Goal: Task Accomplishment & Management: Manage account settings

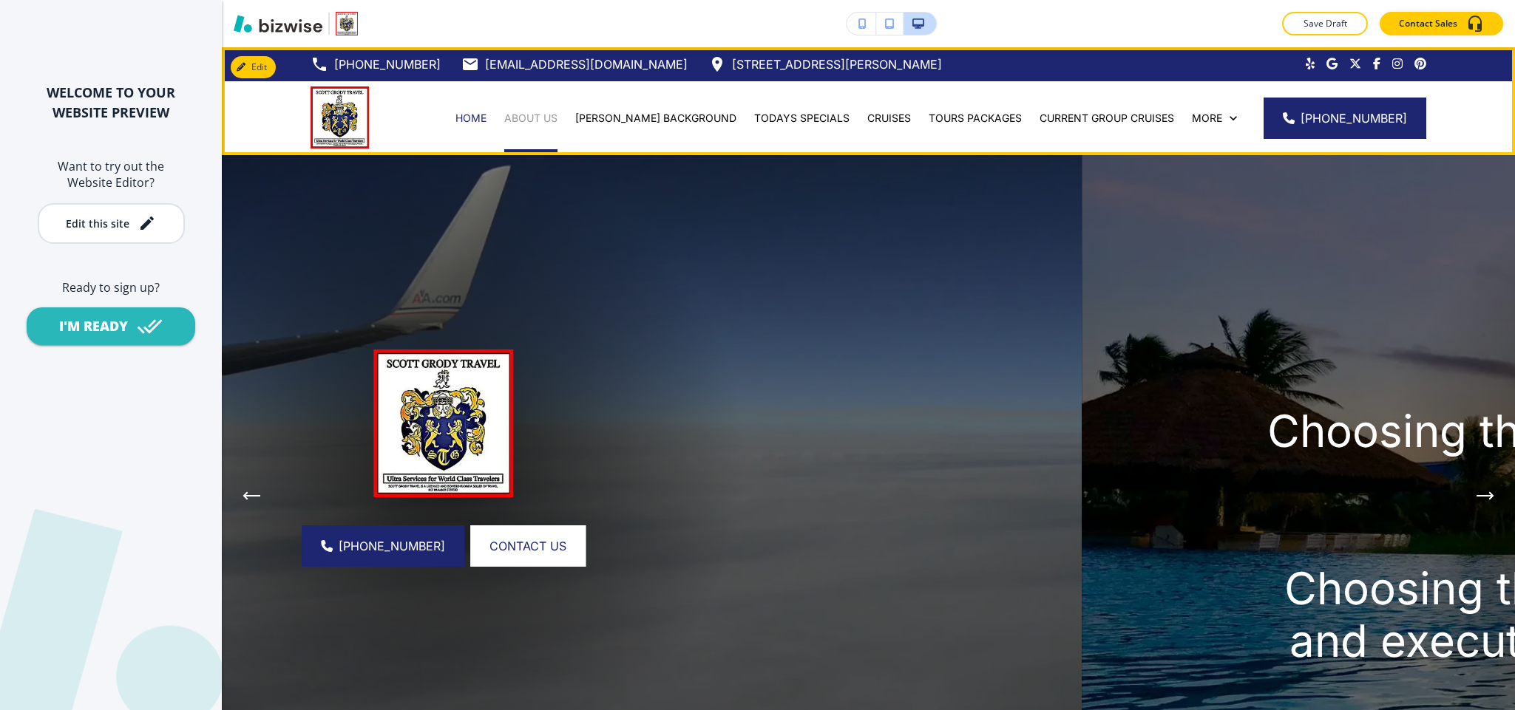
click at [557, 116] on p "ABOUT US" at bounding box center [530, 118] width 53 height 15
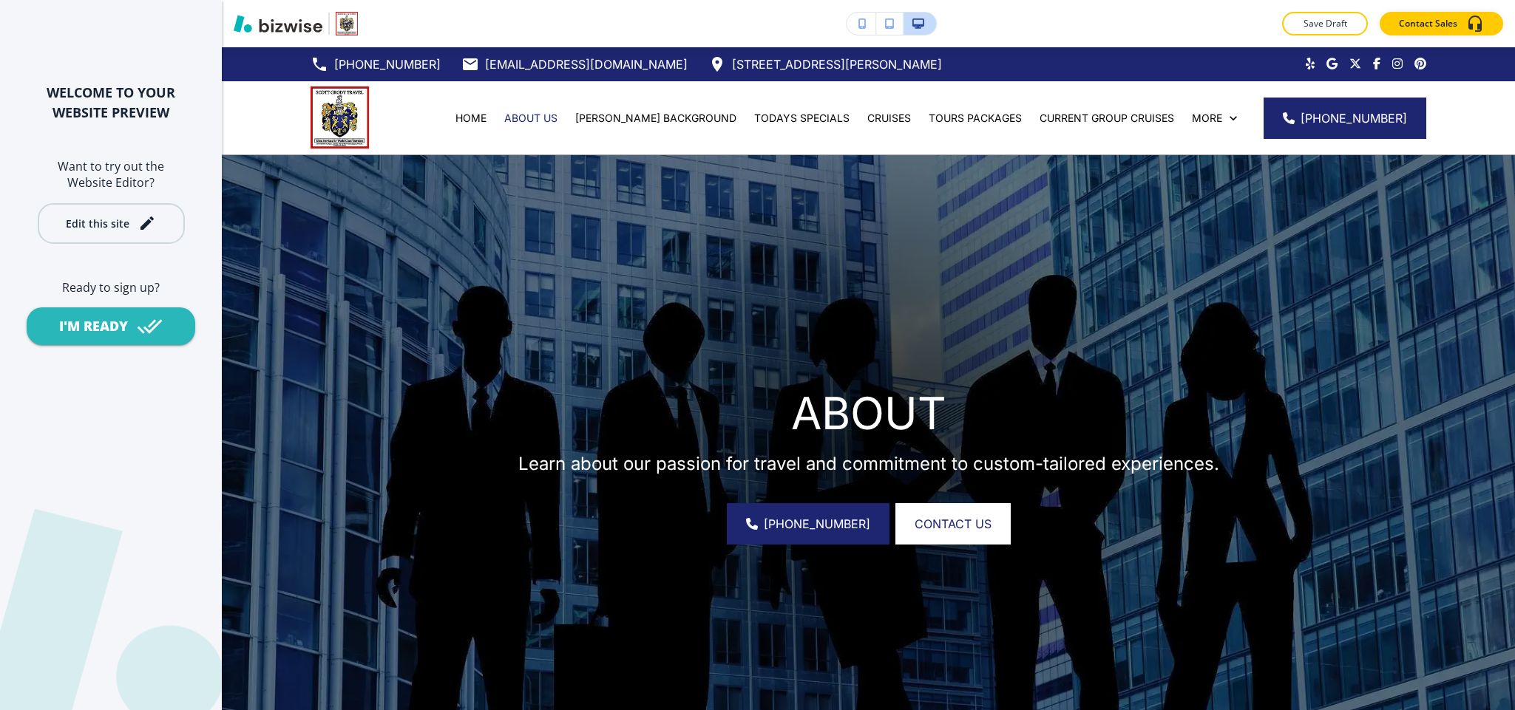
click at [91, 220] on div "Edit this site" at bounding box center [98, 223] width 64 height 11
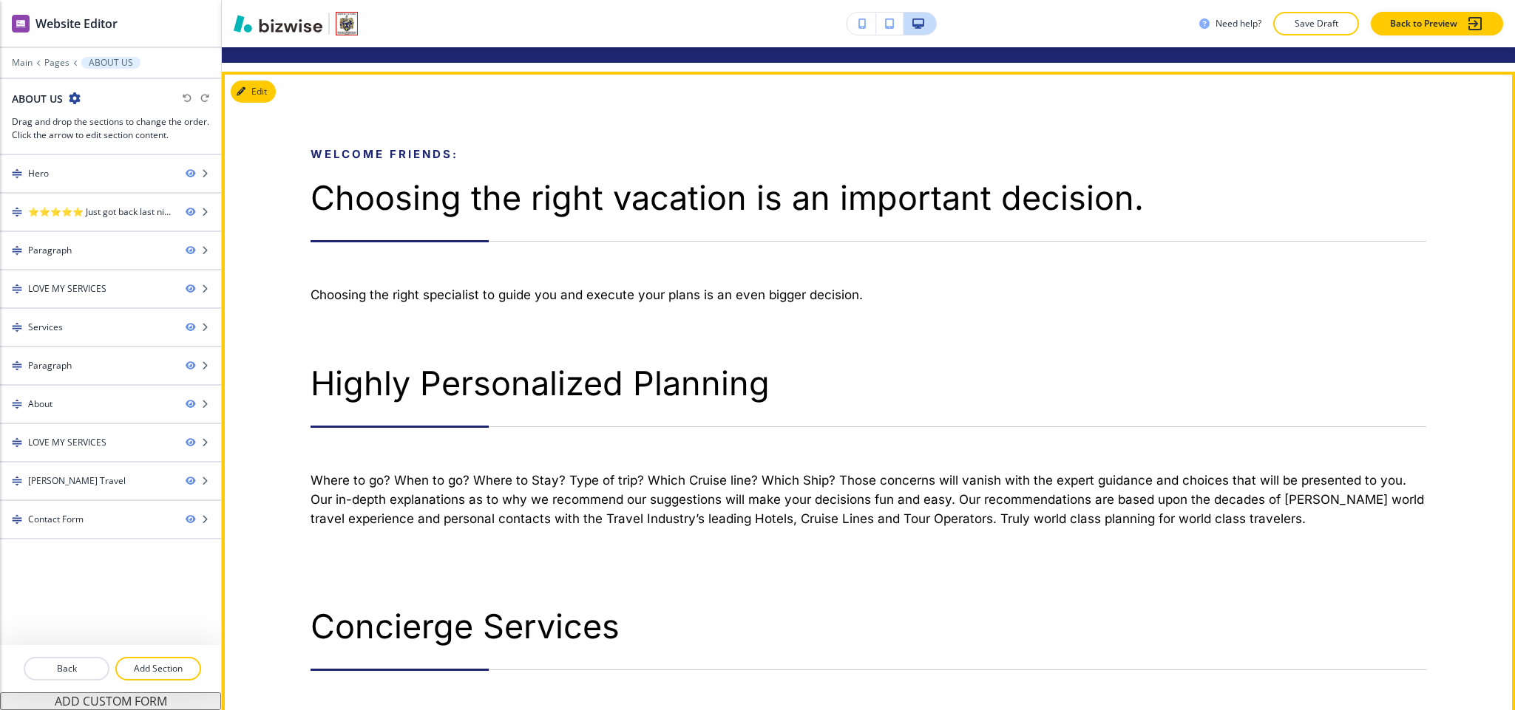
scroll to position [776, 0]
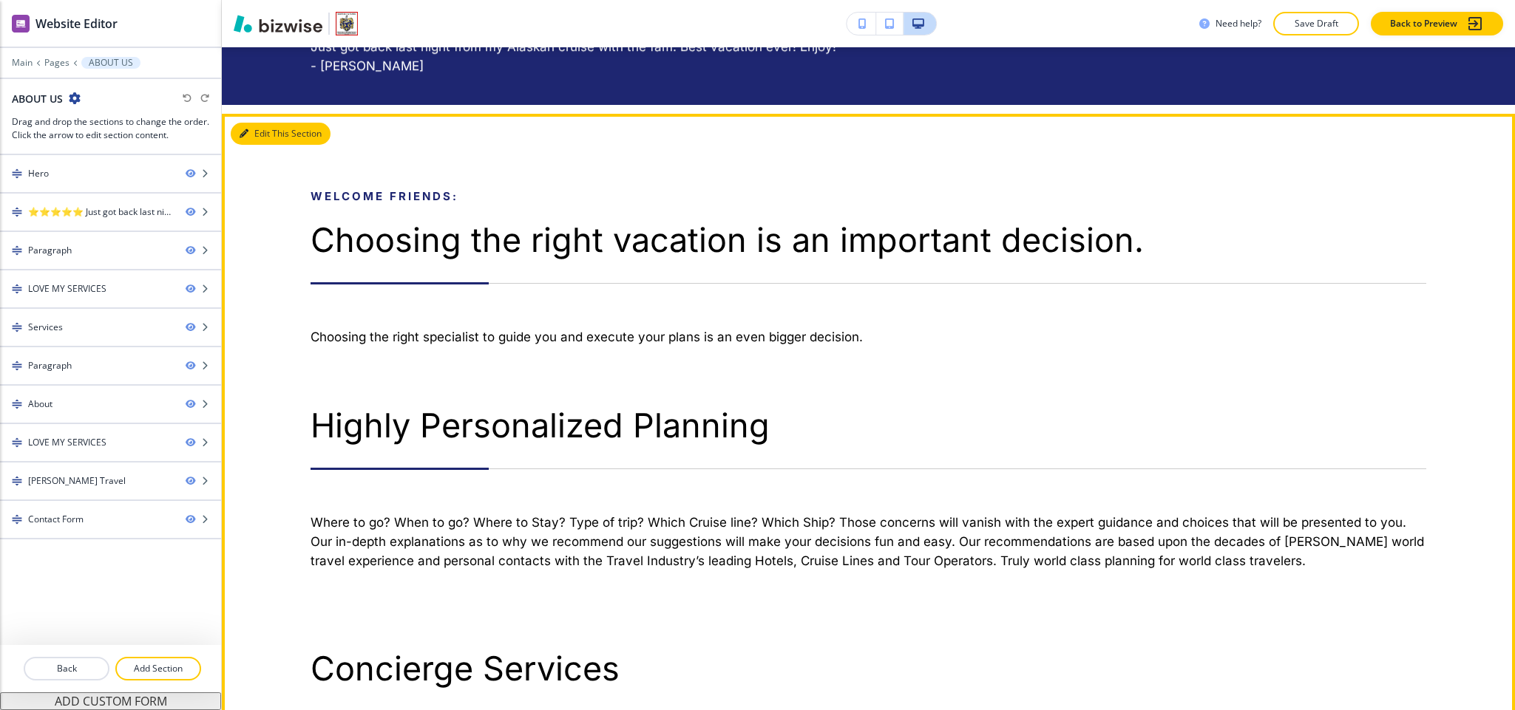
click at [266, 129] on button "Edit This Section" at bounding box center [281, 134] width 100 height 22
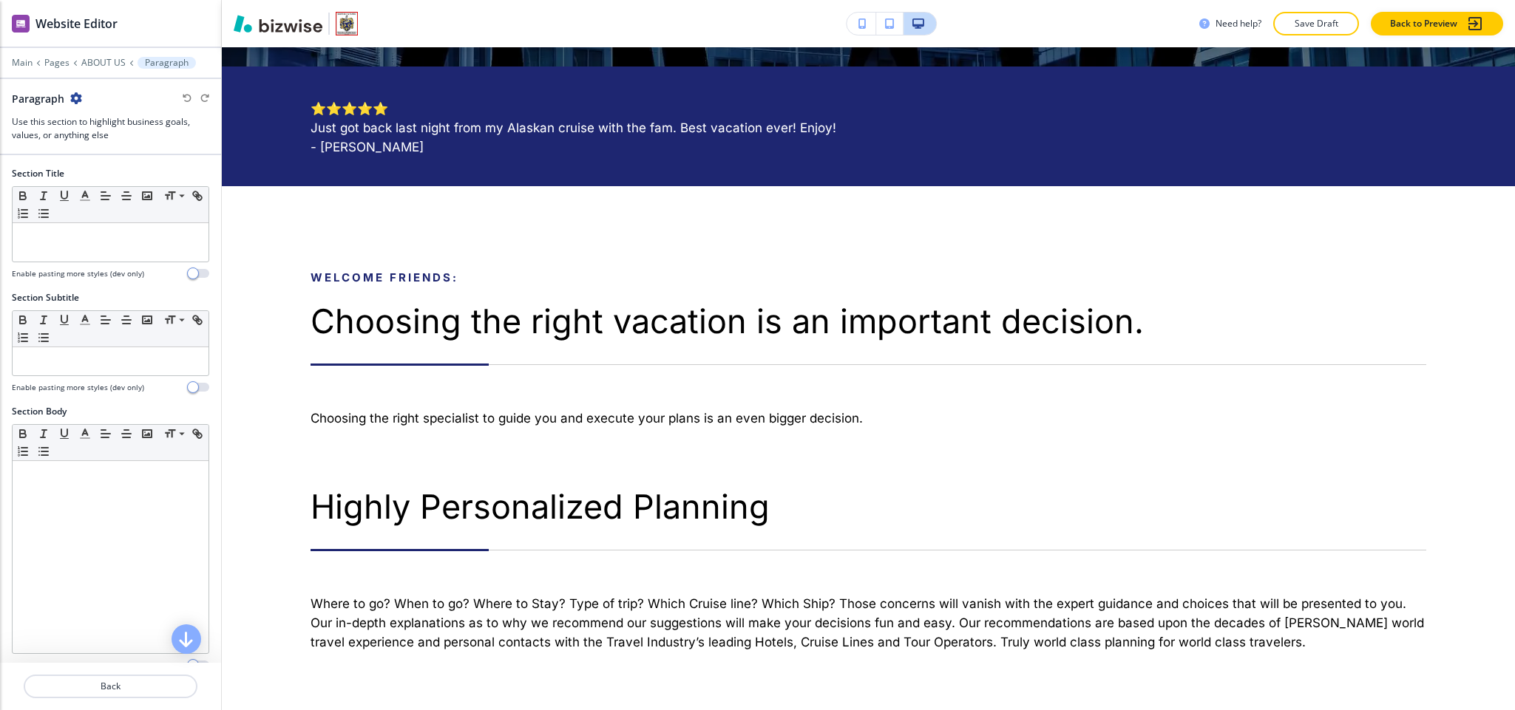
scroll to position [0, 0]
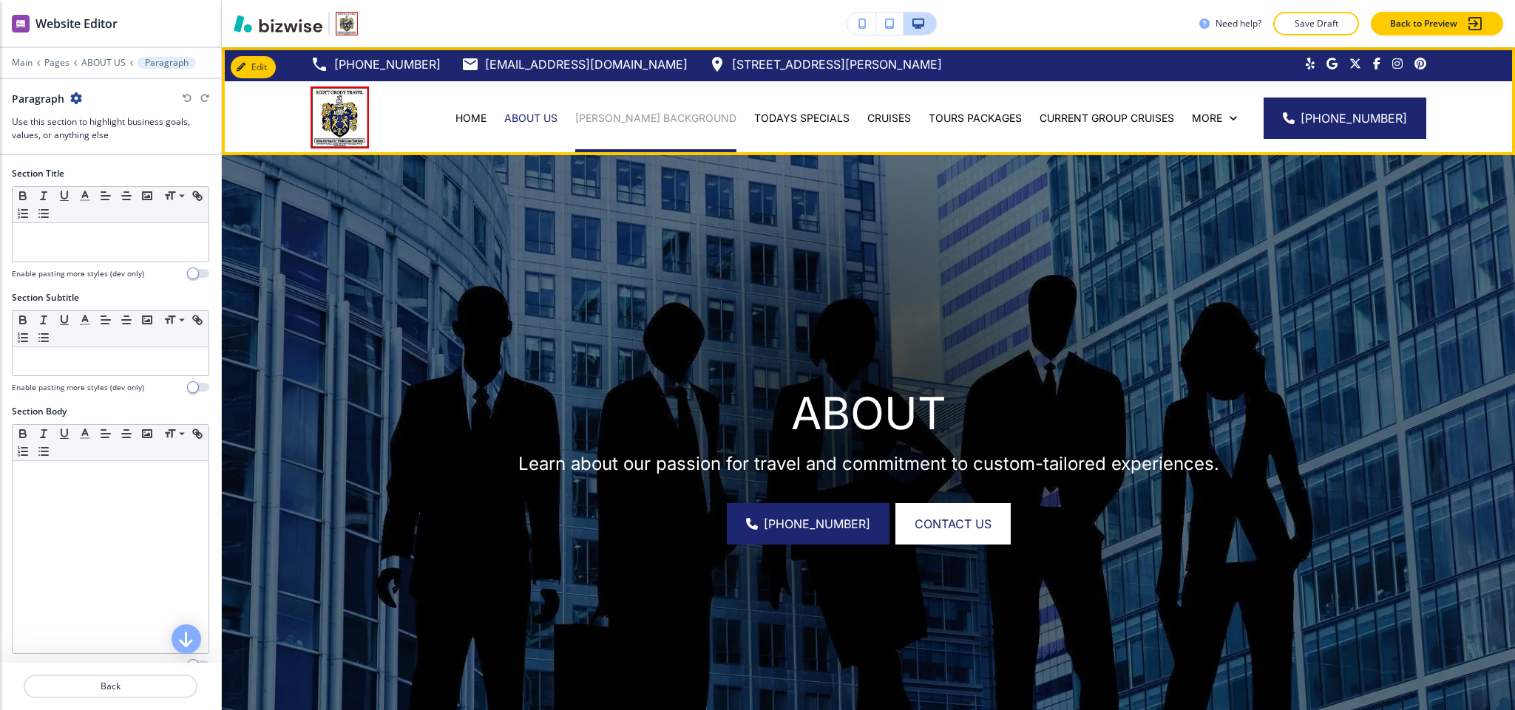
click at [666, 118] on p "[PERSON_NAME] BACKGROUND" at bounding box center [655, 118] width 161 height 15
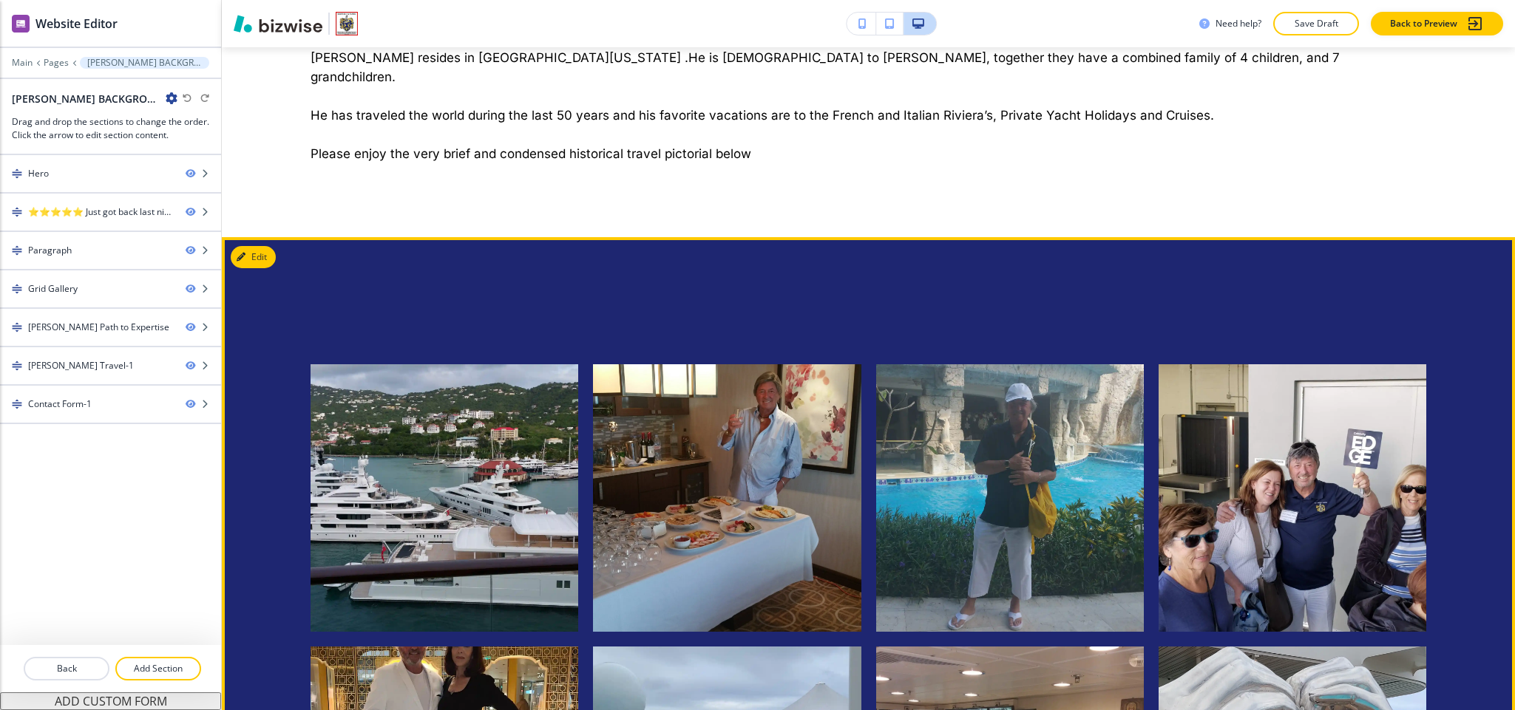
scroll to position [887, 0]
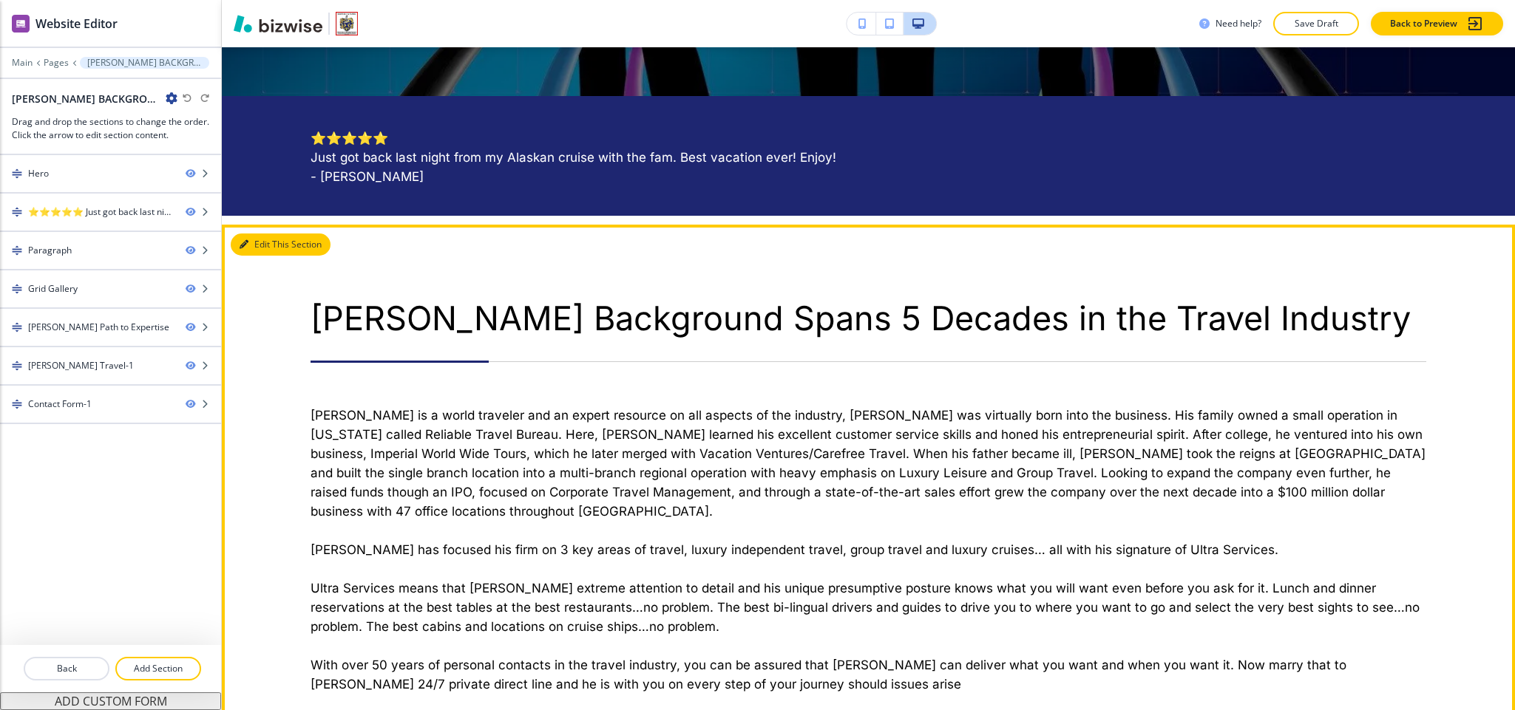
click at [248, 242] on button "Edit This Section" at bounding box center [281, 245] width 100 height 22
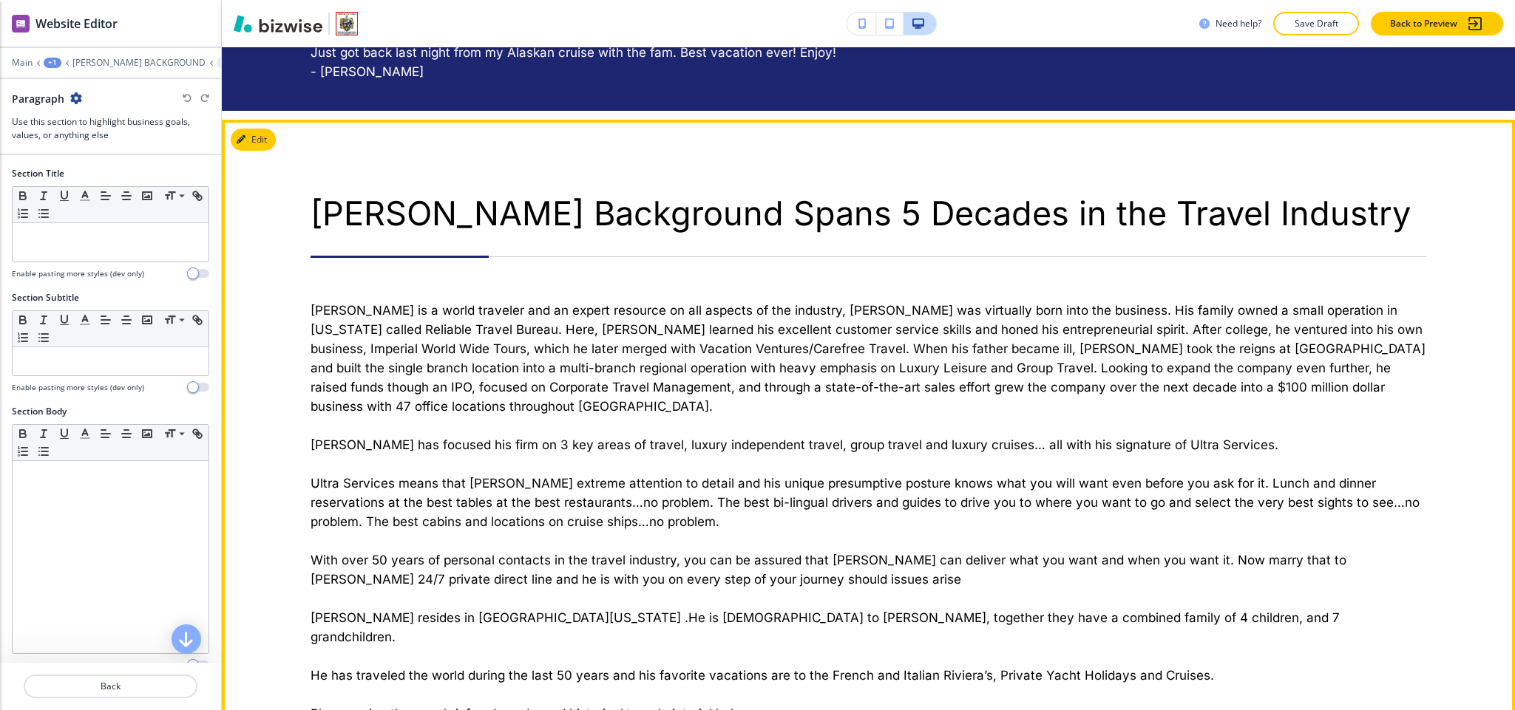
scroll to position [843, 0]
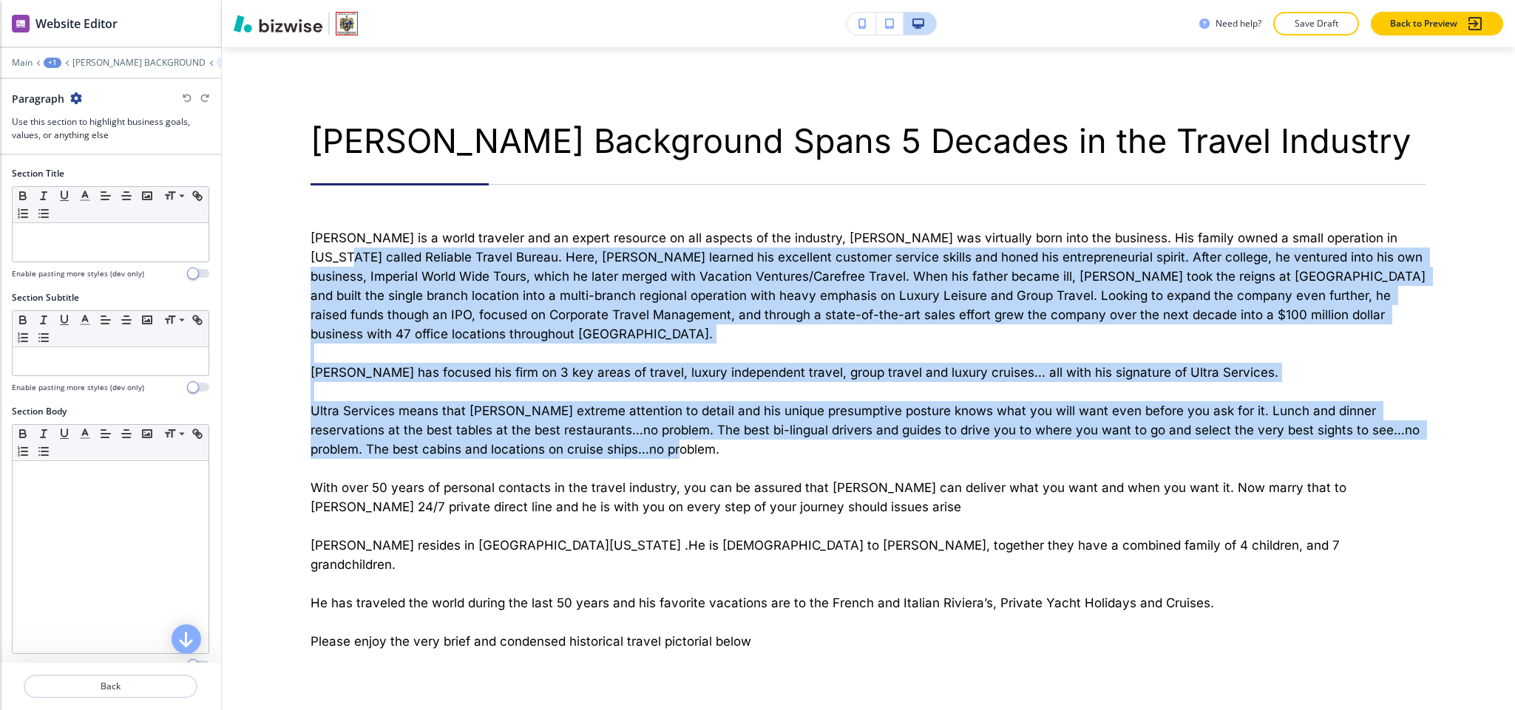
drag, startPoint x: 1497, startPoint y: 173, endPoint x: 1509, endPoint y: 288, distance: 115.9
click at [1502, 451] on div "Edit [PHONE_NUMBER] [EMAIL_ADDRESS][DOMAIN_NAME] [STREET_ADDRESS][PERSON_NAME] …" at bounding box center [868, 378] width 1293 height 663
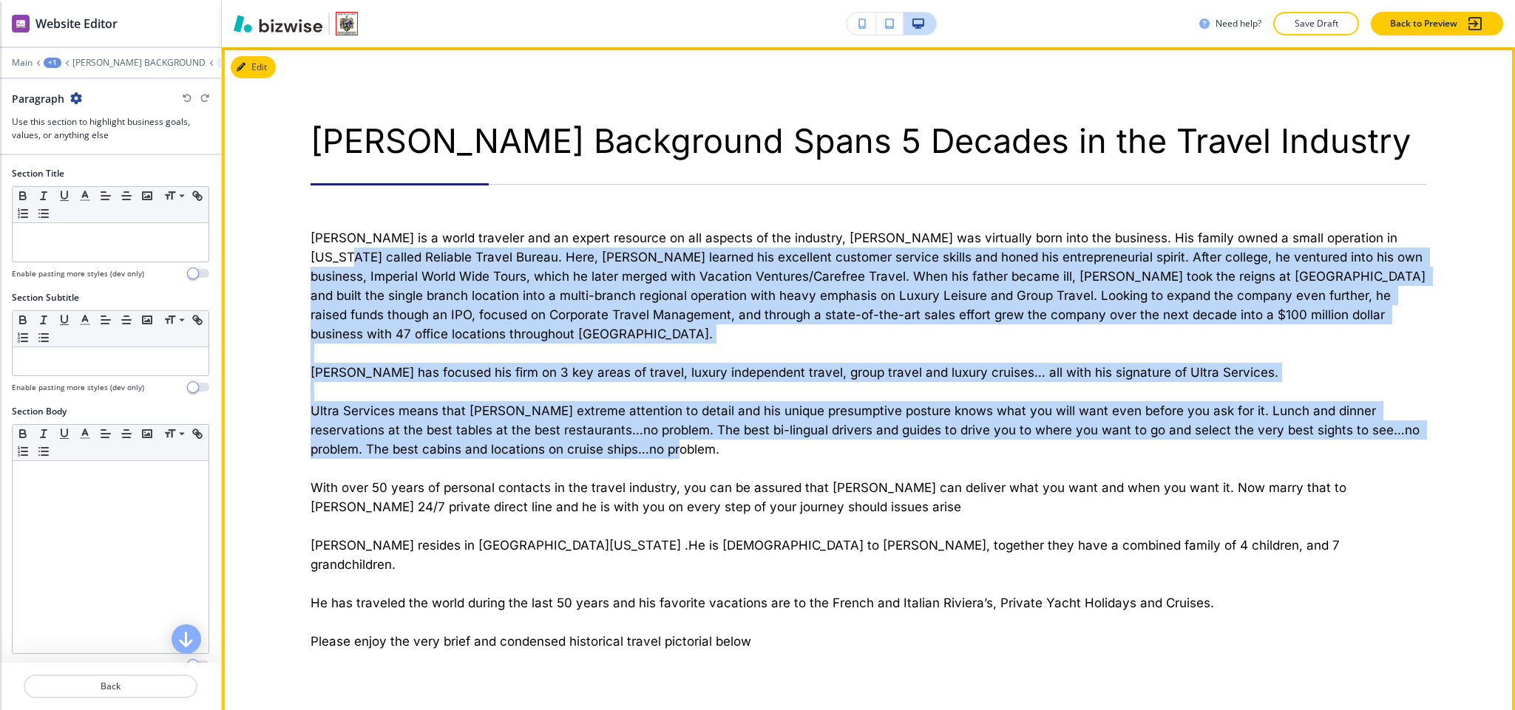
click at [1479, 180] on div "[PERSON_NAME] Background Spans 5 Decades in the Travel Industry [PERSON_NAME] i…" at bounding box center [868, 386] width 1293 height 678
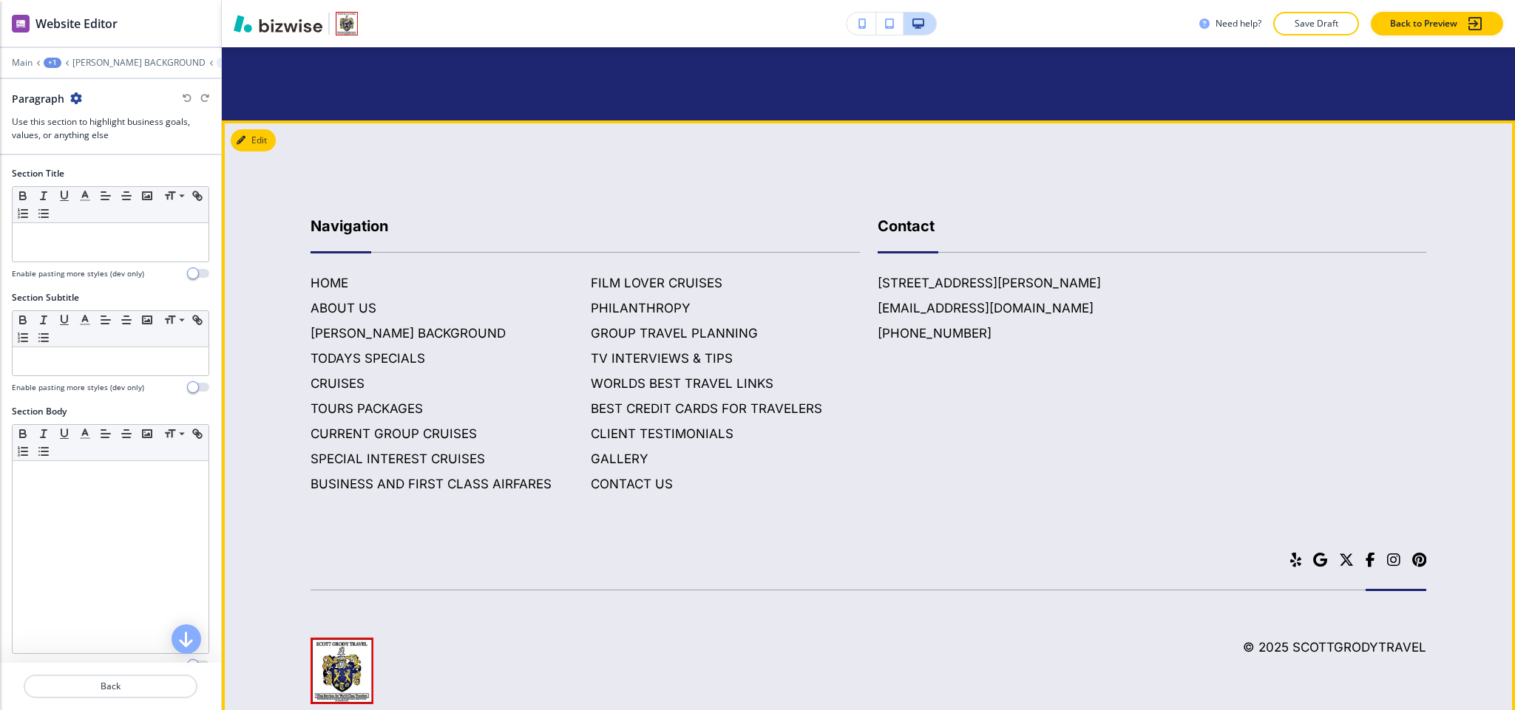
scroll to position [5521, 0]
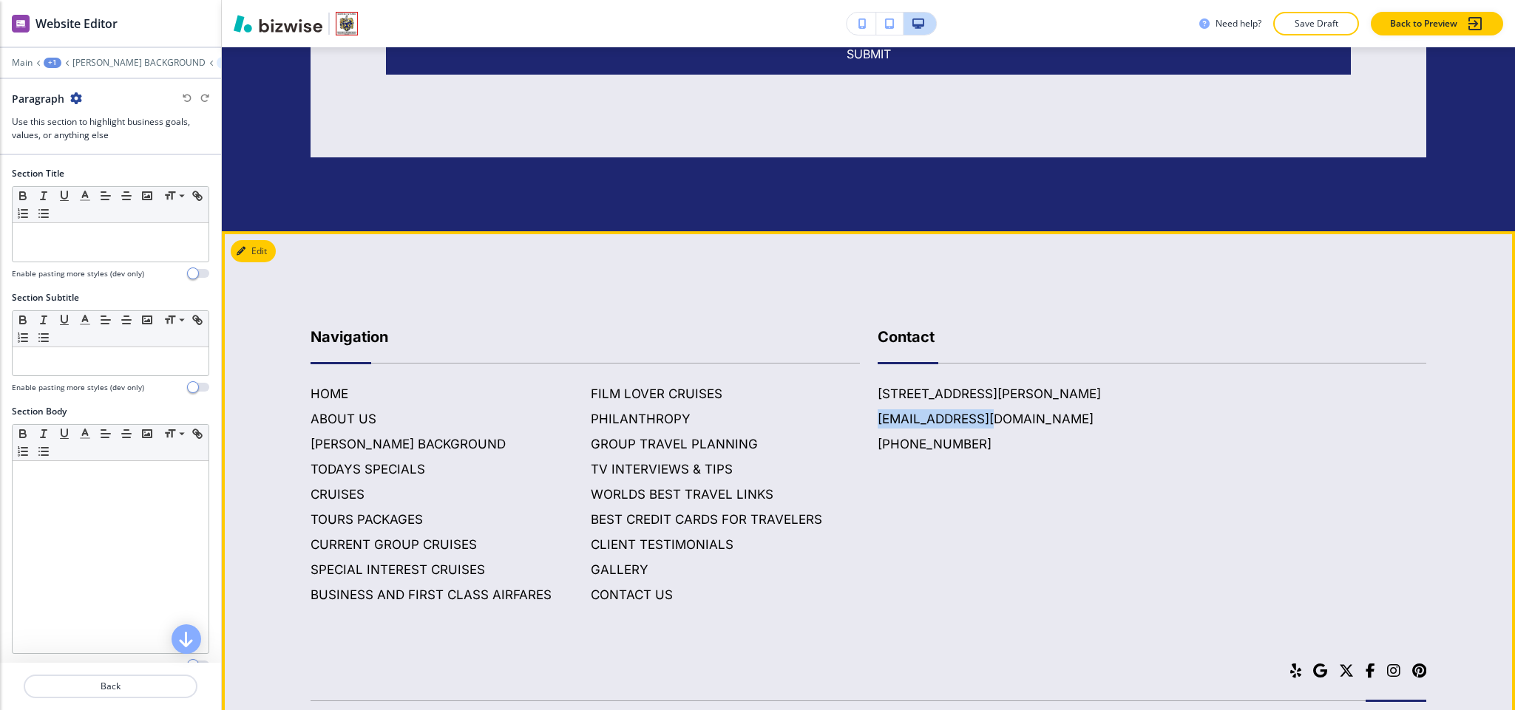
drag, startPoint x: 990, startPoint y: 369, endPoint x: 865, endPoint y: 371, distance: 125.0
click at [865, 371] on div "Contact [STREET_ADDRESS][PERSON_NAME] [EMAIL_ADDRESS][DOMAIN_NAME] [PHONE_NUMBE…" at bounding box center [1143, 450] width 567 height 308
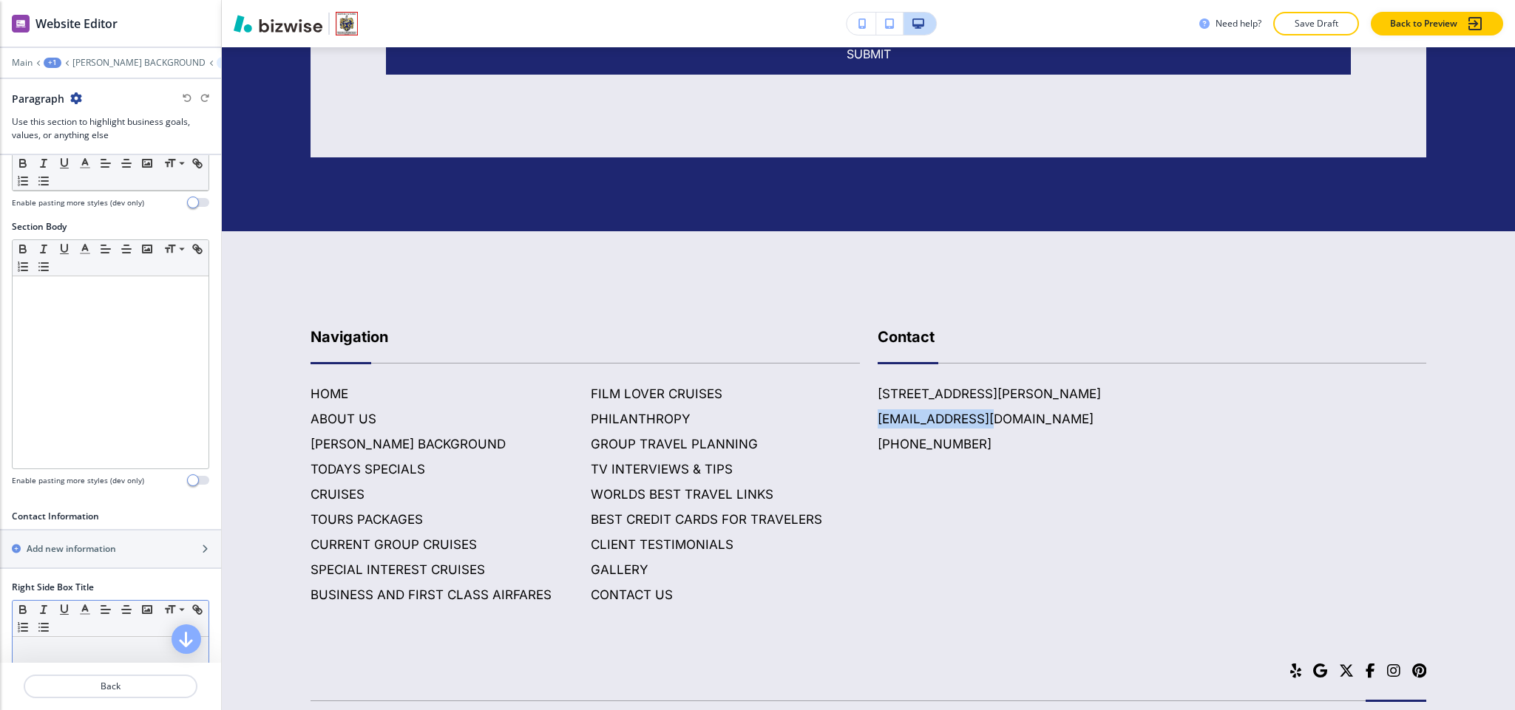
scroll to position [333, 0]
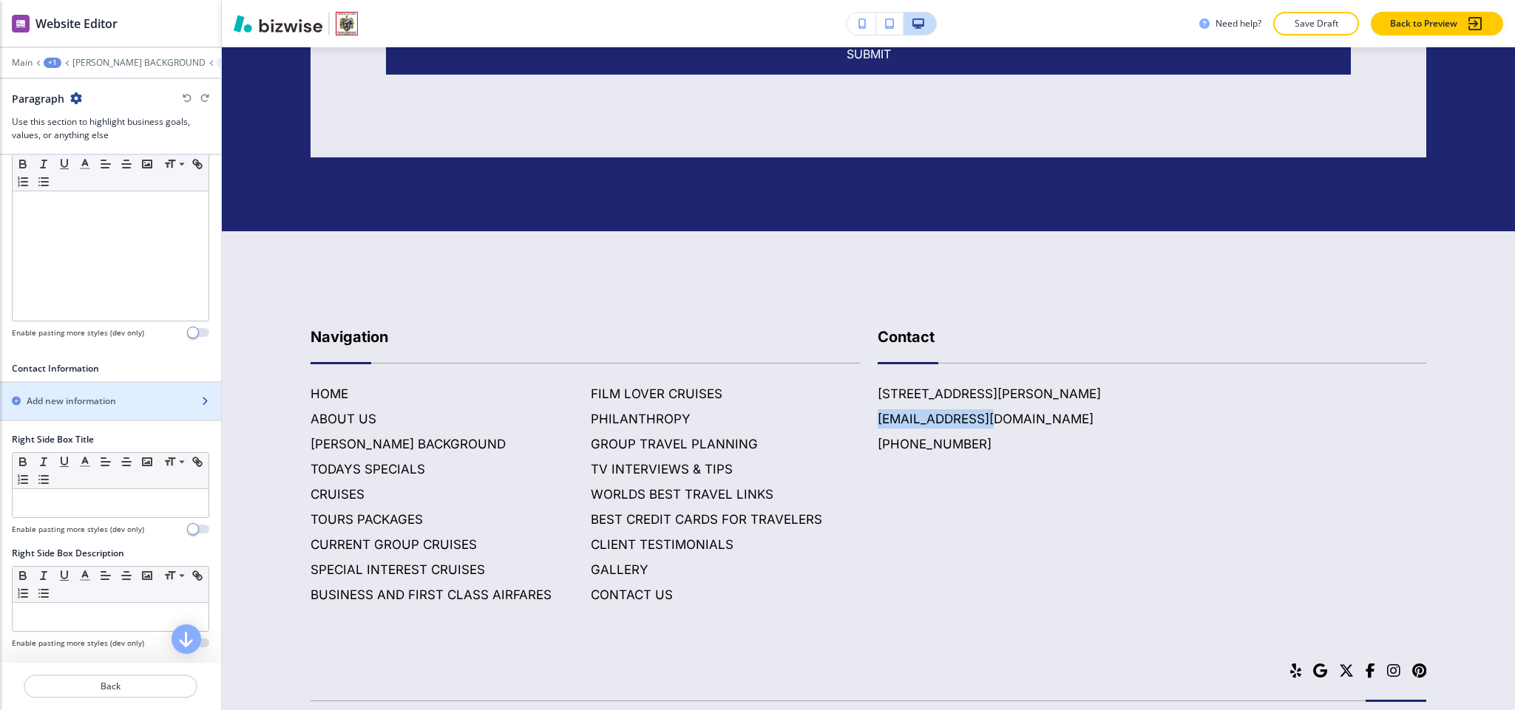
click at [89, 404] on h2 "Add new information" at bounding box center [71, 401] width 89 height 13
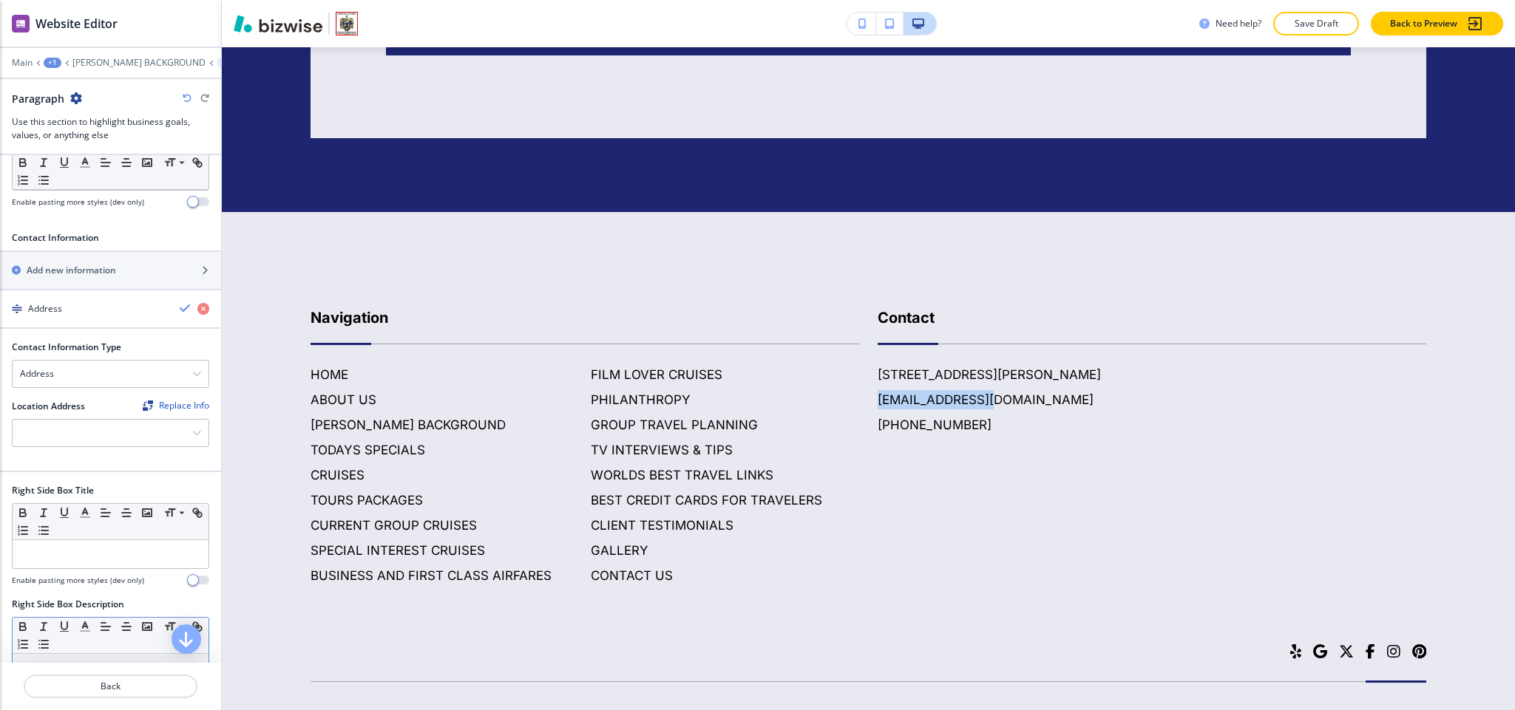
scroll to position [665, 0]
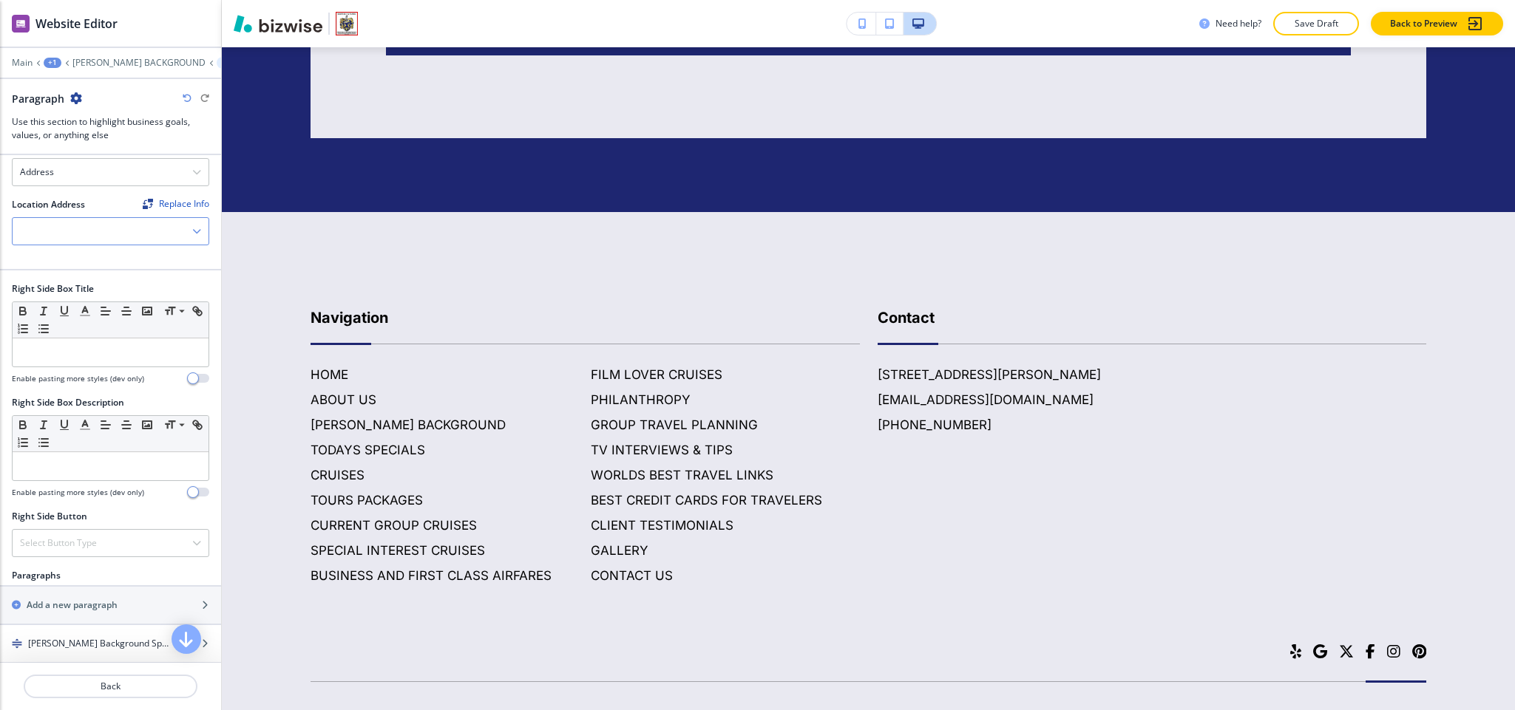
click at [72, 225] on div "[STREET_ADDRESS][PERSON_NAME]" at bounding box center [110, 231] width 197 height 28
click at [73, 264] on h4 "[STREET_ADDRESS][PERSON_NAME]" at bounding box center [110, 257] width 181 height 13
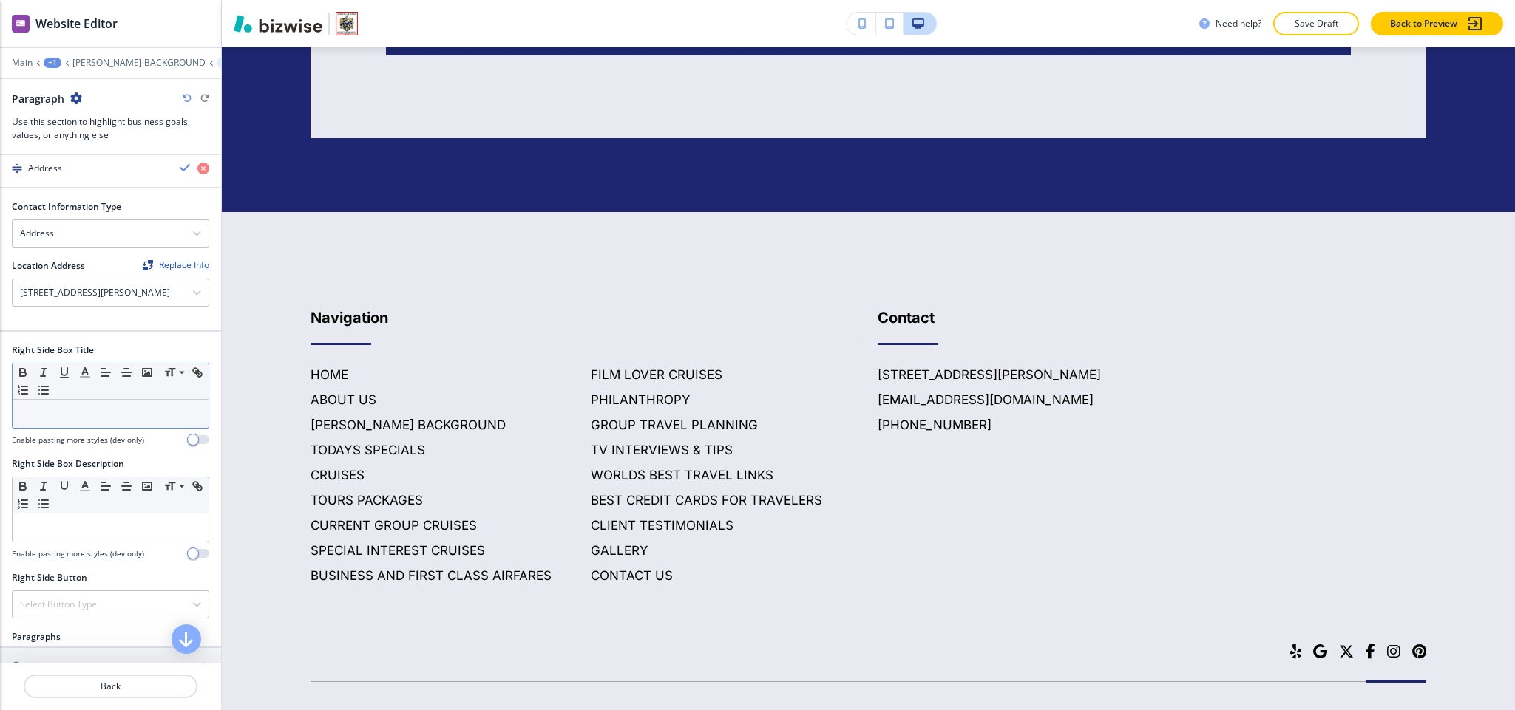
scroll to position [554, 0]
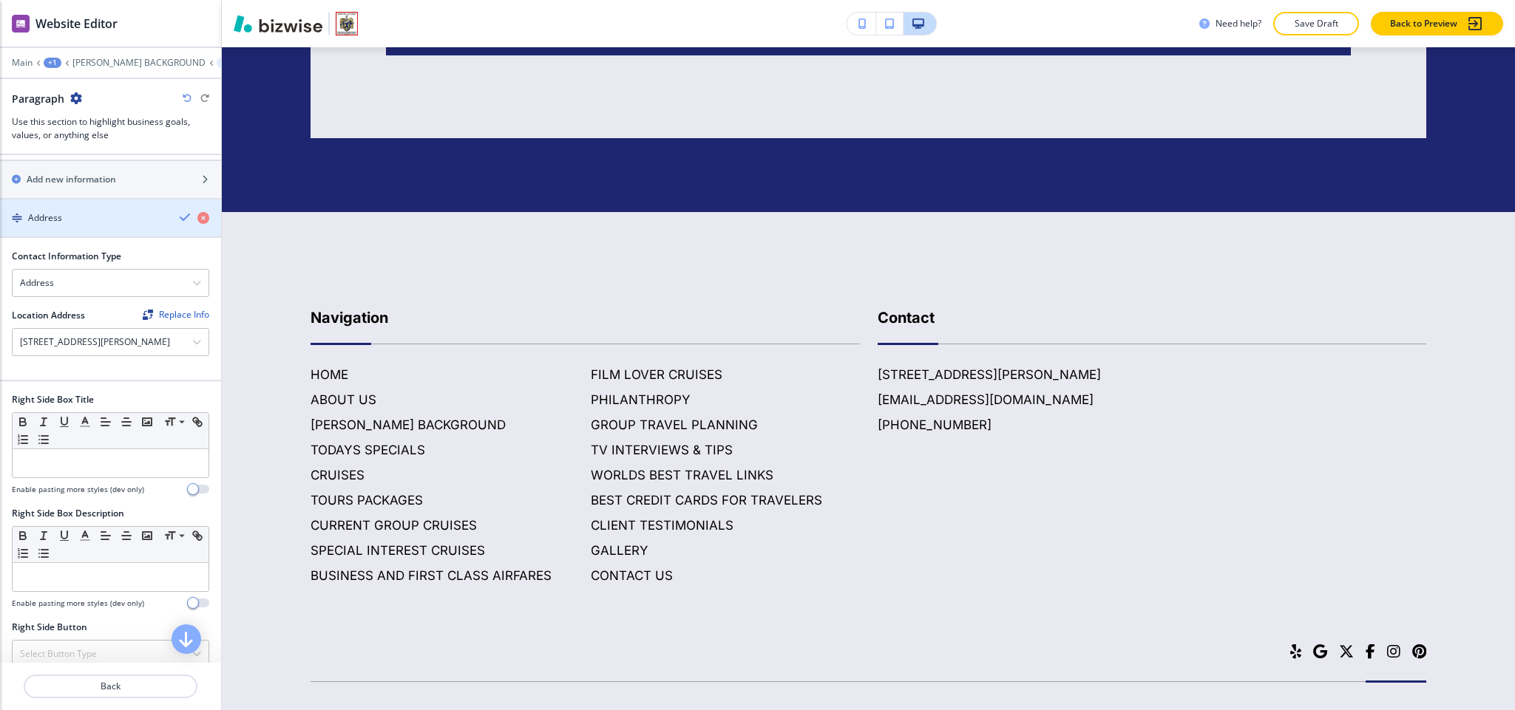
click at [104, 225] on div "Address" at bounding box center [84, 217] width 168 height 13
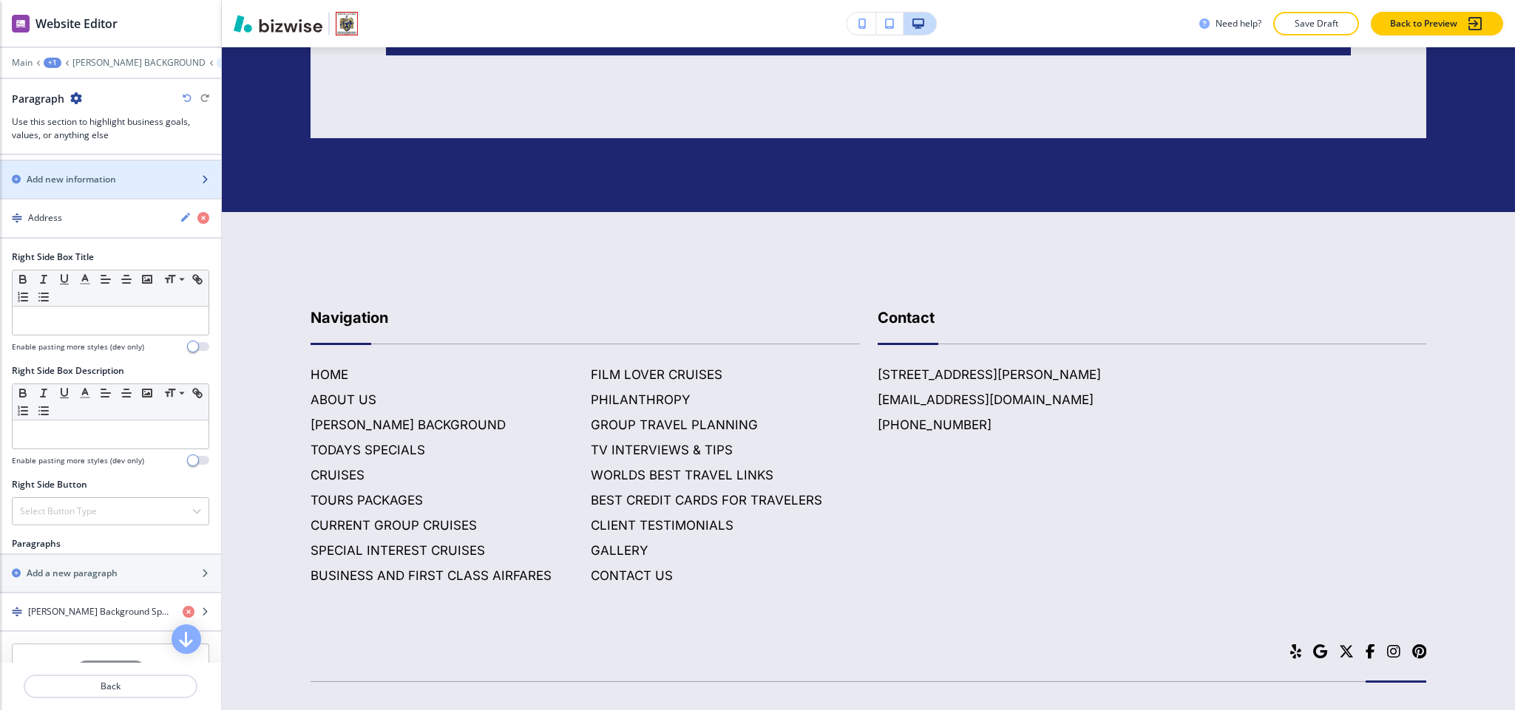
click at [103, 186] on h2 "Add new information" at bounding box center [71, 179] width 89 height 13
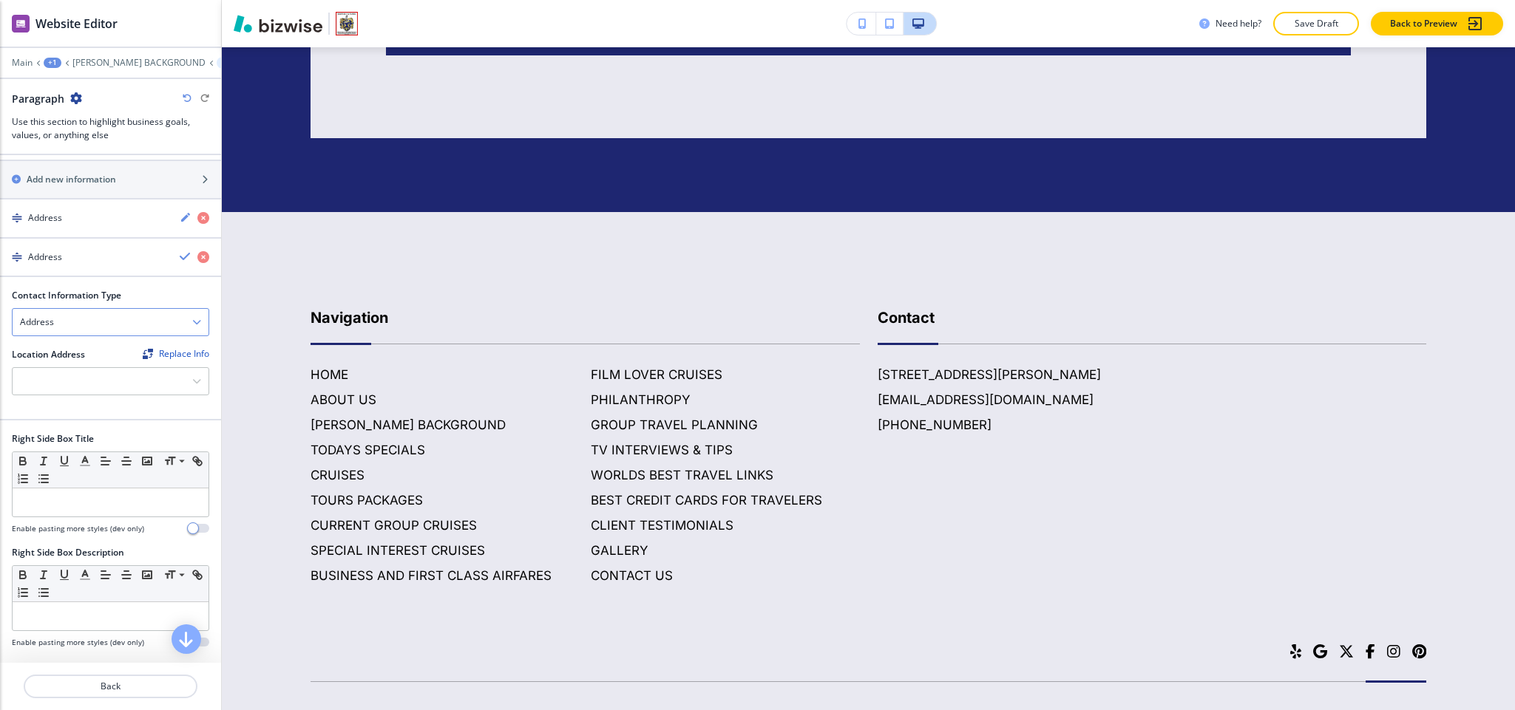
click at [69, 333] on div "Address" at bounding box center [111, 322] width 196 height 27
click at [73, 353] on h4 "Email Address" at bounding box center [110, 348] width 181 height 13
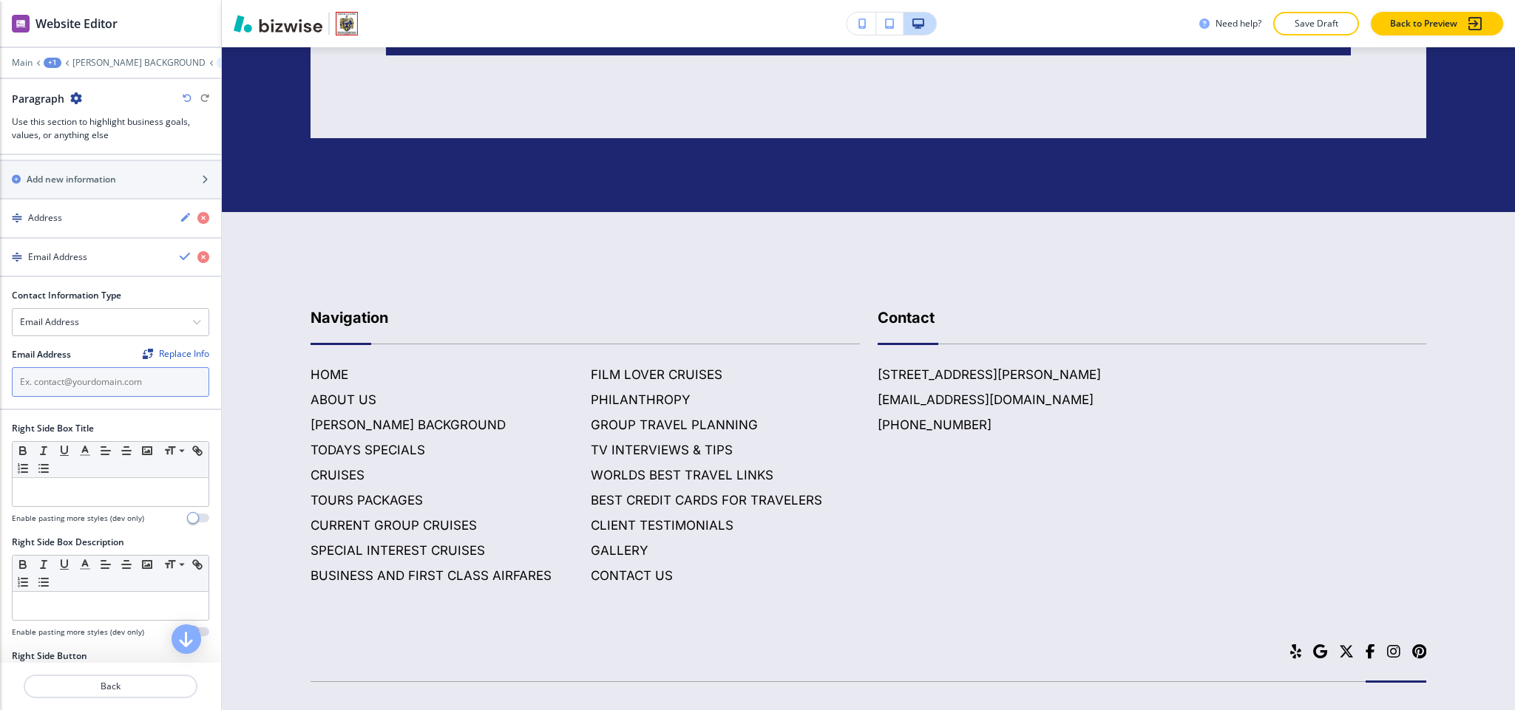
click at [78, 393] on input "text" at bounding box center [110, 382] width 197 height 30
paste input "[EMAIL_ADDRESS][DOMAIN_NAME]"
type input "[EMAIL_ADDRESS][DOMAIN_NAME]"
click at [69, 260] on h4 "Email Address" at bounding box center [57, 257] width 59 height 13
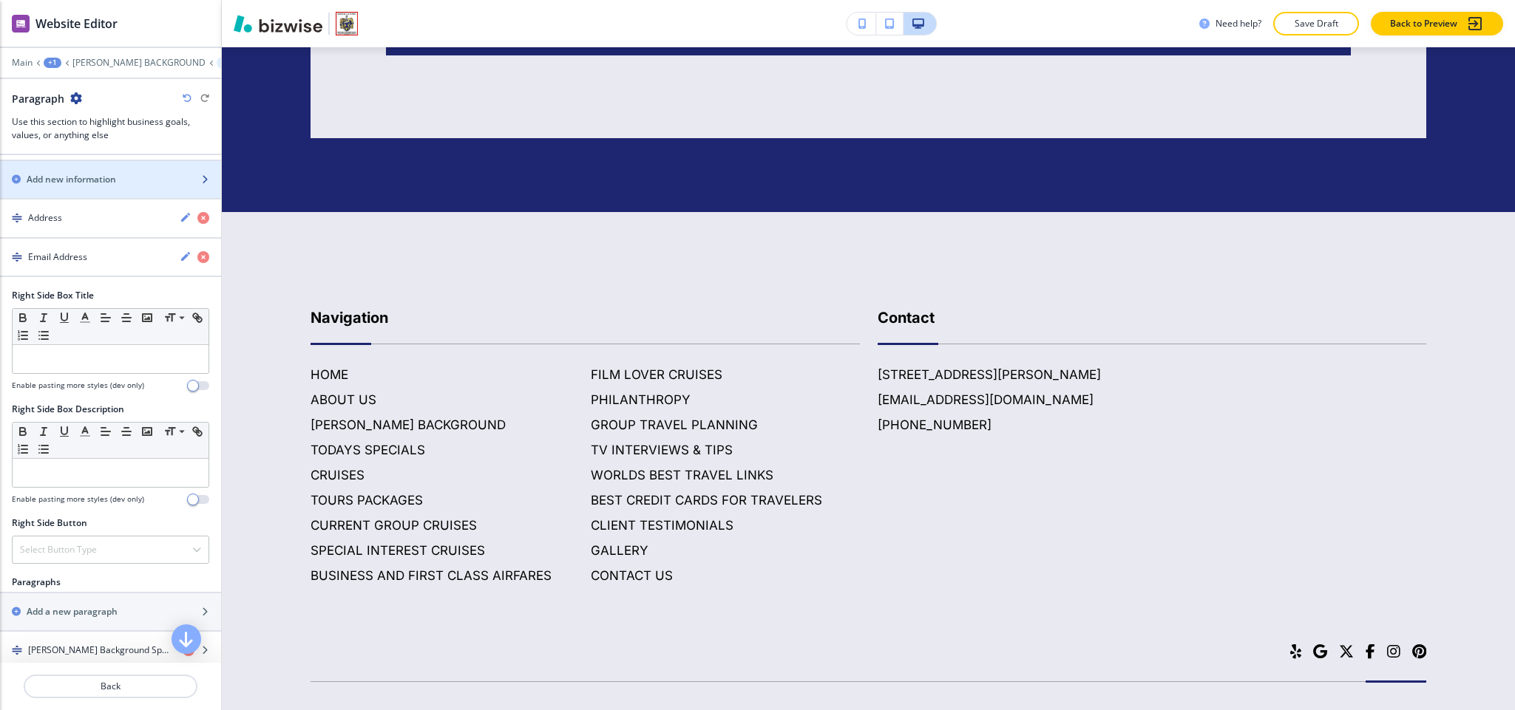
click at [76, 186] on h2 "Add new information" at bounding box center [71, 179] width 89 height 13
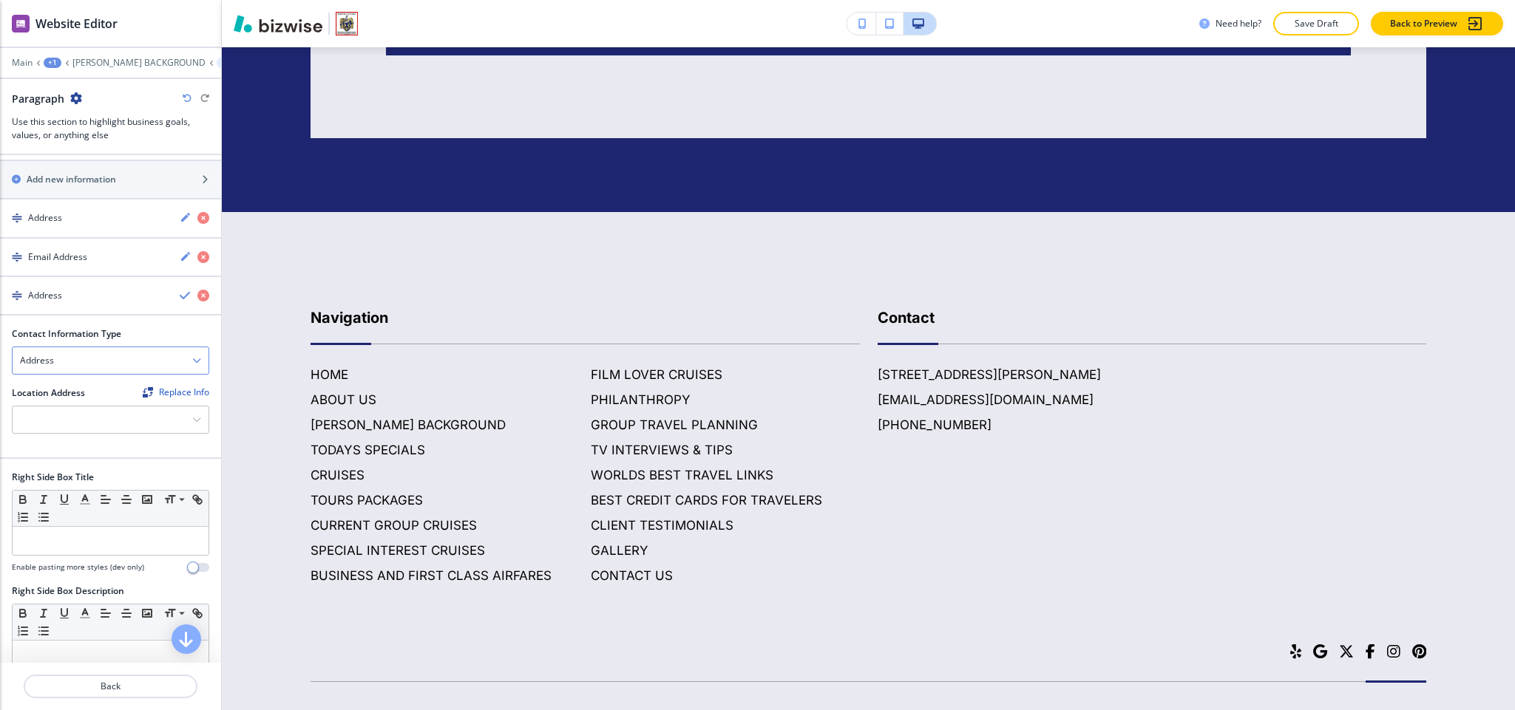
click at [83, 374] on div "Address" at bounding box center [111, 360] width 196 height 27
click at [76, 418] on h4 "Phone Number" at bounding box center [110, 411] width 181 height 13
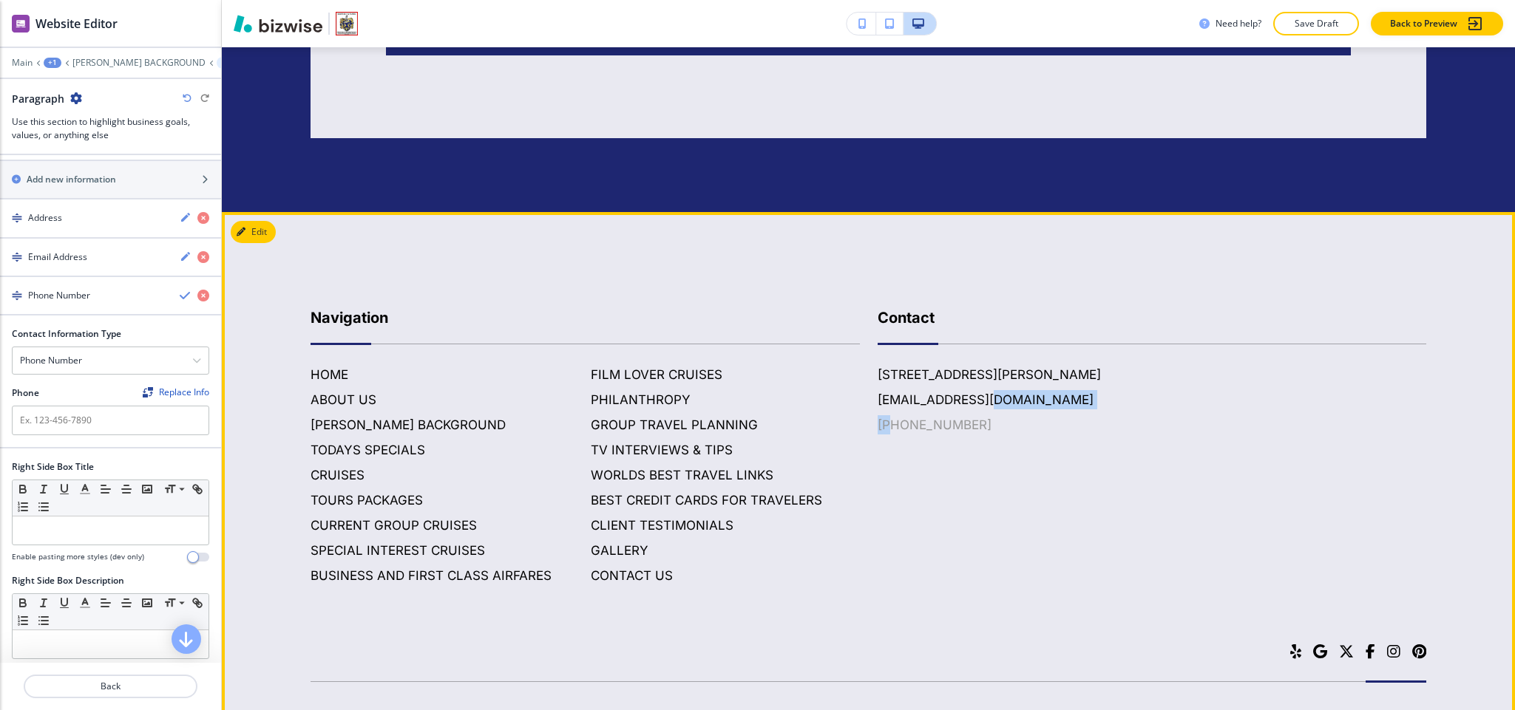
drag, startPoint x: 1002, startPoint y: 390, endPoint x: 923, endPoint y: 395, distance: 80.0
click at [887, 395] on div "[STREET_ADDRESS][PERSON_NAME] [EMAIL_ADDRESS][DOMAIN_NAME] [PHONE_NUMBER]" at bounding box center [1151, 399] width 549 height 69
drag, startPoint x: 968, startPoint y: 398, endPoint x: 863, endPoint y: 404, distance: 105.1
click at [863, 404] on div "Contact [STREET_ADDRESS][PERSON_NAME] [EMAIL_ADDRESS][DOMAIN_NAME] [PHONE_NUMBE…" at bounding box center [1143, 431] width 567 height 308
copy h6 "[PHONE_NUMBER]"
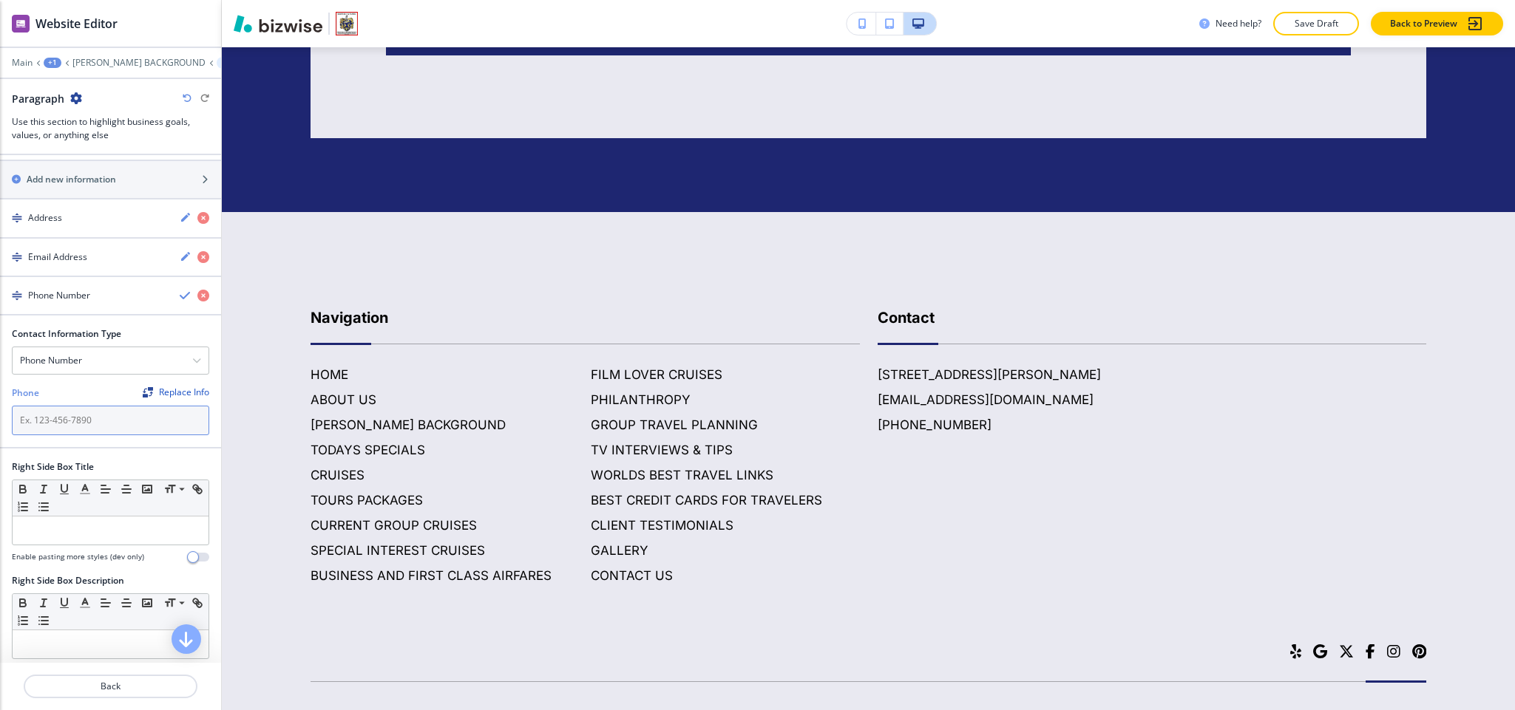
click at [74, 429] on input "text" at bounding box center [110, 421] width 197 height 30
paste input "[PHONE_NUMBER]"
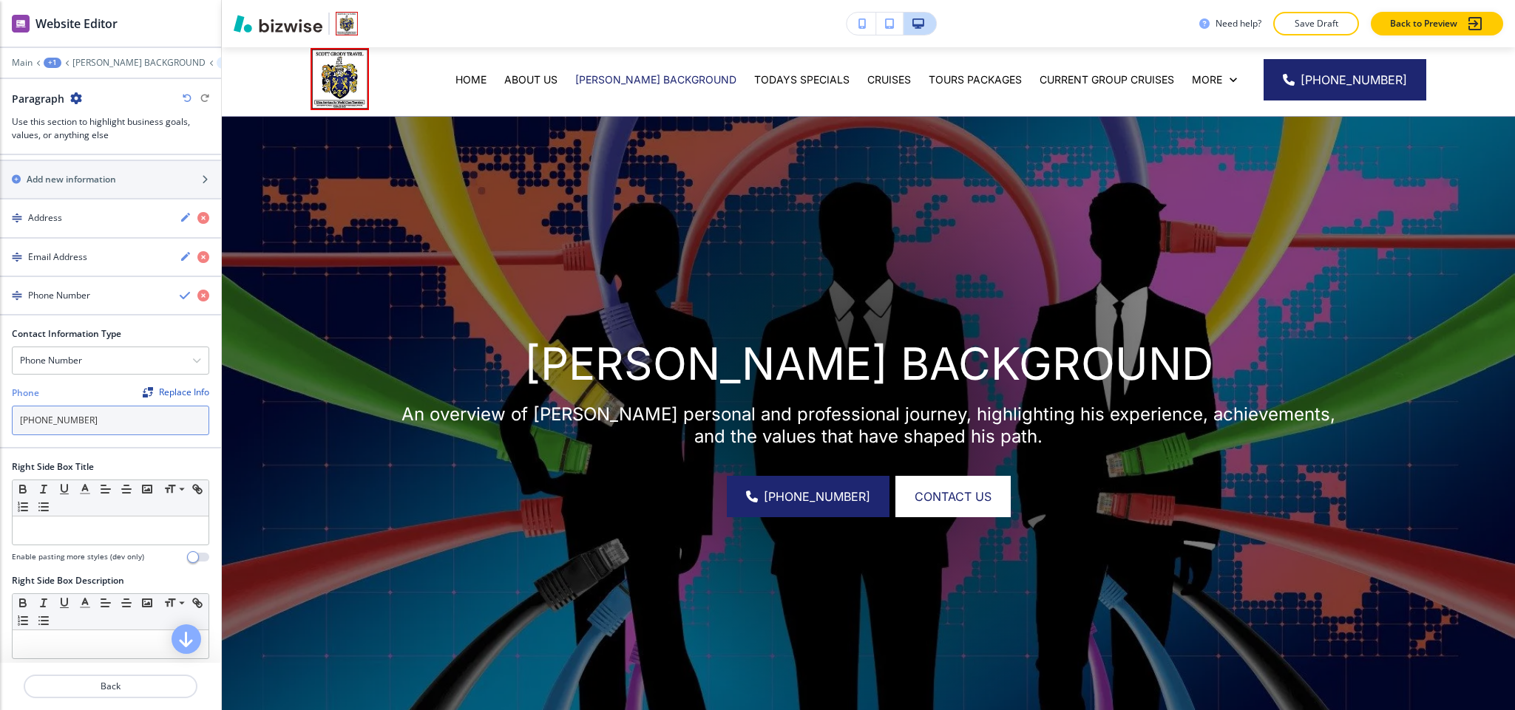
scroll to position [0, 0]
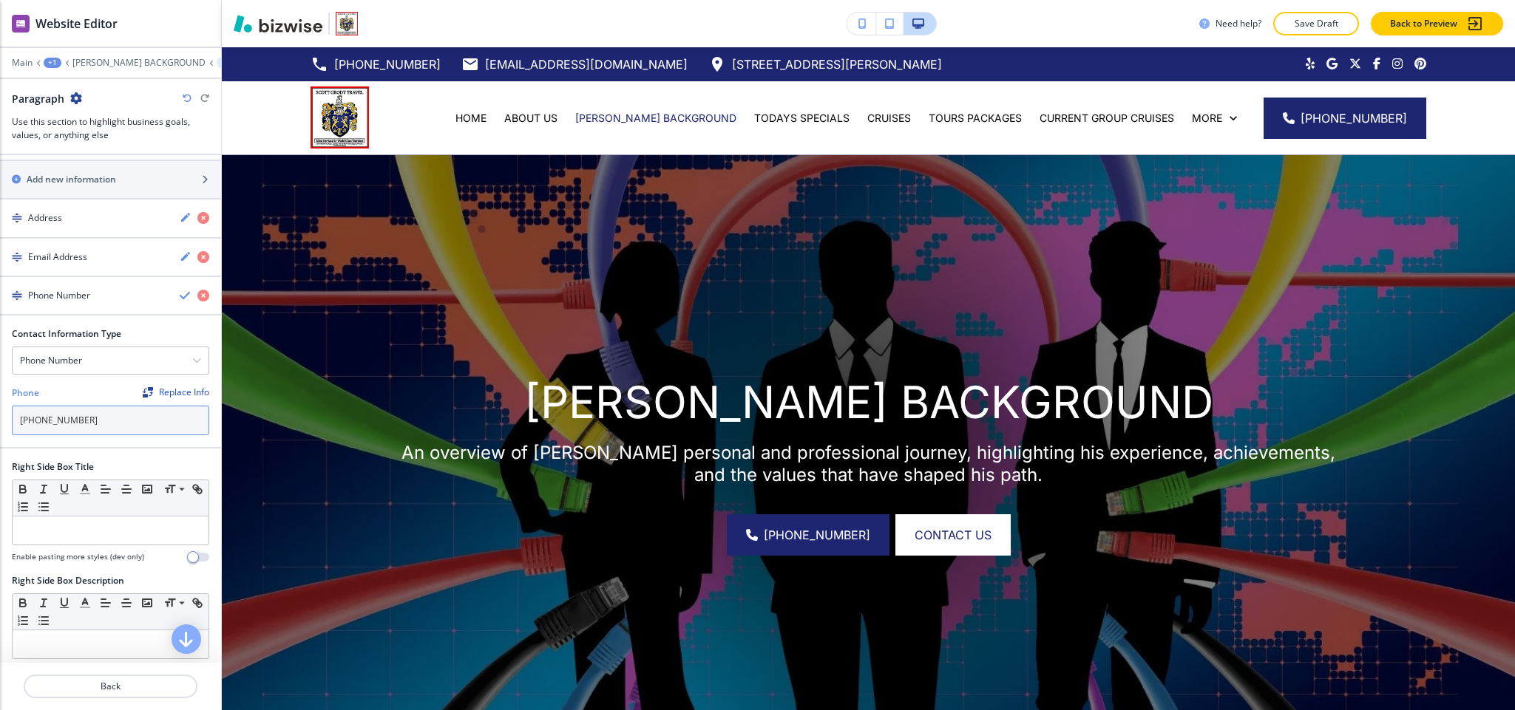
type input "[PHONE_NUMBER]"
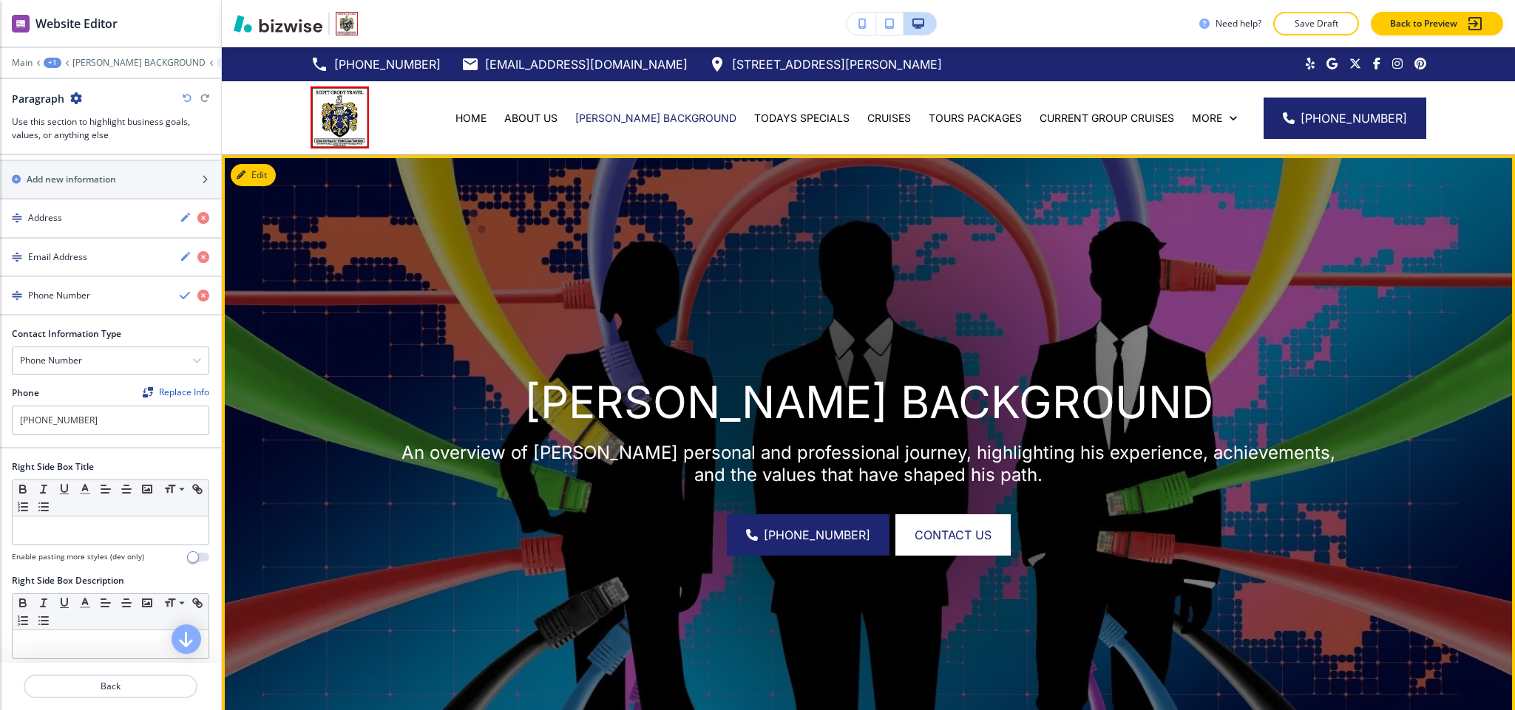
click at [659, 330] on div at bounding box center [869, 458] width 606 height 606
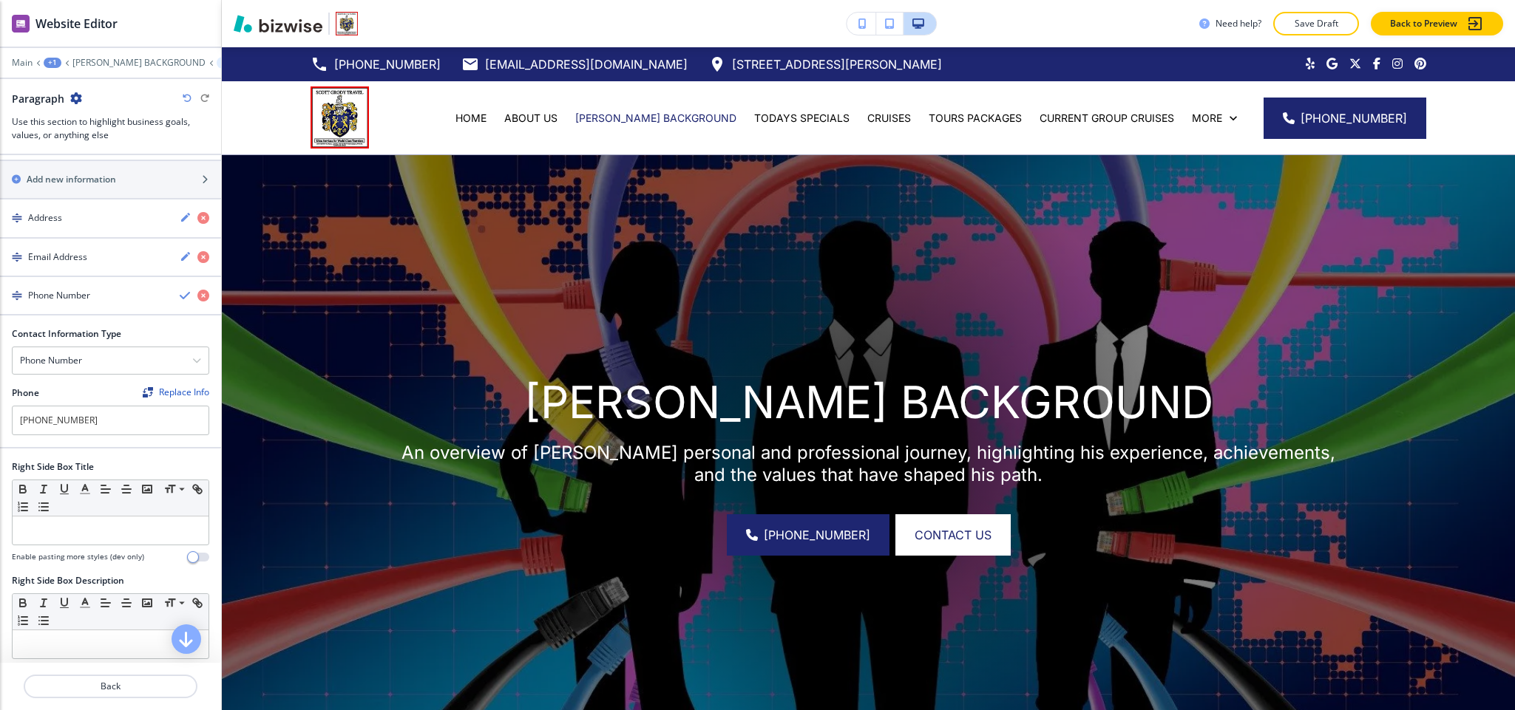
click at [126, 55] on div at bounding box center [110, 52] width 221 height 9
click at [125, 58] on p "[PERSON_NAME] BACKGROUND" at bounding box center [138, 63] width 133 height 10
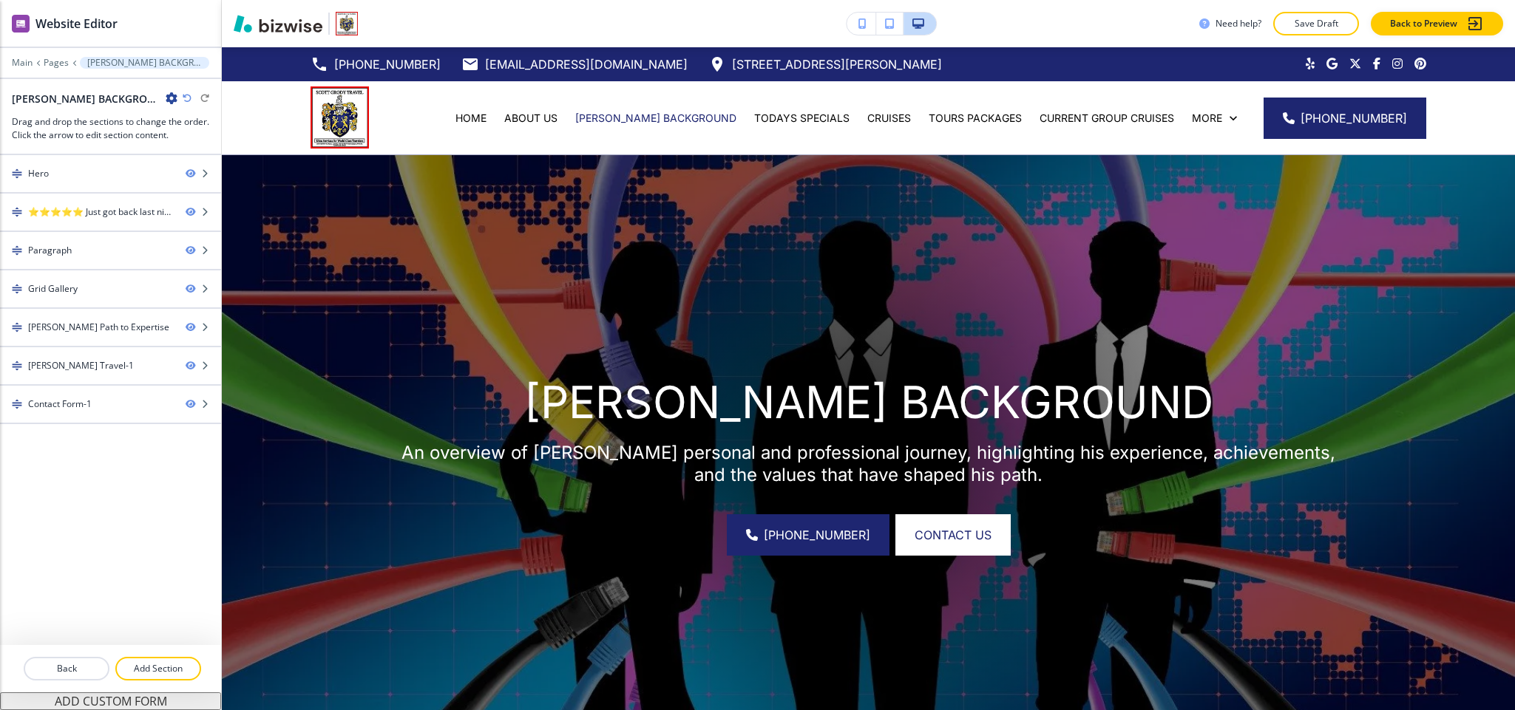
click at [166, 98] on icon "button" at bounding box center [172, 98] width 12 height 12
click at [172, 124] on p "Edit Page Settings" at bounding box center [180, 124] width 75 height 13
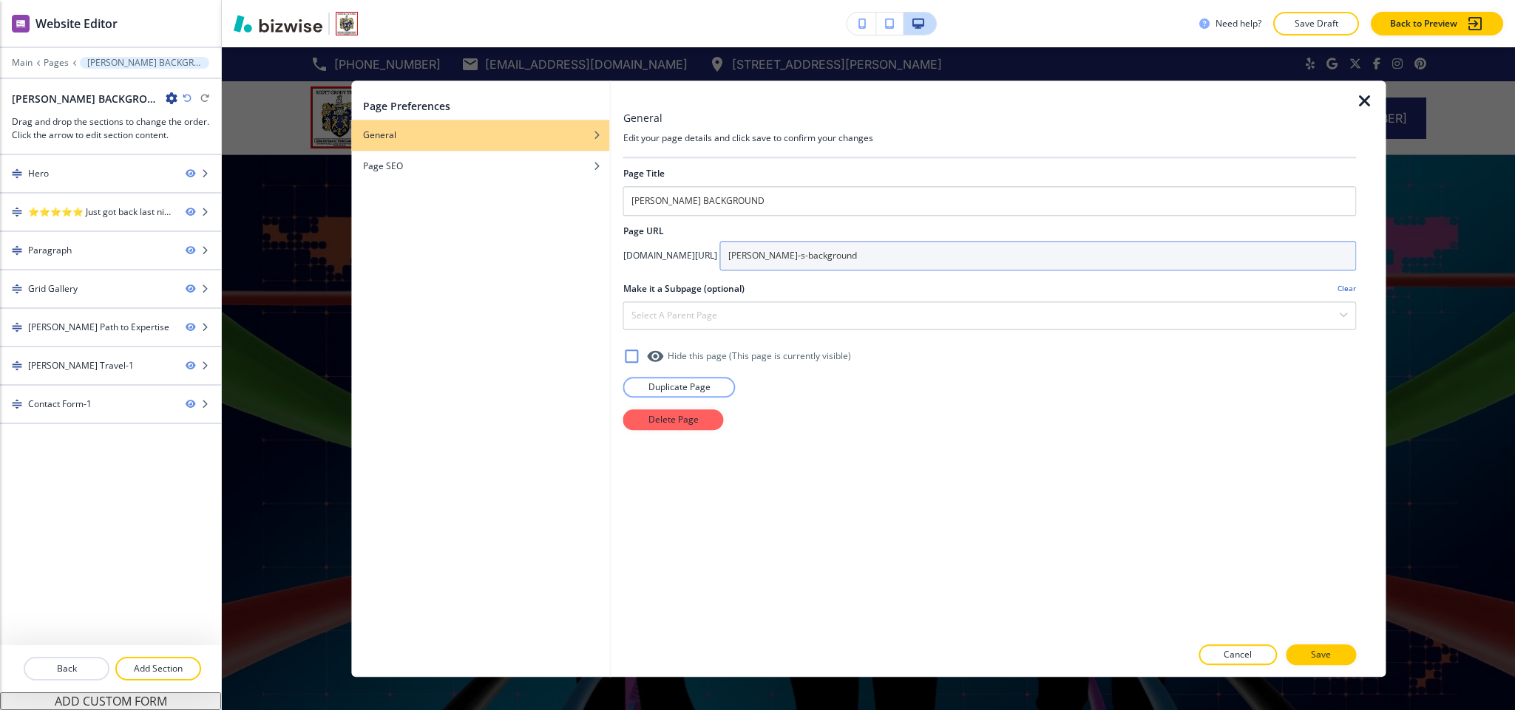
drag, startPoint x: 930, startPoint y: 254, endPoint x: 697, endPoint y: 253, distance: 232.9
click at [697, 253] on div "[DOMAIN_NAME][URL] [PERSON_NAME]-s-background" at bounding box center [989, 256] width 733 height 30
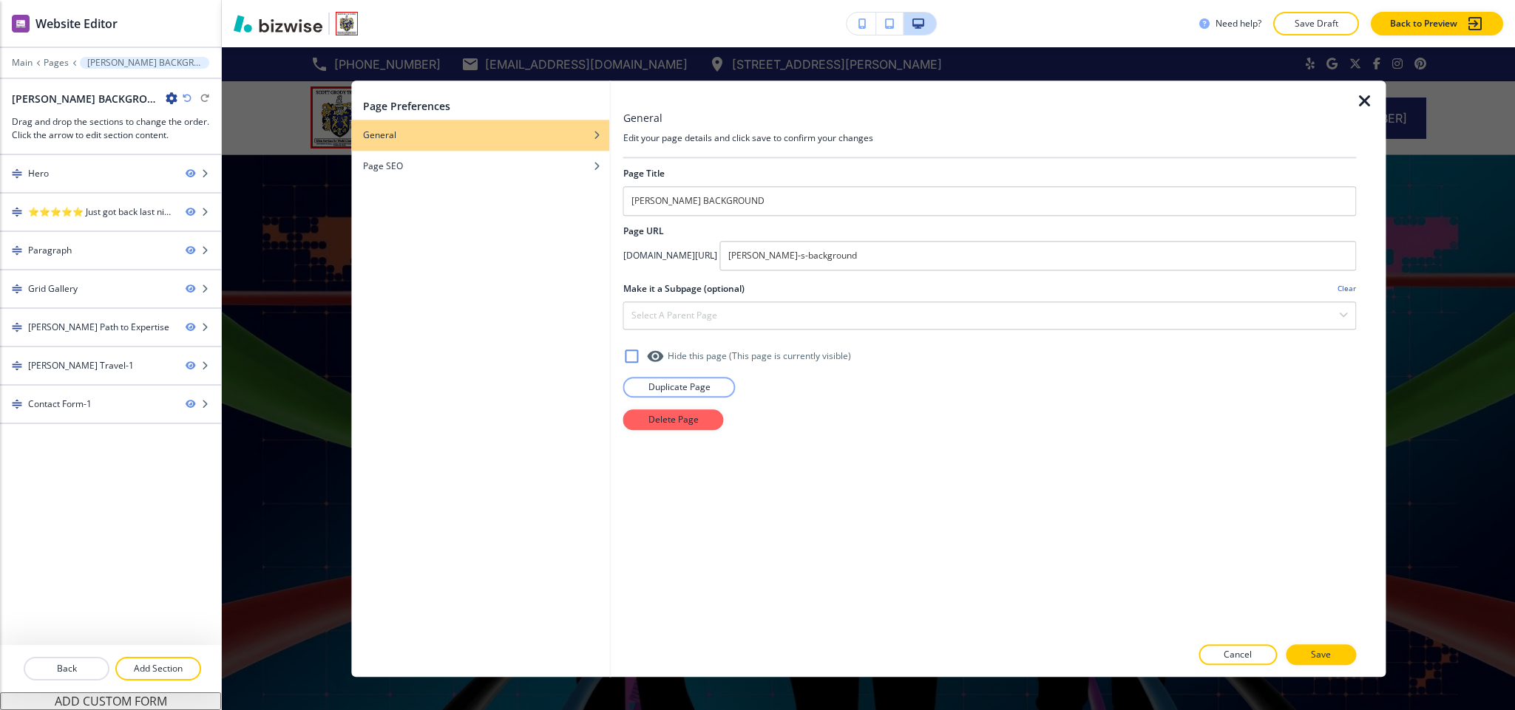
click at [1357, 98] on icon "button" at bounding box center [1365, 101] width 18 height 18
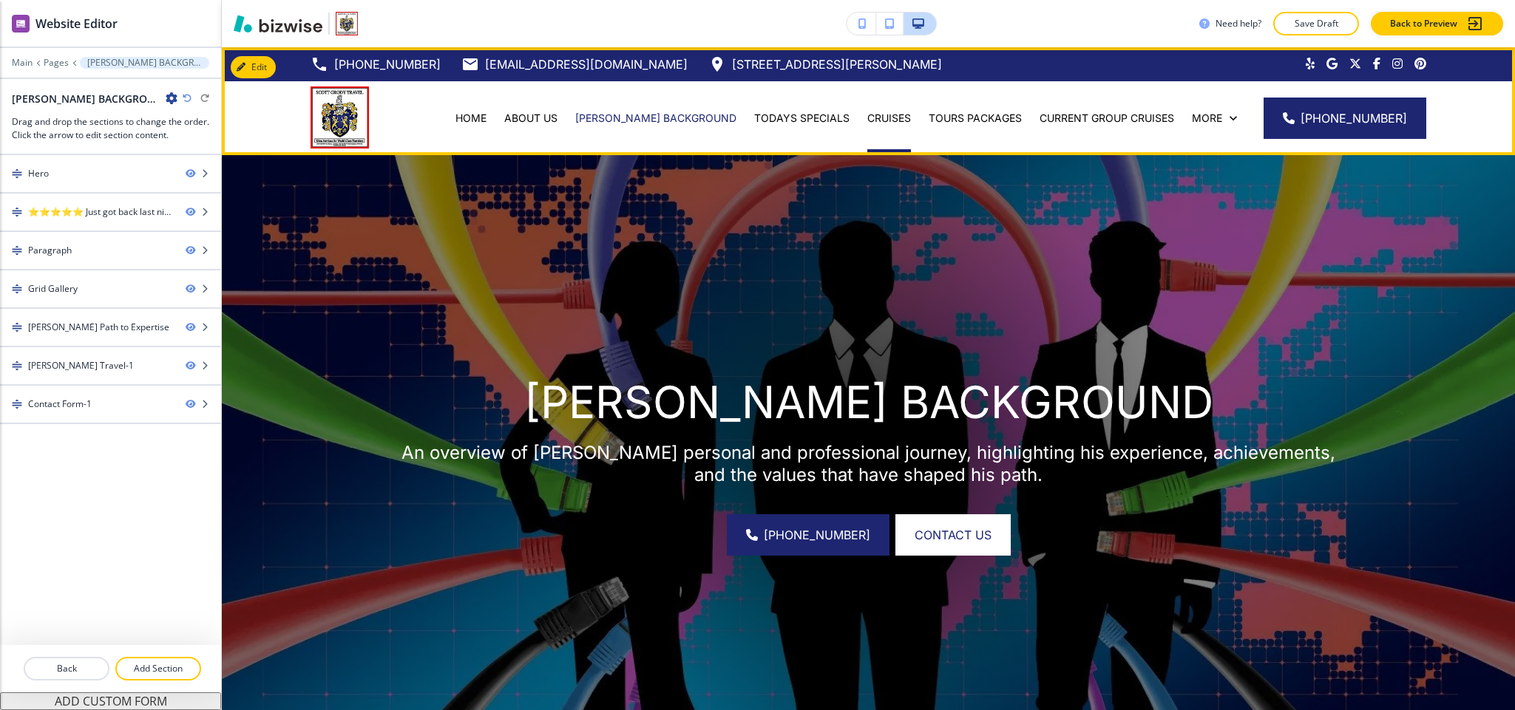
click at [863, 111] on div "CRUISES" at bounding box center [888, 118] width 61 height 15
click at [807, 109] on div "TODAYS SPECIALS" at bounding box center [801, 118] width 113 height 74
click at [806, 124] on p "TODAYS SPECIALS" at bounding box center [801, 118] width 95 height 15
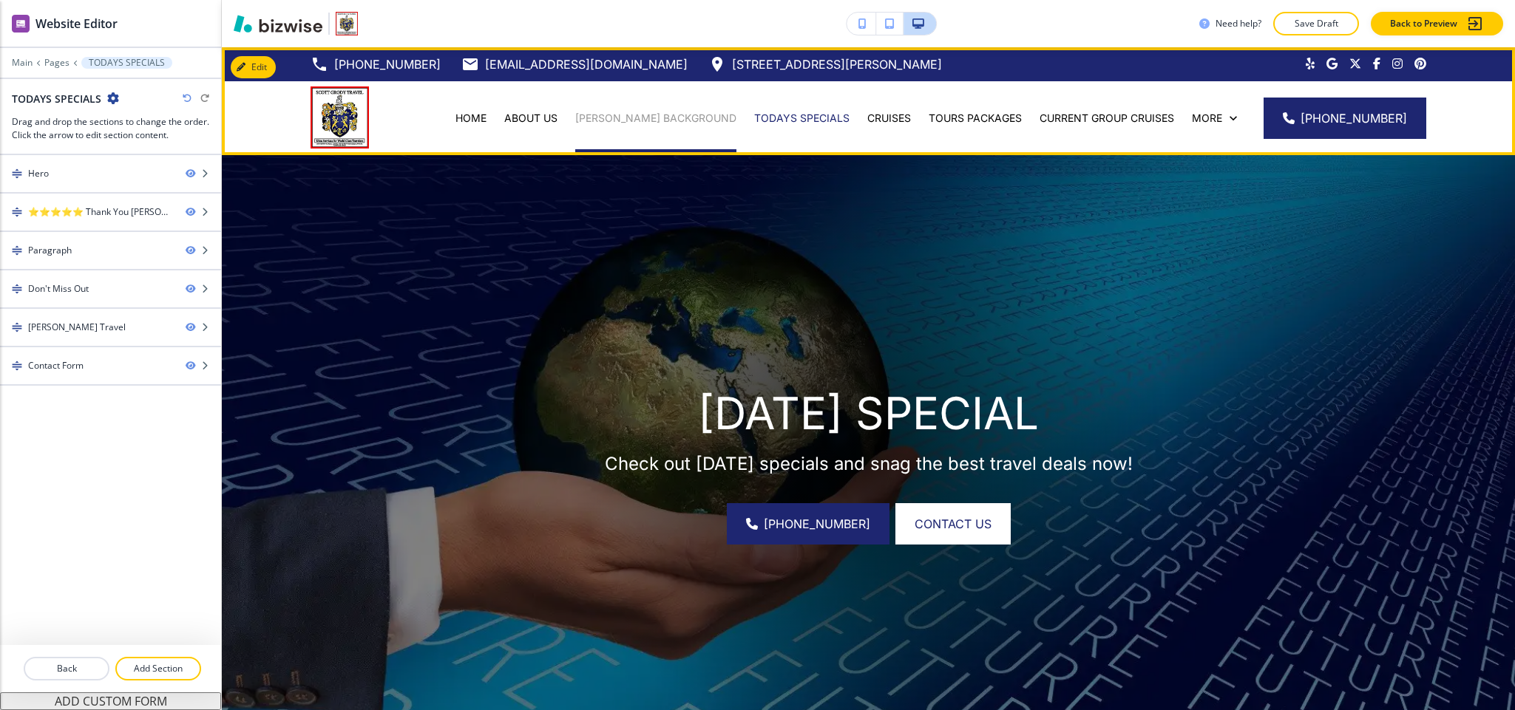
click at [662, 122] on p "[PERSON_NAME] BACKGROUND" at bounding box center [655, 118] width 161 height 15
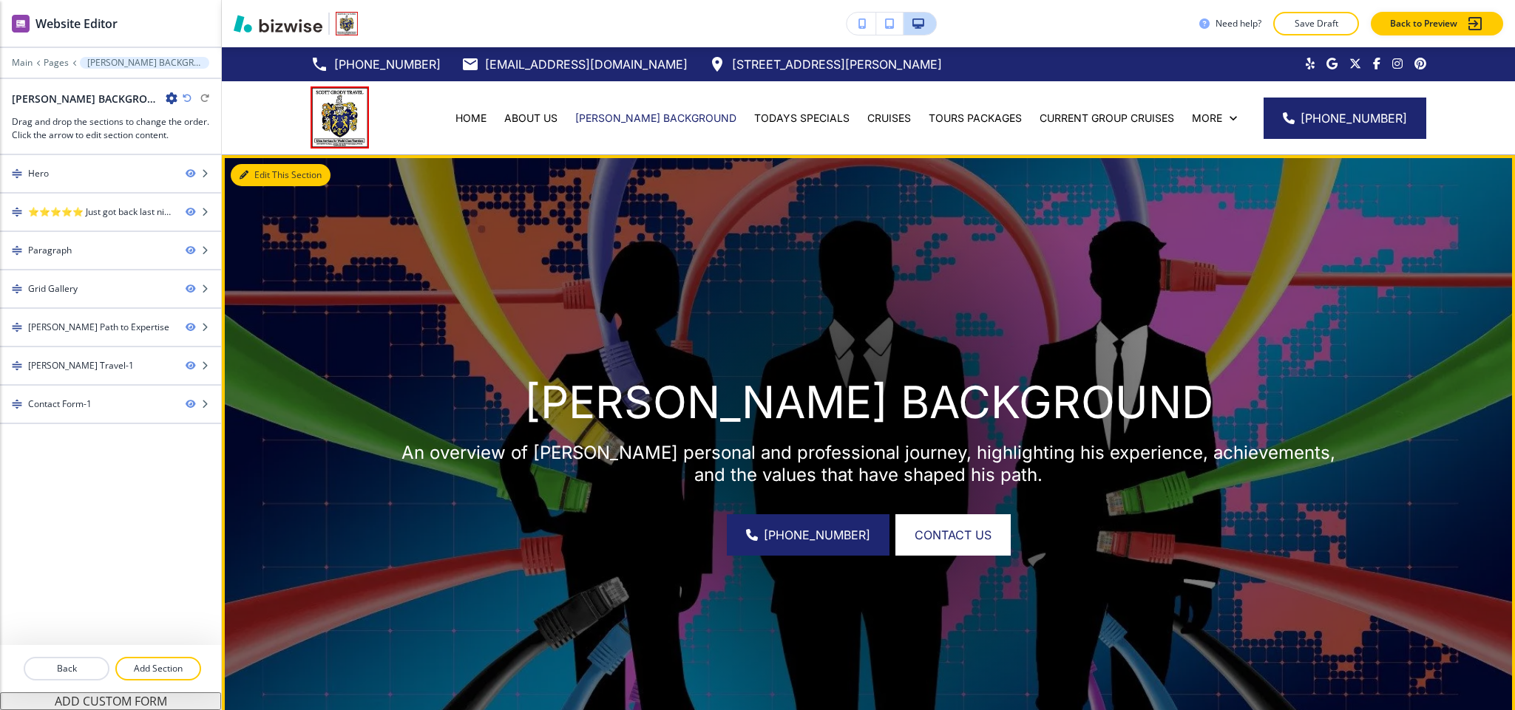
click at [266, 178] on button "Edit This Section" at bounding box center [281, 175] width 100 height 22
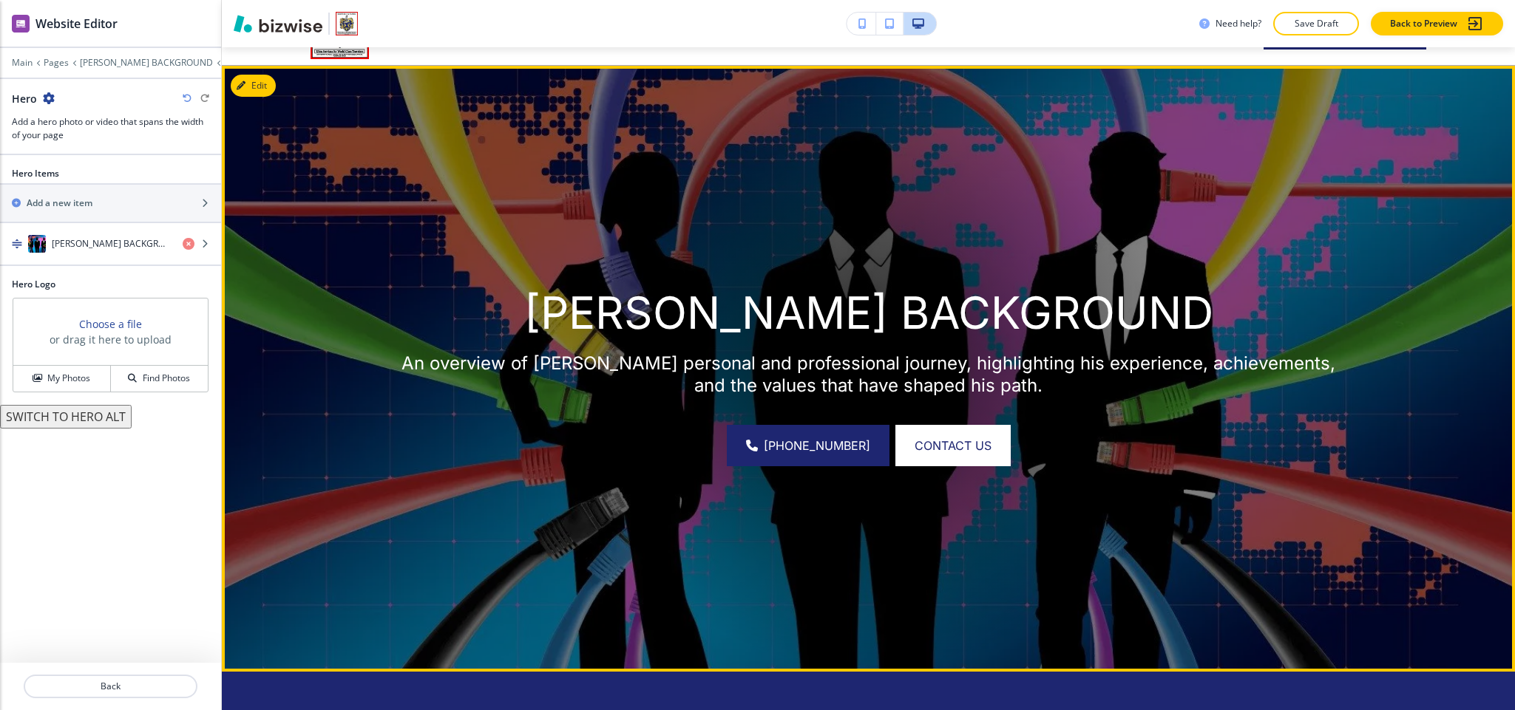
scroll to position [107, 0]
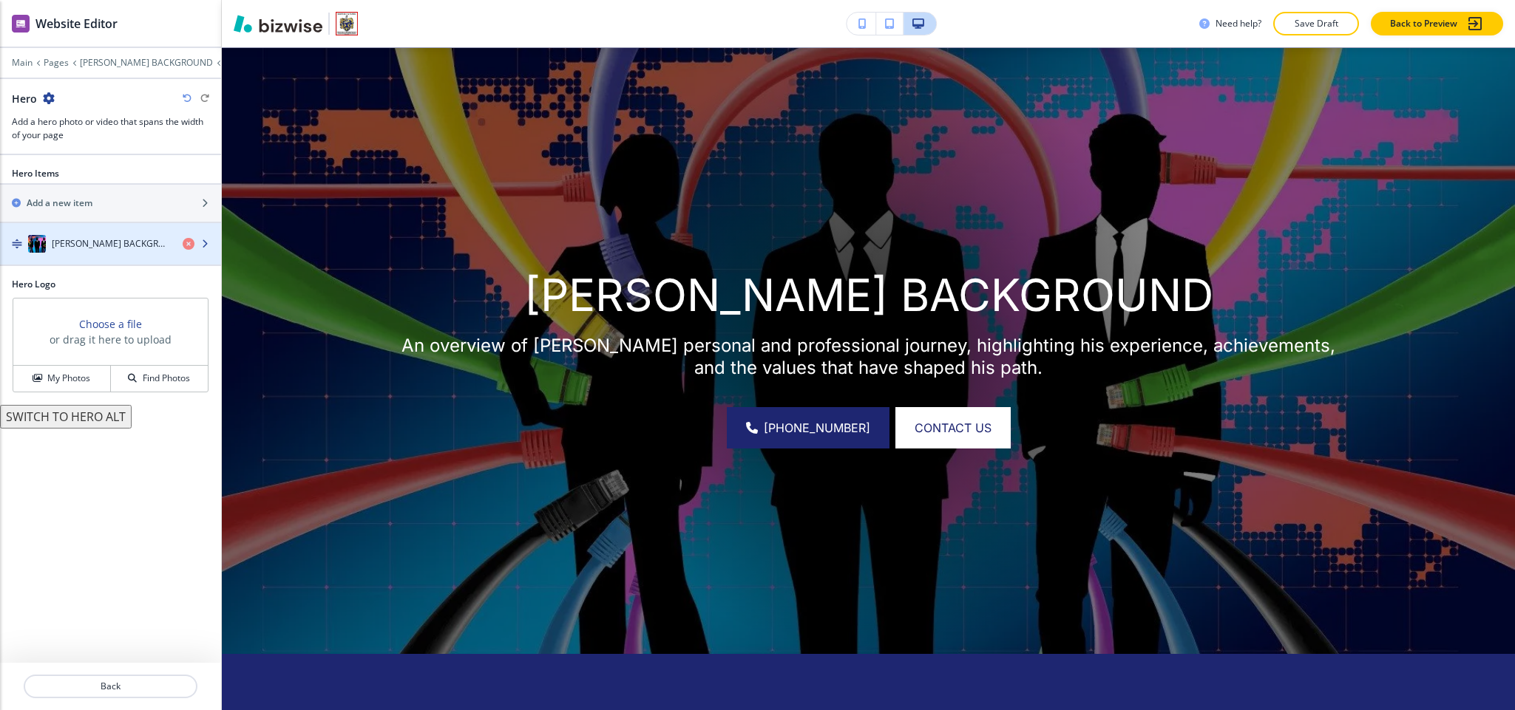
click at [113, 242] on h4 "[PERSON_NAME] BACKGROUND" at bounding box center [111, 243] width 119 height 13
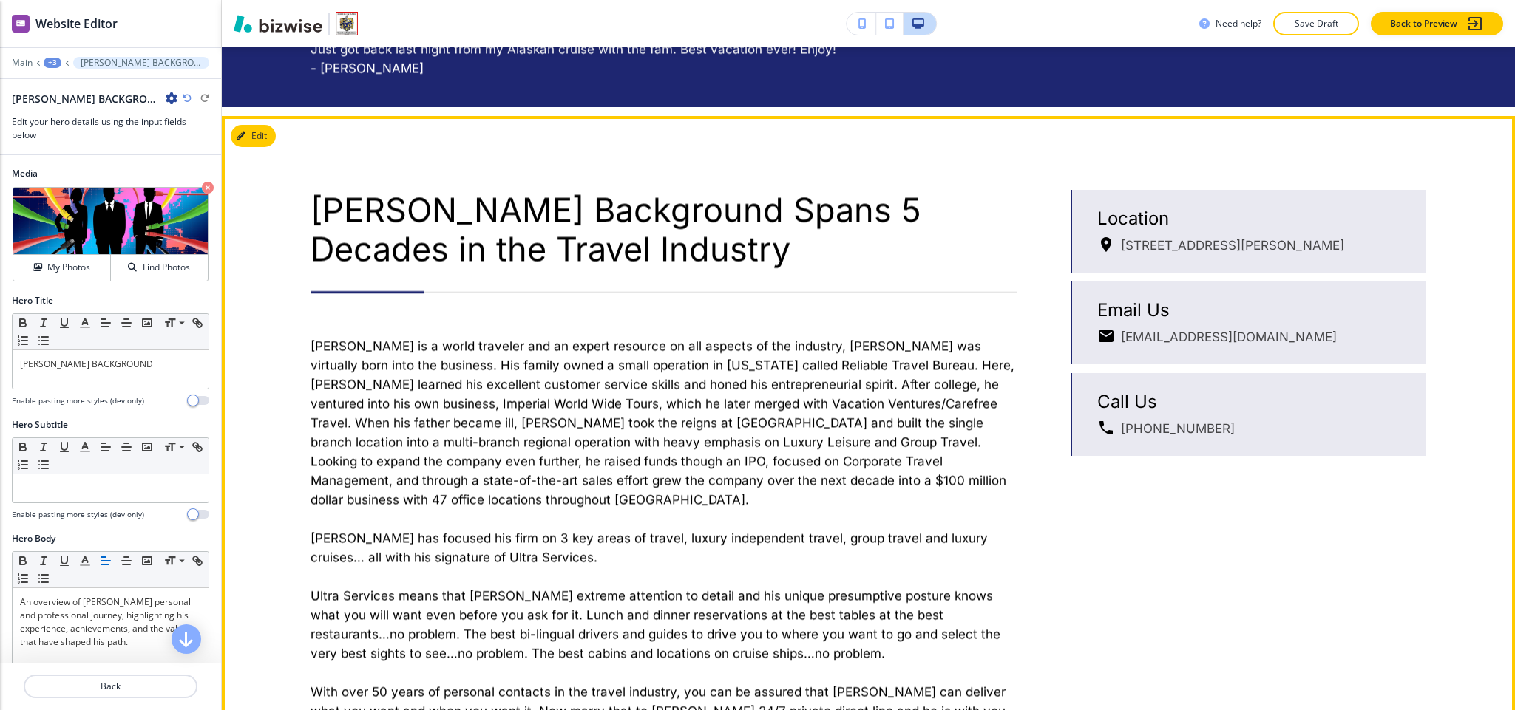
scroll to position [776, 0]
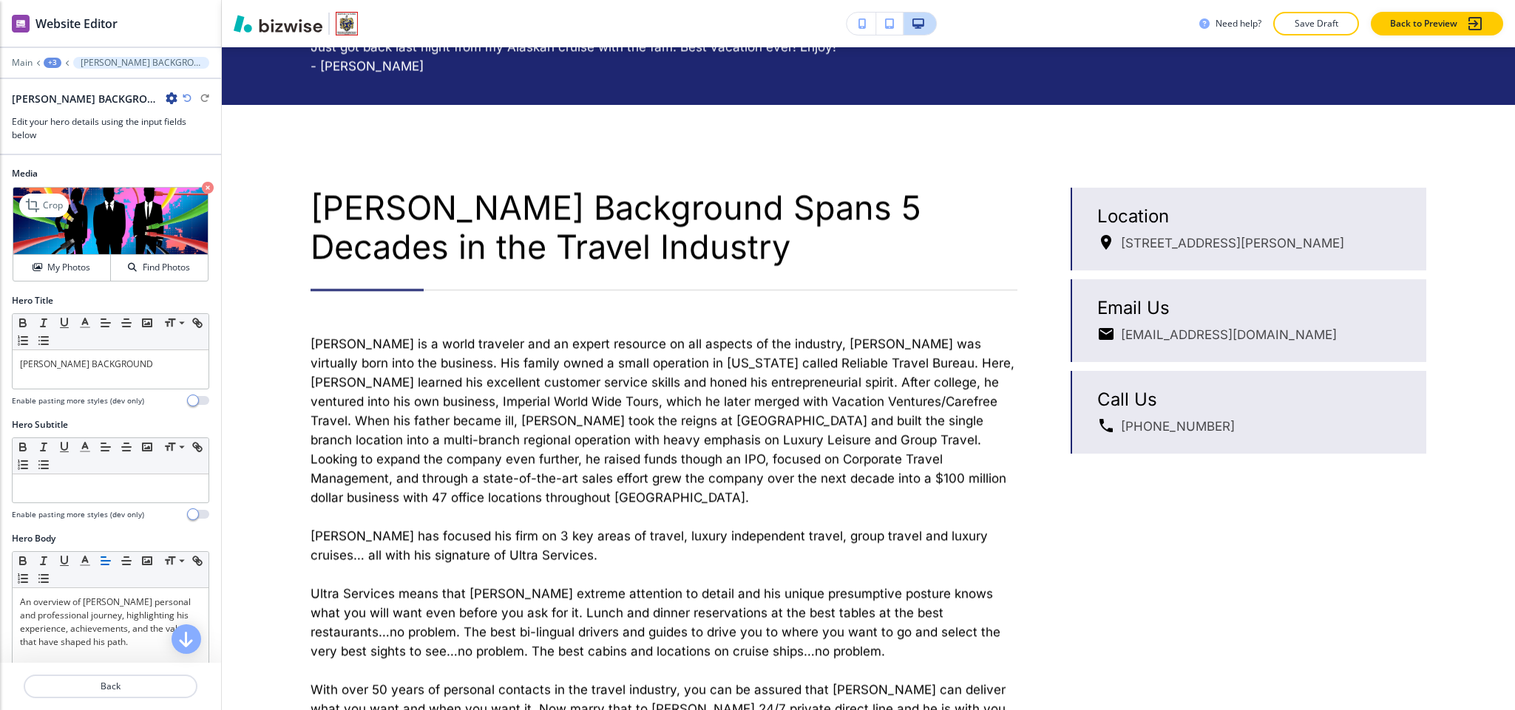
click at [202, 189] on icon "button" at bounding box center [208, 188] width 12 height 12
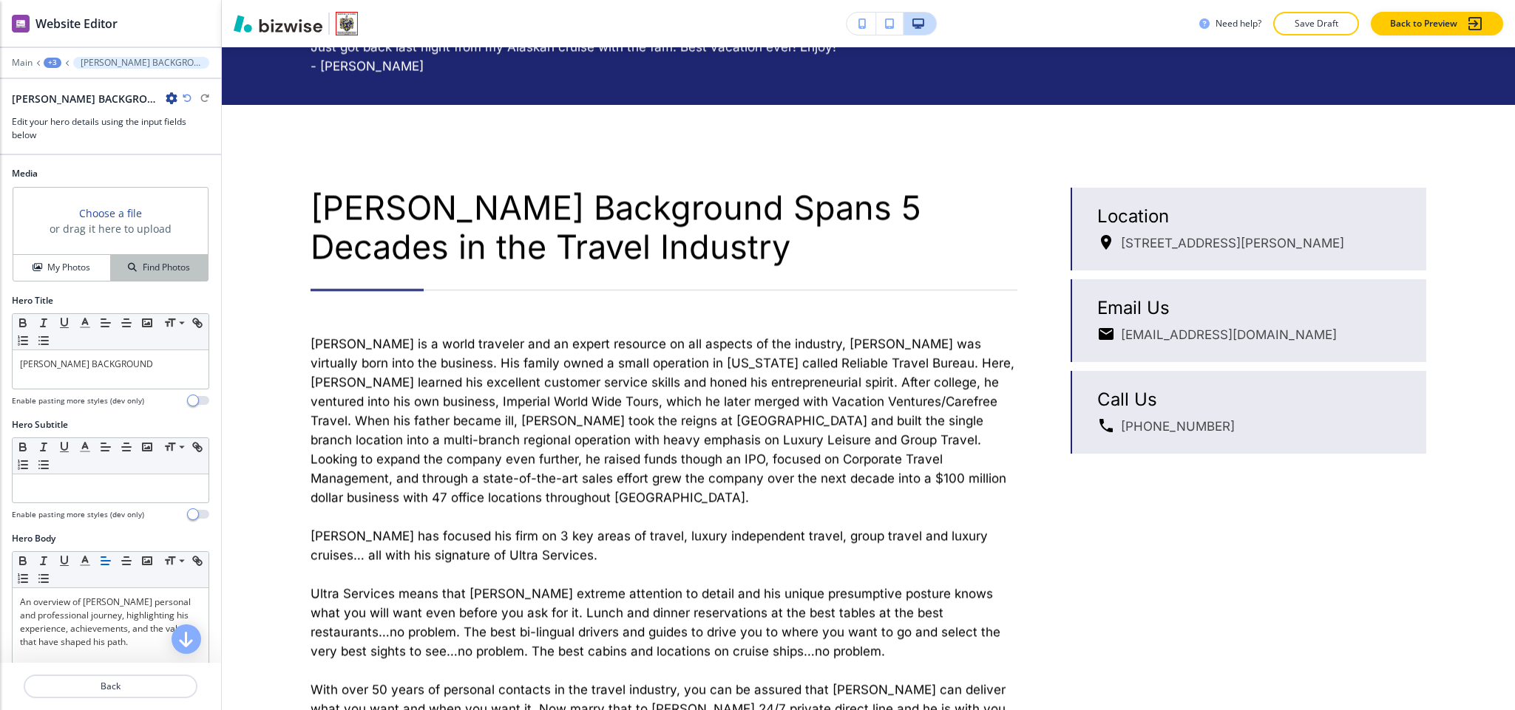
click at [111, 267] on div "Find Photos" at bounding box center [159, 267] width 97 height 13
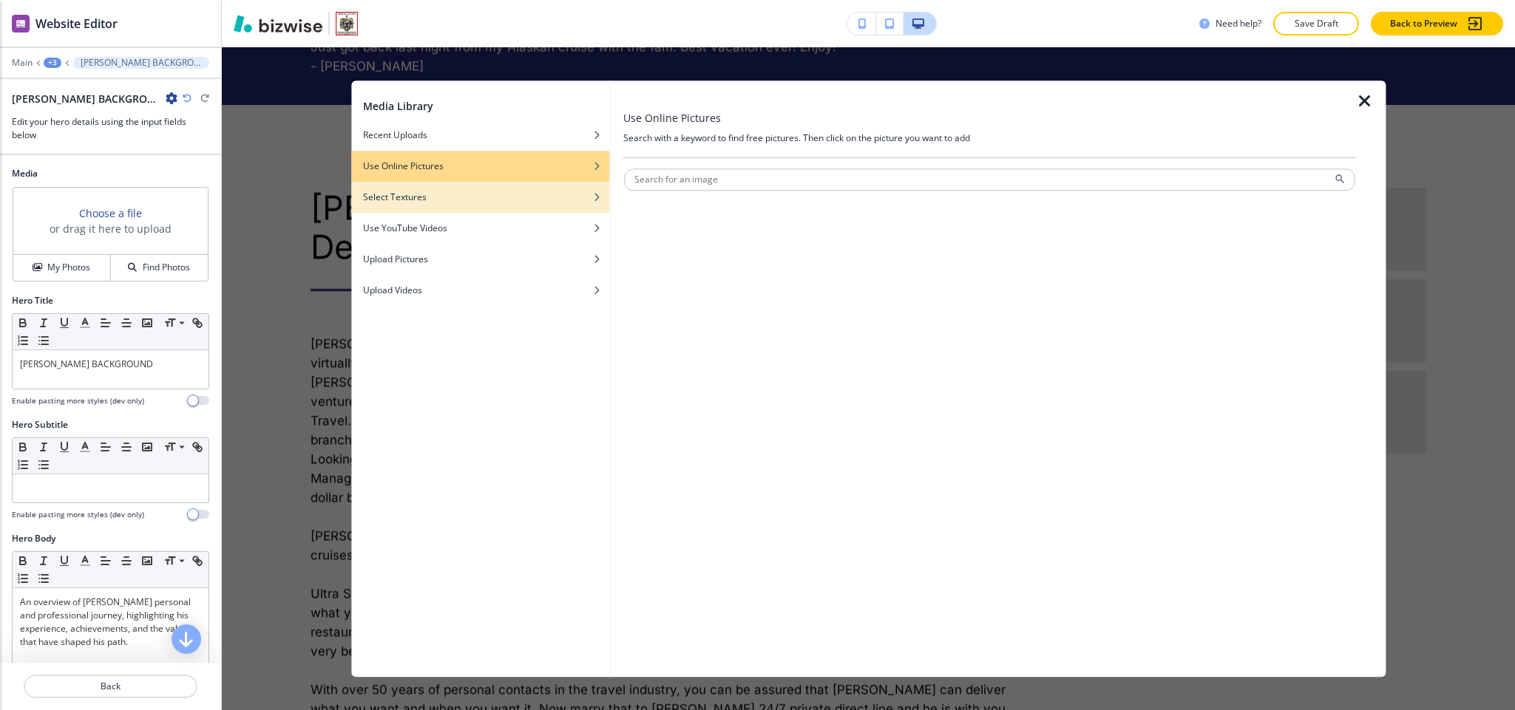
click at [442, 200] on div "Select Textures" at bounding box center [480, 197] width 259 height 13
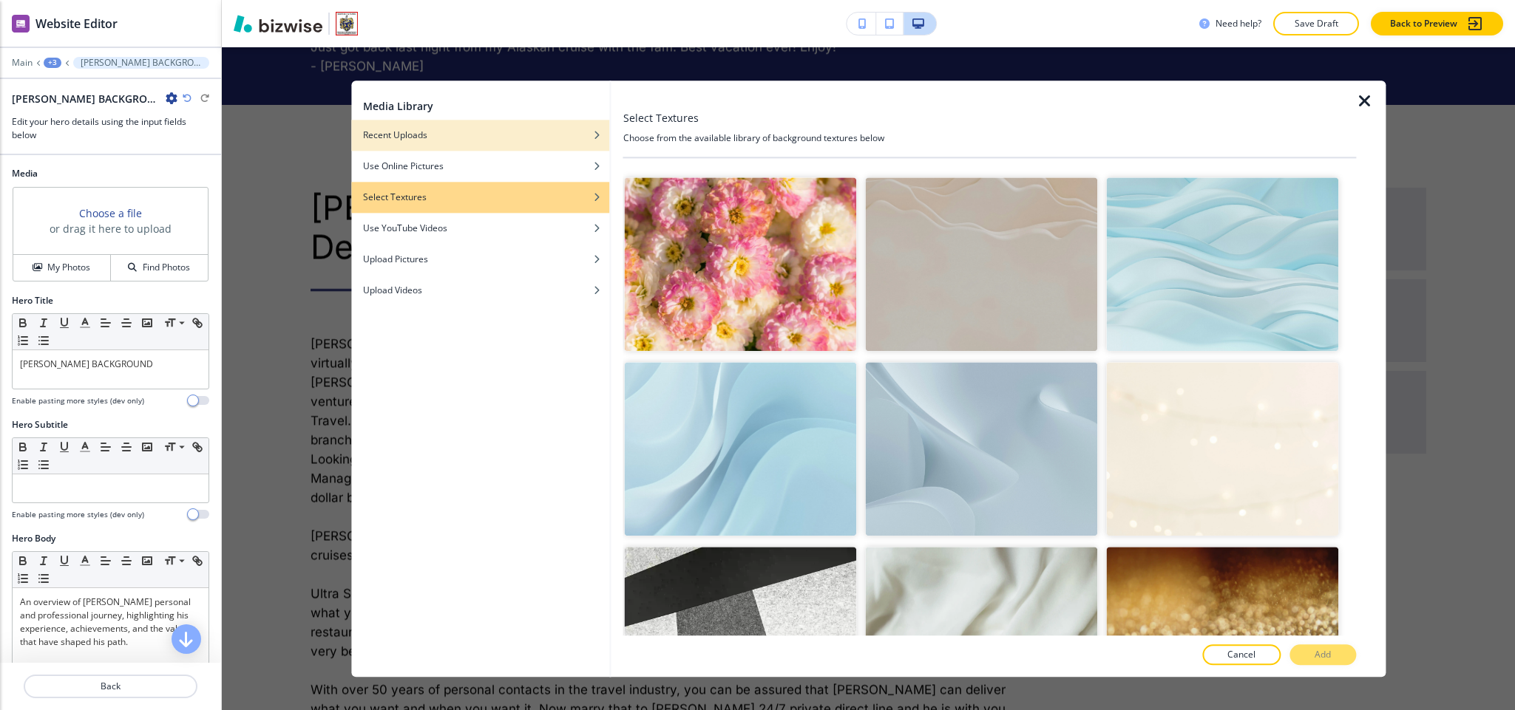
click at [481, 142] on div "button" at bounding box center [480, 146] width 259 height 9
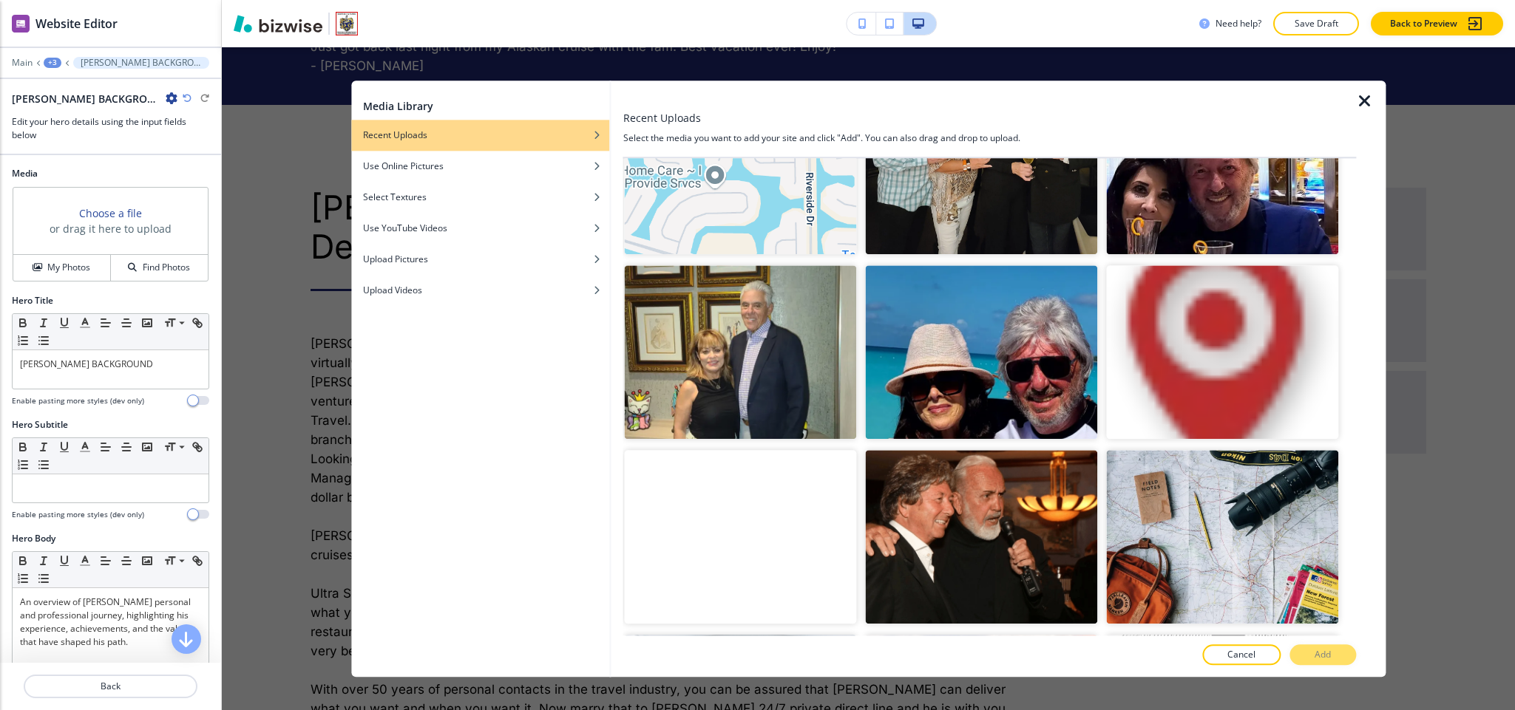
scroll to position [31293, 0]
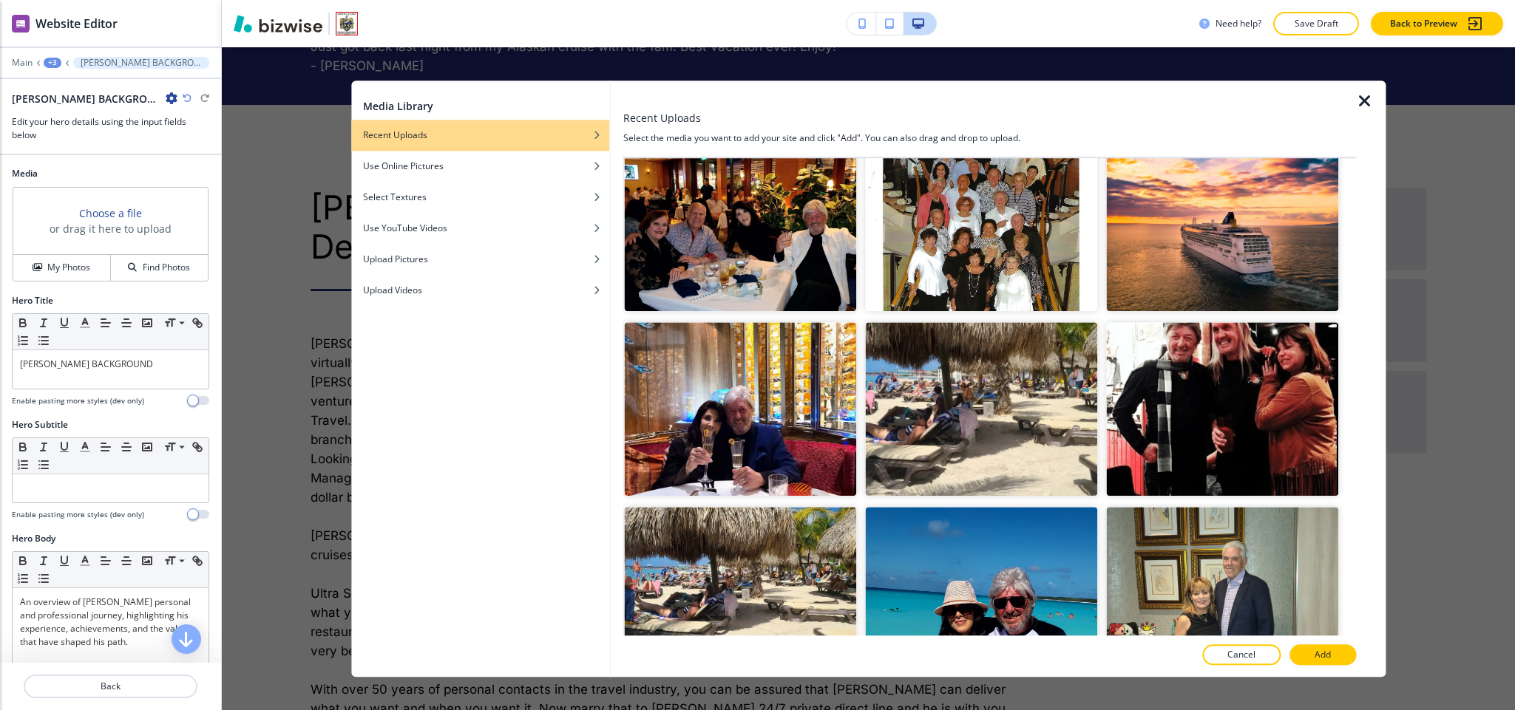
scroll to position [30739, 0]
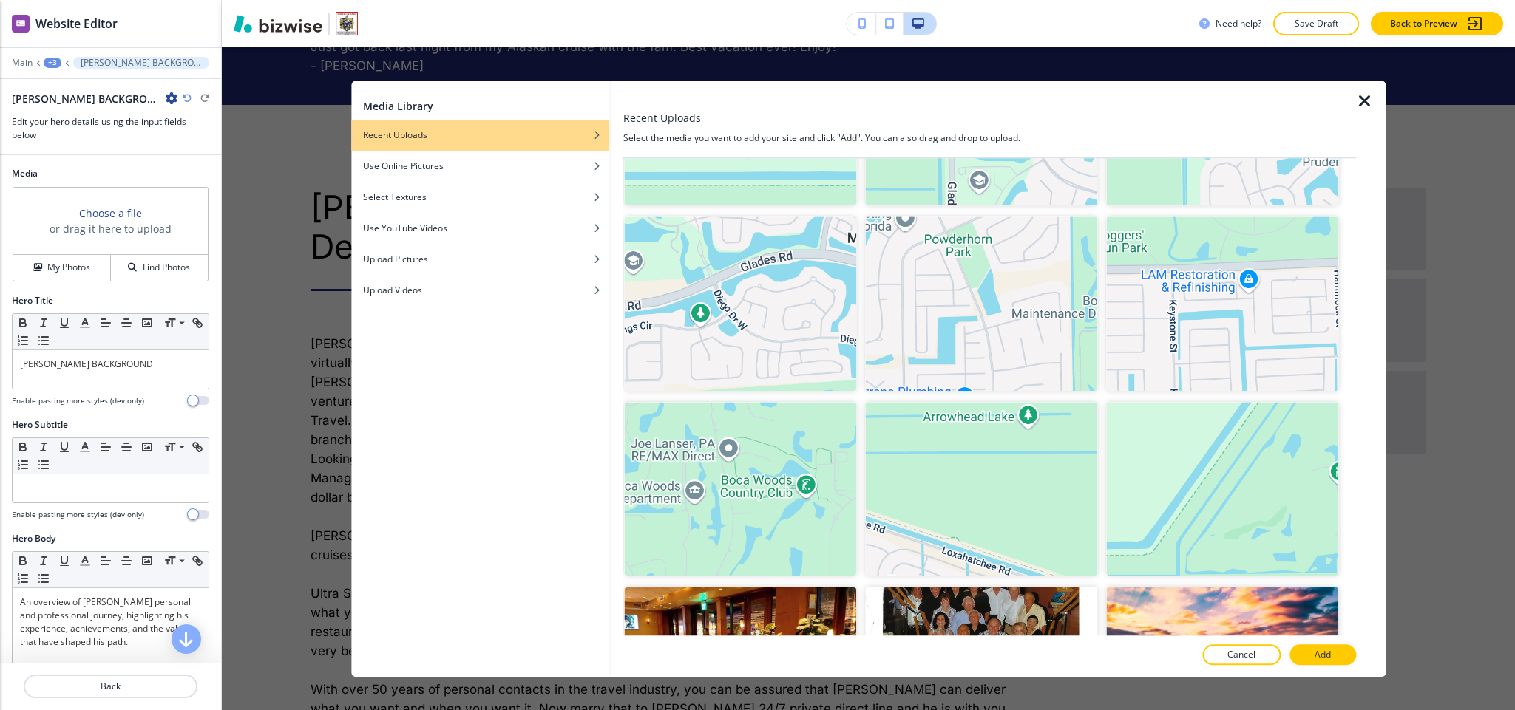
scroll to position [30295, 0]
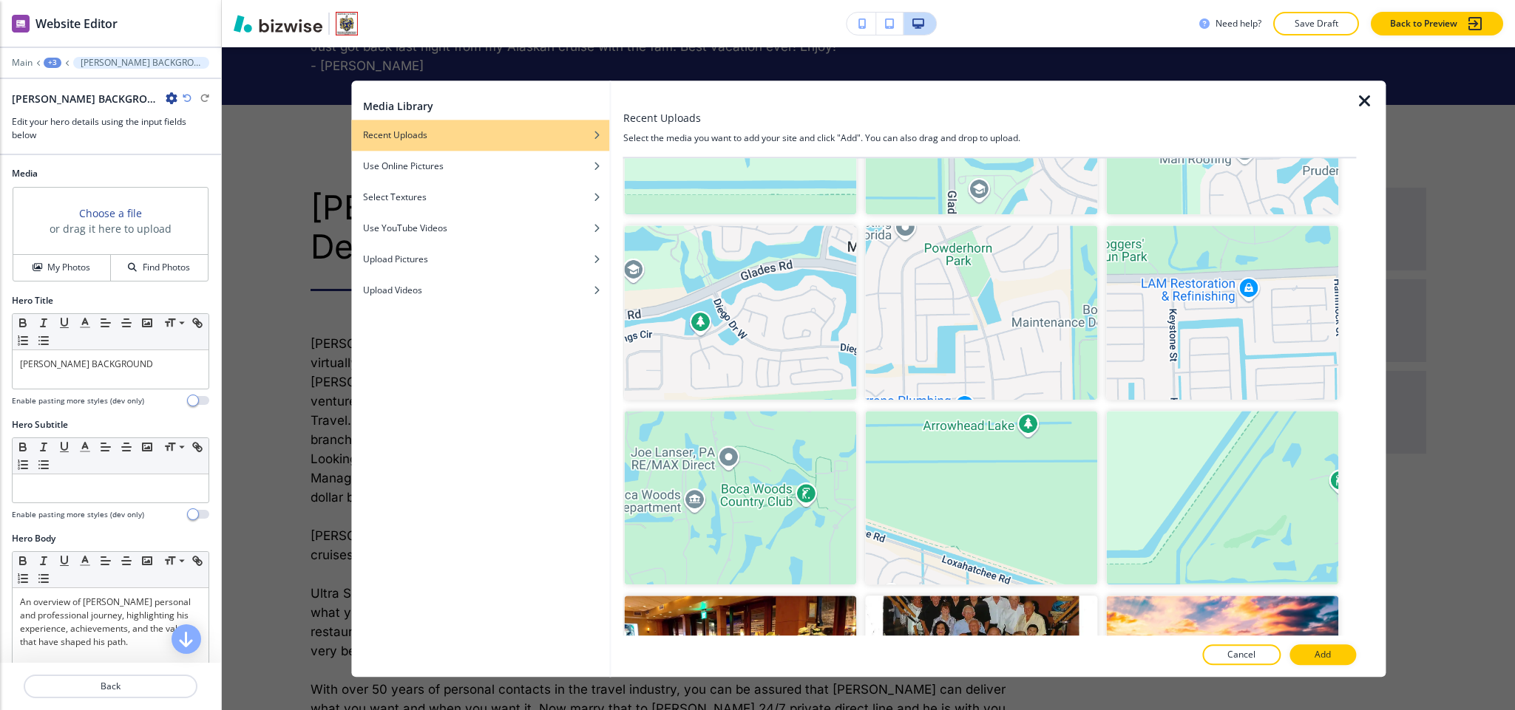
click at [1325, 655] on p "Add" at bounding box center [1322, 654] width 16 height 13
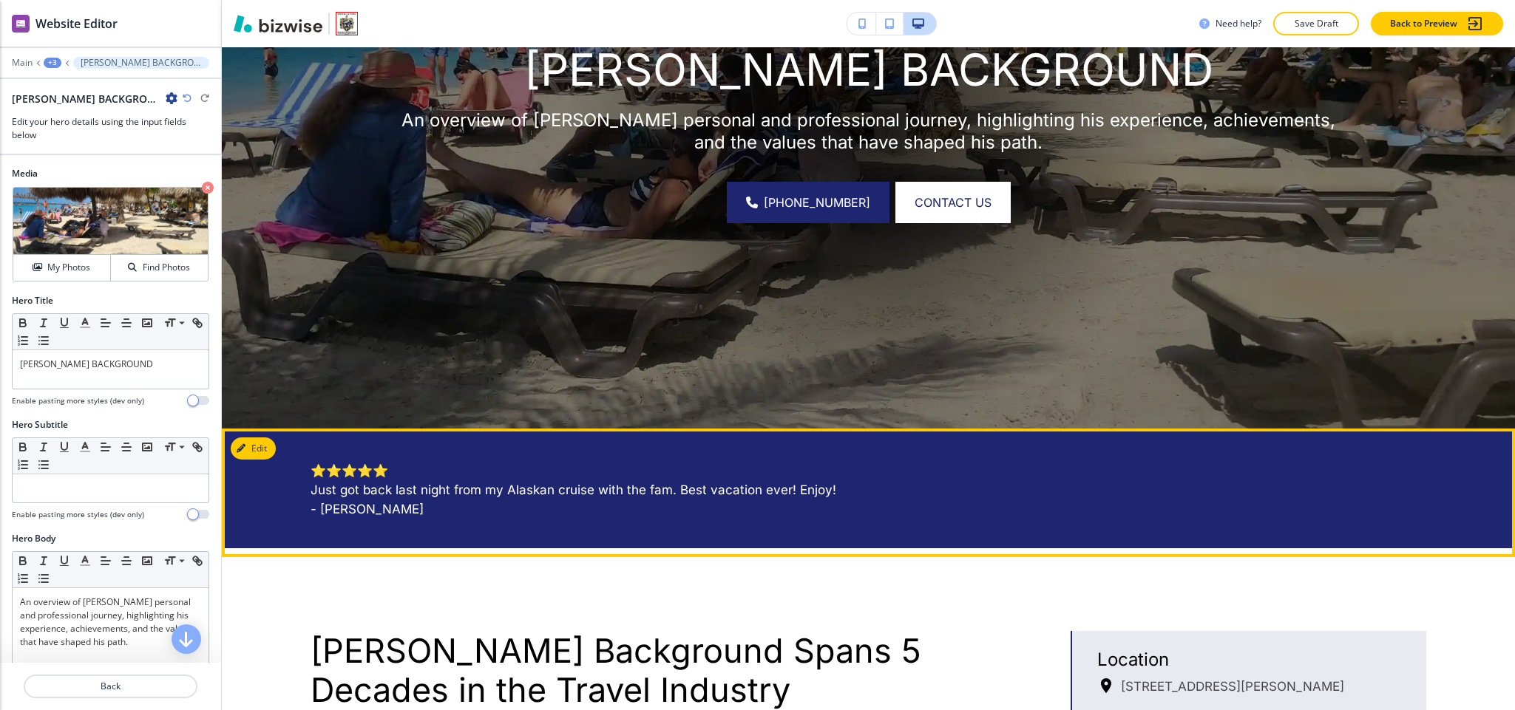
scroll to position [0, 0]
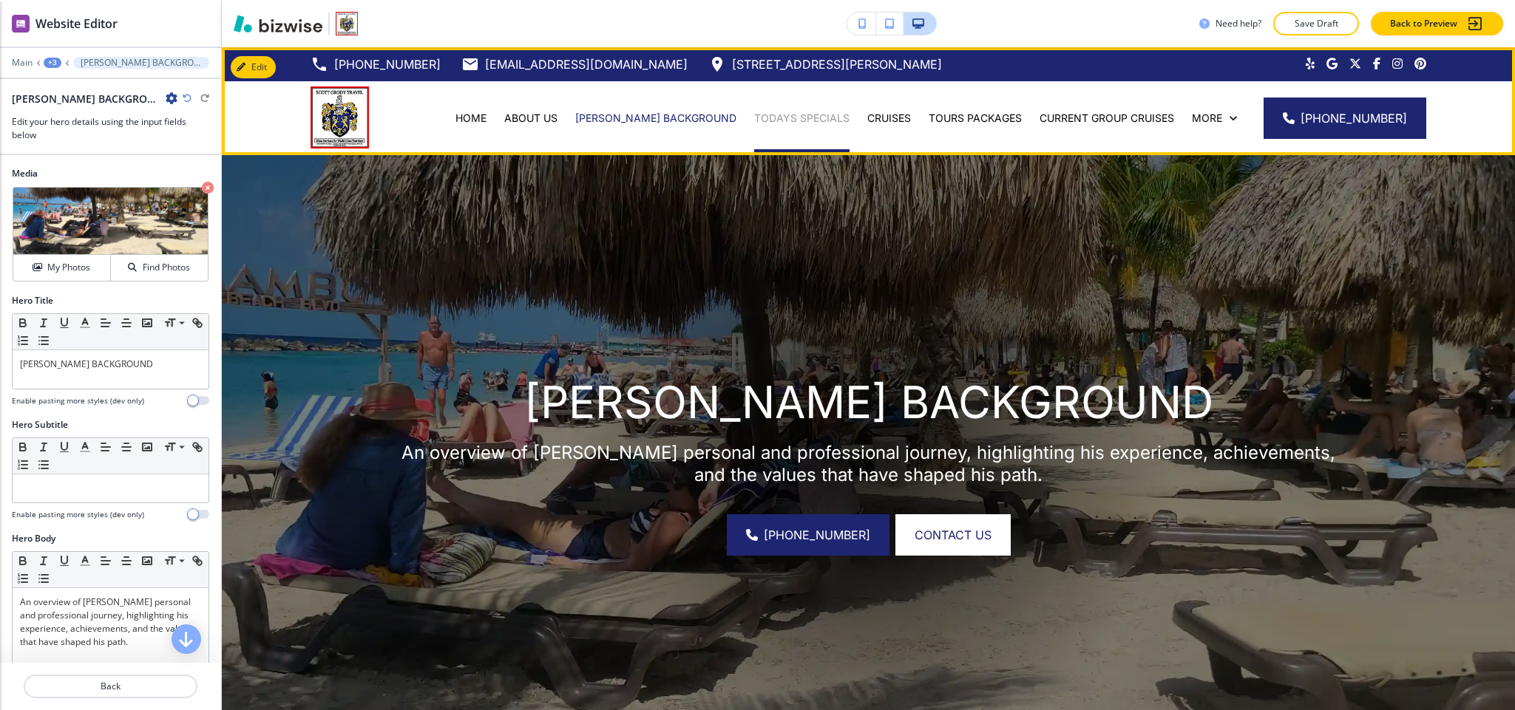
click at [772, 116] on p "TODAYS SPECIALS" at bounding box center [801, 118] width 95 height 15
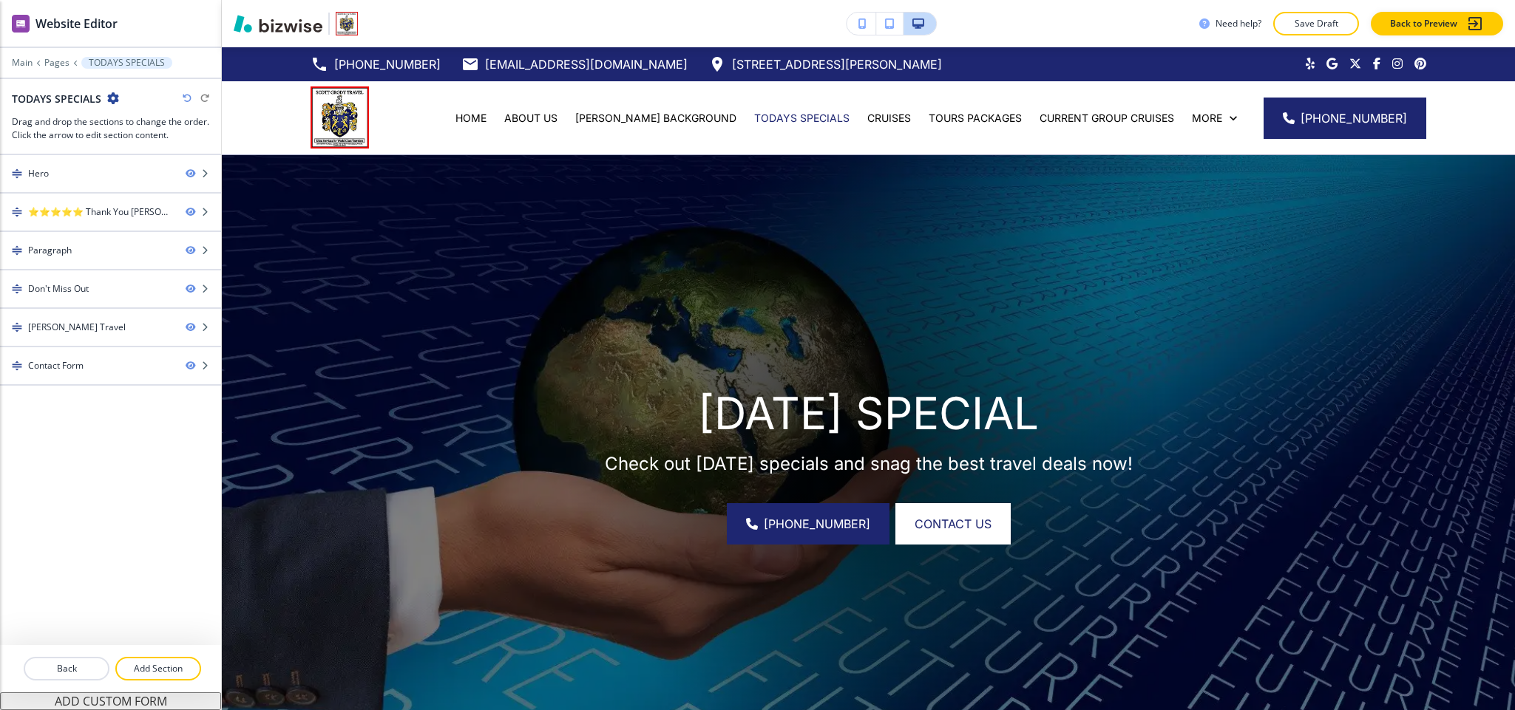
click at [114, 96] on icon "button" at bounding box center [113, 98] width 12 height 12
click at [118, 122] on p "Edit Page Settings" at bounding box center [153, 124] width 75 height 13
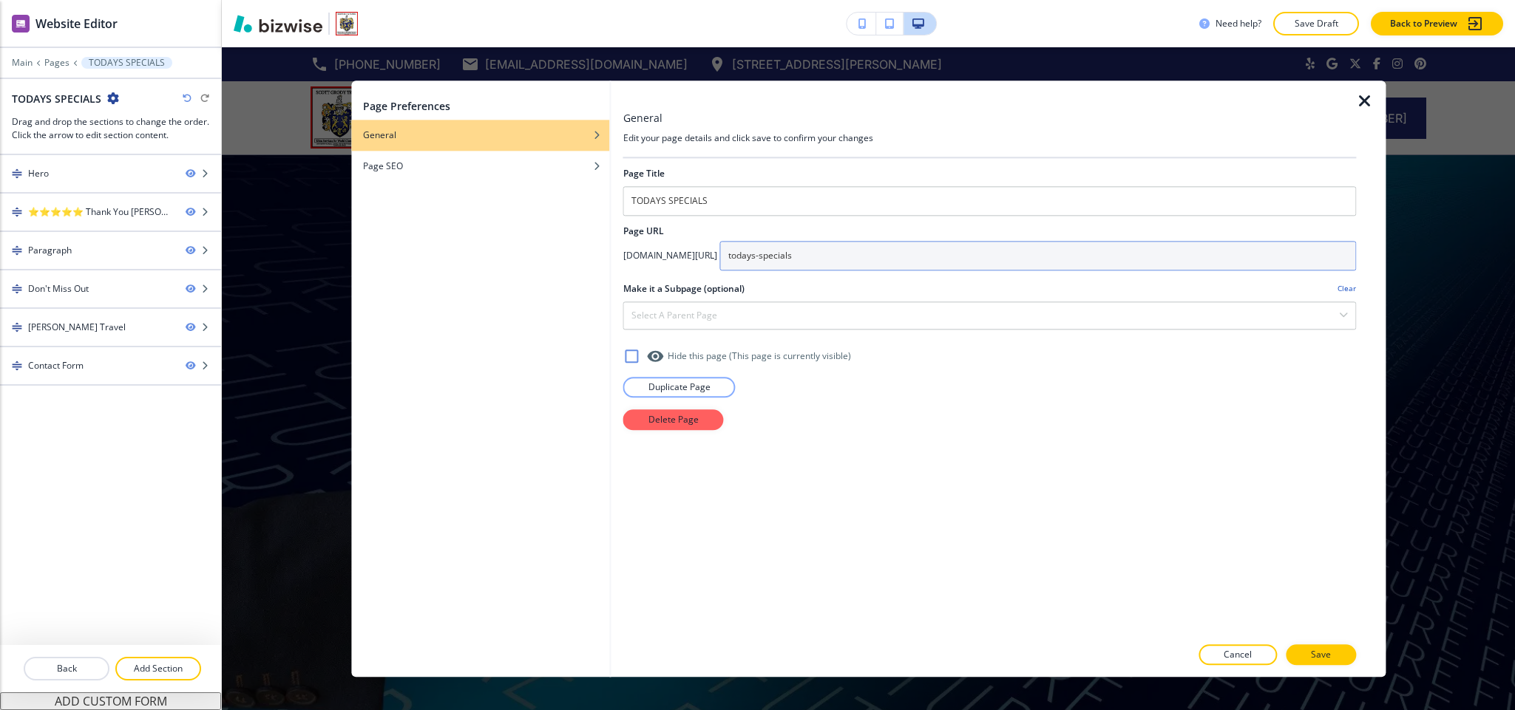
drag, startPoint x: 928, startPoint y: 251, endPoint x: 759, endPoint y: 265, distance: 169.1
click at [759, 265] on div "[DOMAIN_NAME][URL] todays-specials" at bounding box center [989, 256] width 733 height 30
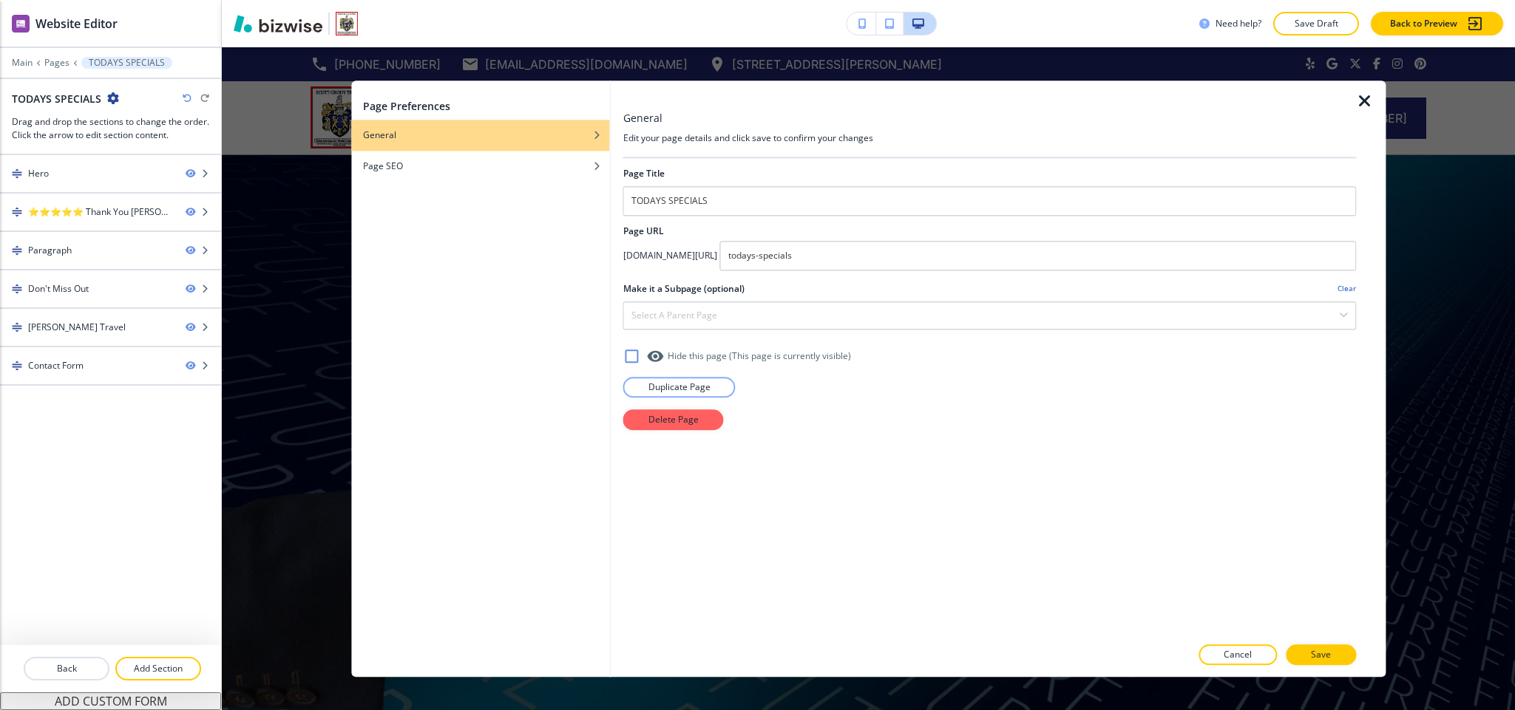
click at [1362, 101] on icon "button" at bounding box center [1365, 101] width 18 height 18
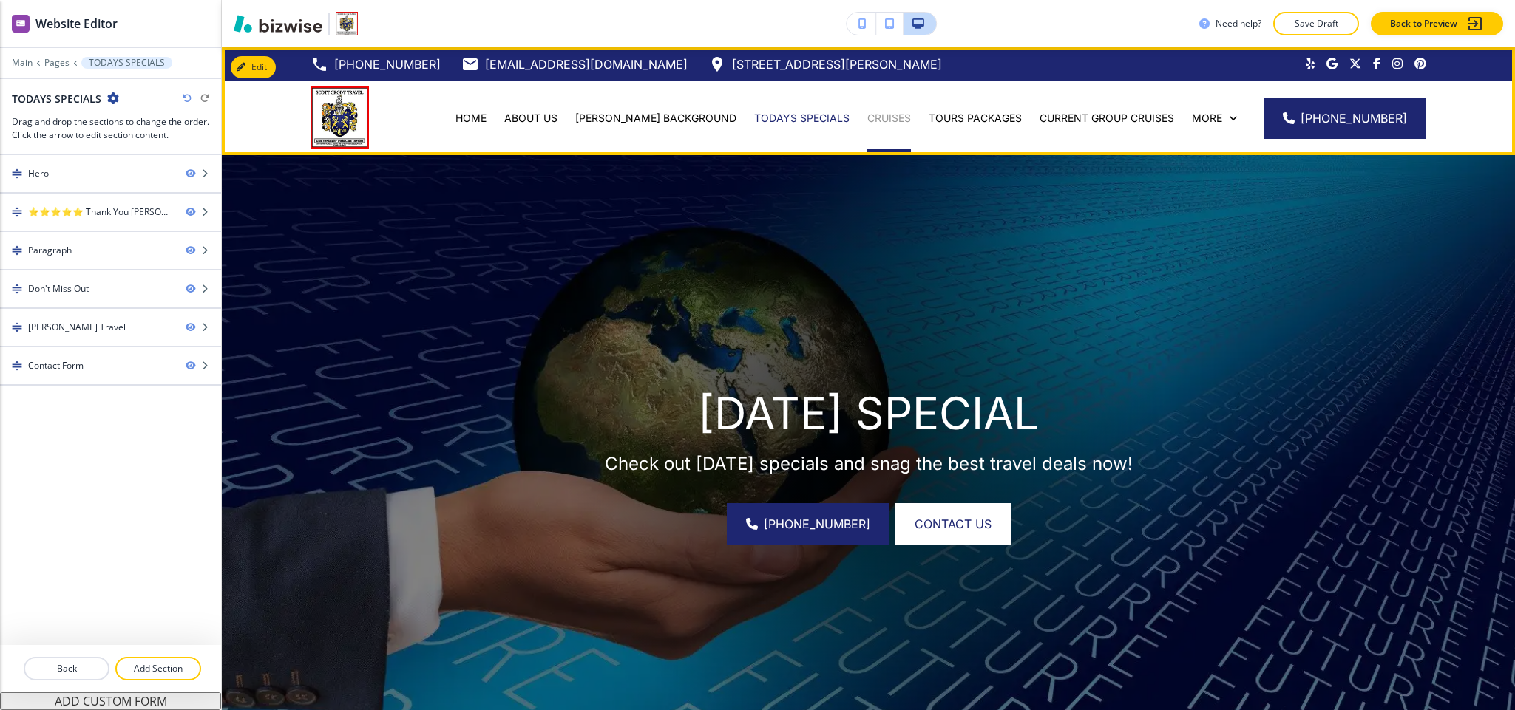
click at [894, 116] on p "CRUISES" at bounding box center [889, 118] width 44 height 15
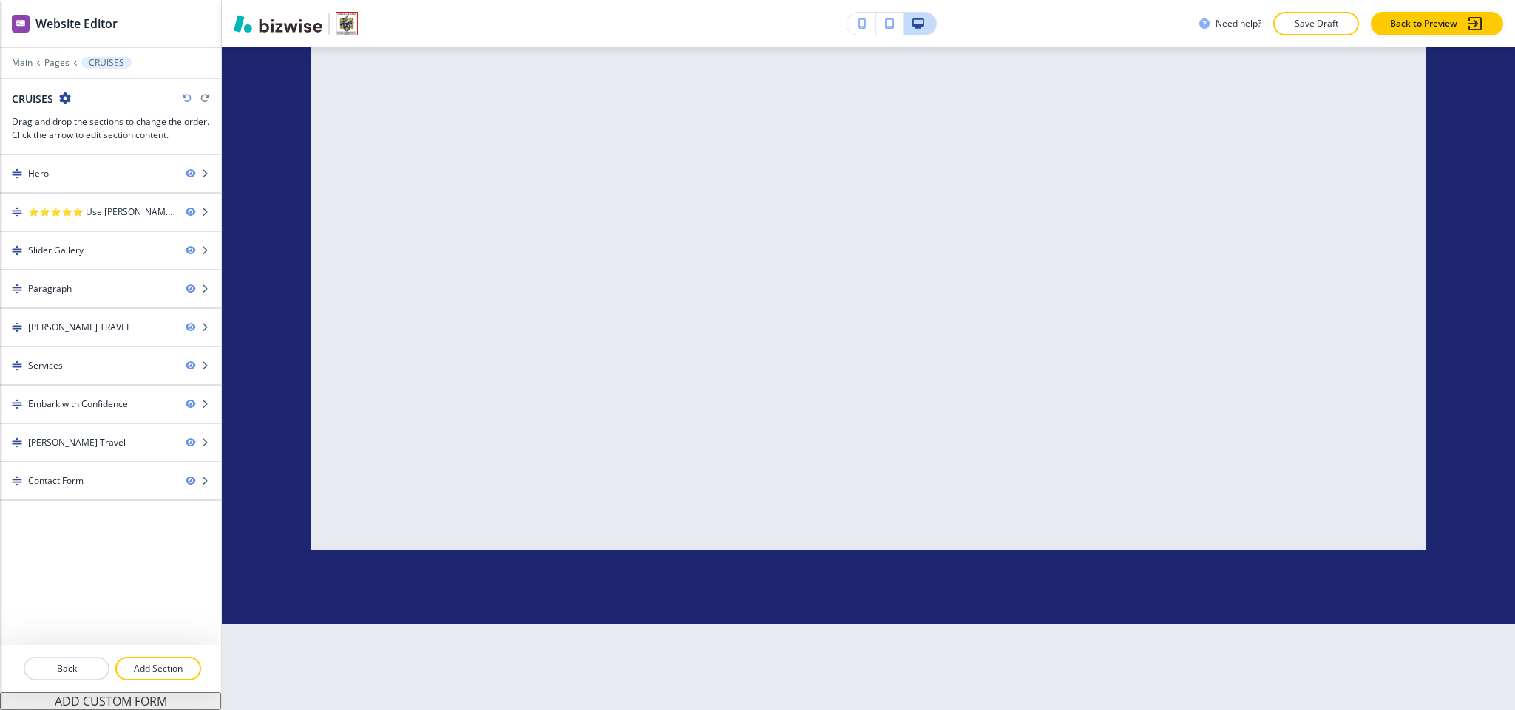
scroll to position [6986, 0]
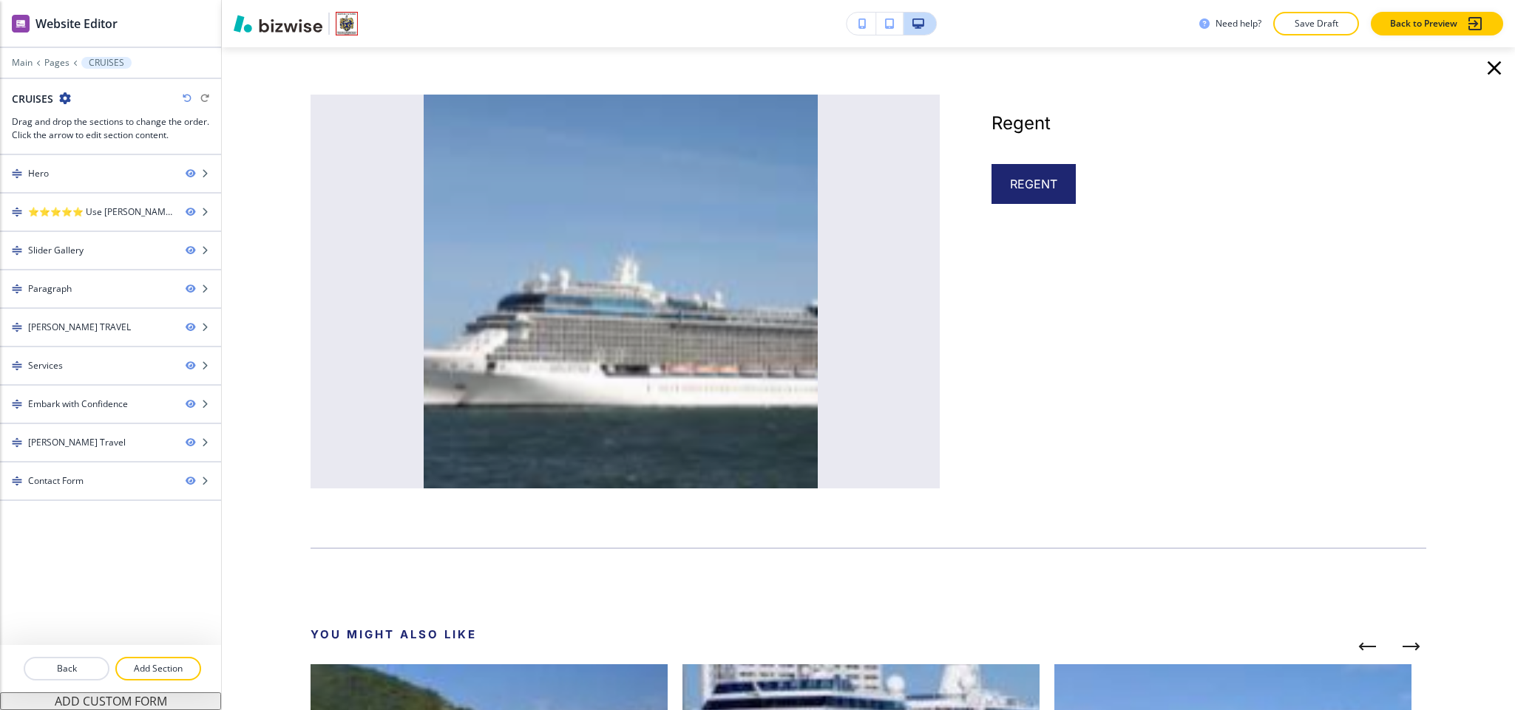
click at [1487, 67] on icon "button" at bounding box center [1494, 68] width 24 height 24
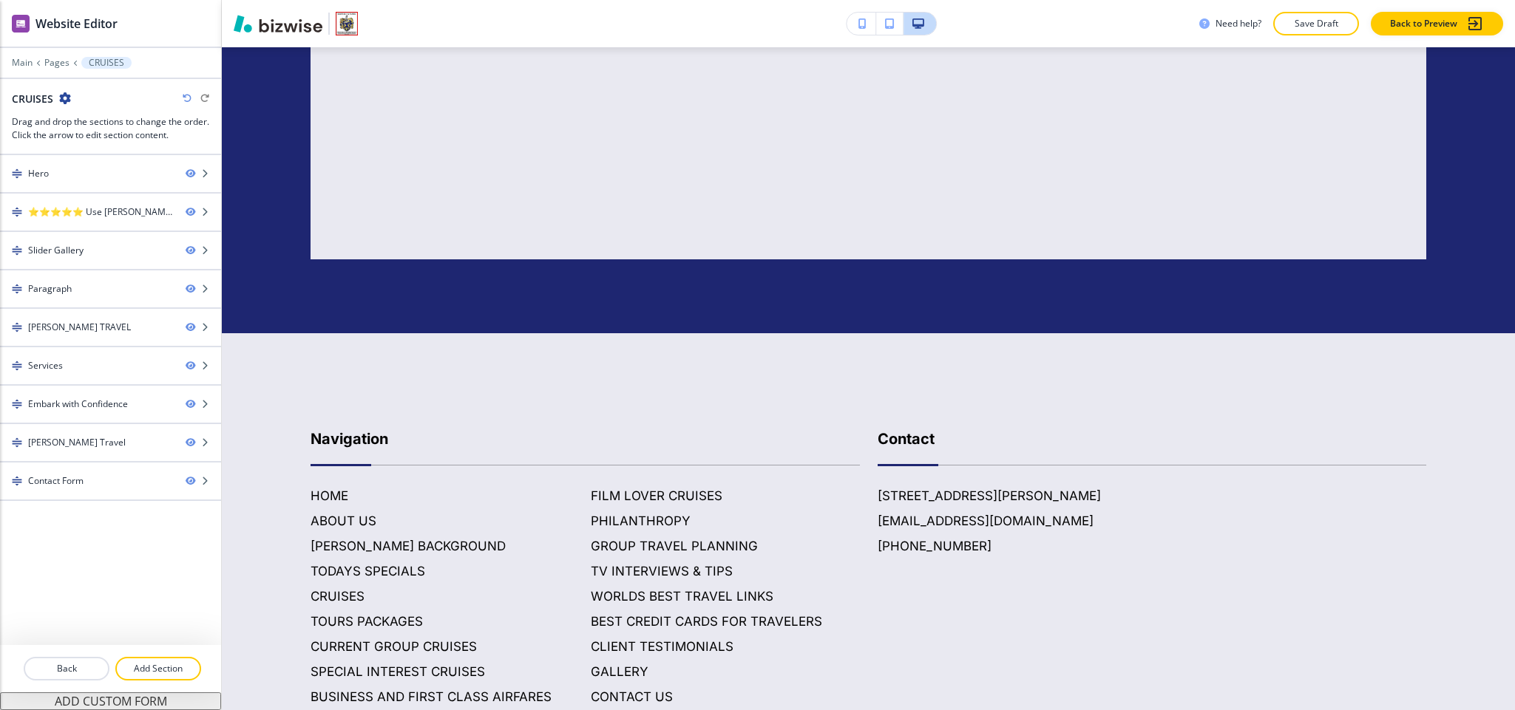
scroll to position [6653, 0]
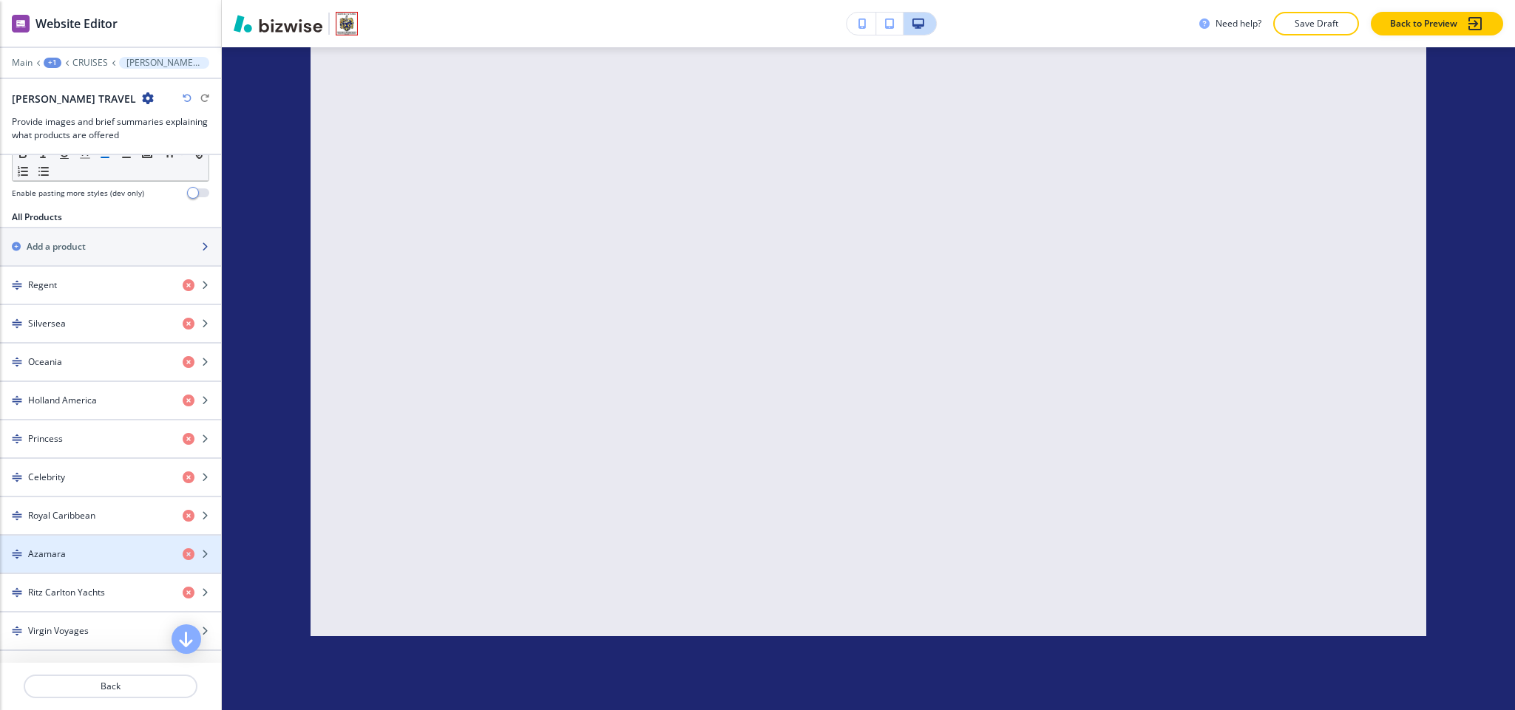
scroll to position [665, 0]
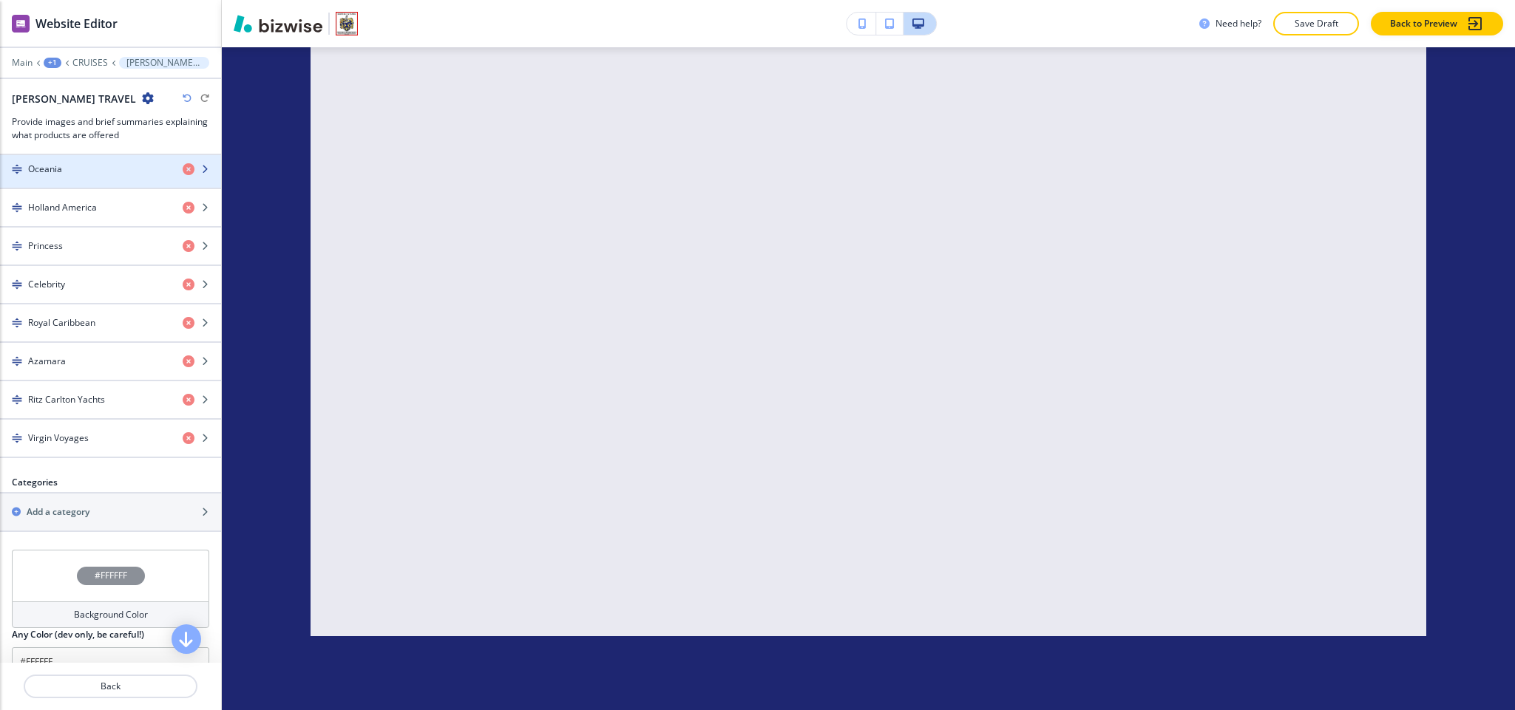
click at [69, 176] on div "Oceania" at bounding box center [85, 169] width 171 height 13
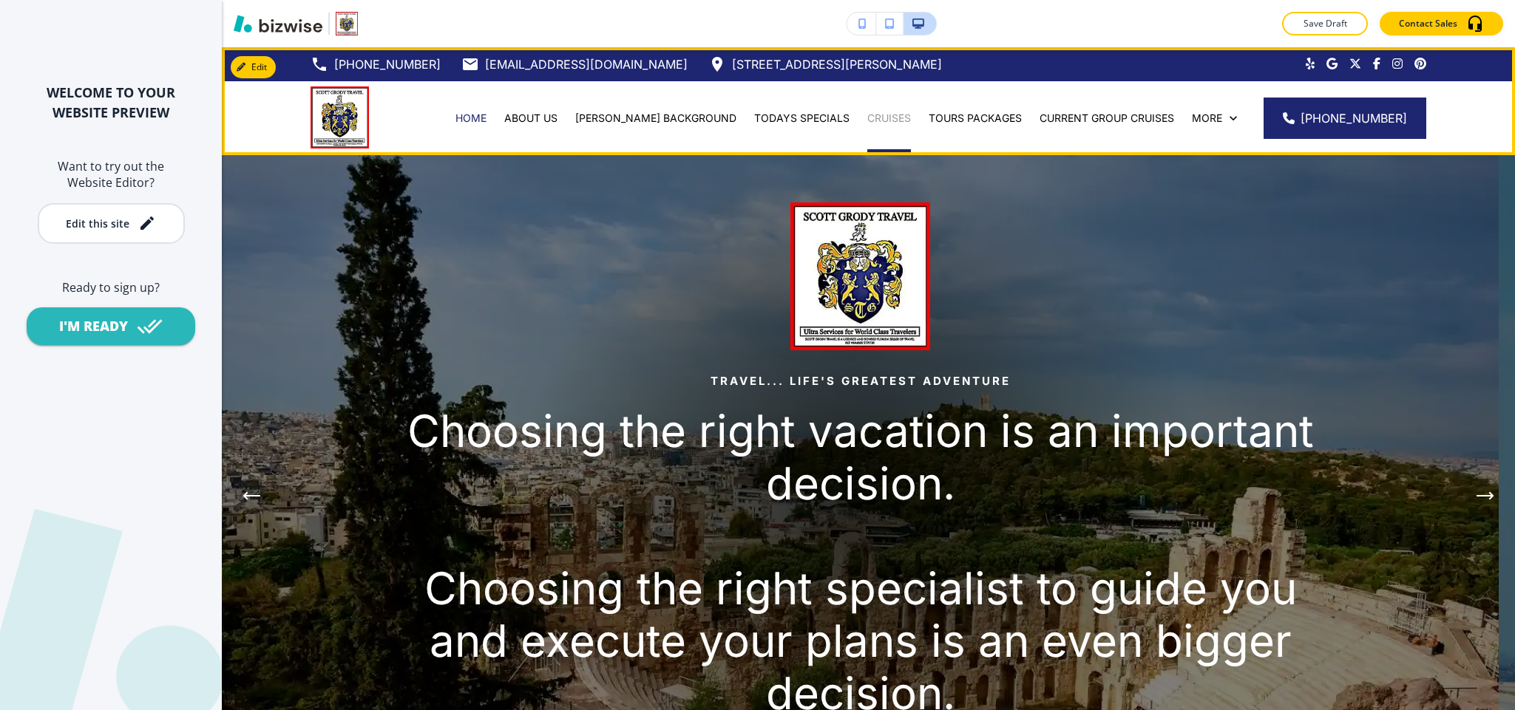
click at [879, 116] on p "CRUISES" at bounding box center [889, 118] width 44 height 15
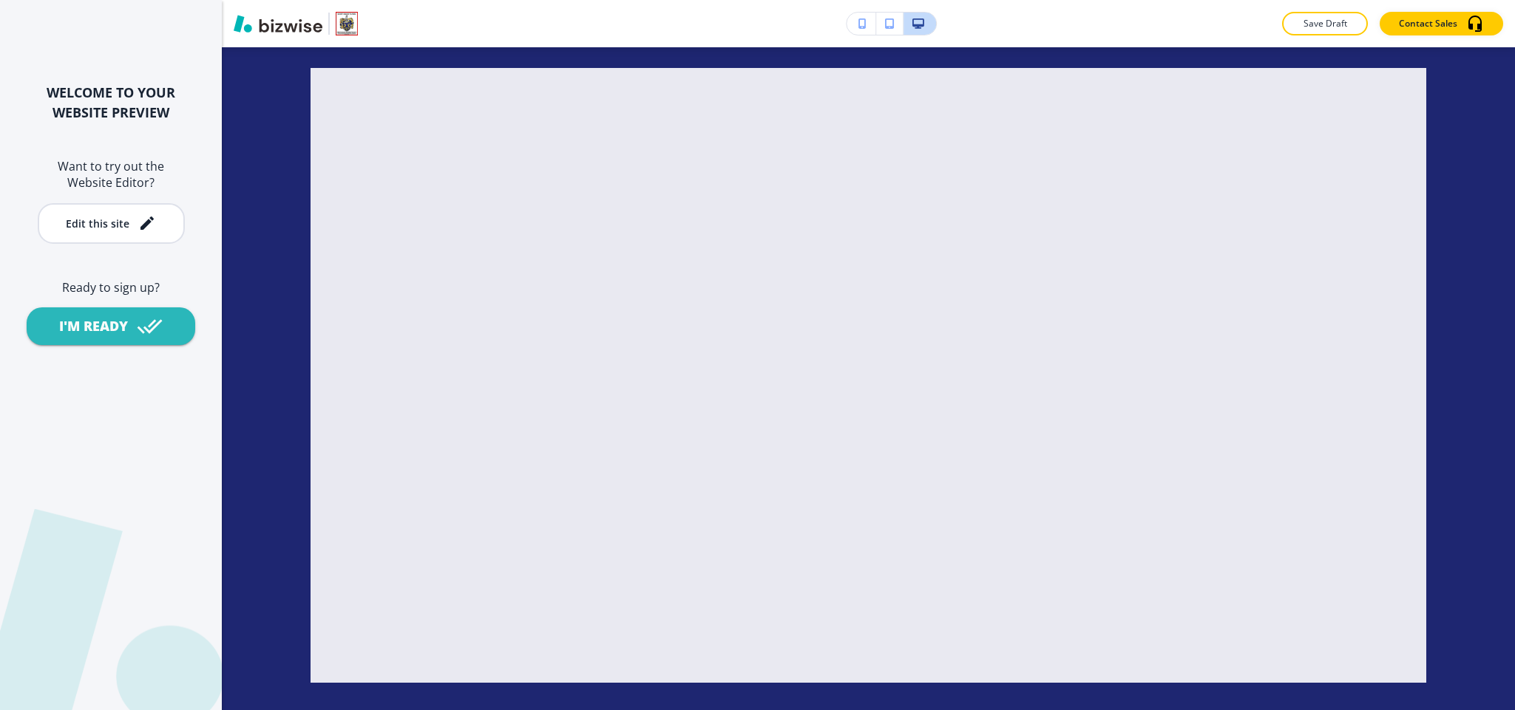
scroll to position [6431, 0]
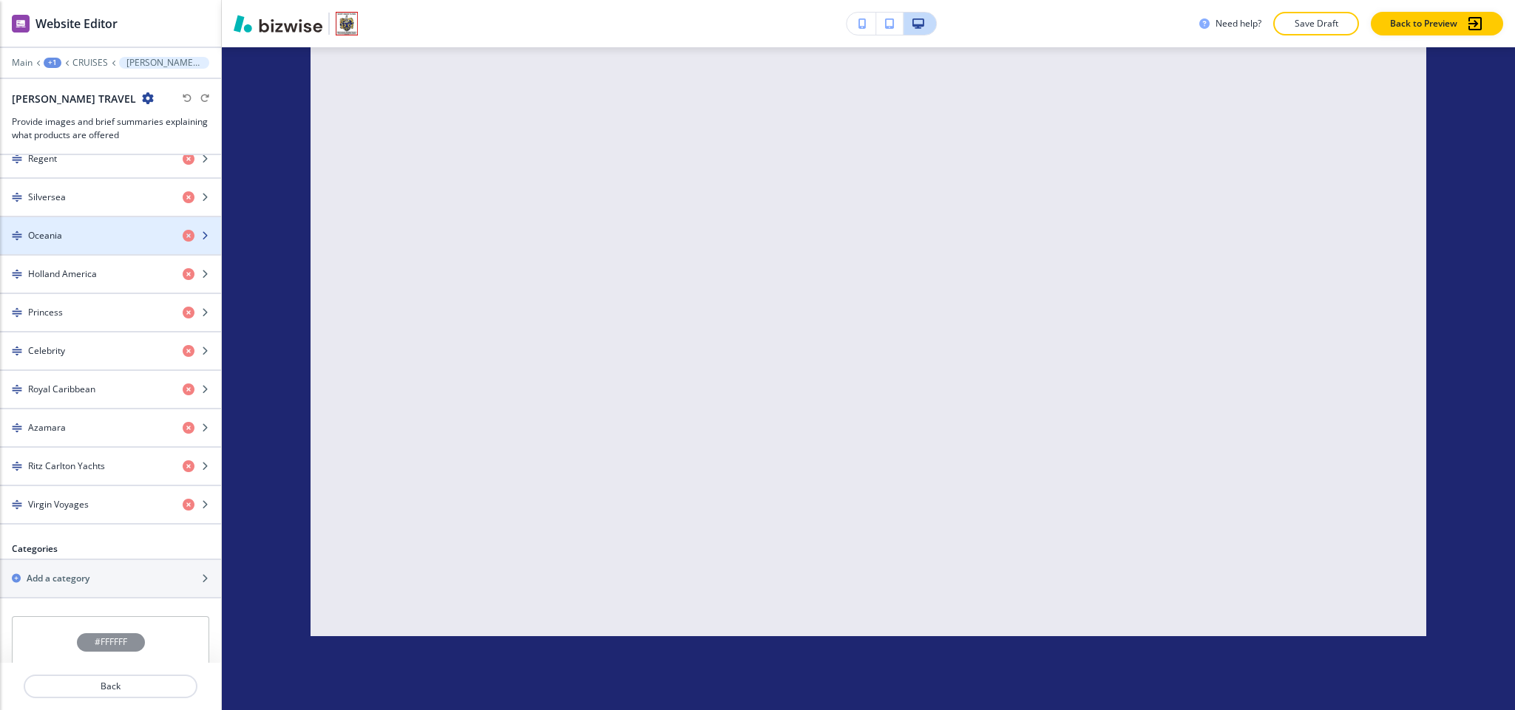
scroll to position [730, 0]
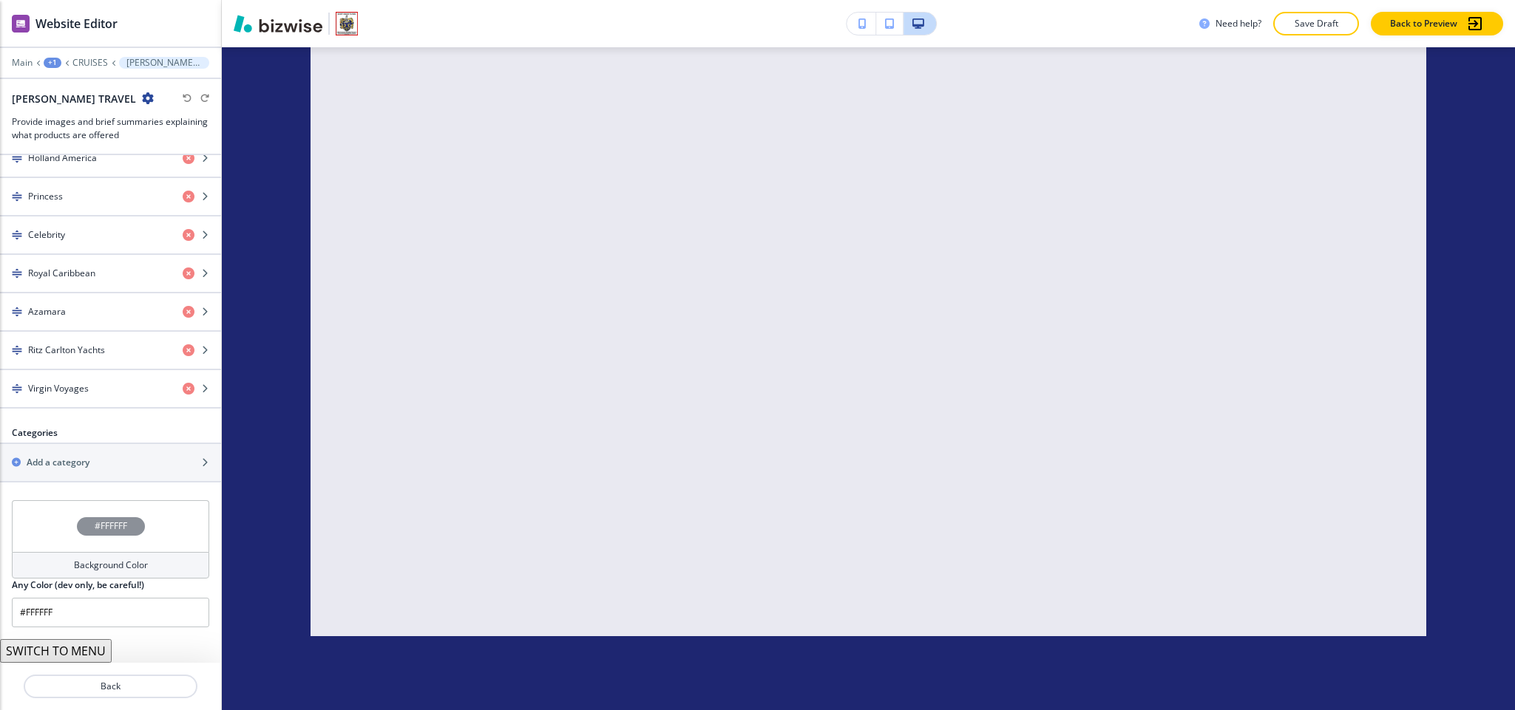
click at [83, 650] on button "SWITCH TO MENU" at bounding box center [56, 651] width 112 height 24
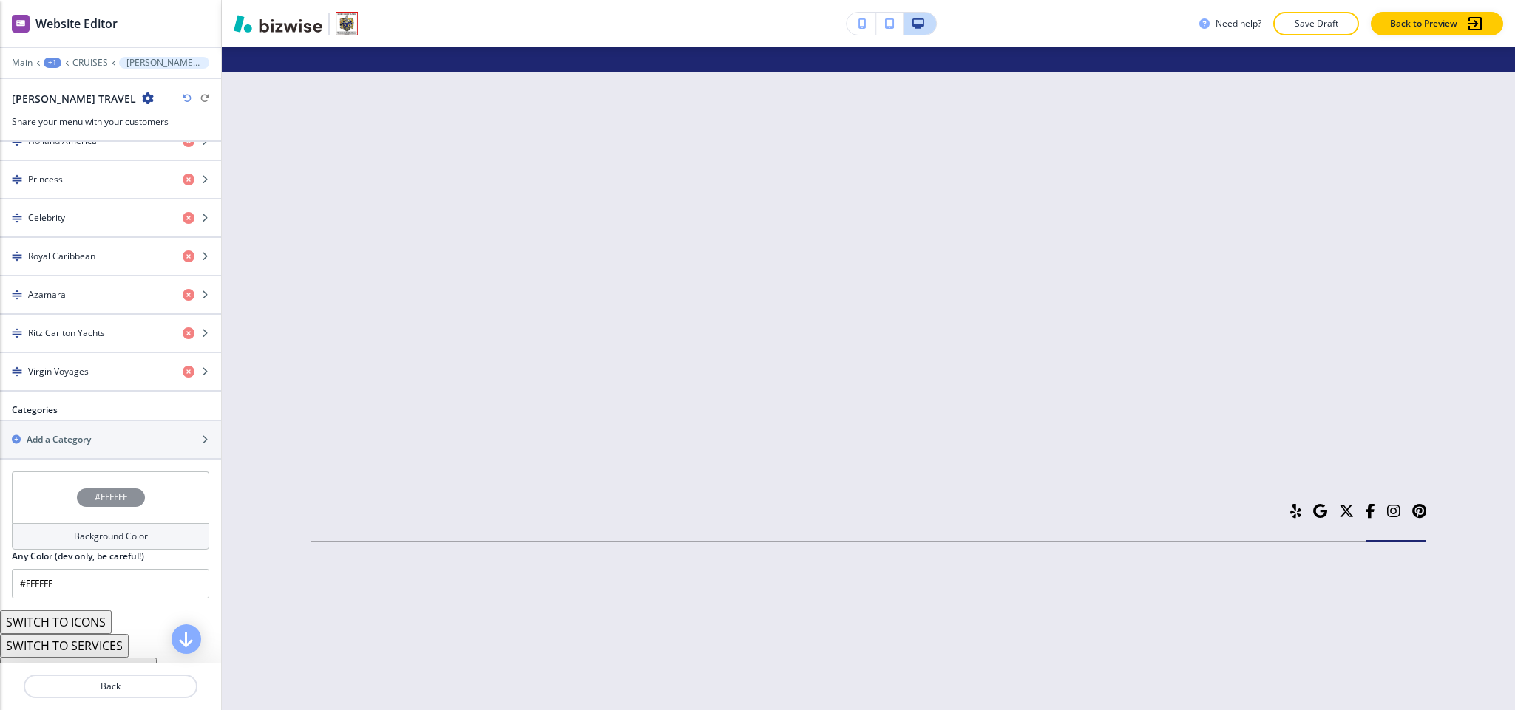
scroll to position [776, 0]
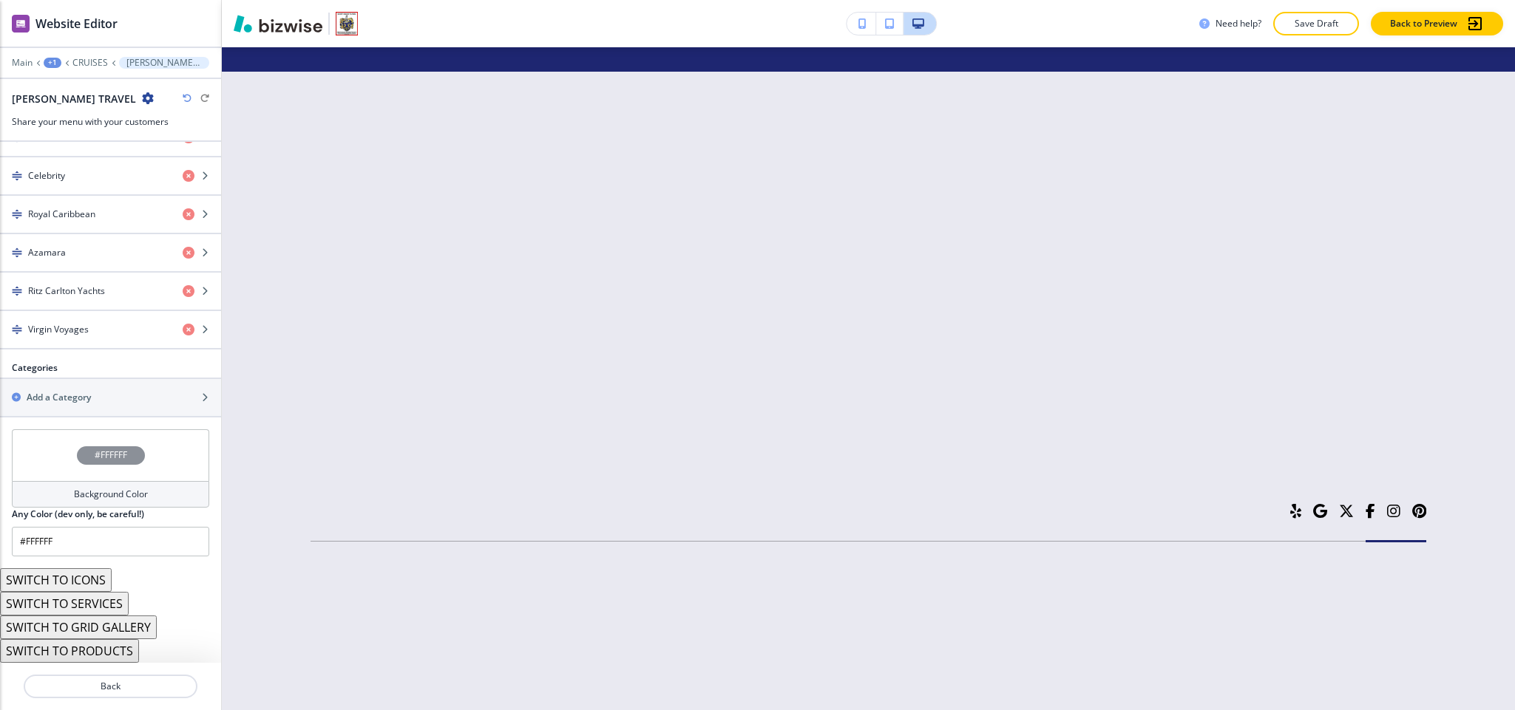
click at [105, 651] on button "SWITCH TO PRODUCTS" at bounding box center [69, 651] width 139 height 24
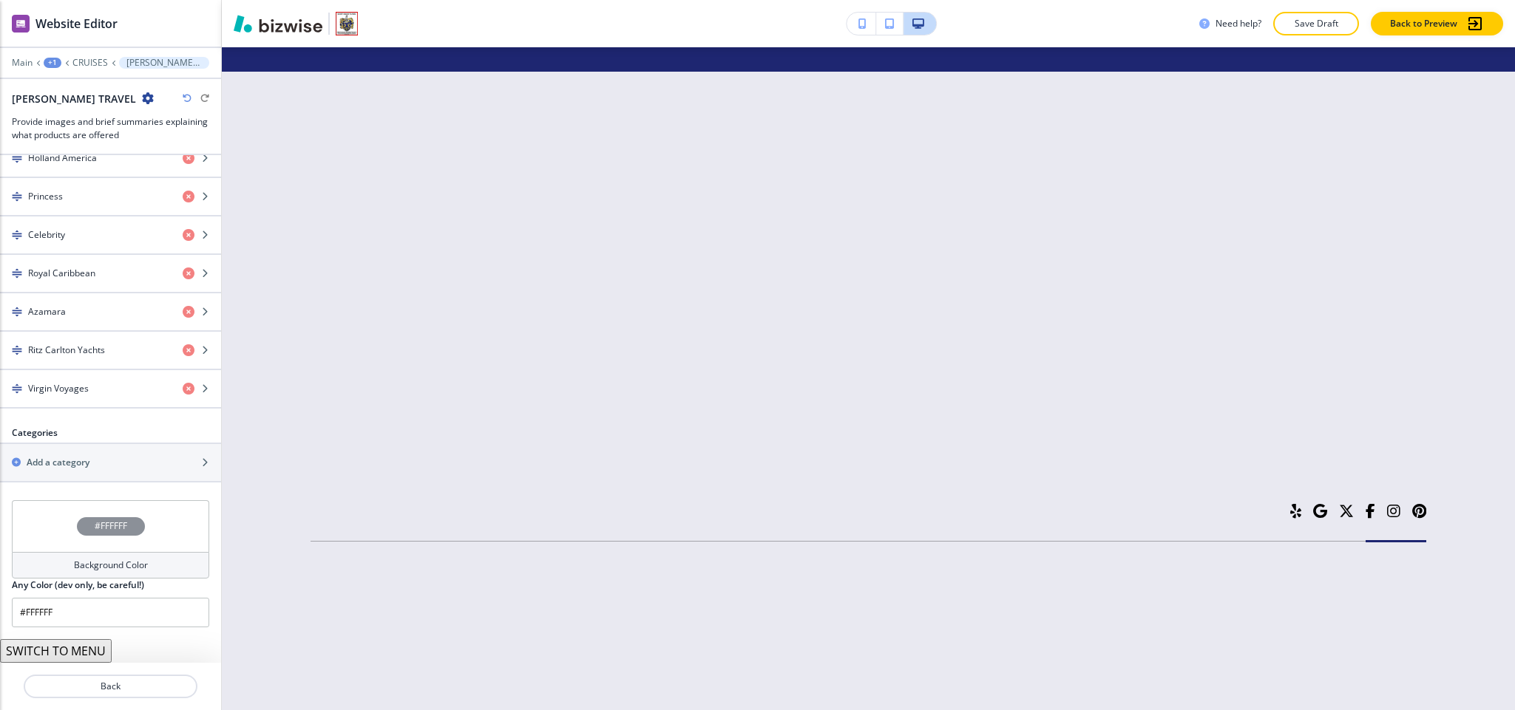
click at [78, 648] on button "SWITCH TO MENU" at bounding box center [56, 651] width 112 height 24
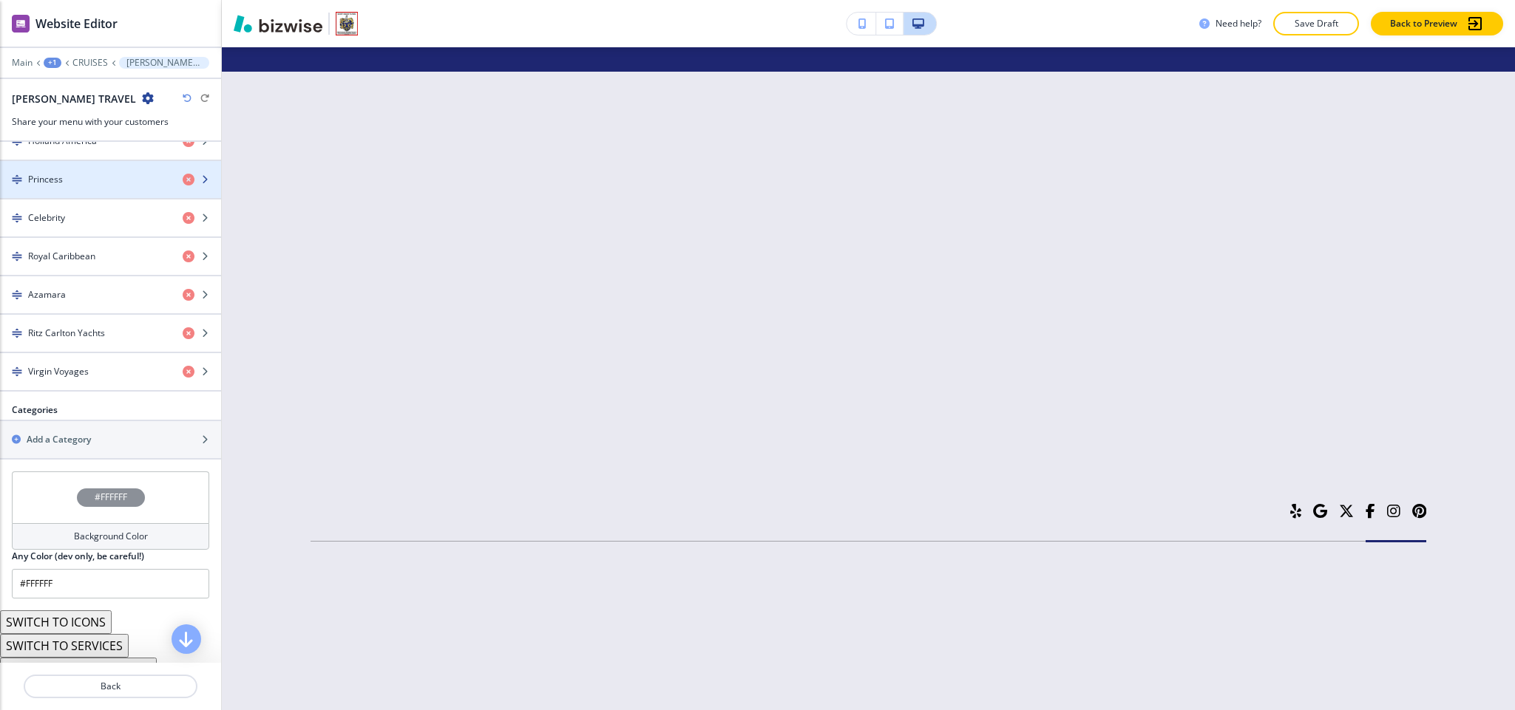
click at [74, 184] on div "Princess" at bounding box center [85, 179] width 171 height 13
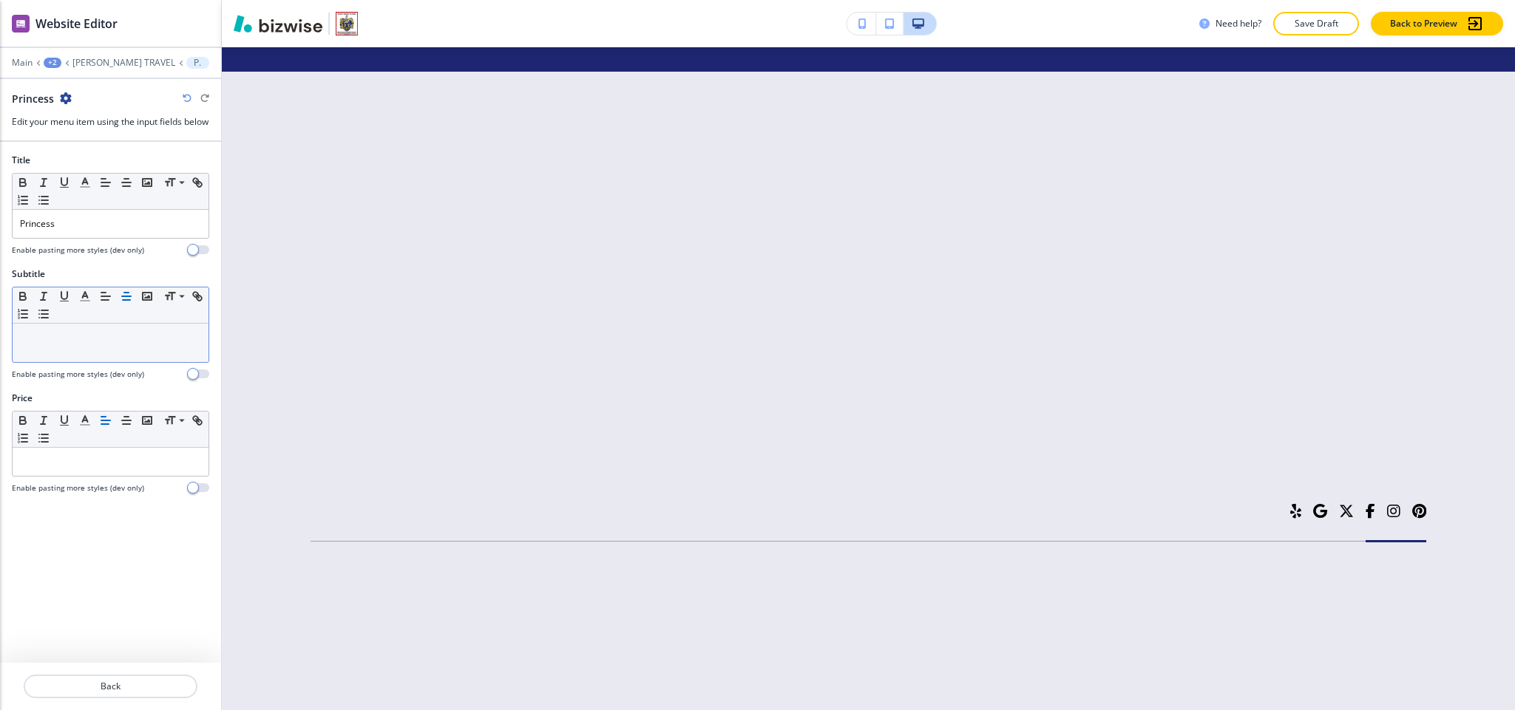
scroll to position [6962, 0]
click at [122, 697] on button "Back" at bounding box center [111, 687] width 174 height 24
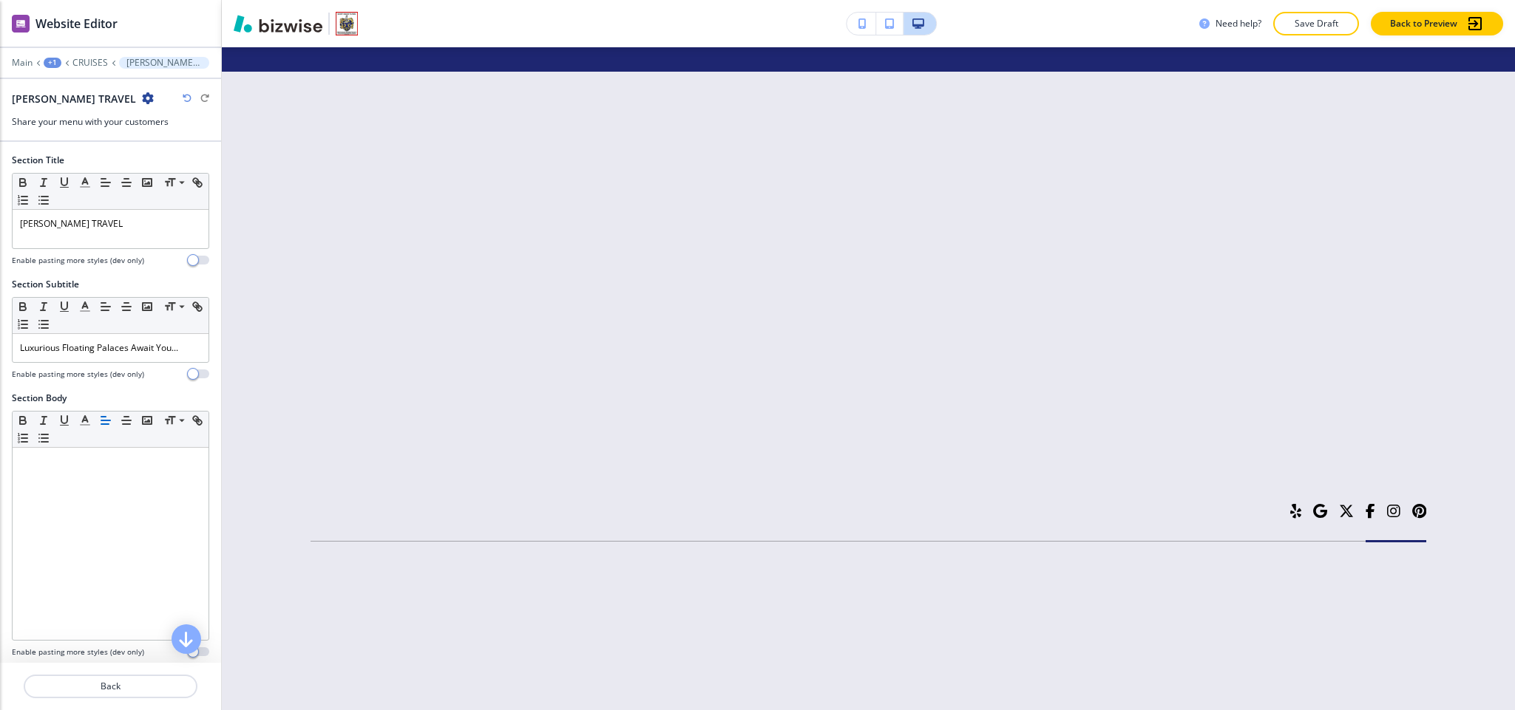
scroll to position [6609, 0]
click at [185, 101] on icon "button" at bounding box center [187, 98] width 9 height 9
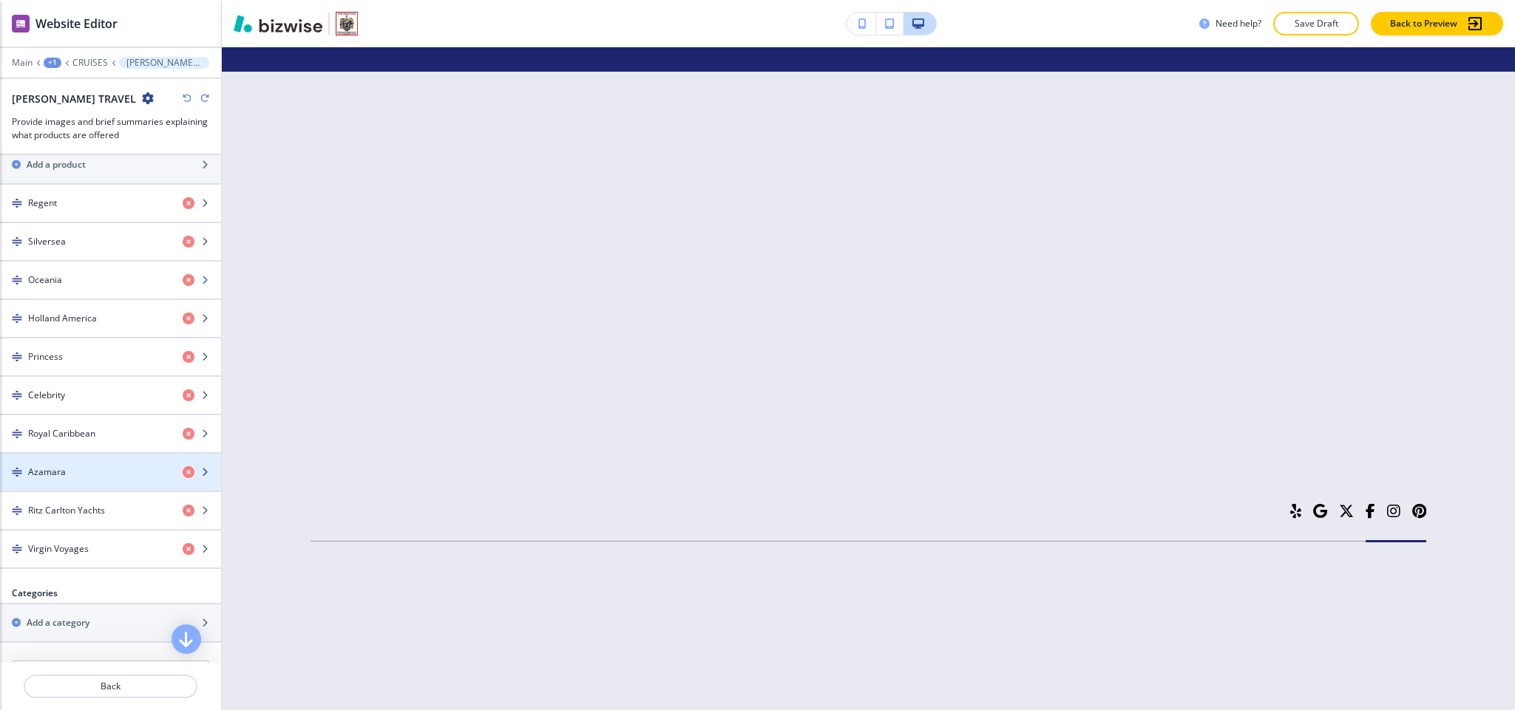
scroll to position [730, 0]
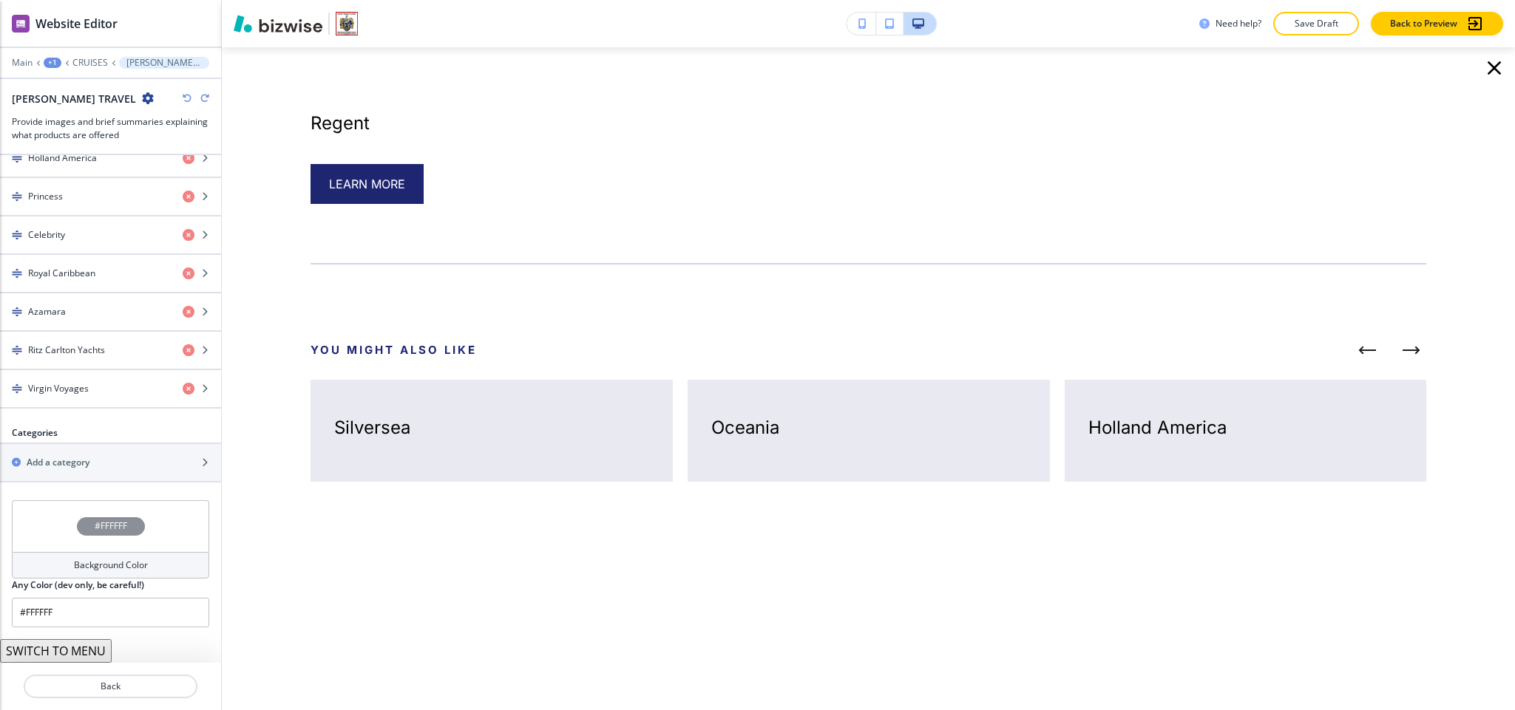
click at [1490, 69] on icon "button" at bounding box center [1494, 68] width 24 height 24
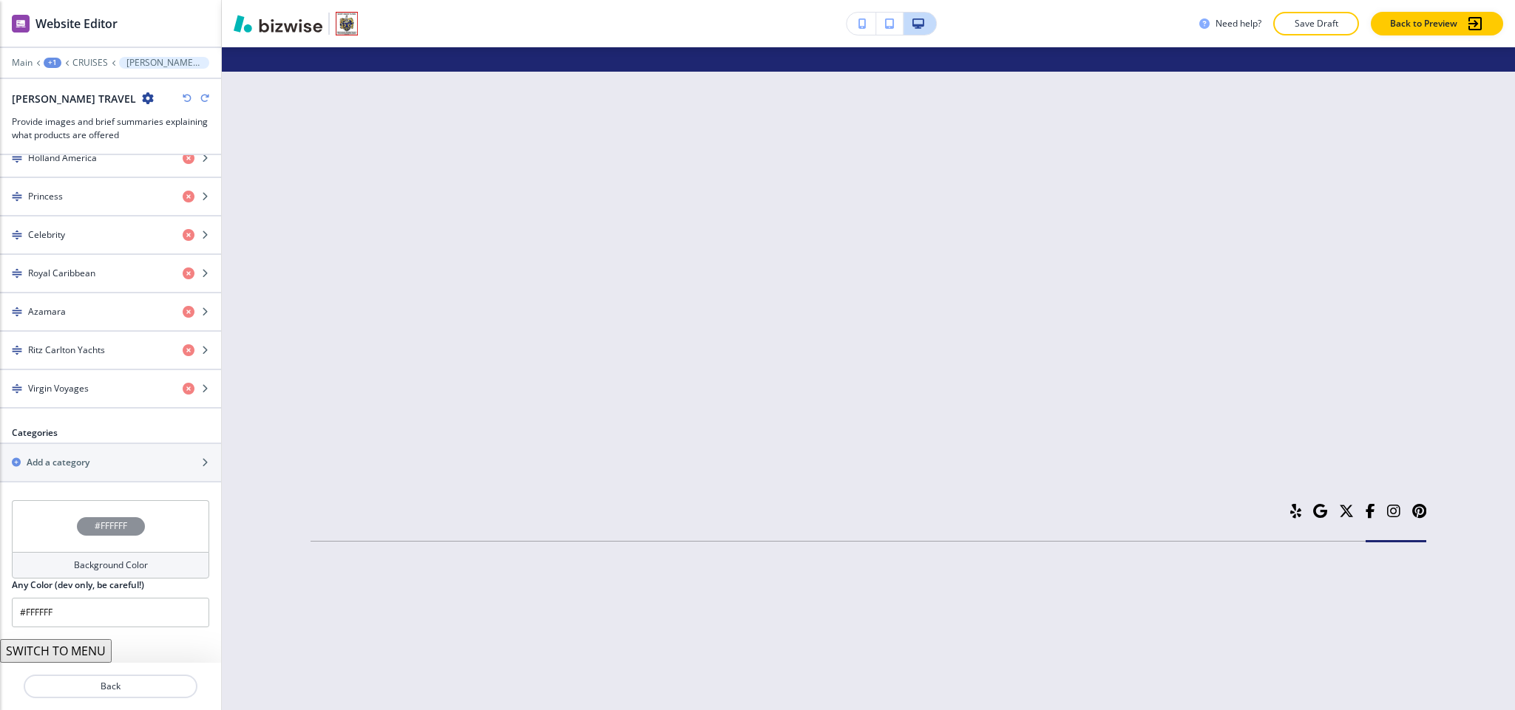
click at [73, 654] on button "SWITCH TO MENU" at bounding box center [56, 651] width 112 height 24
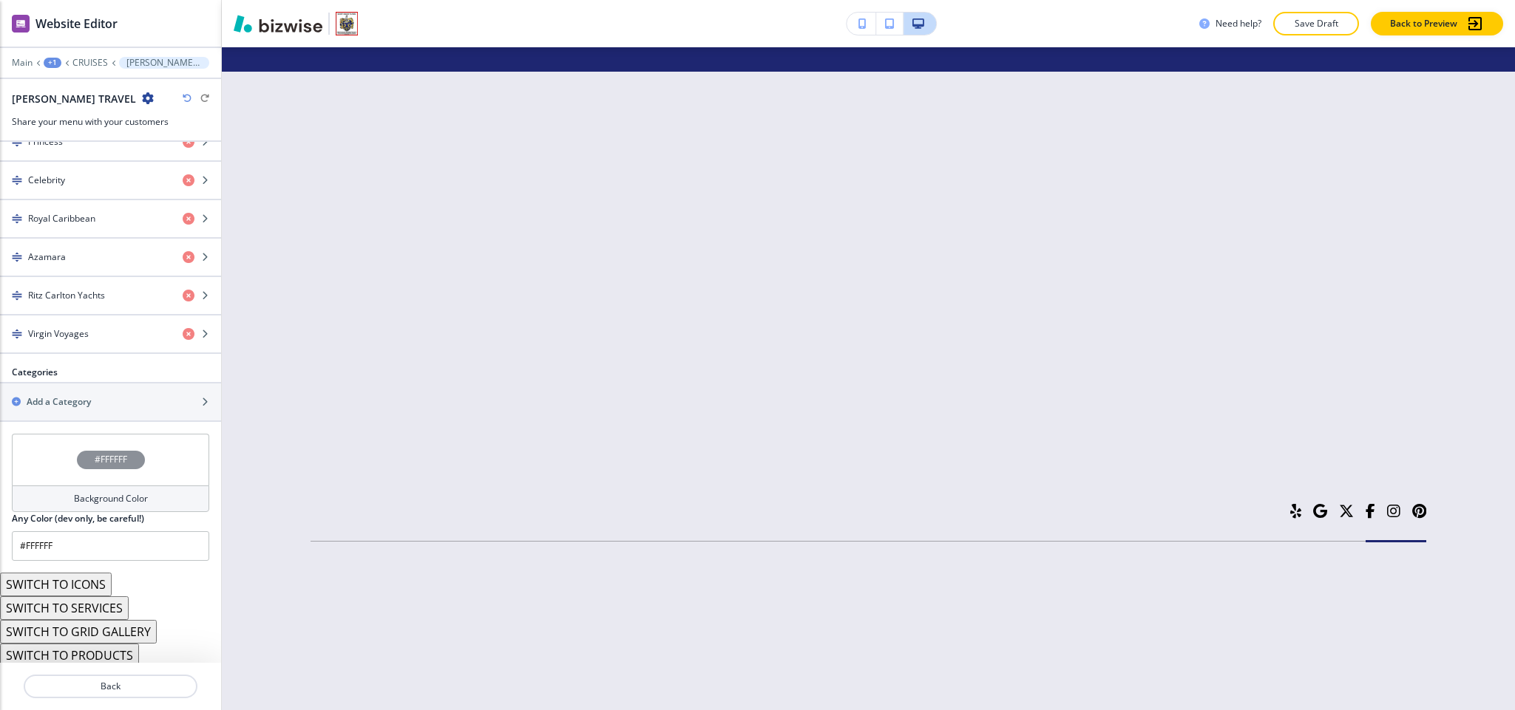
scroll to position [776, 0]
click at [118, 630] on button "SWITCH TO GRID GALLERY" at bounding box center [78, 628] width 157 height 24
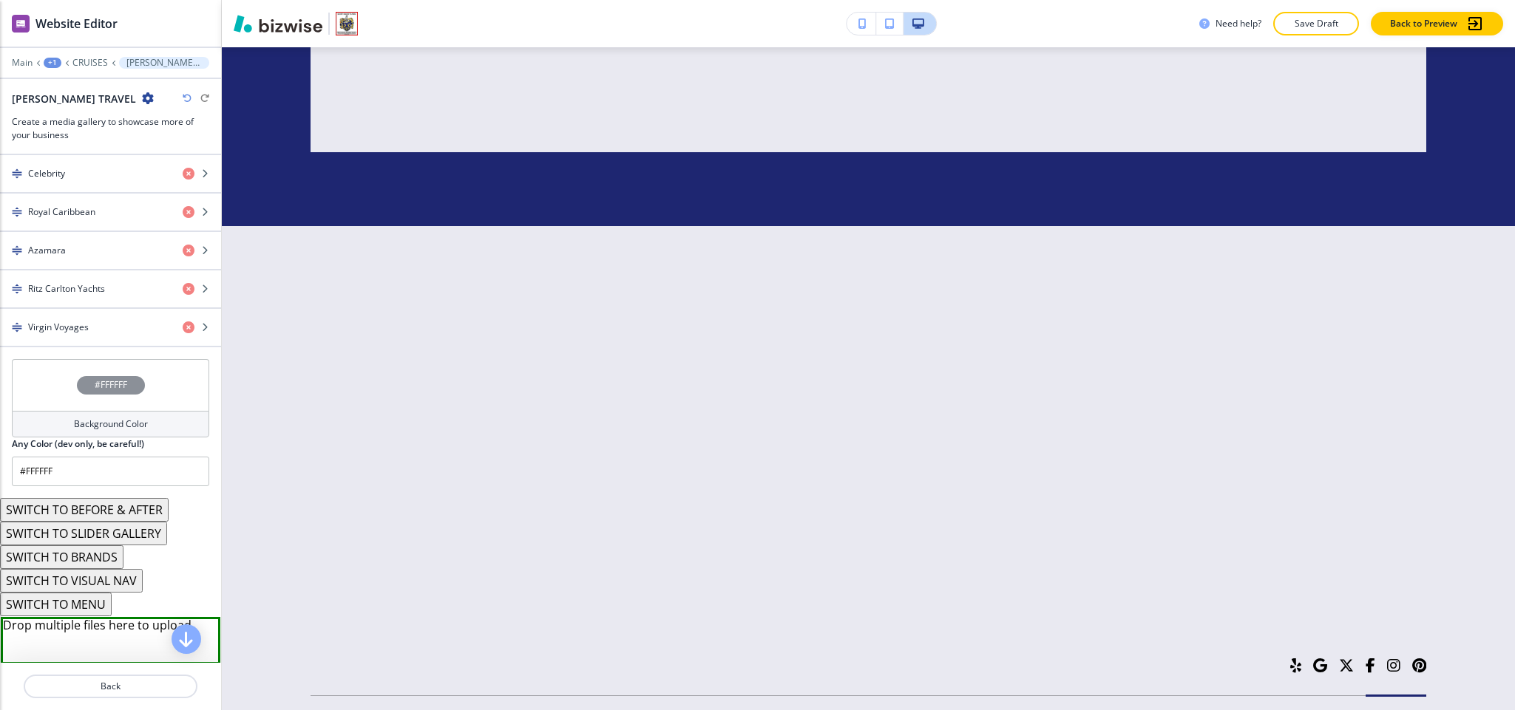
scroll to position [554, 0]
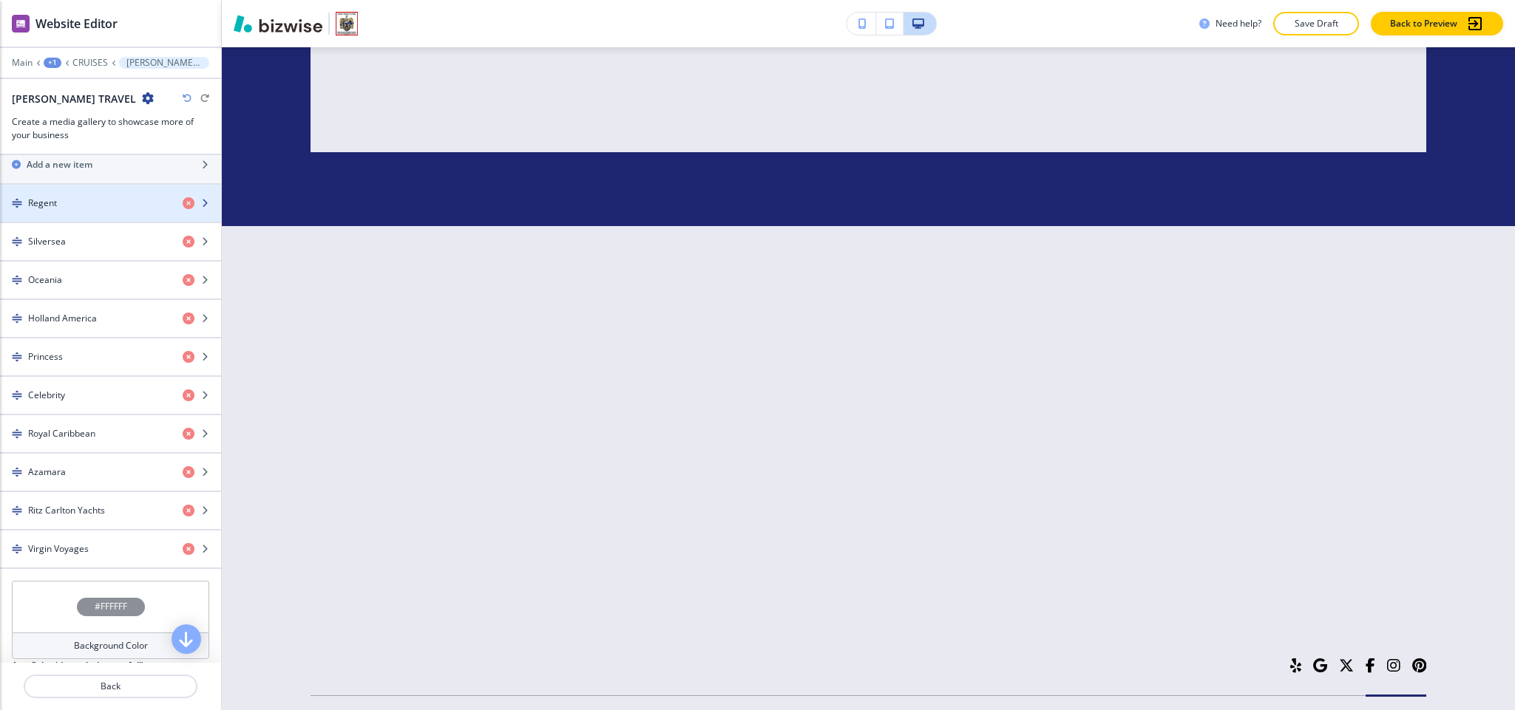
click at [89, 207] on div "Regent" at bounding box center [85, 203] width 171 height 13
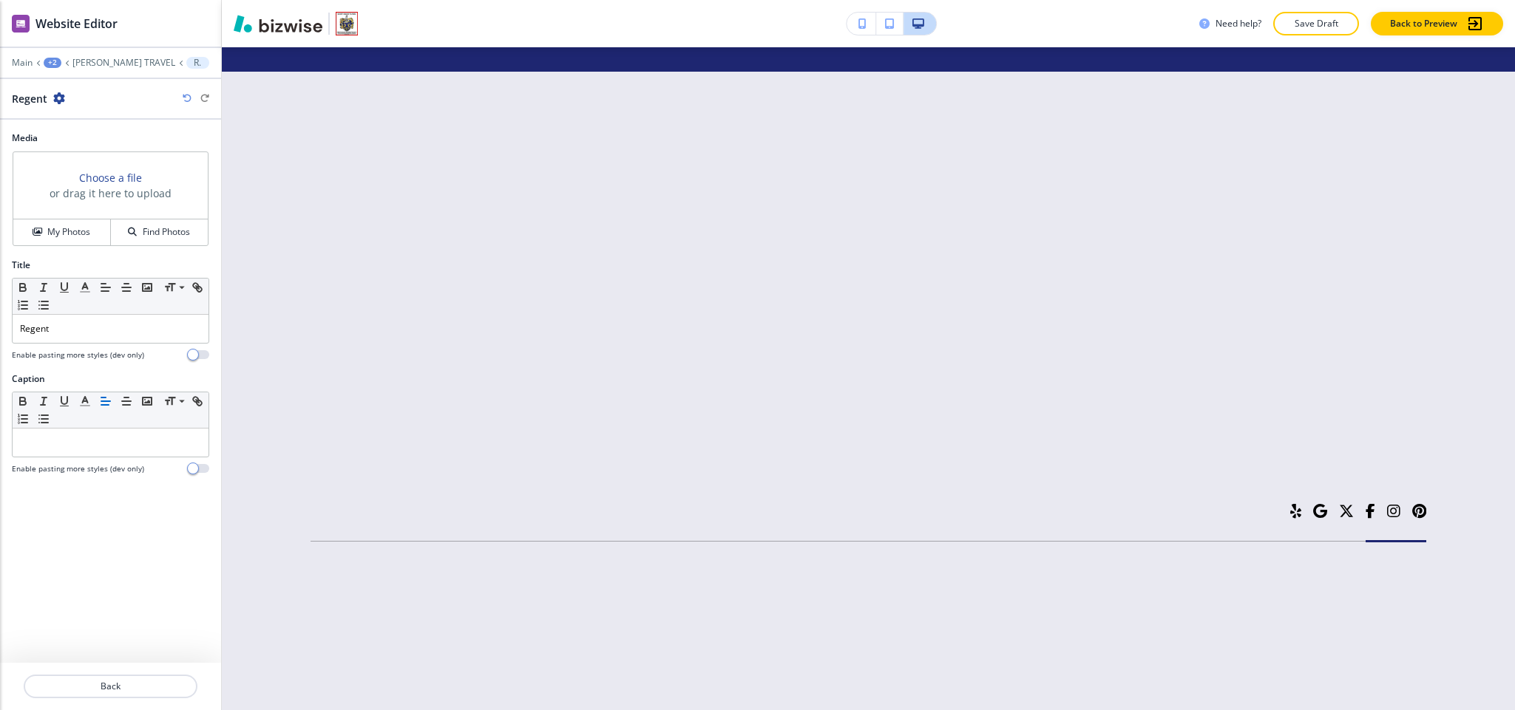
scroll to position [6871, 0]
click at [187, 94] on div "Regent" at bounding box center [110, 99] width 197 height 16
click at [183, 98] on icon "button" at bounding box center [187, 98] width 9 height 9
click at [183, 96] on icon "button" at bounding box center [187, 98] width 9 height 9
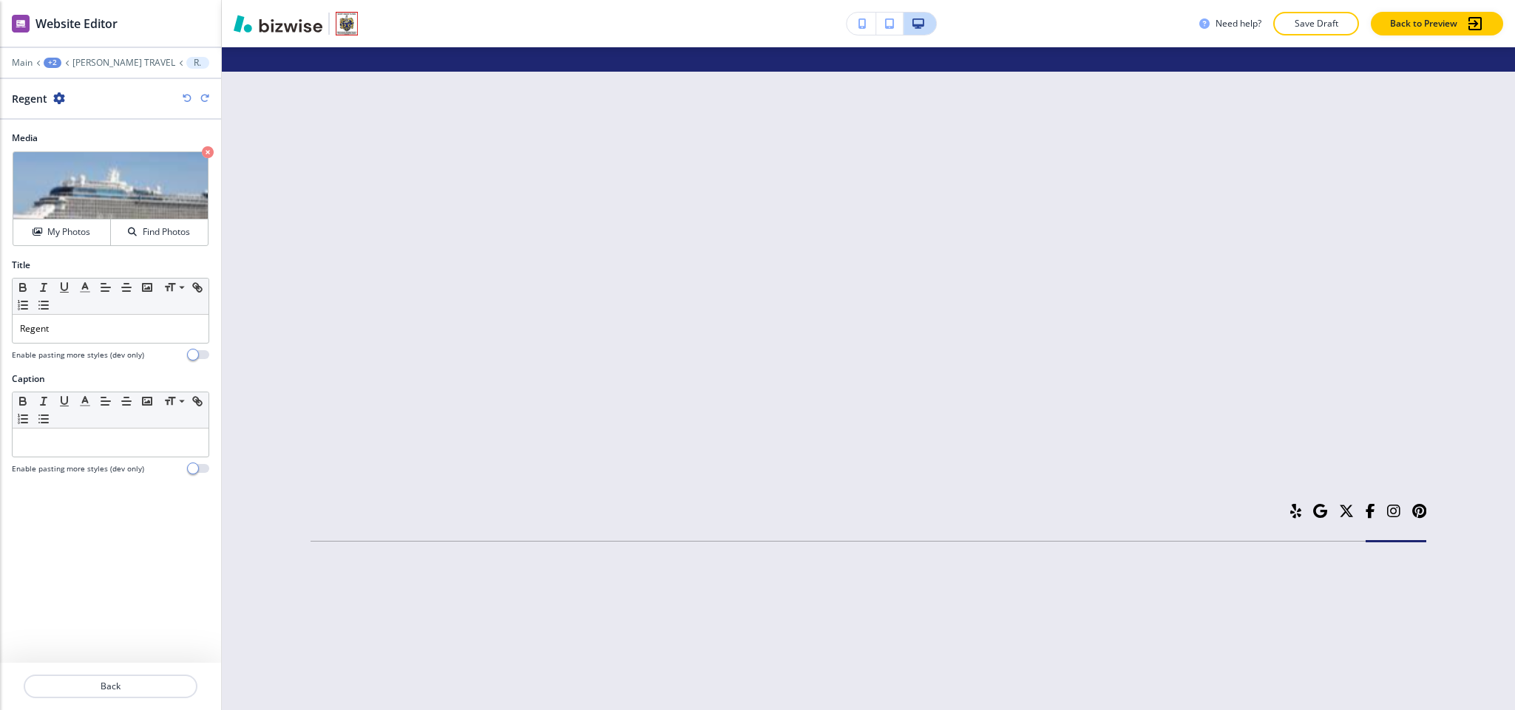
click at [183, 96] on icon "button" at bounding box center [187, 98] width 9 height 9
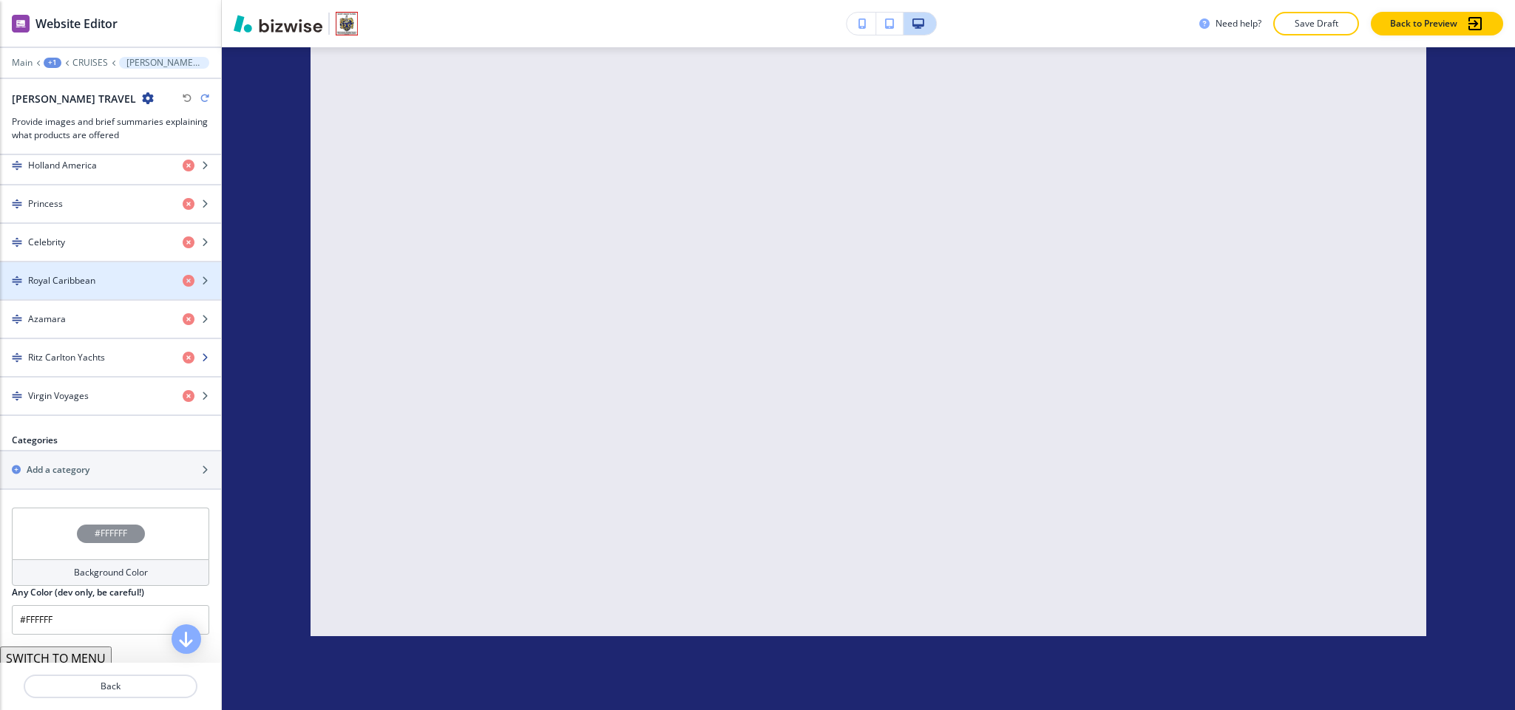
scroll to position [730, 0]
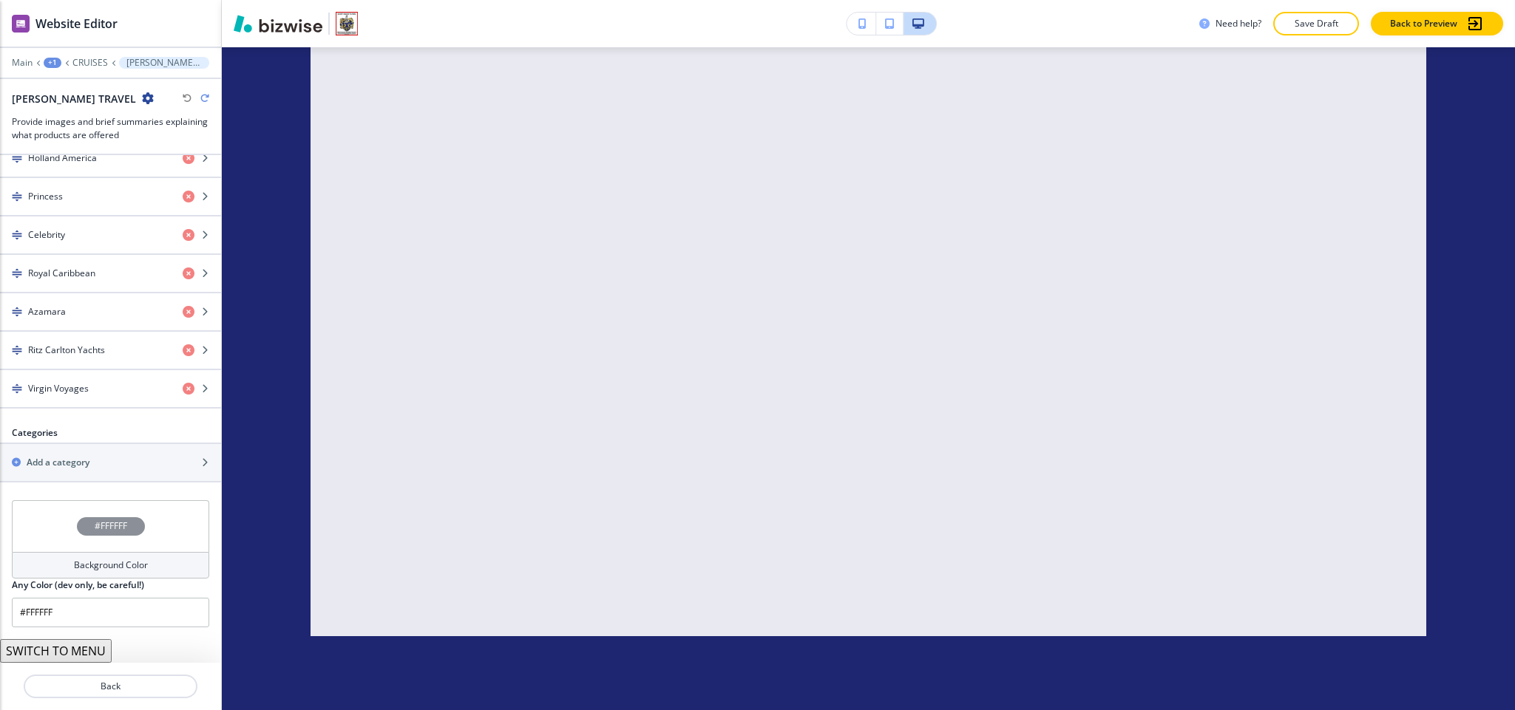
click at [62, 654] on button "SWITCH TO MENU" at bounding box center [56, 651] width 112 height 24
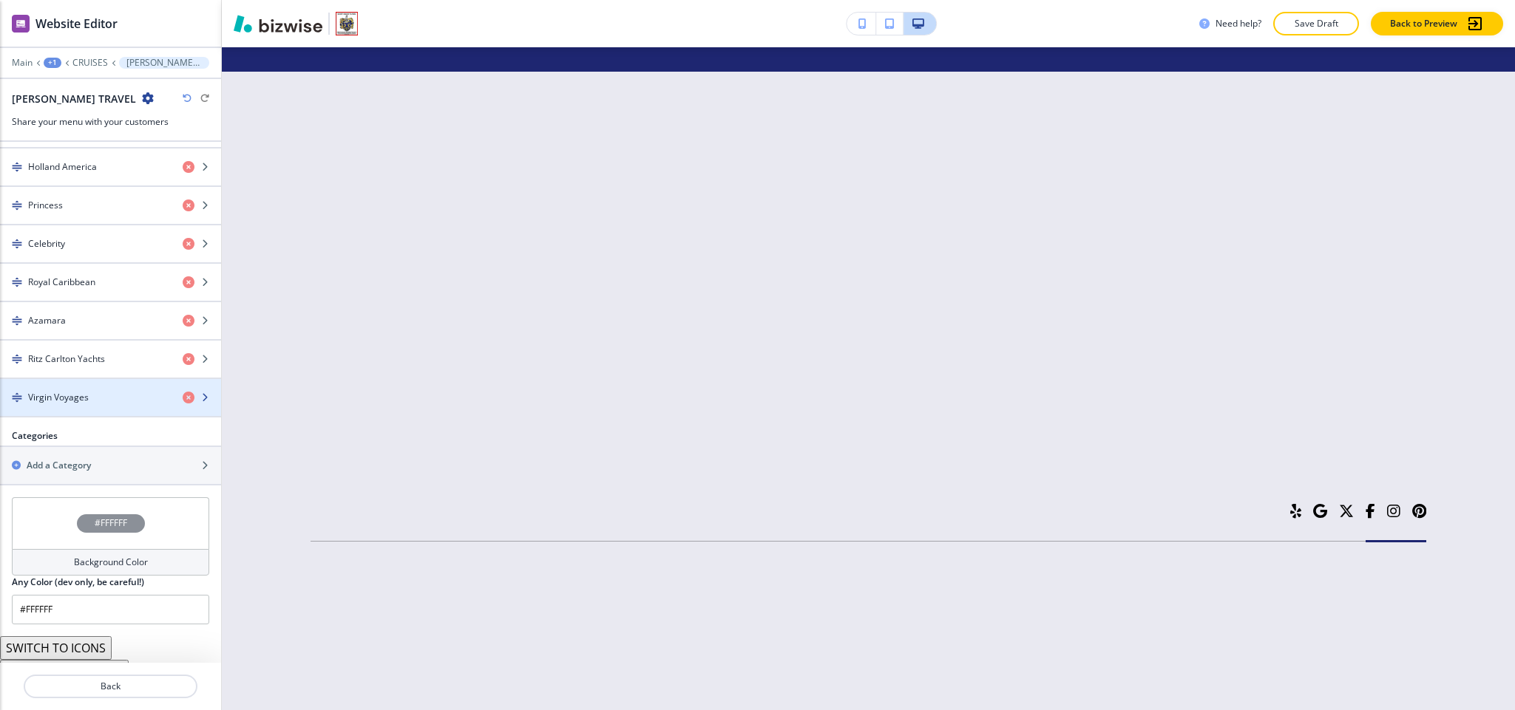
scroll to position [554, 0]
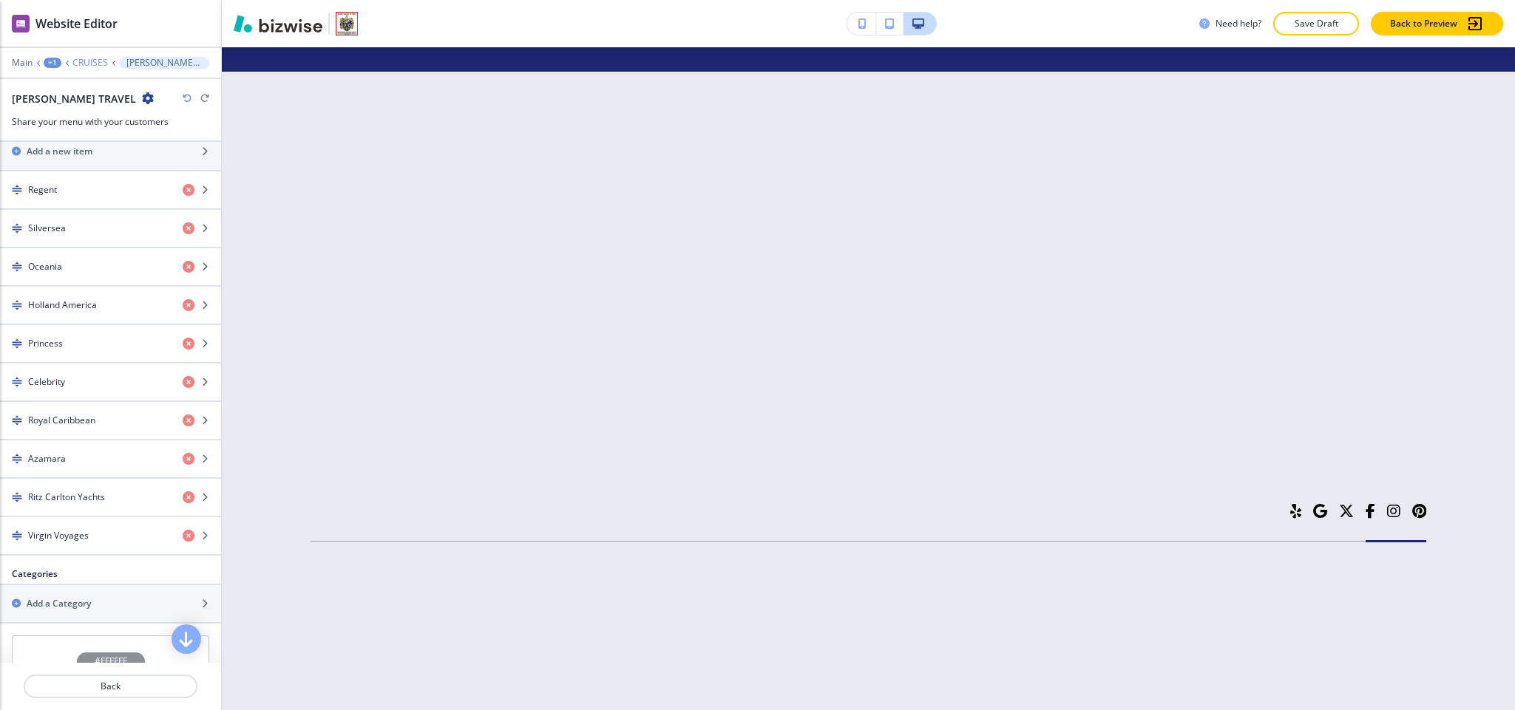
click at [75, 67] on p "CRUISES" at bounding box center [89, 63] width 35 height 10
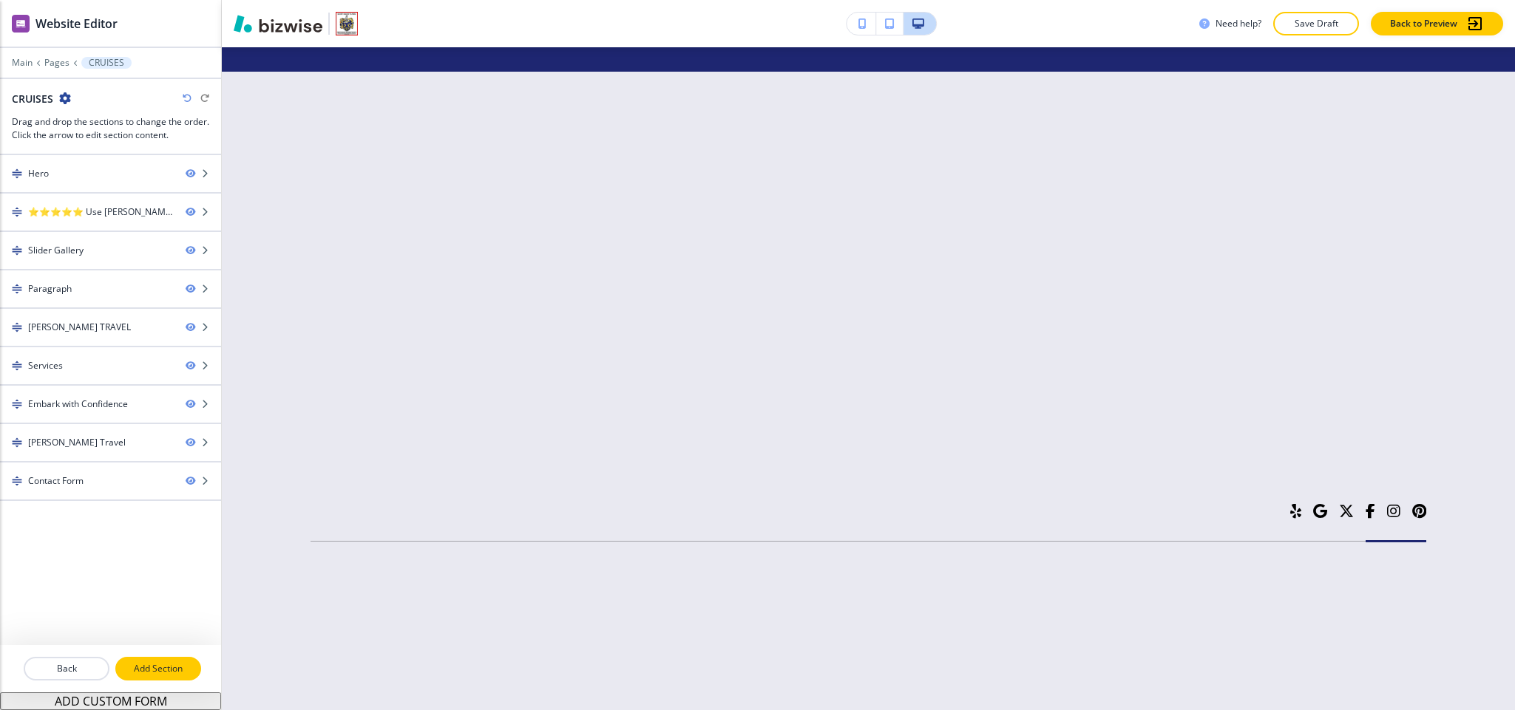
click at [156, 664] on p "Add Section" at bounding box center [158, 668] width 83 height 13
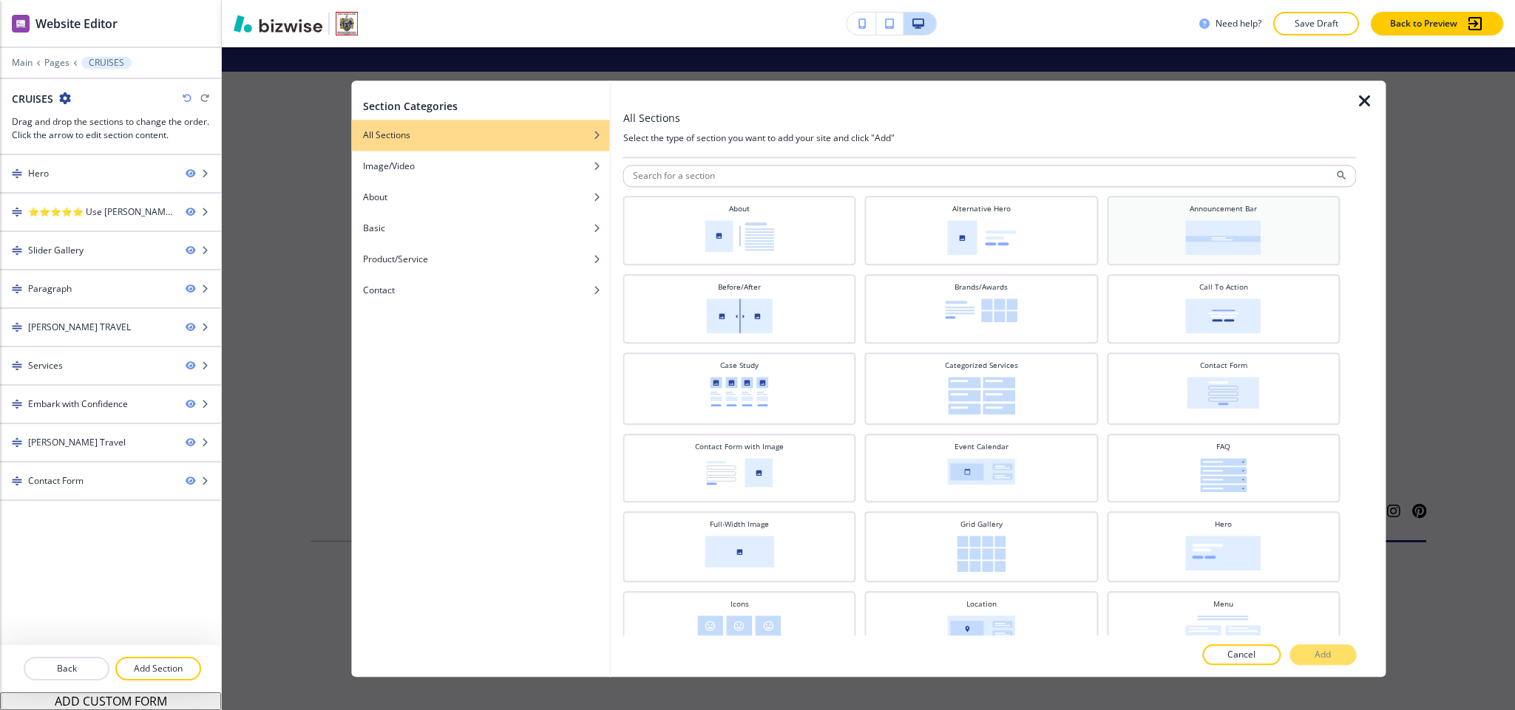
scroll to position [0, 0]
click at [1364, 91] on div at bounding box center [1371, 379] width 30 height 597
click at [1364, 96] on icon "button" at bounding box center [1365, 101] width 18 height 18
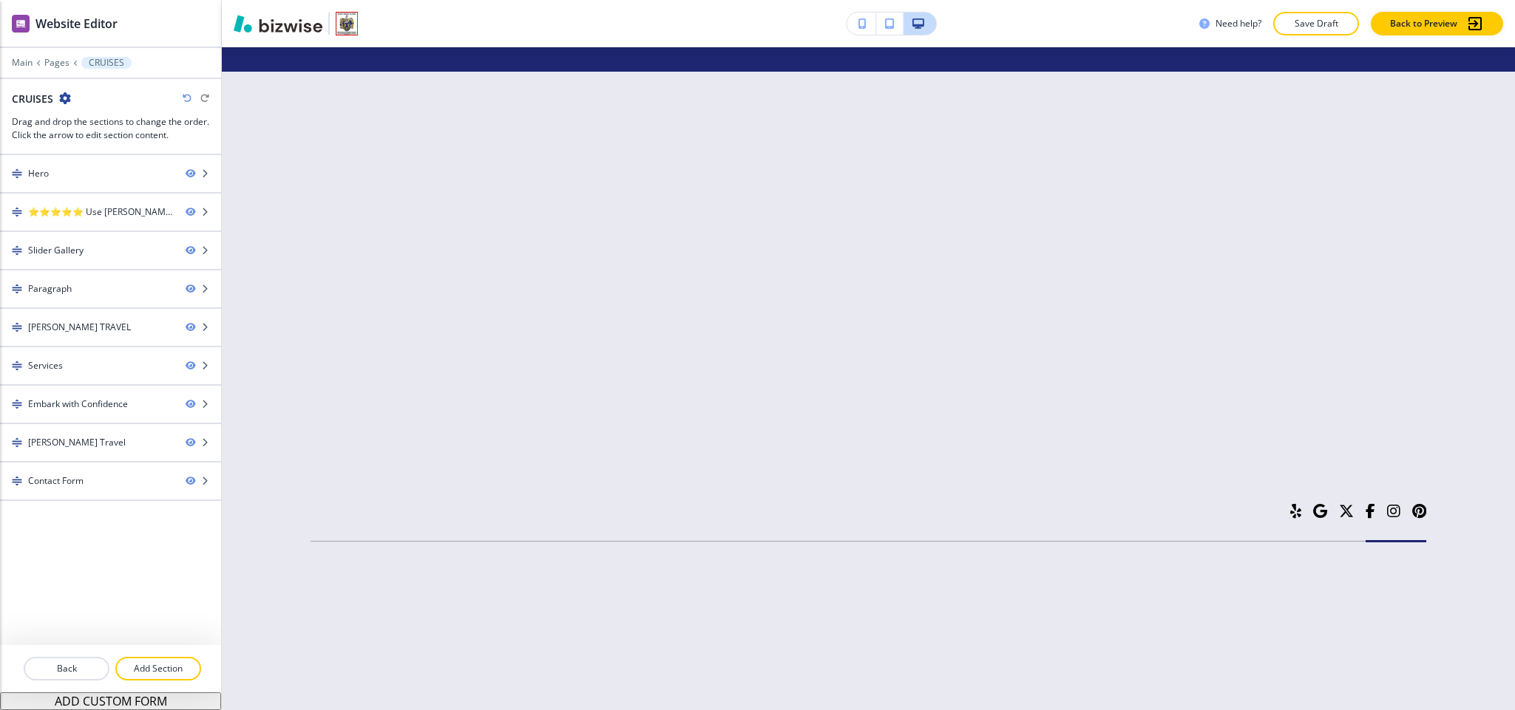
scroll to position [6387, 0]
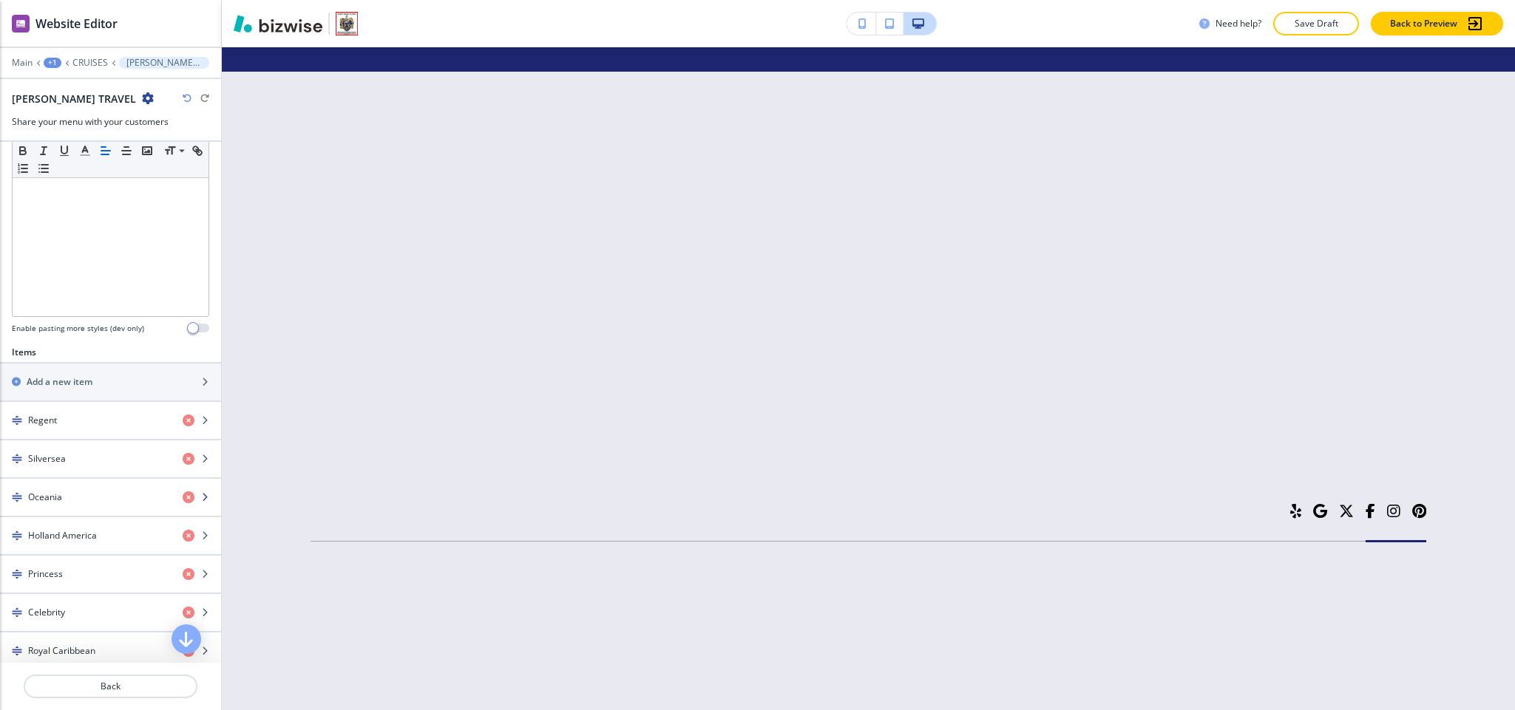
scroll to position [333, 0]
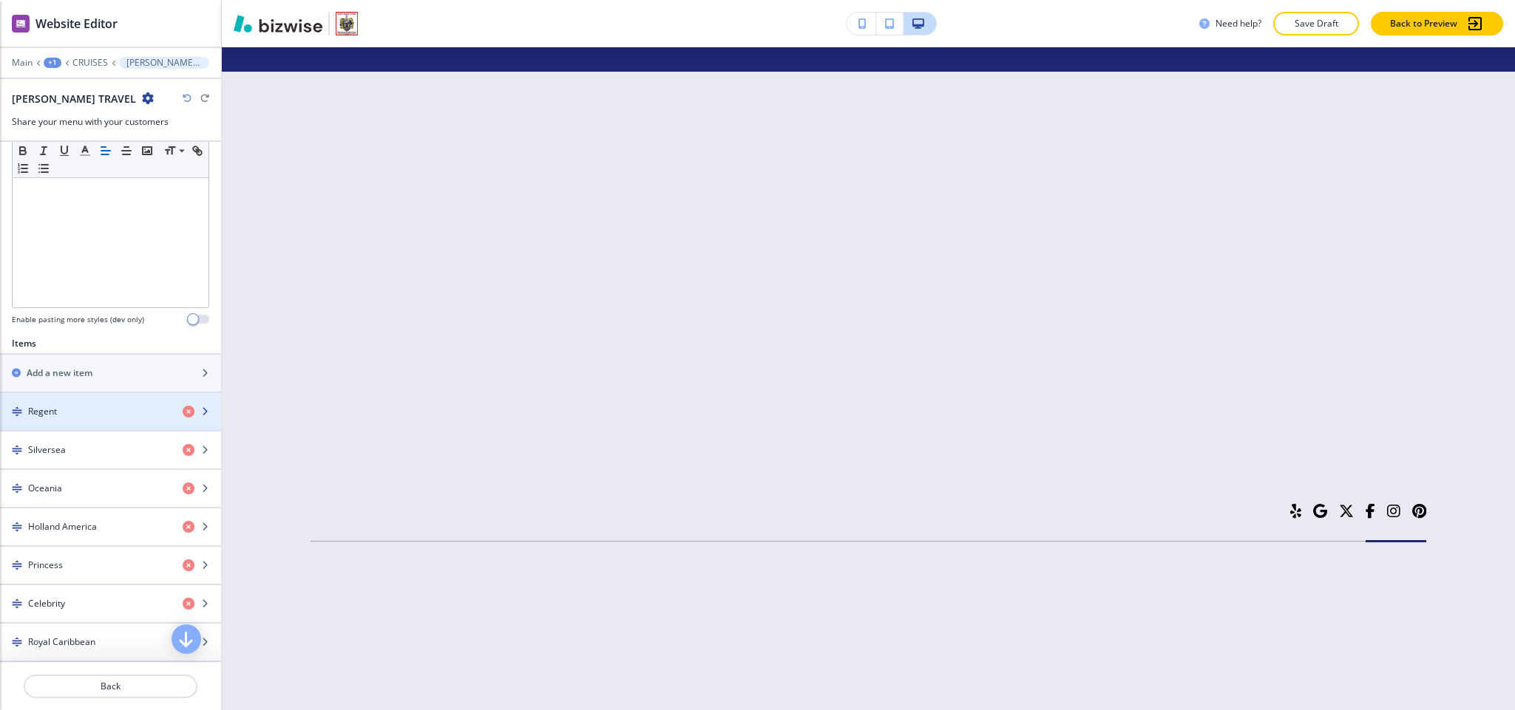
click at [67, 418] on div "Regent" at bounding box center [85, 411] width 171 height 13
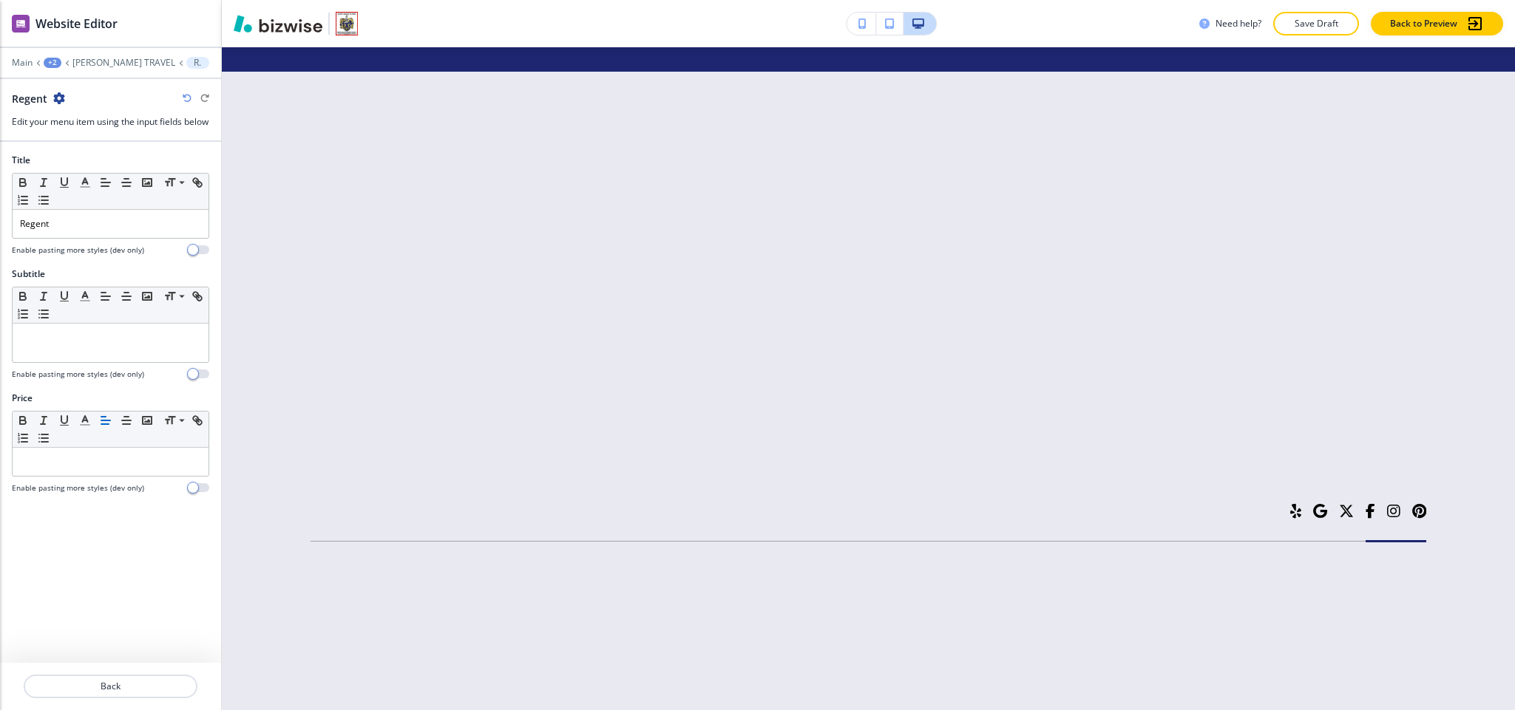
scroll to position [6596, 0]
click at [138, 688] on p "Back" at bounding box center [110, 686] width 171 height 13
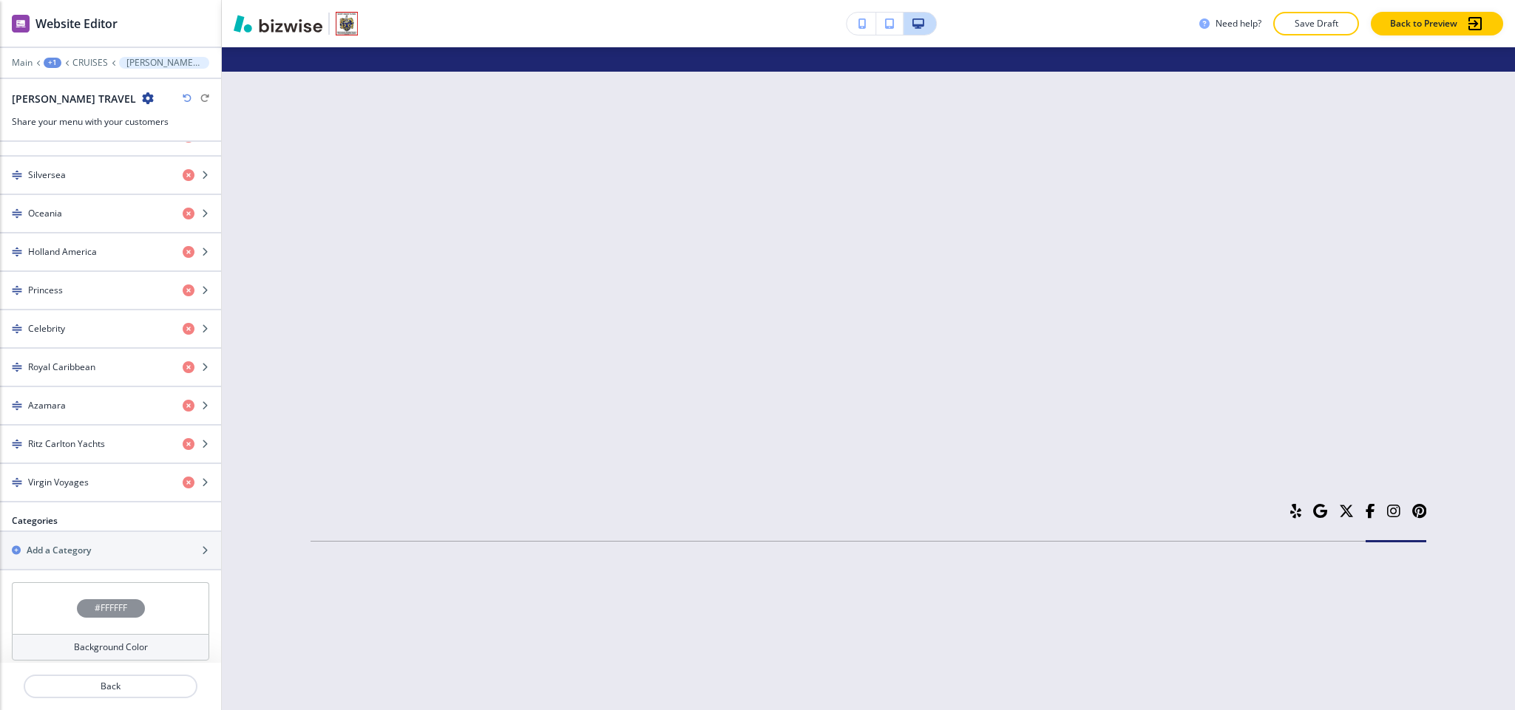
scroll to position [776, 0]
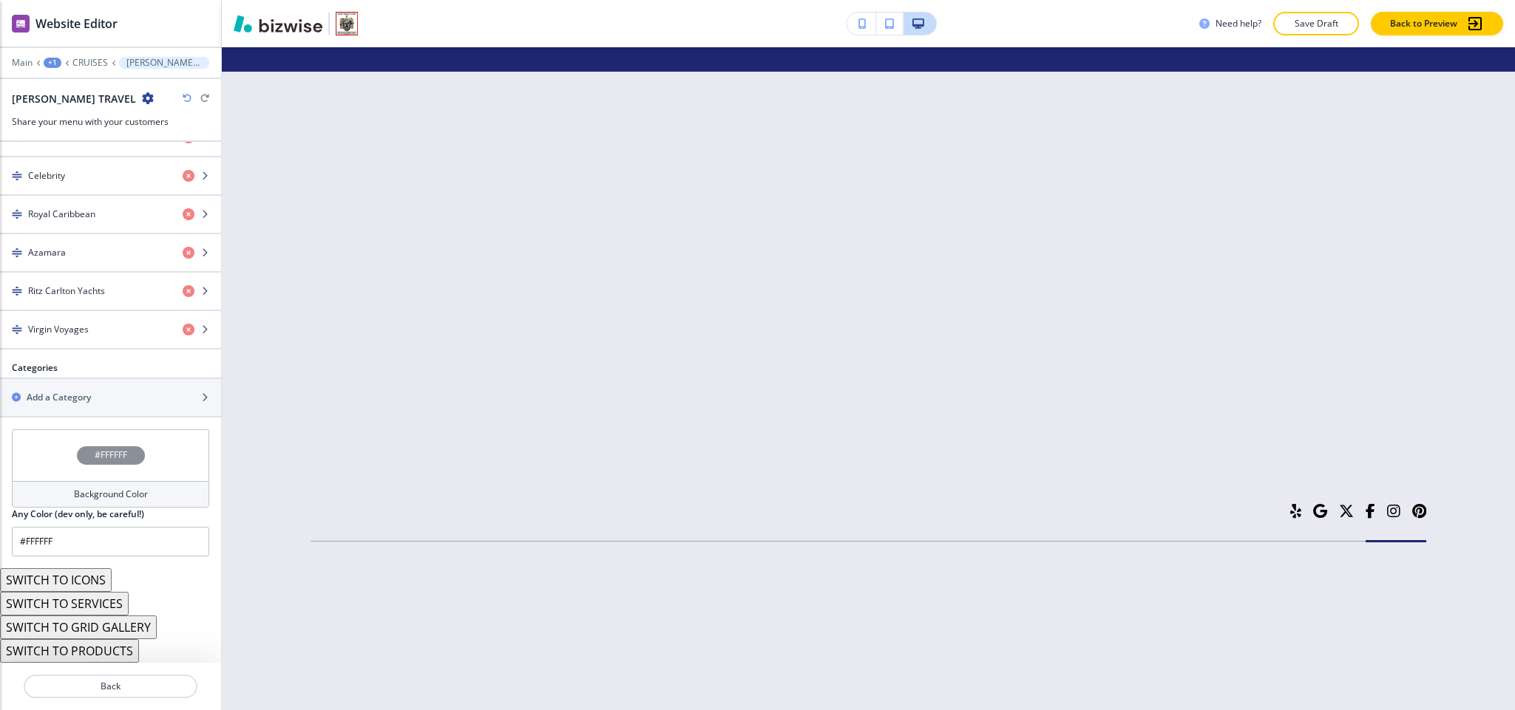
click at [107, 628] on button "SWITCH TO GRID GALLERY" at bounding box center [78, 628] width 157 height 24
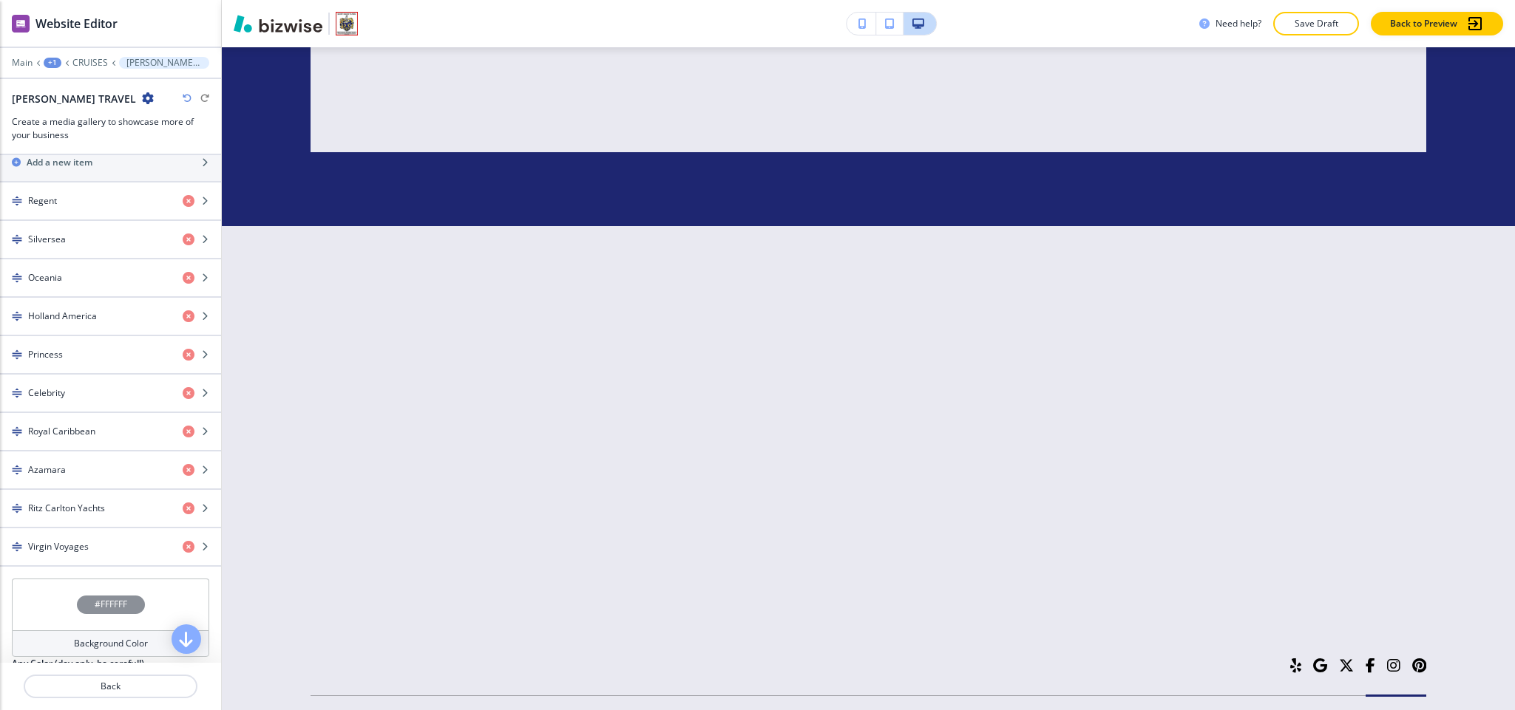
scroll to position [554, 0]
click at [84, 197] on div "button" at bounding box center [110, 191] width 221 height 12
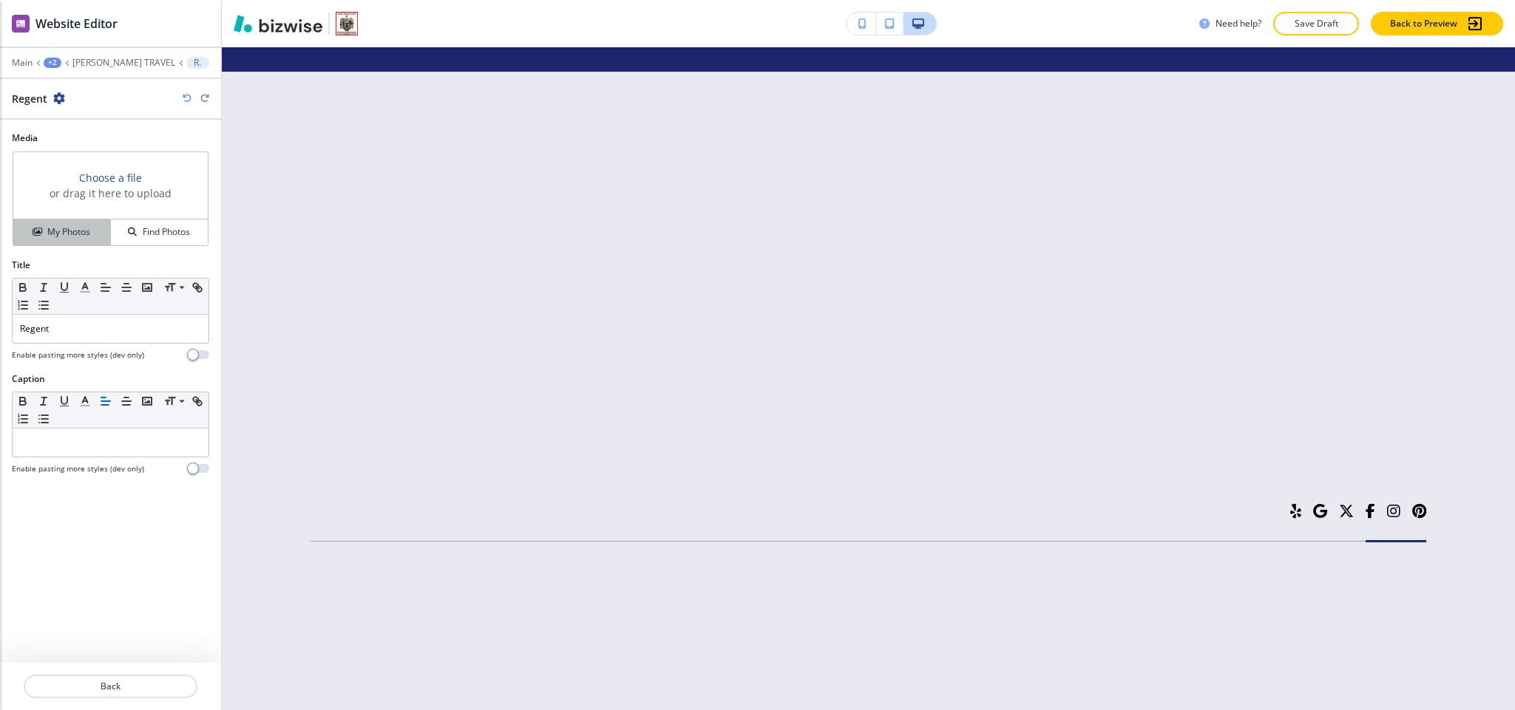
scroll to position [6871, 0]
click at [83, 343] on div "Regent" at bounding box center [111, 329] width 196 height 28
click at [98, 441] on p at bounding box center [110, 442] width 181 height 13
click at [134, 688] on p "Back" at bounding box center [110, 686] width 171 height 13
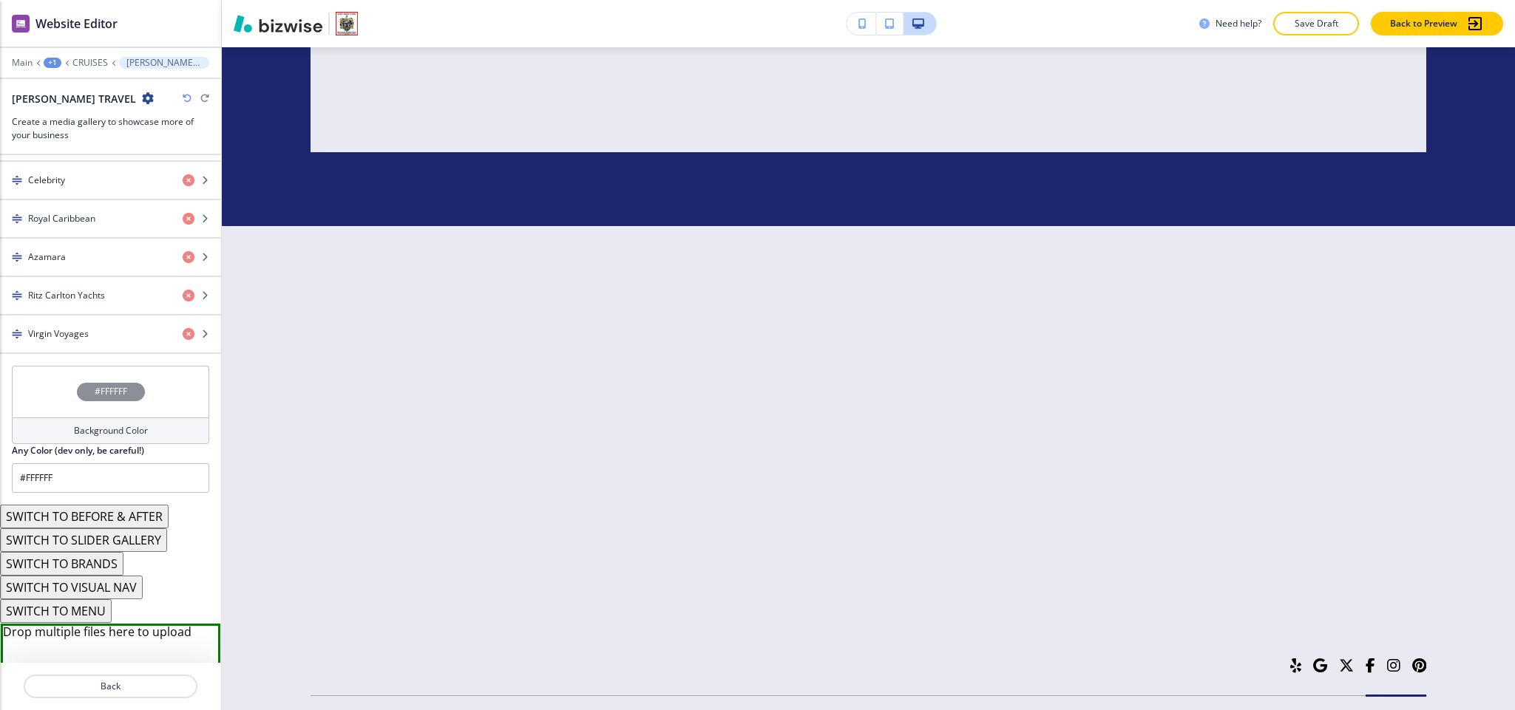
scroll to position [911, 0]
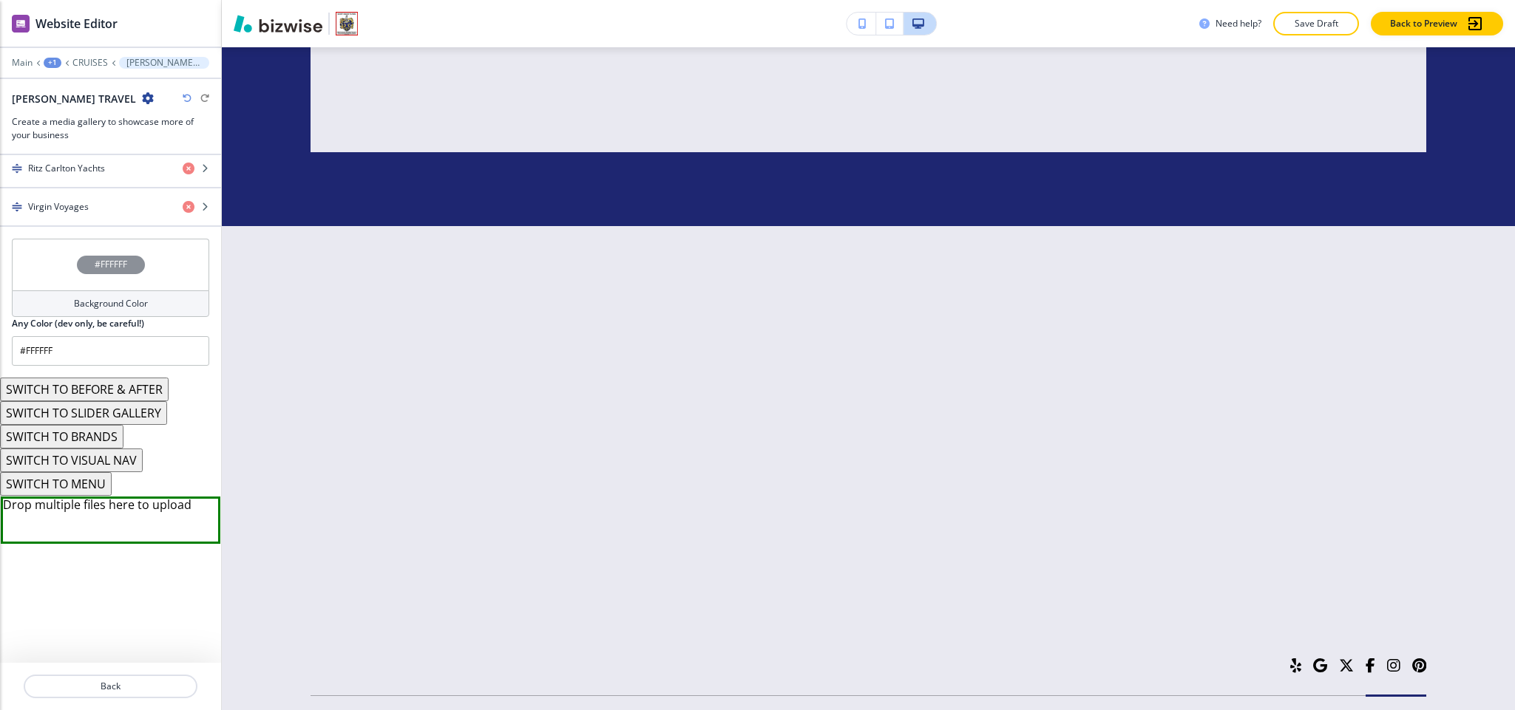
click at [89, 433] on button "SWITCH TO BRANDS" at bounding box center [61, 437] width 123 height 24
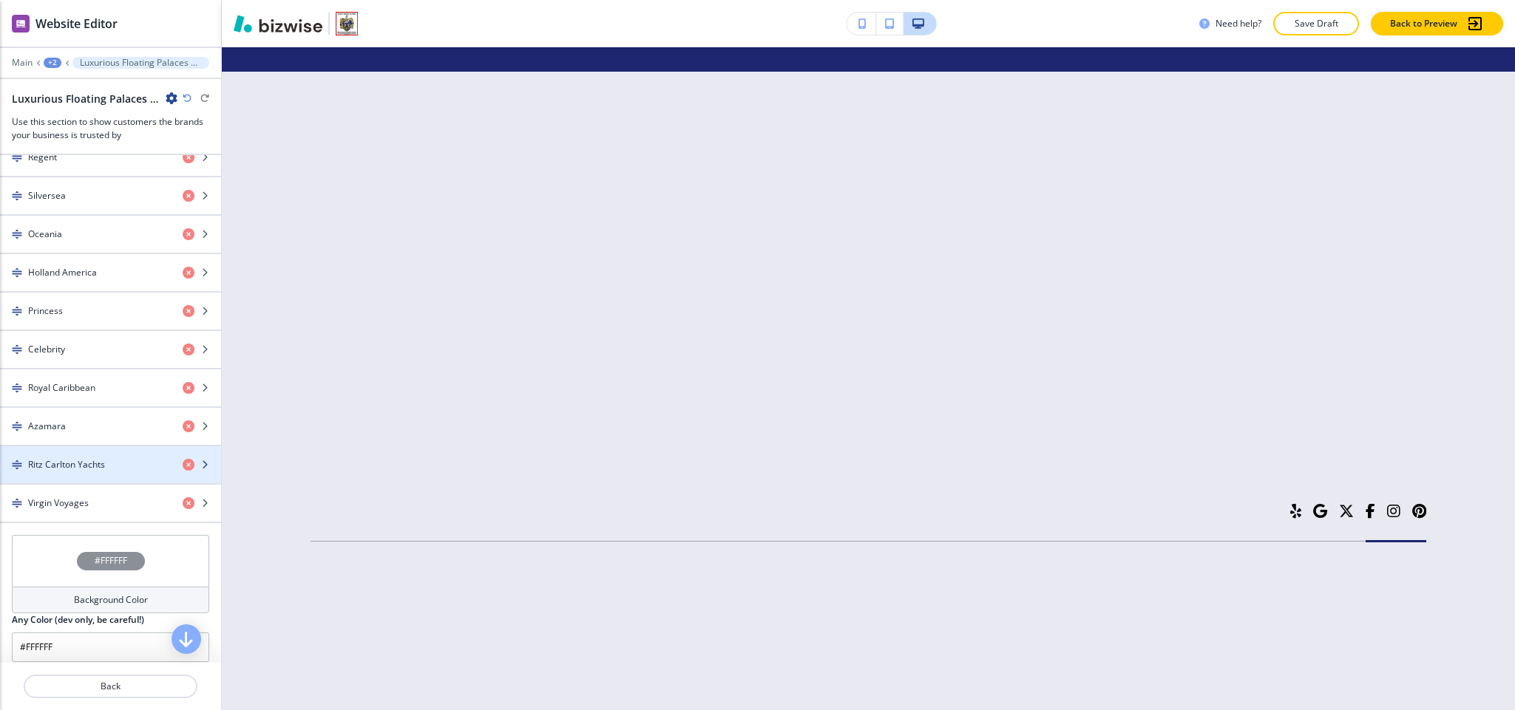
scroll to position [681, 0]
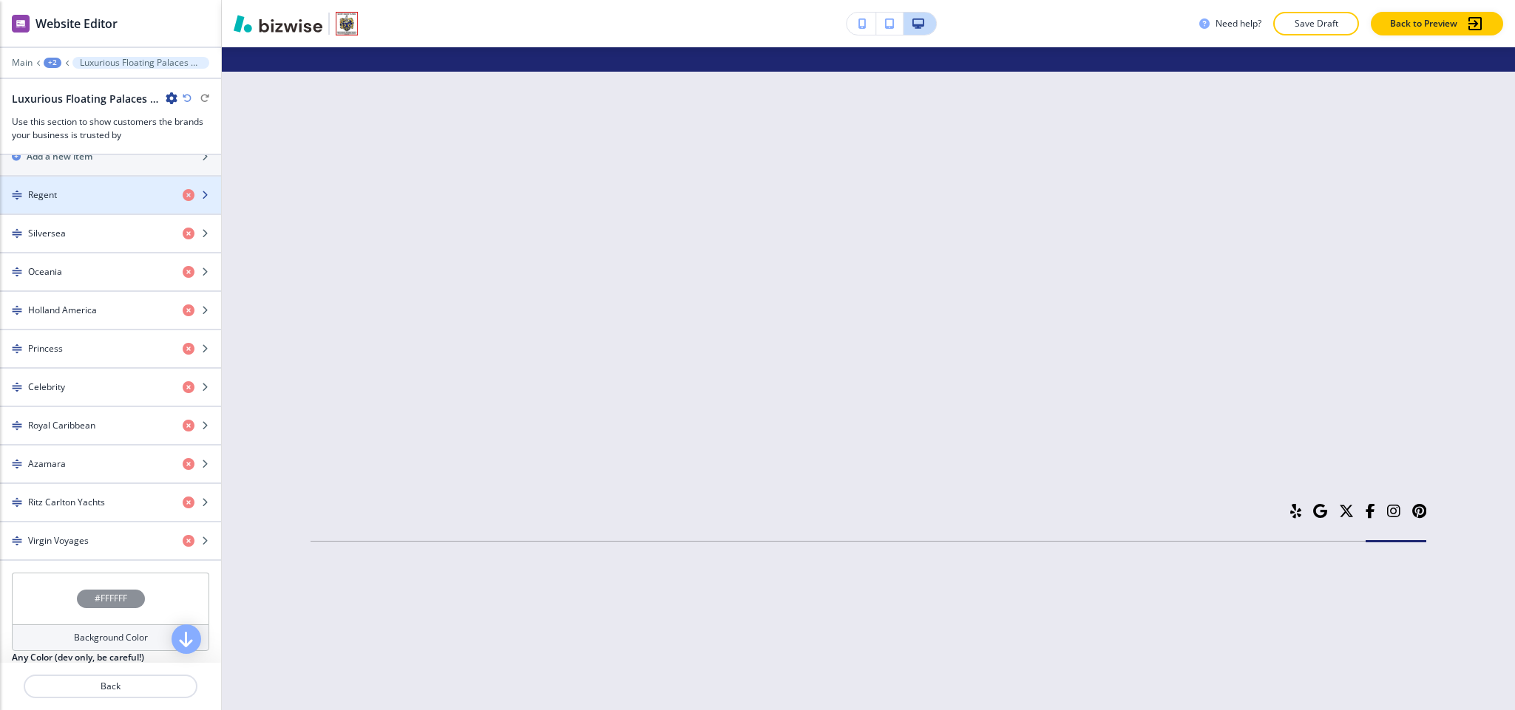
click at [72, 202] on div "Regent" at bounding box center [85, 195] width 171 height 13
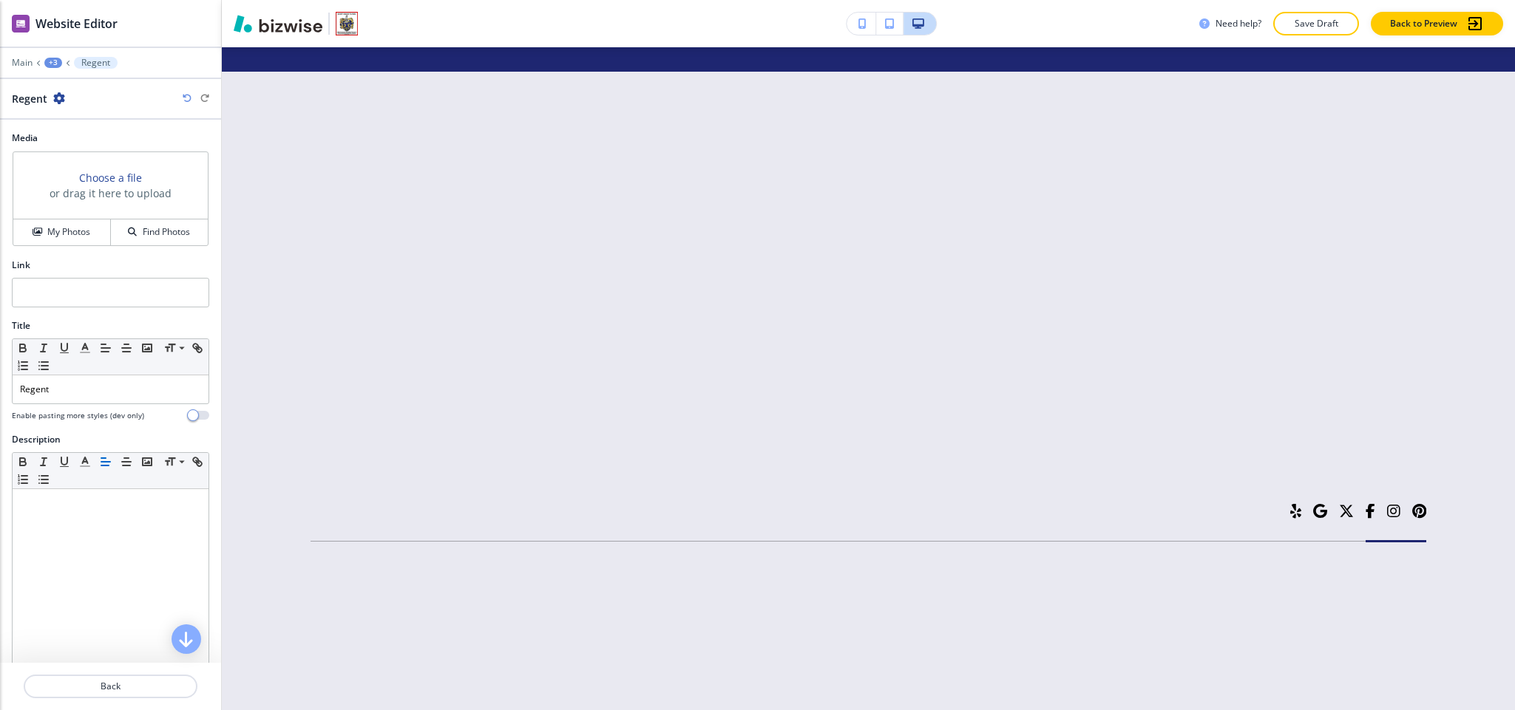
scroll to position [6682, 0]
click at [94, 296] on input "text" at bounding box center [110, 293] width 197 height 30
paste input "https://www.rssc.com/"
type input "https://www.rssc.com/"
click at [67, 231] on h4 "My Photos" at bounding box center [68, 231] width 43 height 13
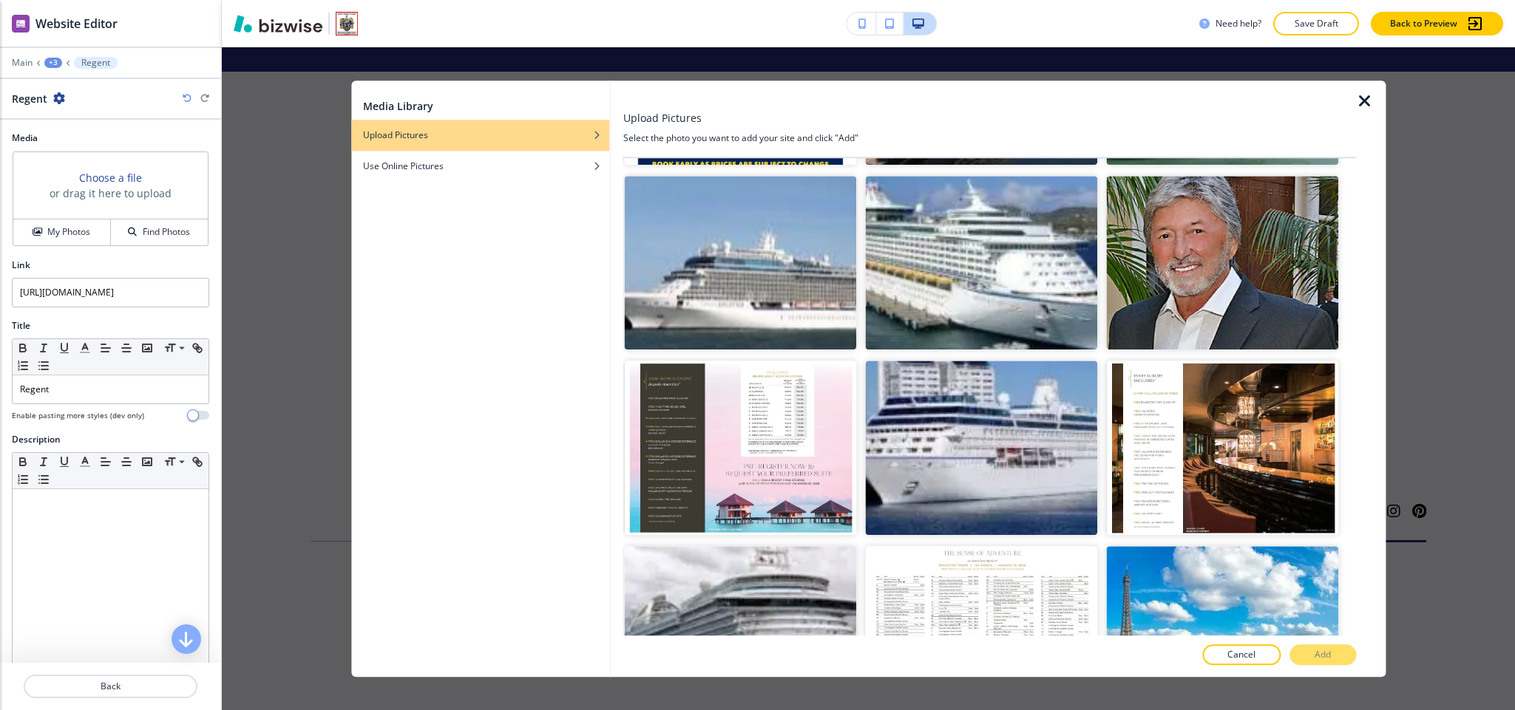
scroll to position [23785, 0]
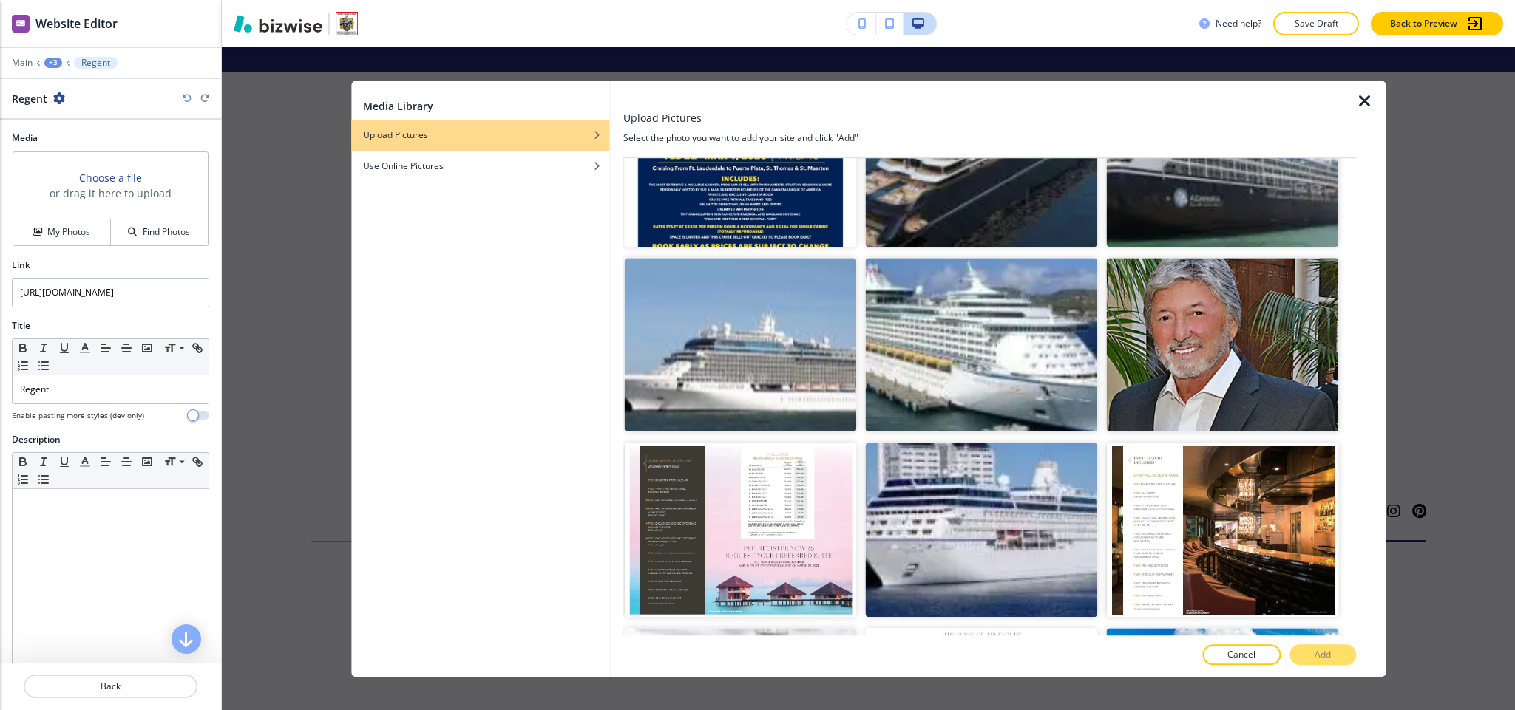
click at [1314, 645] on button "Add" at bounding box center [1322, 655] width 67 height 21
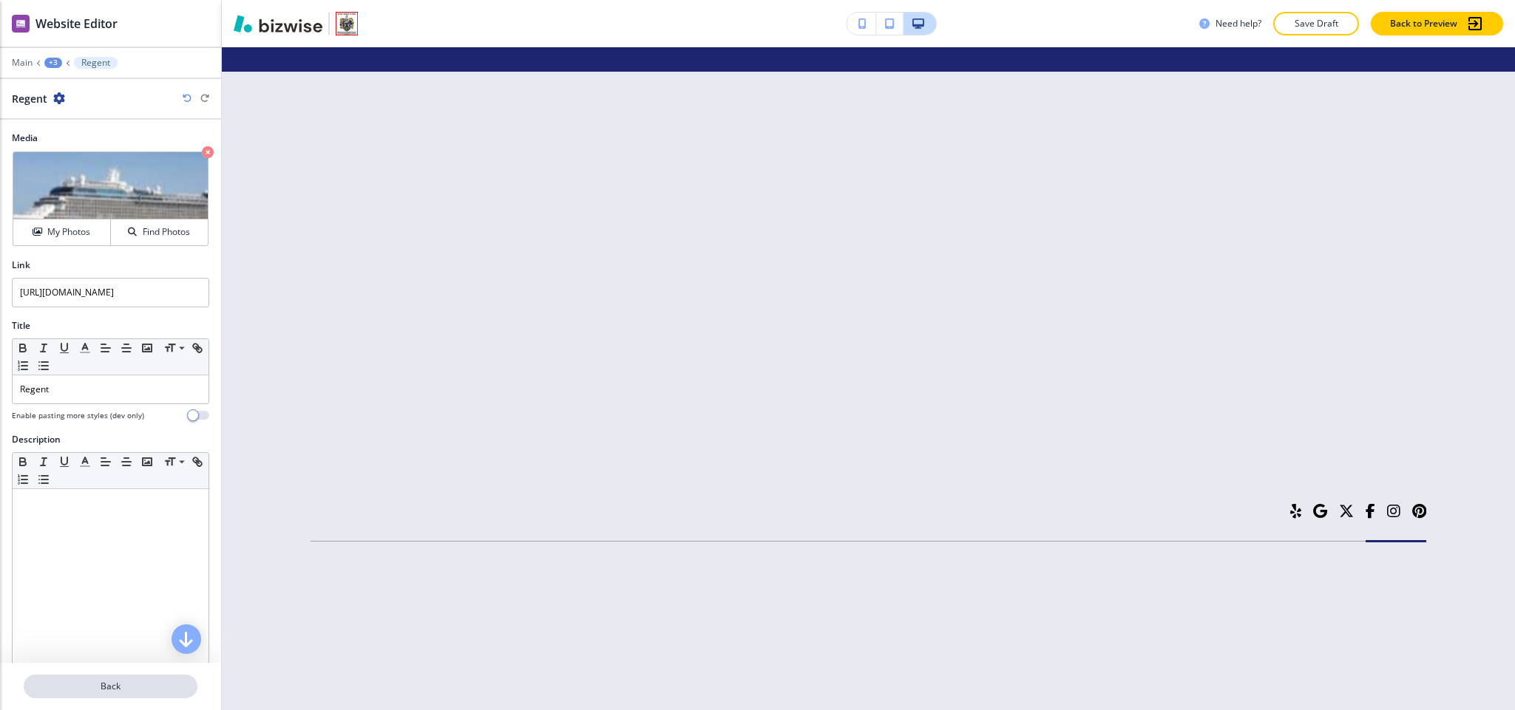
click at [143, 693] on p "Back" at bounding box center [110, 686] width 171 height 13
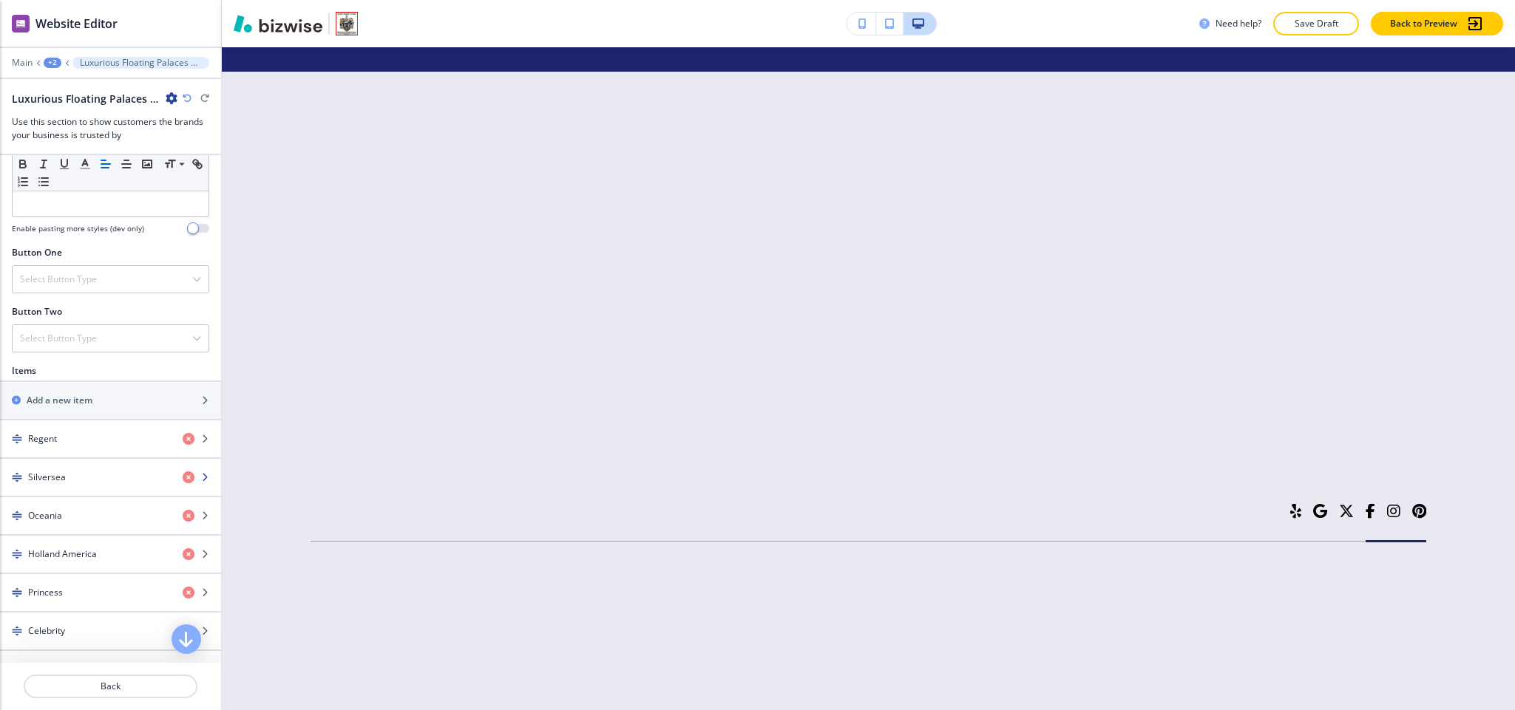
scroll to position [444, 0]
click at [67, 489] on div "button" at bounding box center [110, 484] width 221 height 12
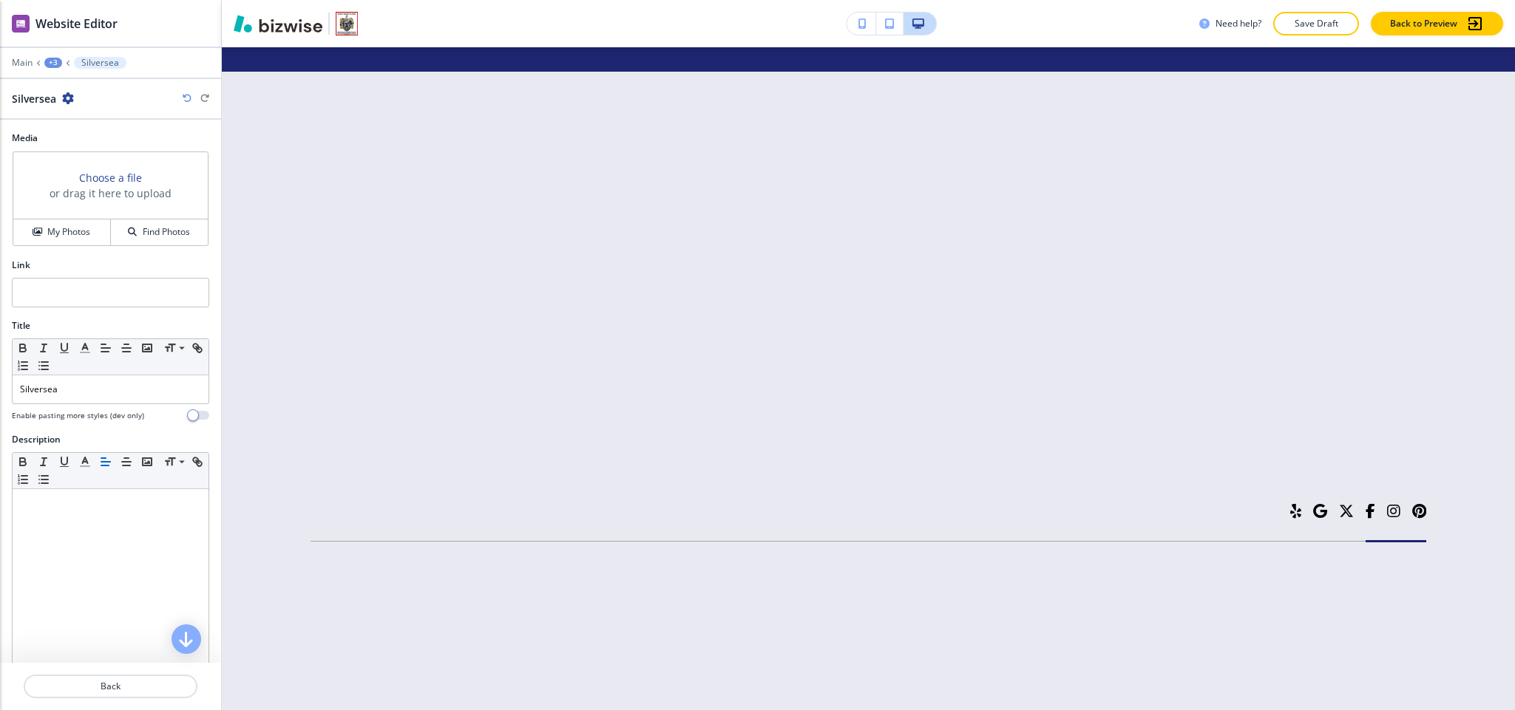
scroll to position [6682, 0]
click at [91, 298] on input "text" at bounding box center [110, 293] width 197 height 30
paste input "https://www.silversea.com/"
type input "https://www.silversea.com/"
click at [54, 229] on h4 "My Photos" at bounding box center [68, 231] width 43 height 13
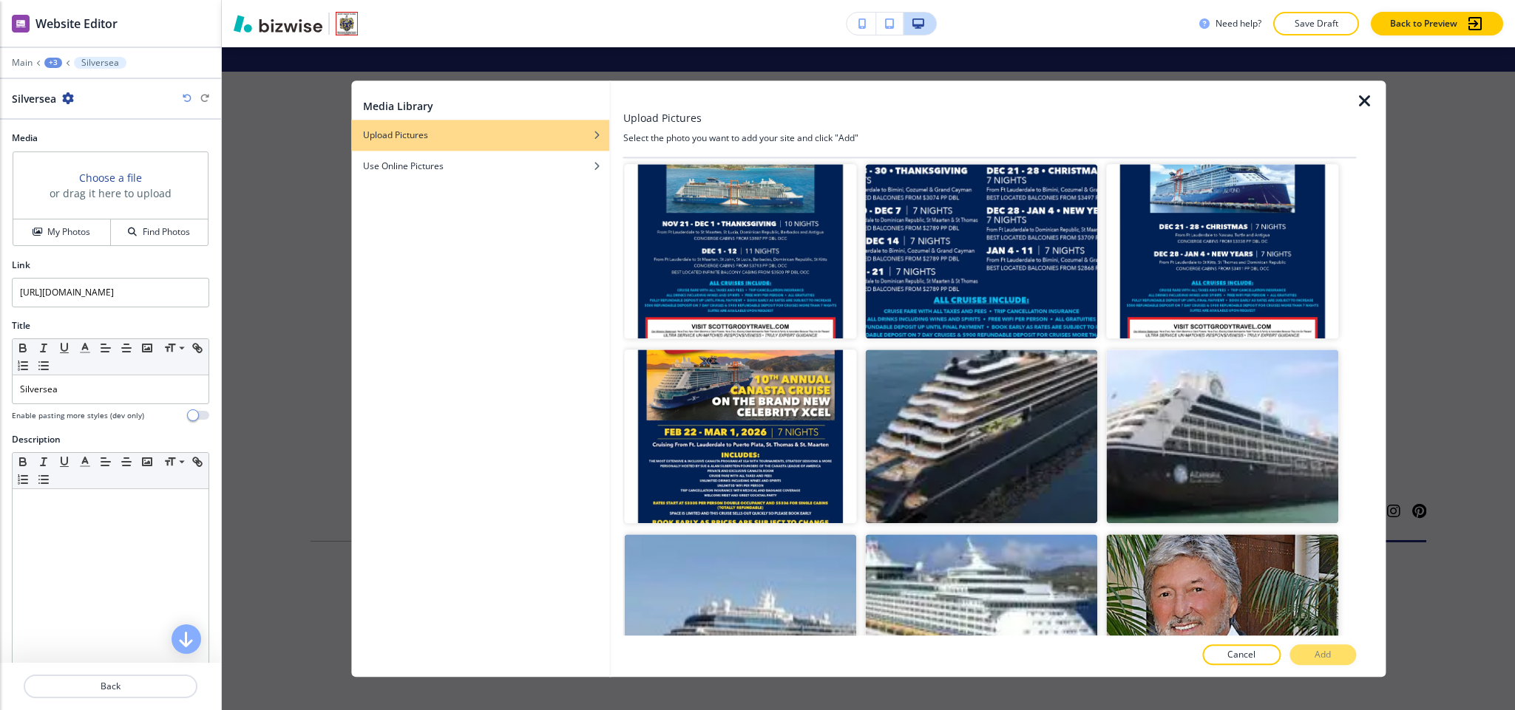
scroll to position [23952, 0]
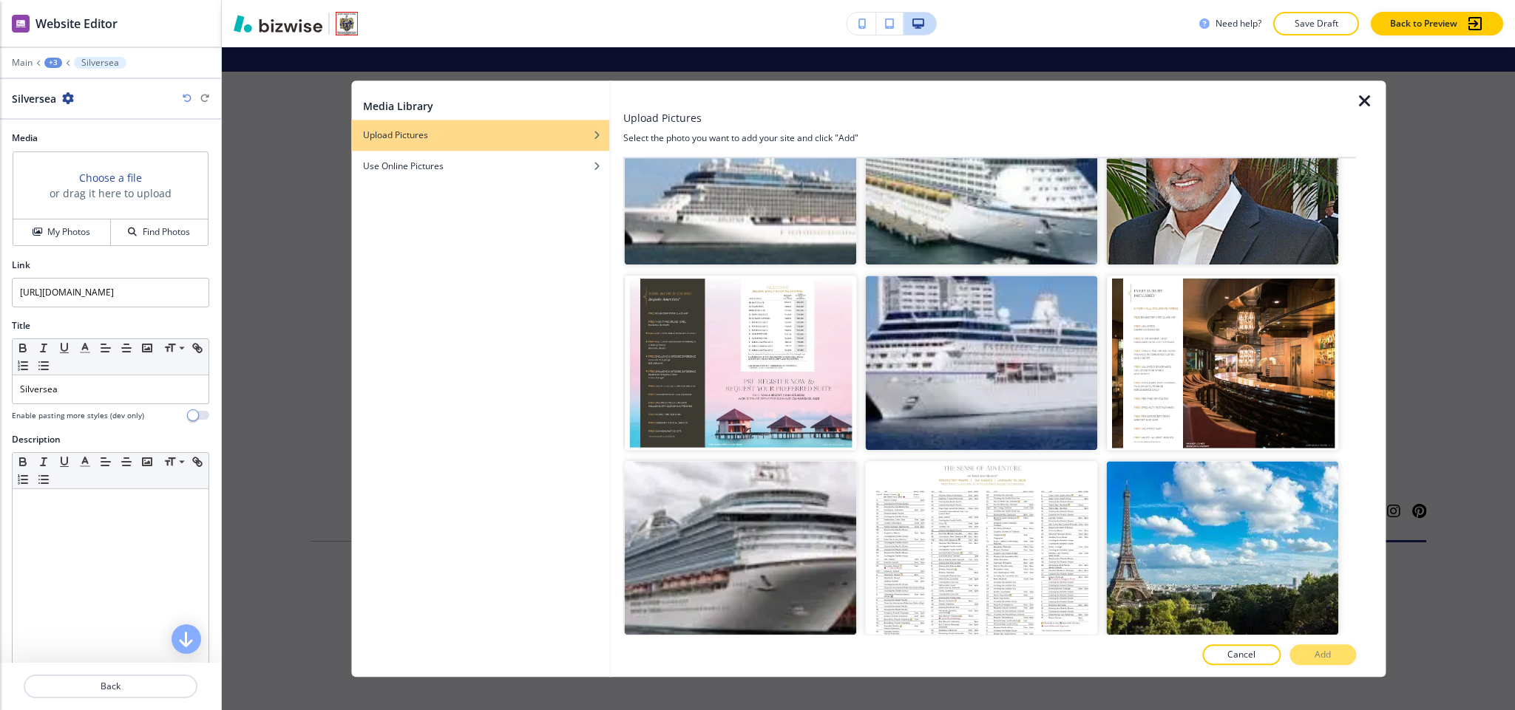
click at [1320, 652] on p "Add" at bounding box center [1322, 654] width 16 height 13
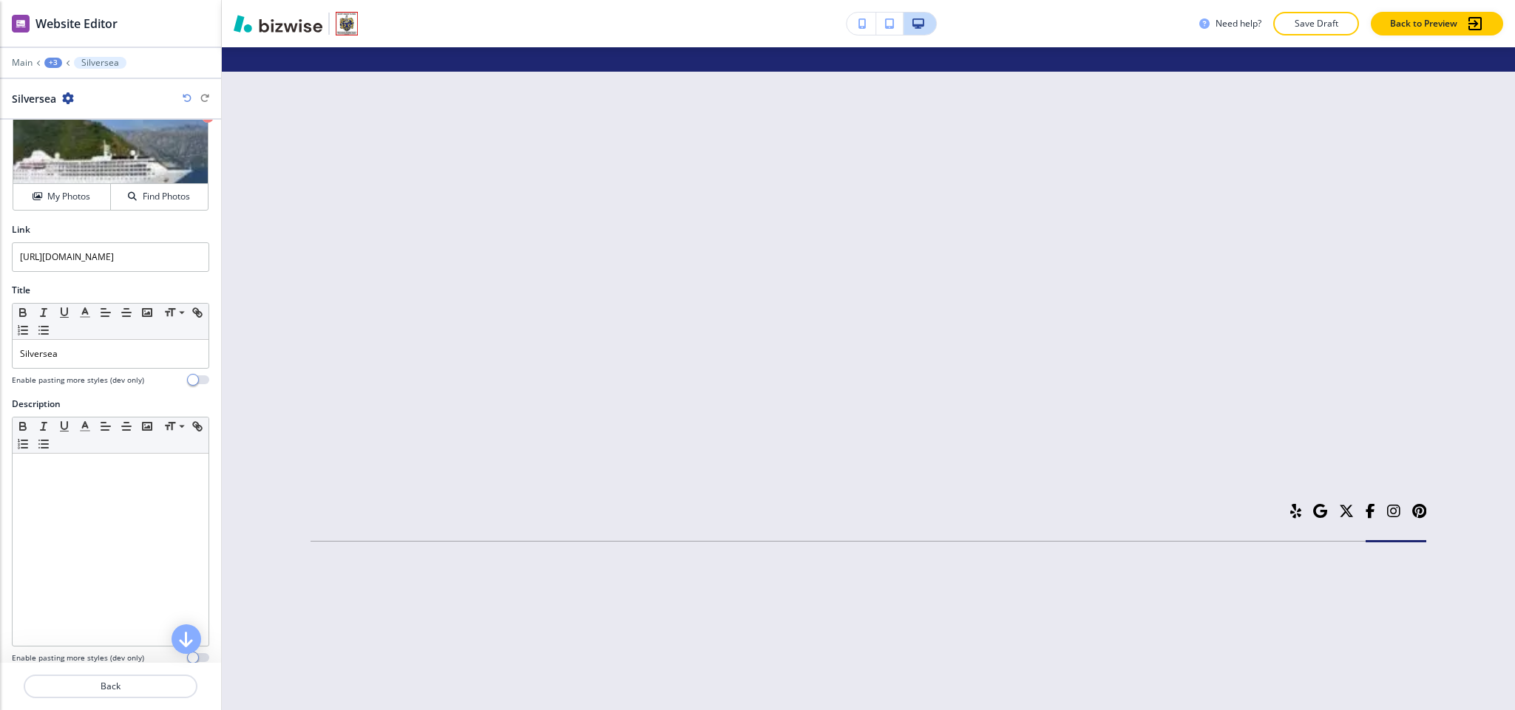
scroll to position [53, 0]
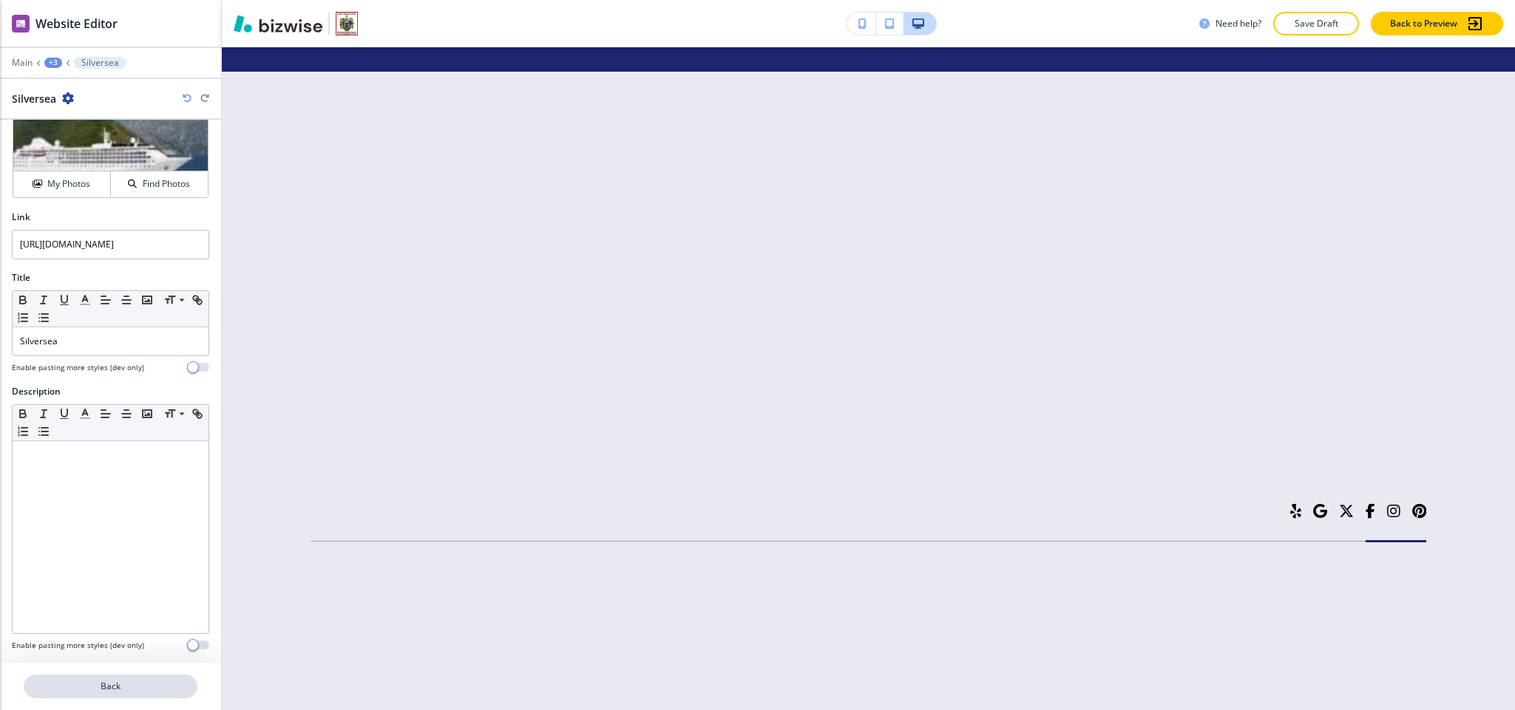
click at [120, 697] on button "Back" at bounding box center [111, 687] width 174 height 24
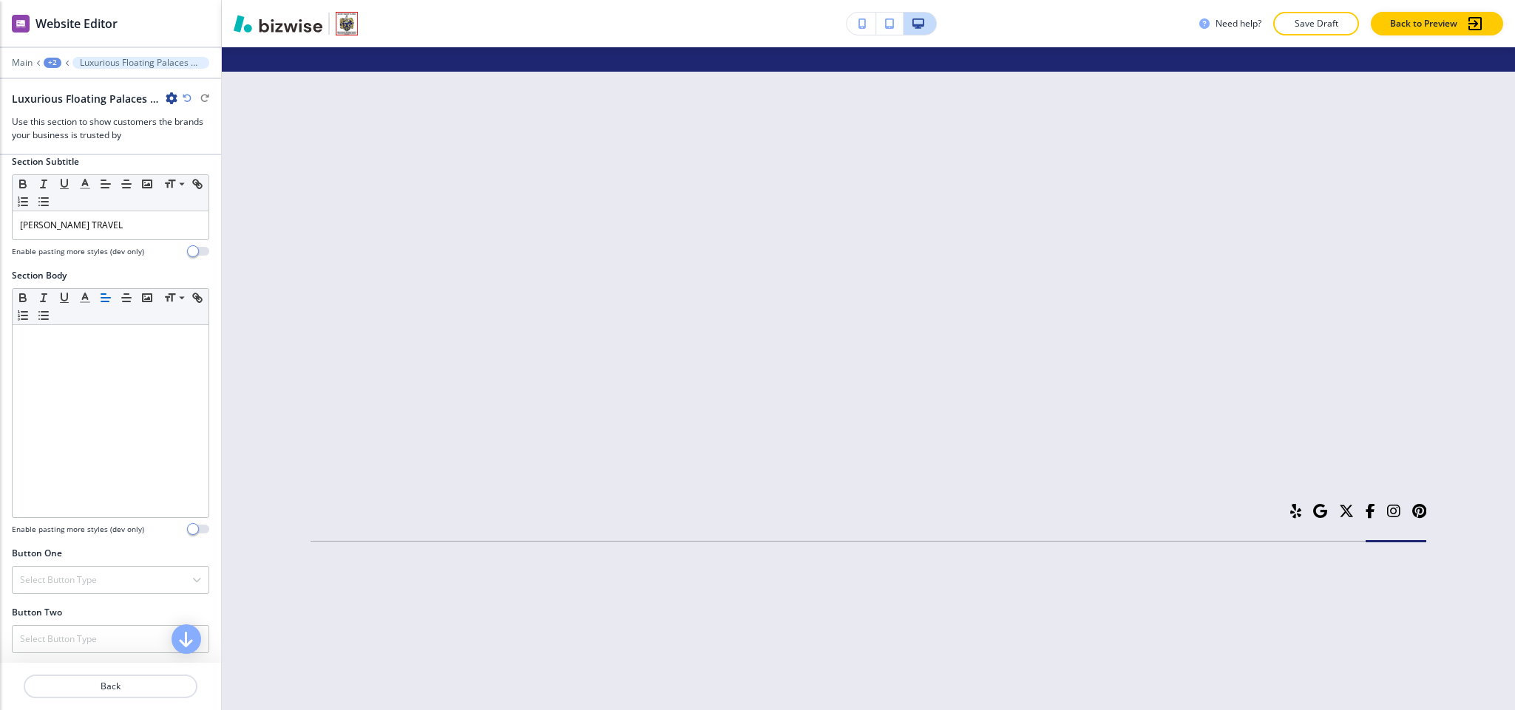
scroll to position [444, 0]
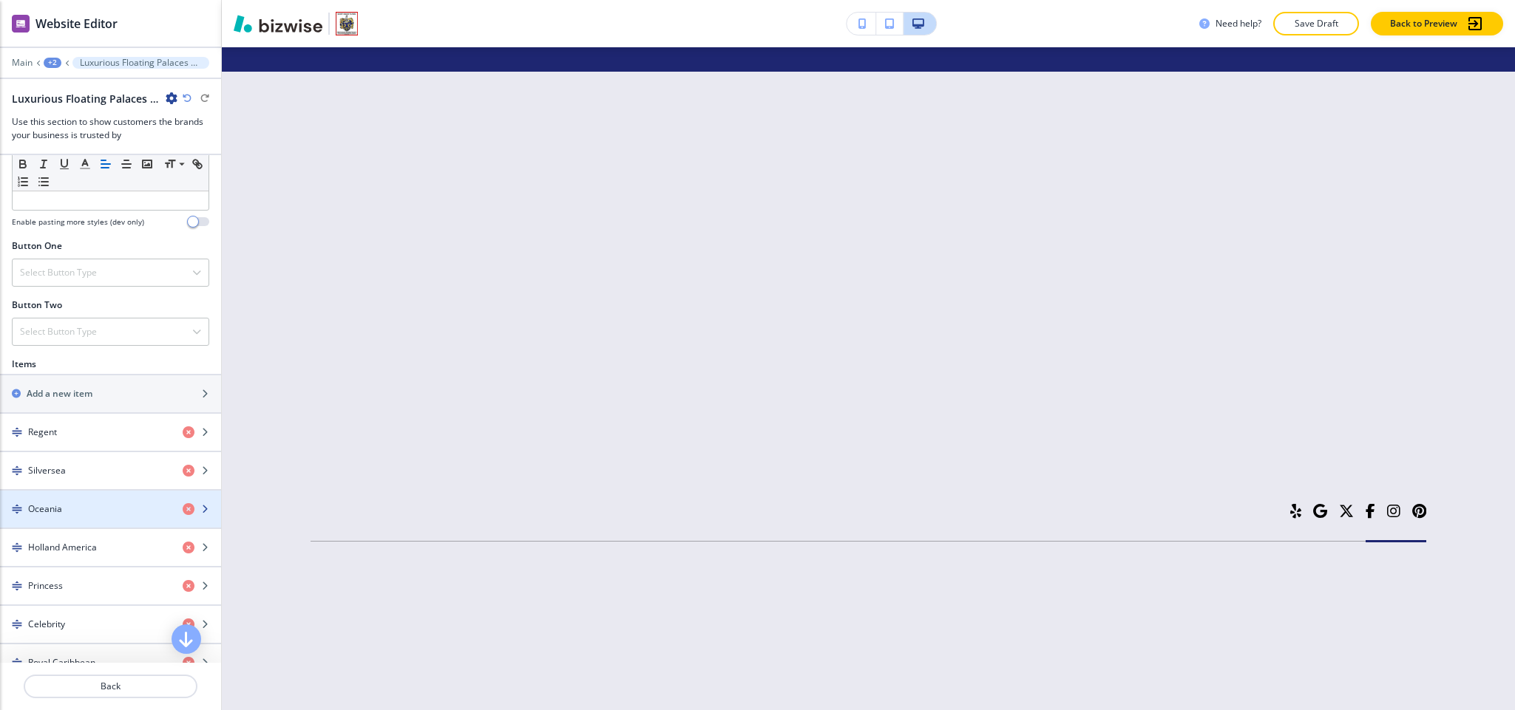
click at [74, 516] on div "Oceania" at bounding box center [85, 509] width 171 height 13
click at [53, 516] on h4 "Oceania" at bounding box center [45, 509] width 34 height 13
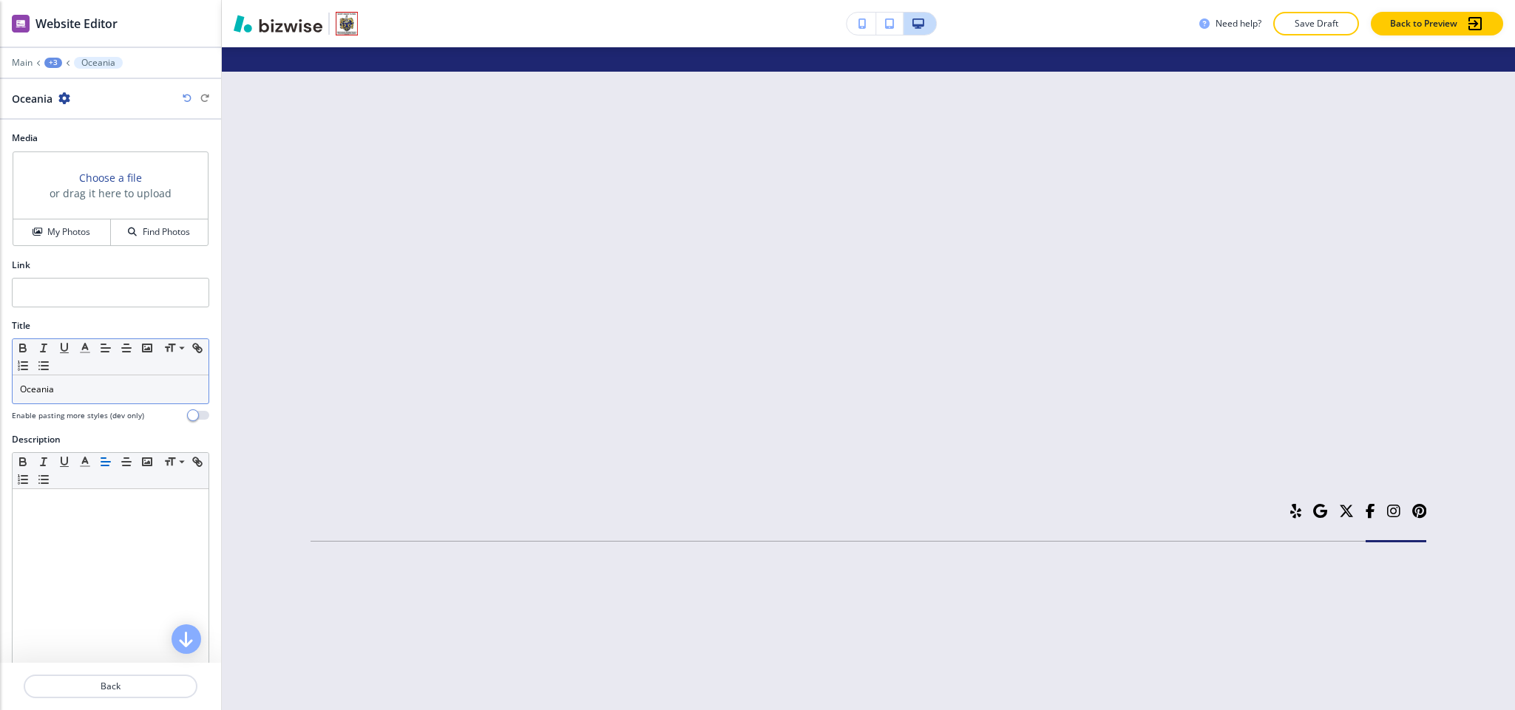
scroll to position [6682, 0]
paste input "https://www.oceaniacruises.com/"
type input "https://www.oceaniacruises.com/"
click at [27, 228] on div "My Photos" at bounding box center [61, 231] width 97 height 13
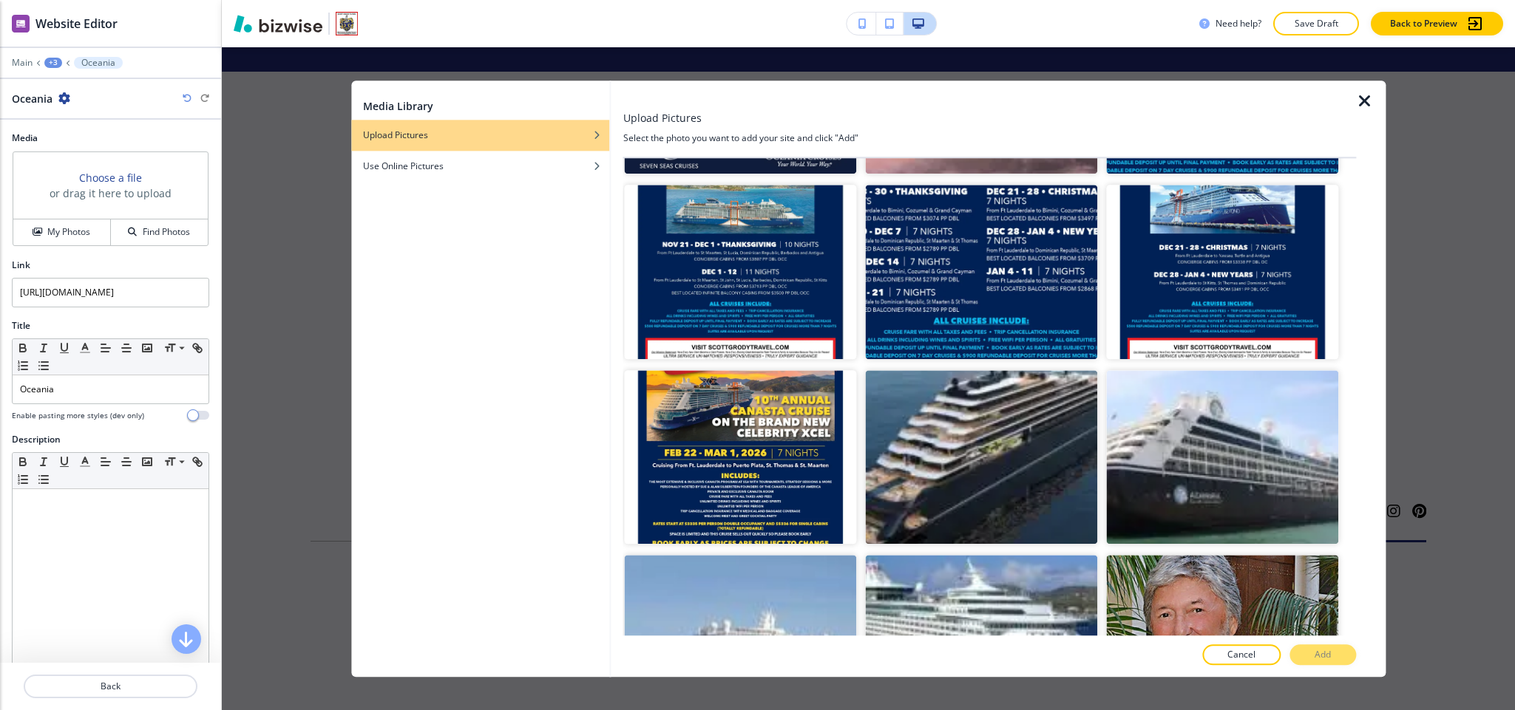
scroll to position [23570, 0]
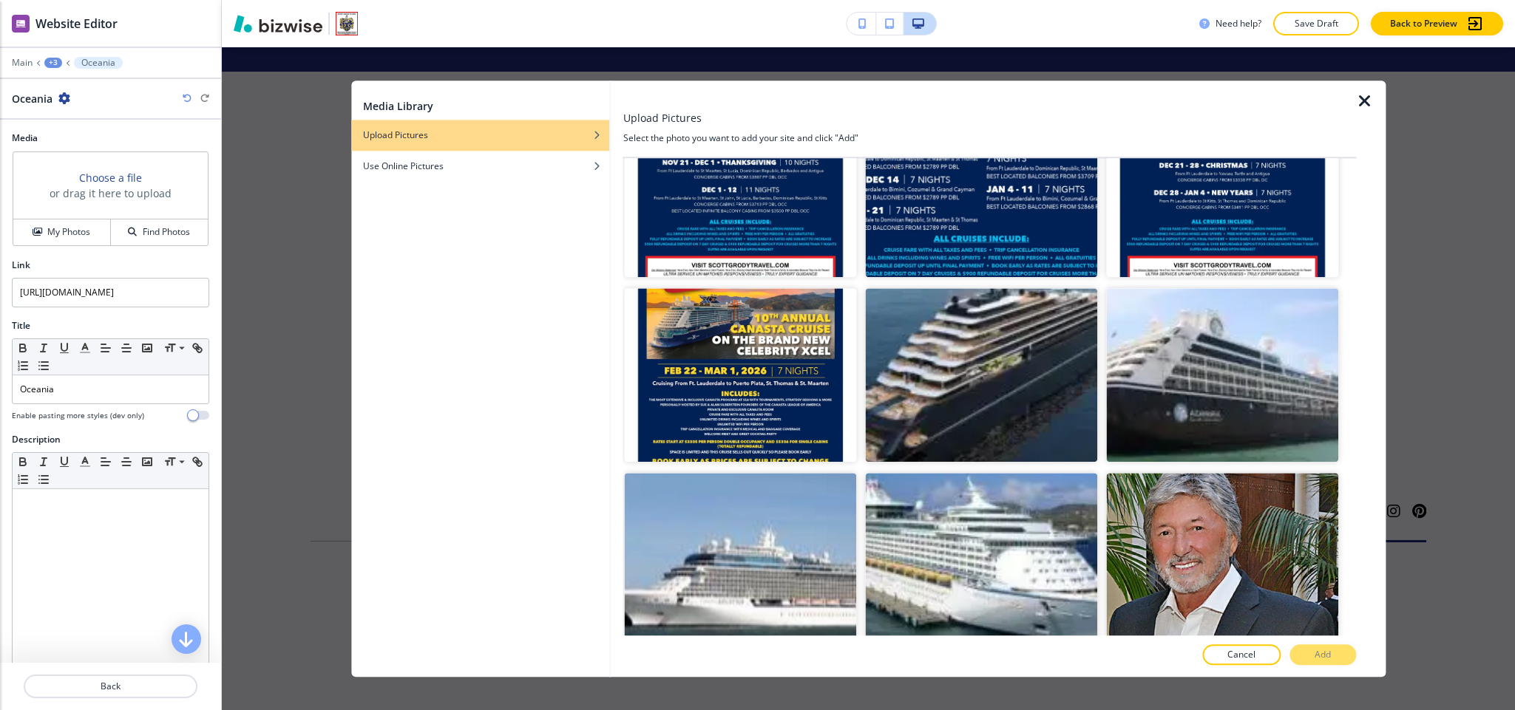
drag, startPoint x: 1329, startPoint y: 659, endPoint x: 1337, endPoint y: 659, distance: 8.2
click at [1331, 657] on p "Add" at bounding box center [1322, 654] width 16 height 13
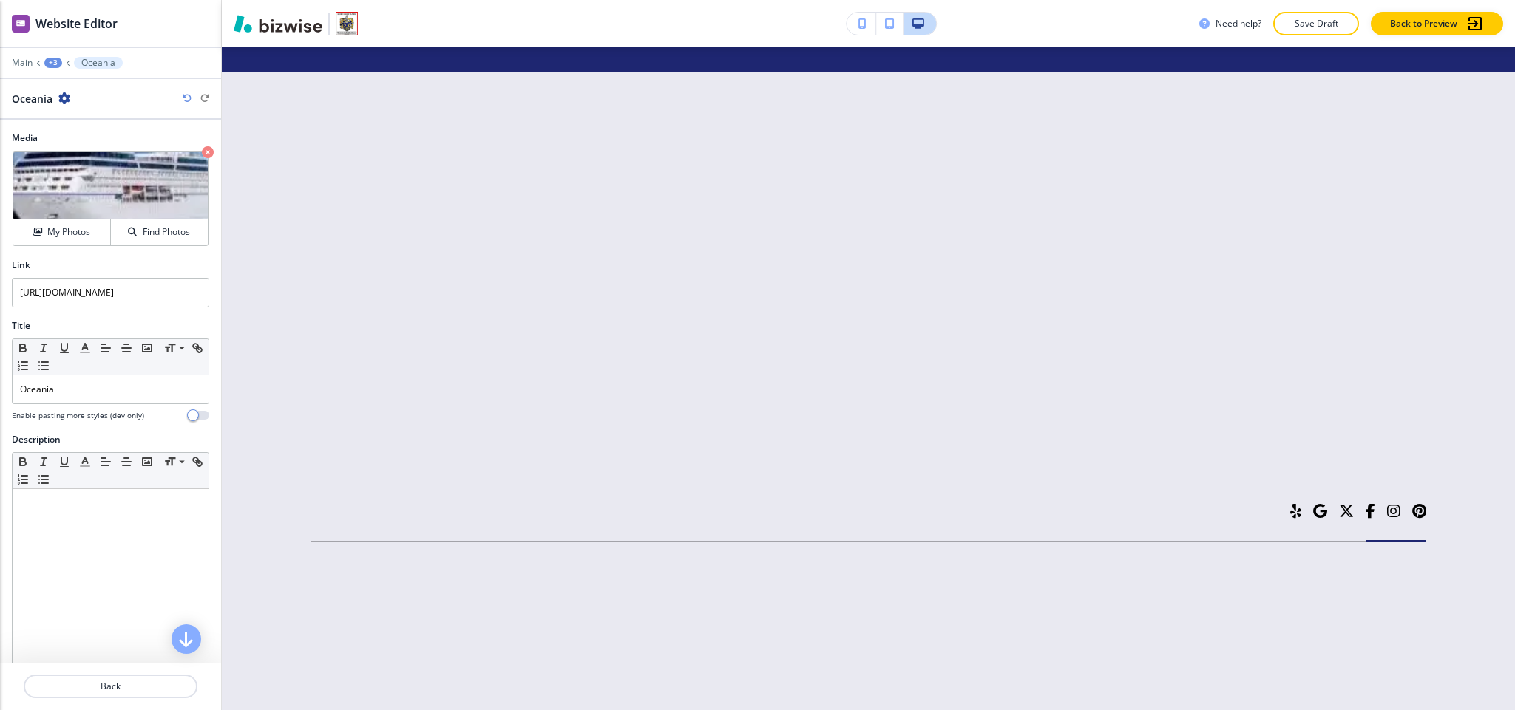
scroll to position [53, 0]
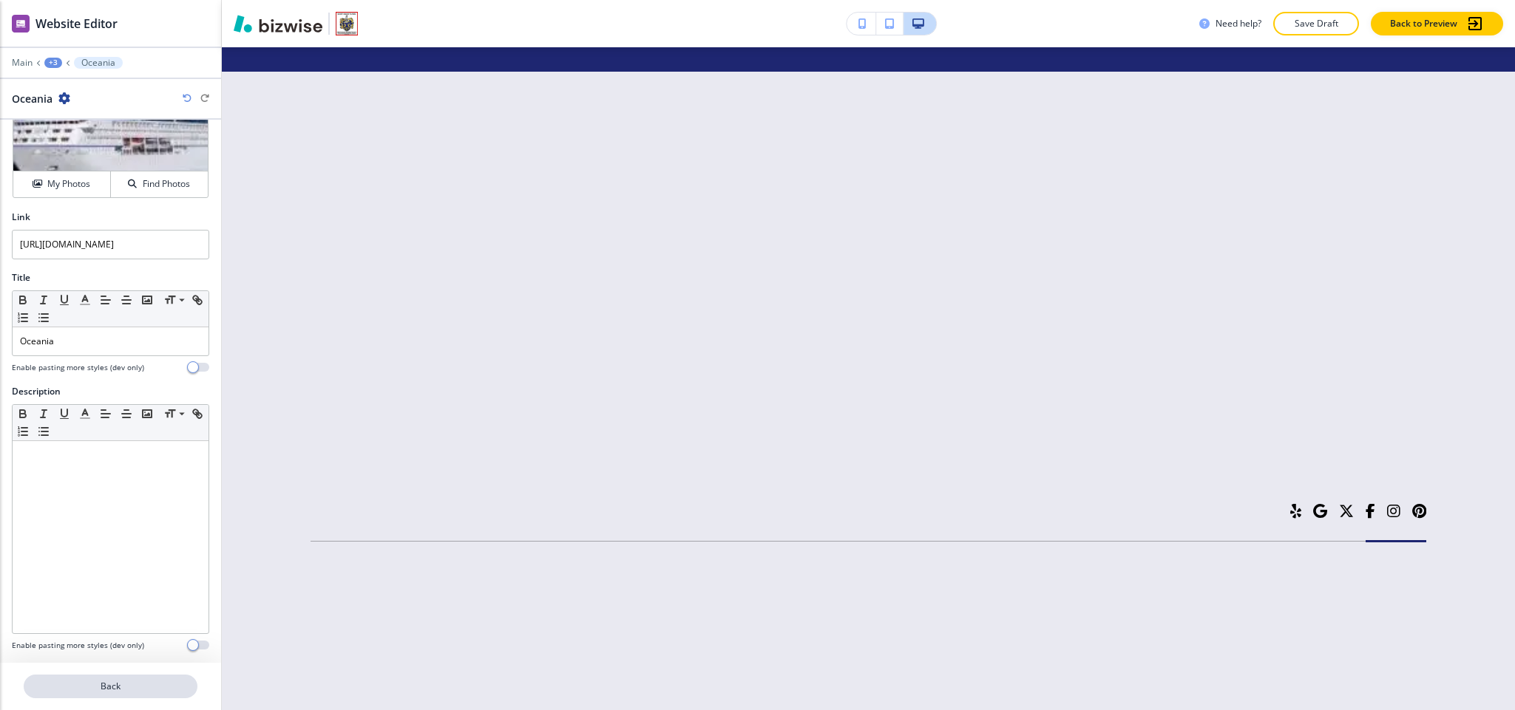
click at [133, 682] on p "Back" at bounding box center [110, 686] width 171 height 13
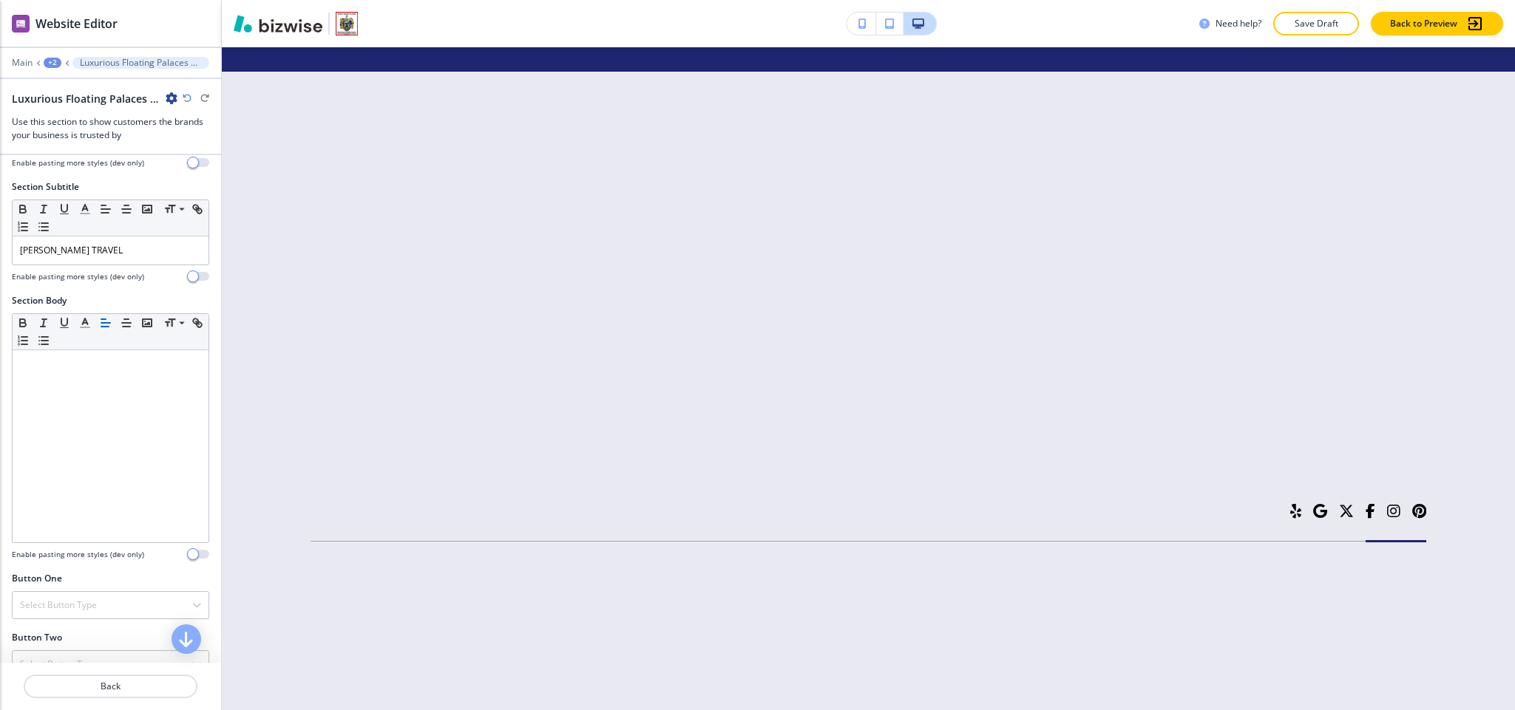
scroll to position [444, 0]
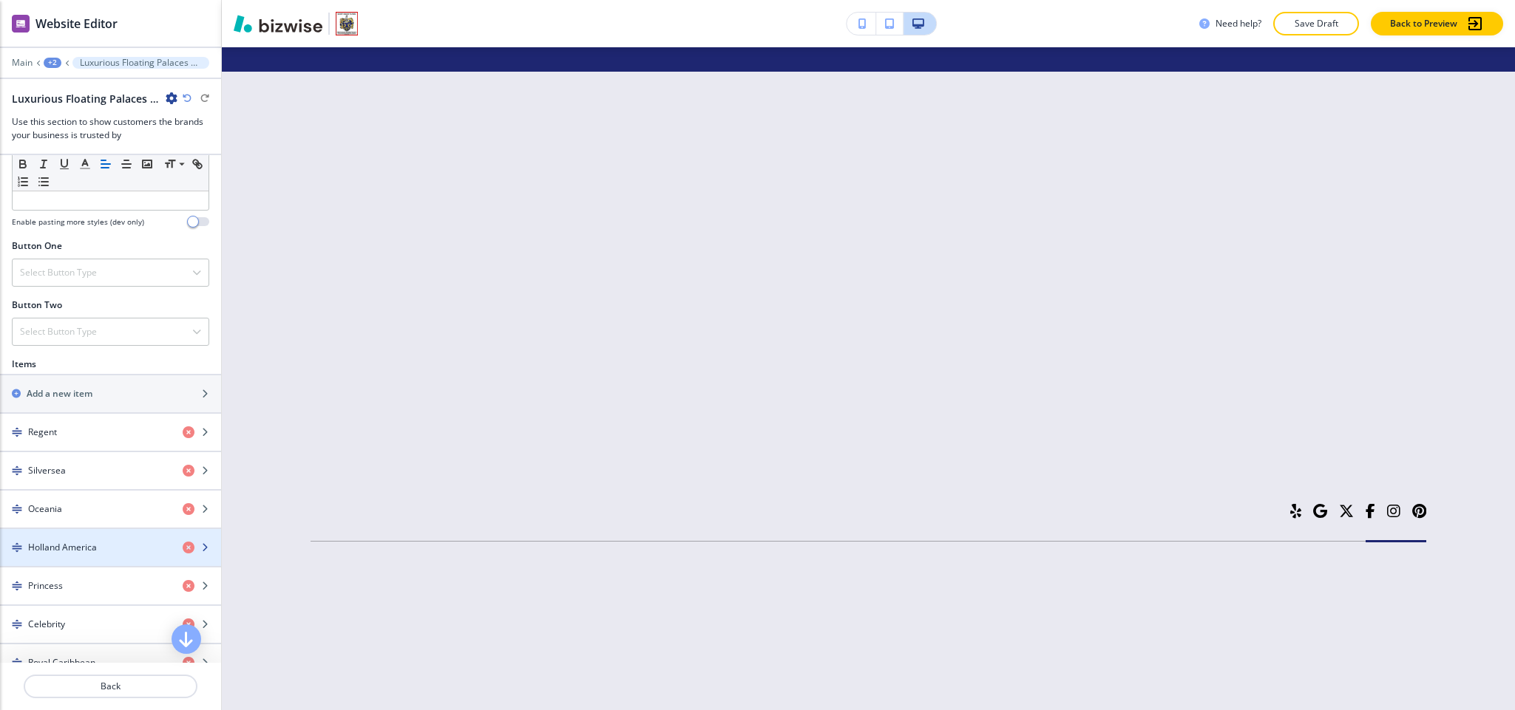
click at [89, 566] on div "button" at bounding box center [110, 560] width 221 height 12
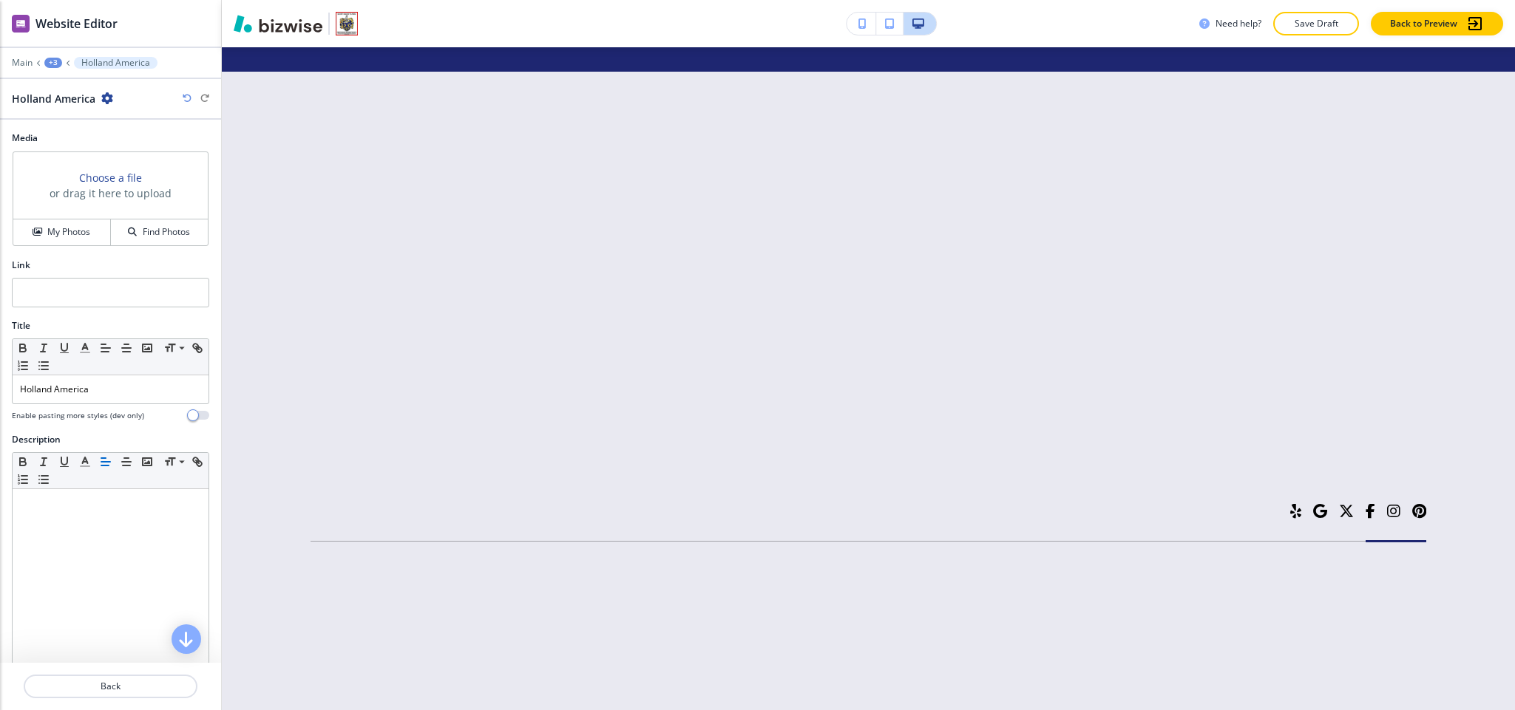
scroll to position [6751, 0]
paste input "https://www.hollandamerica.com/en_US.html"
type input "https://www.hollandamerica.com/en_US.html"
click at [56, 242] on button "My Photos" at bounding box center [62, 233] width 98 height 26
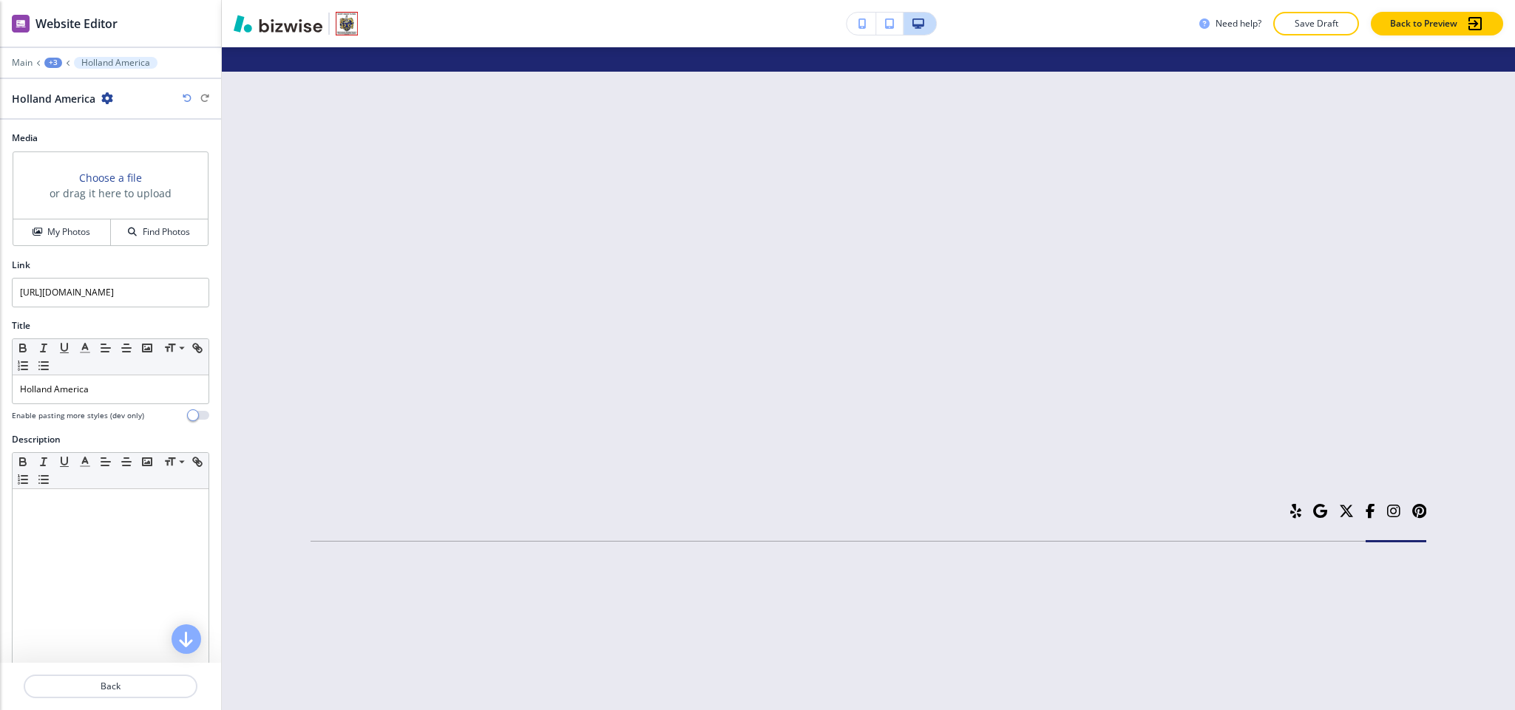
scroll to position [0, 0]
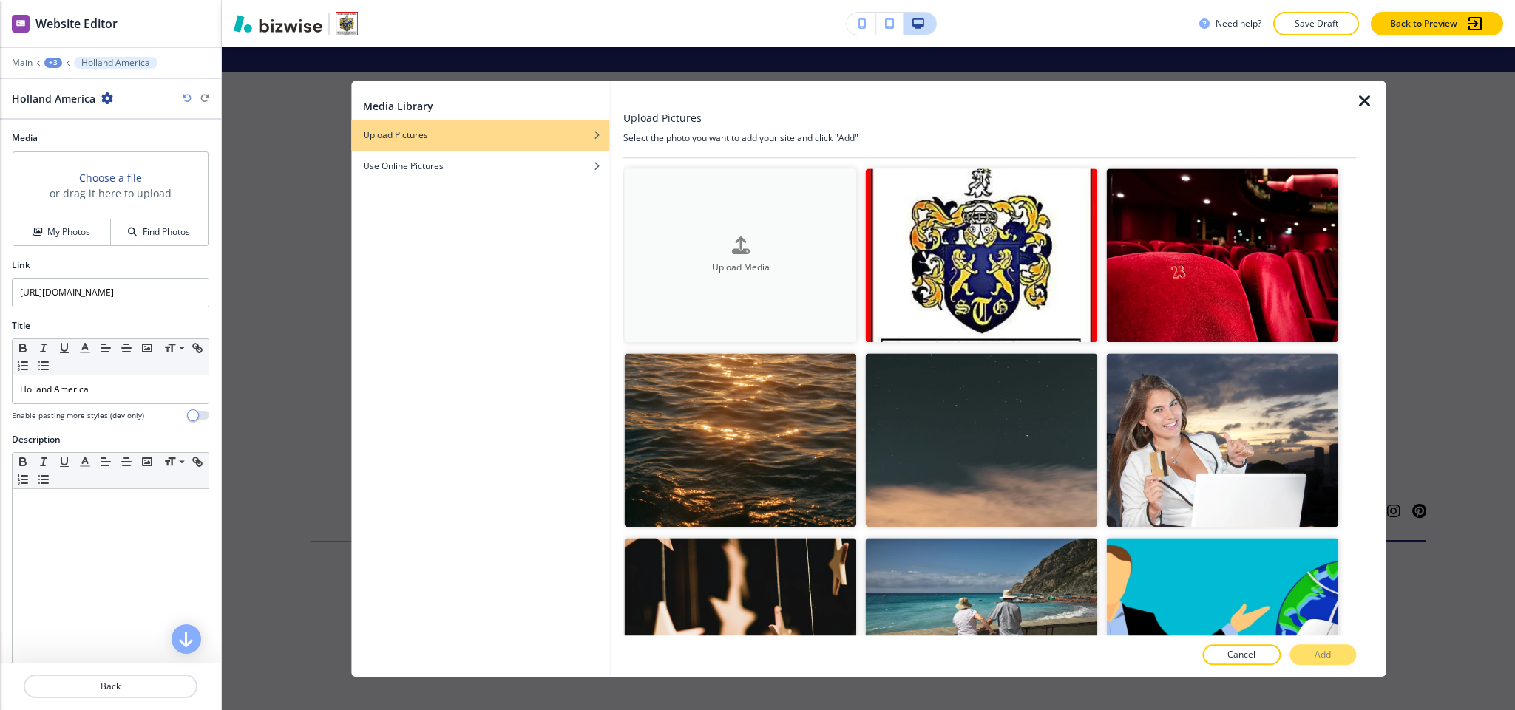
click at [696, 225] on button "Upload Media" at bounding box center [741, 256] width 232 height 174
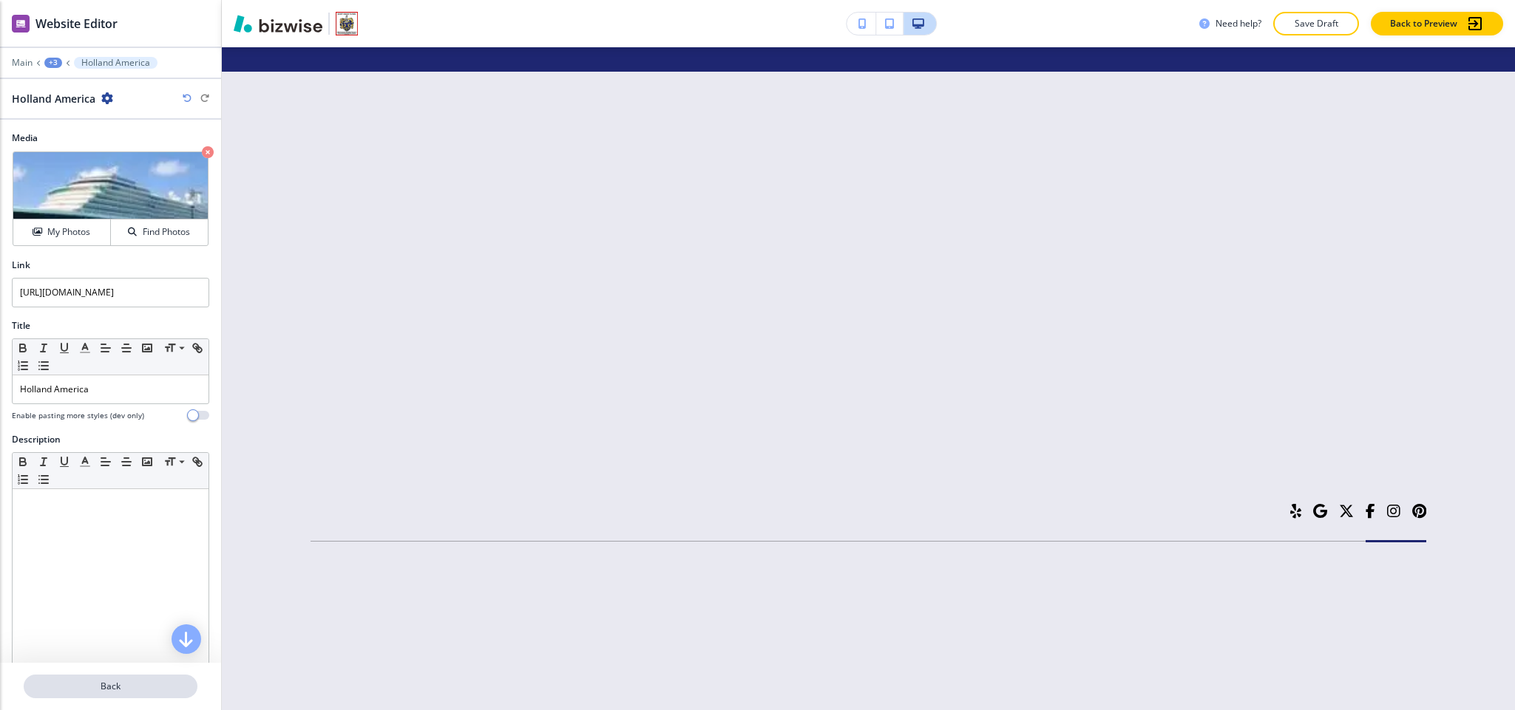
click at [131, 675] on button "Back" at bounding box center [111, 687] width 174 height 24
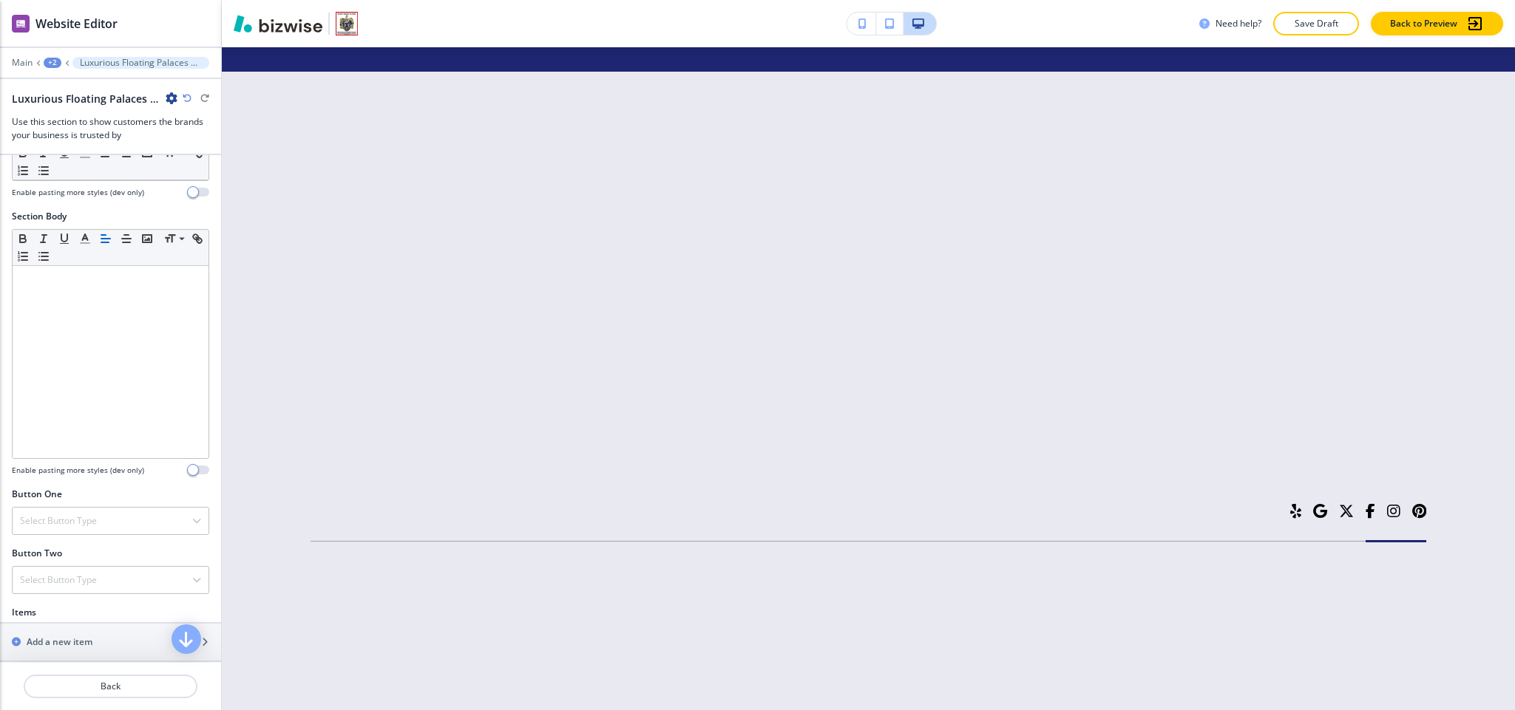
scroll to position [444, 0]
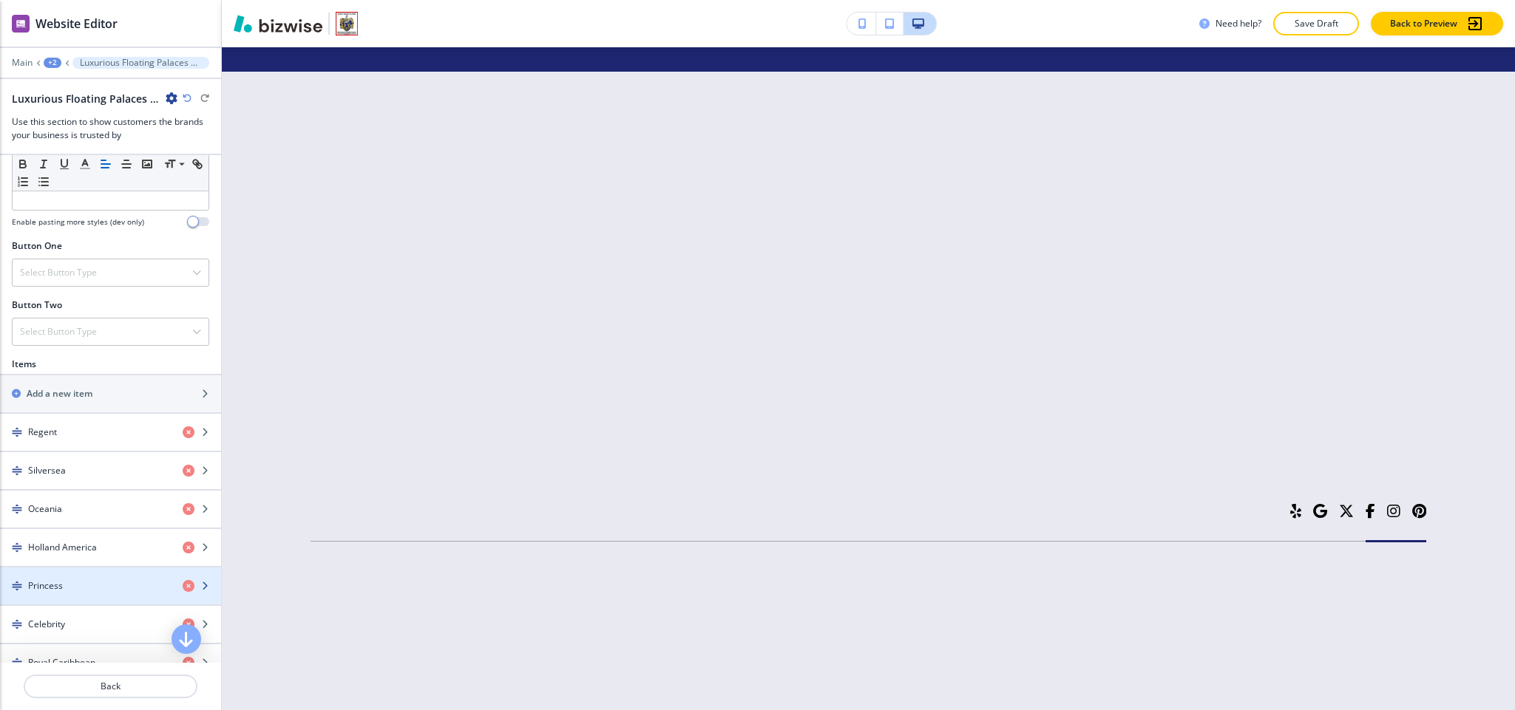
click at [93, 580] on div "button" at bounding box center [110, 574] width 221 height 12
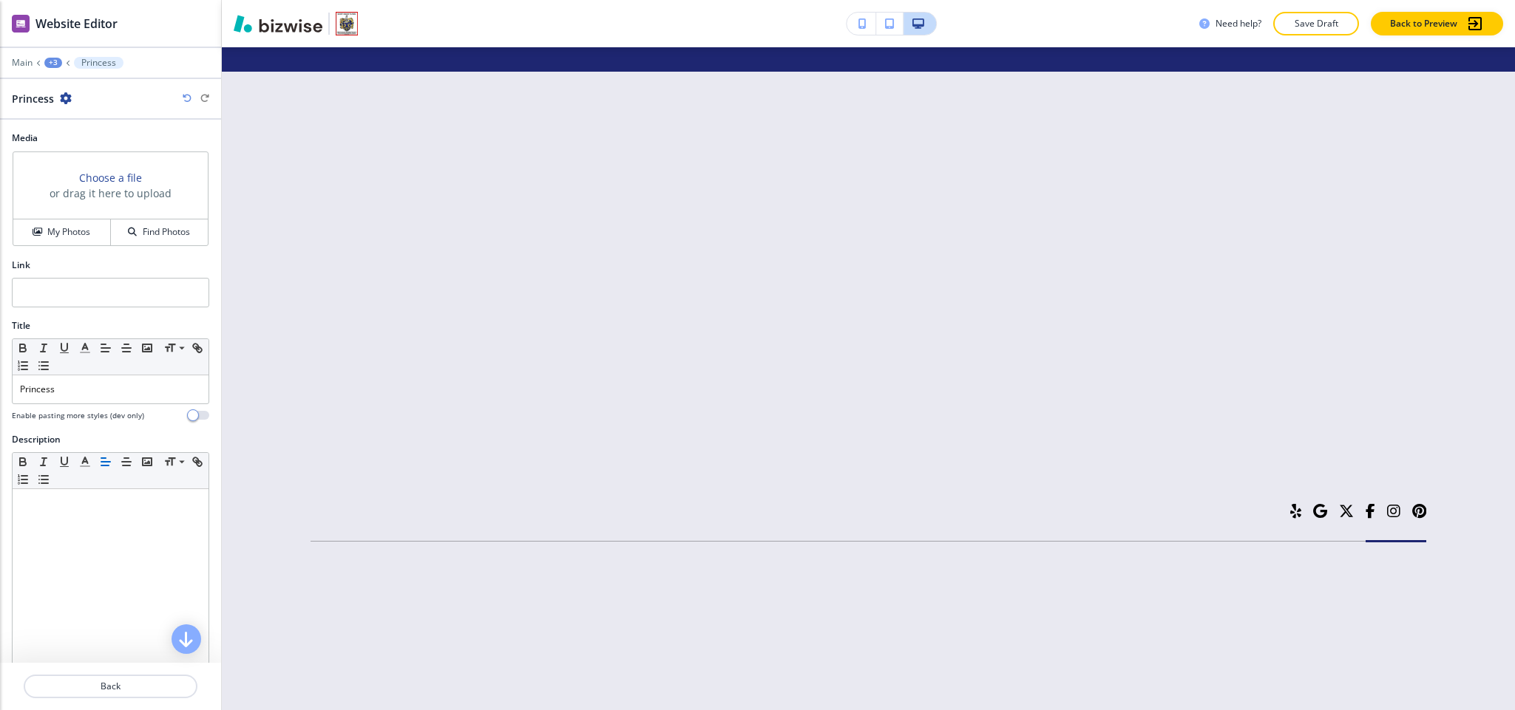
scroll to position [6862, 0]
paste input "https://www.princess.com/"
type input "https://www.princess.com/"
drag, startPoint x: 63, startPoint y: 231, endPoint x: 85, endPoint y: 229, distance: 22.2
click at [63, 229] on h4 "My Photos" at bounding box center [68, 231] width 43 height 13
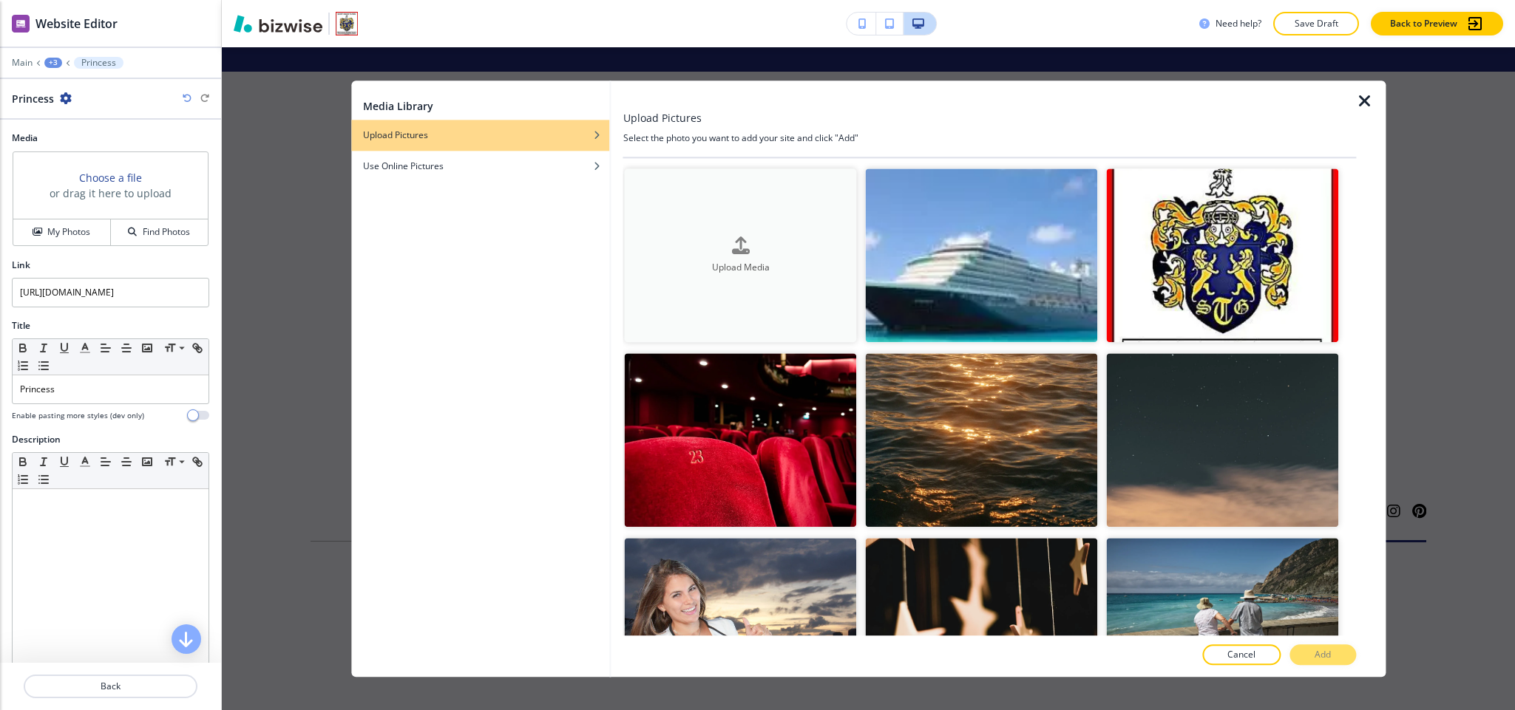
click at [757, 257] on div "button" at bounding box center [741, 258] width 232 height 6
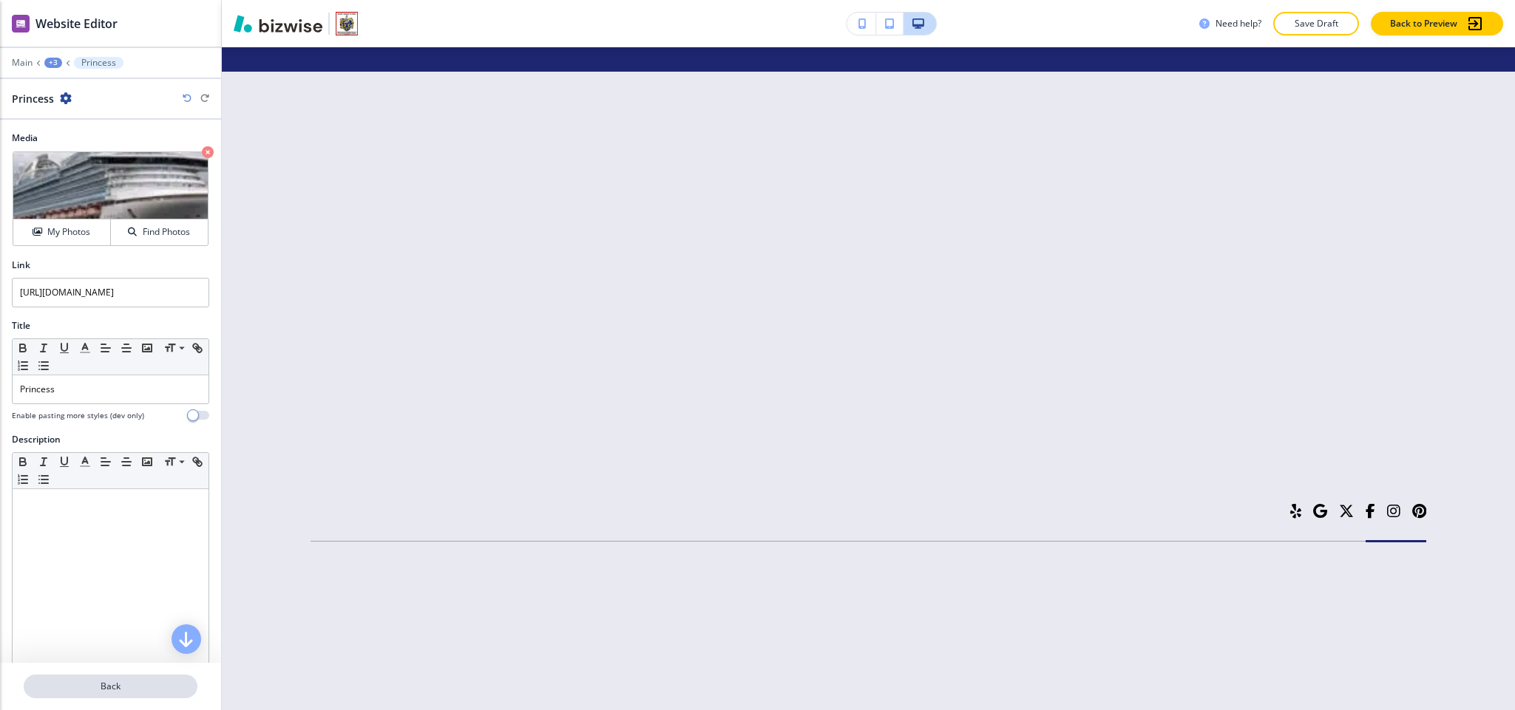
click at [138, 692] on p "Back" at bounding box center [110, 686] width 171 height 13
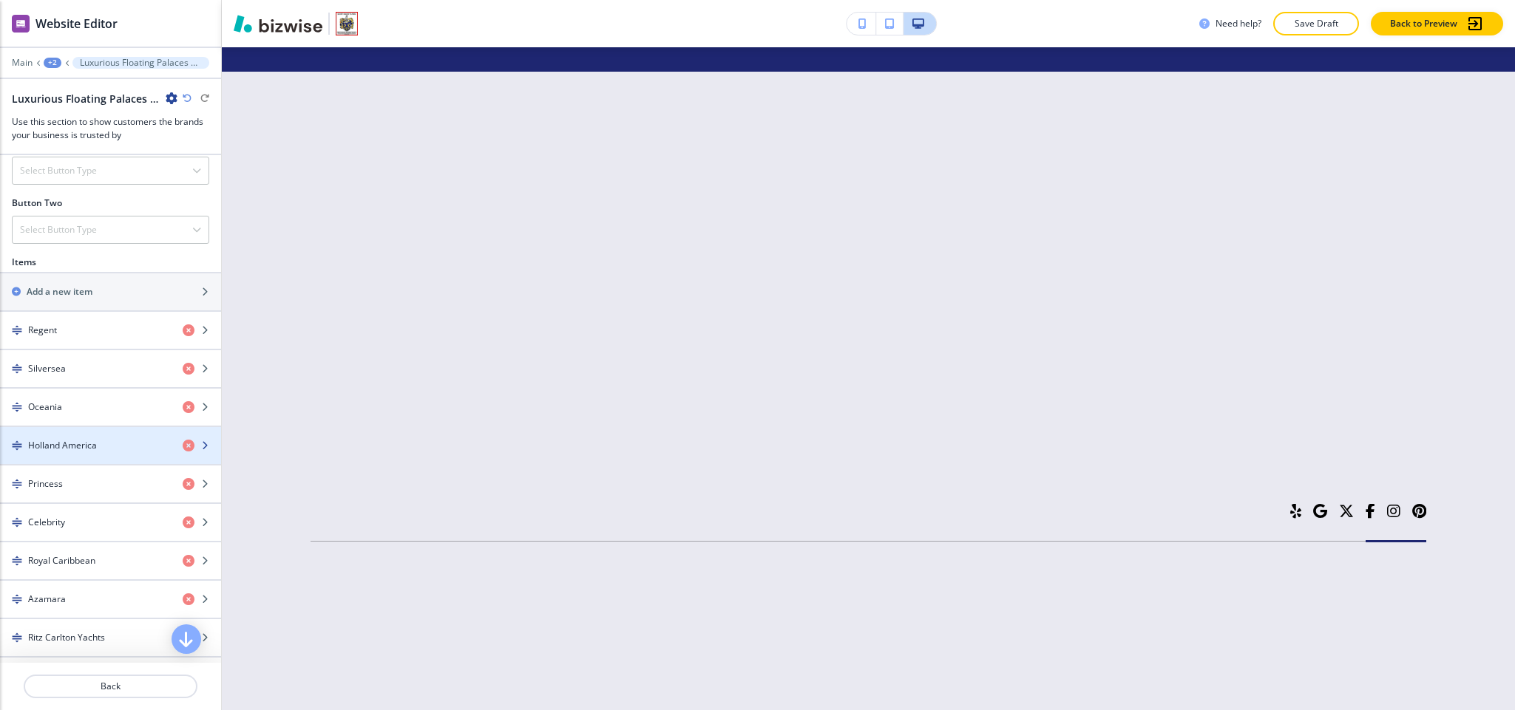
scroll to position [665, 0]
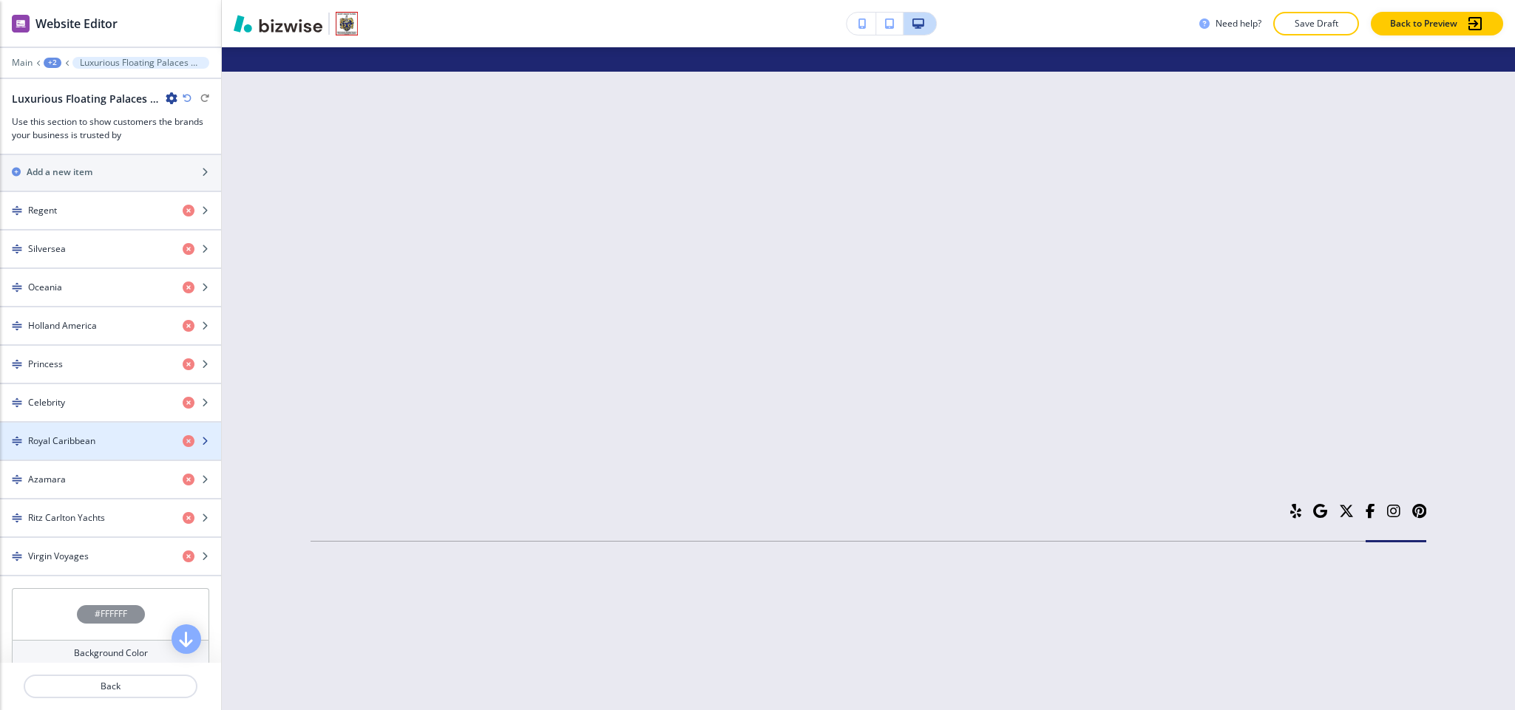
click at [98, 435] on div "button" at bounding box center [110, 429] width 221 height 12
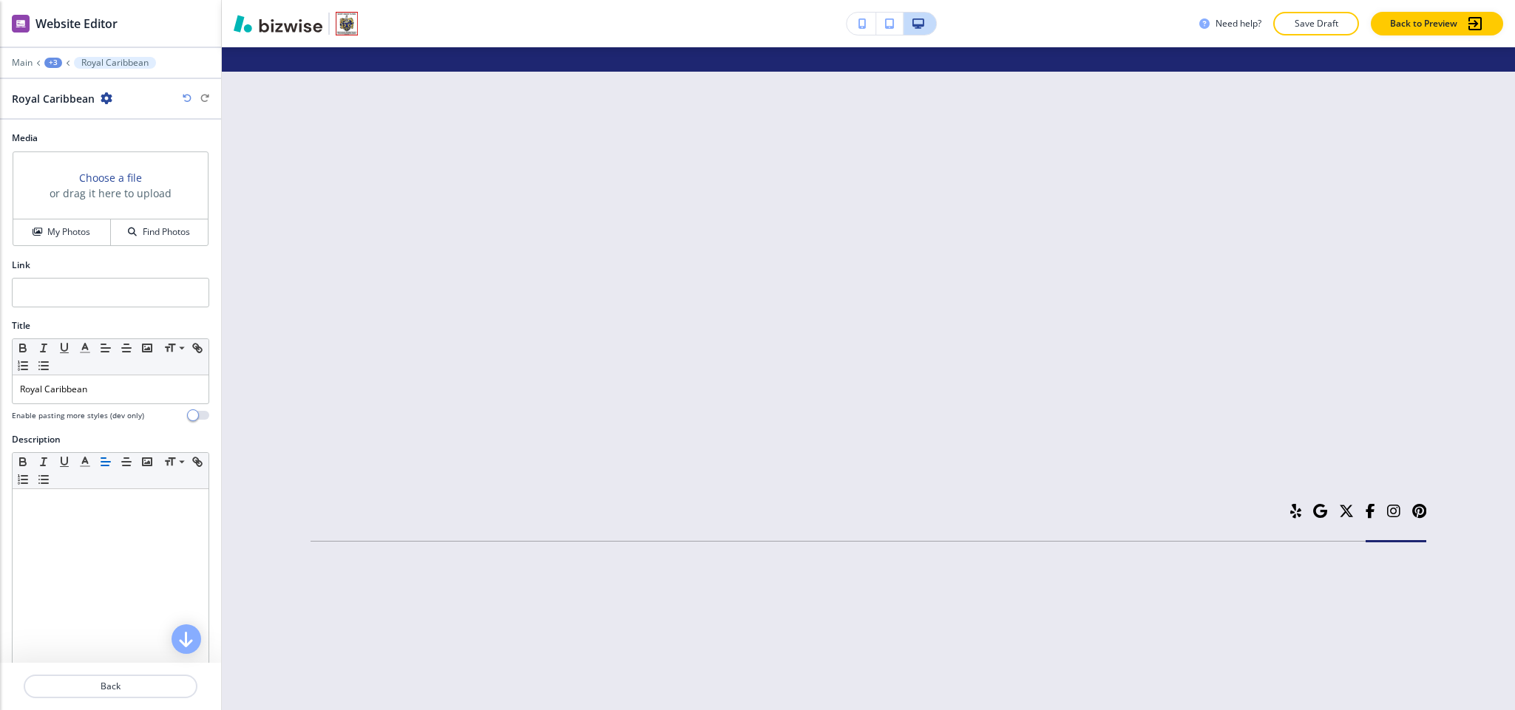
scroll to position [7126, 0]
click at [102, 699] on div at bounding box center [110, 705] width 221 height 12
click at [101, 682] on p "Back" at bounding box center [110, 686] width 171 height 13
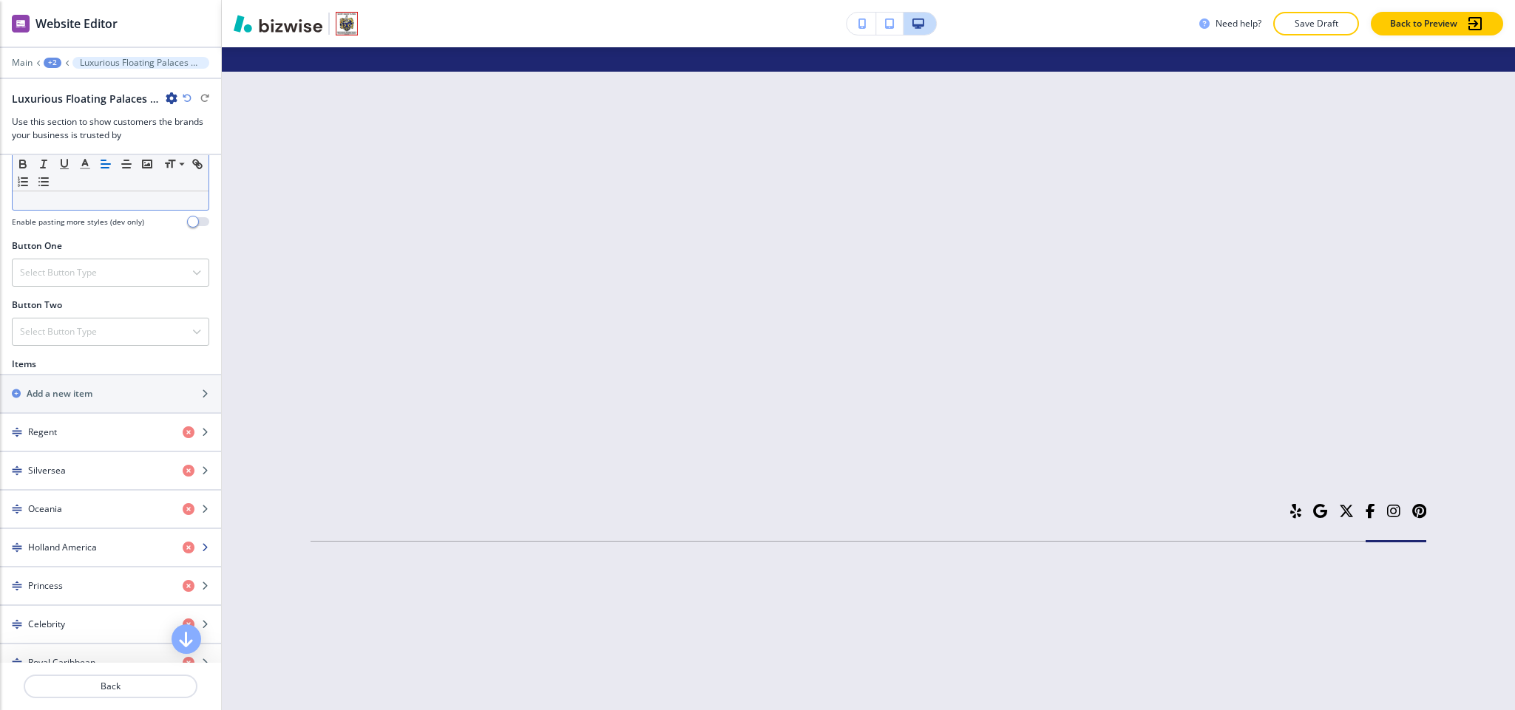
scroll to position [6609, 0]
click at [78, 631] on div "Celebrity" at bounding box center [85, 624] width 171 height 13
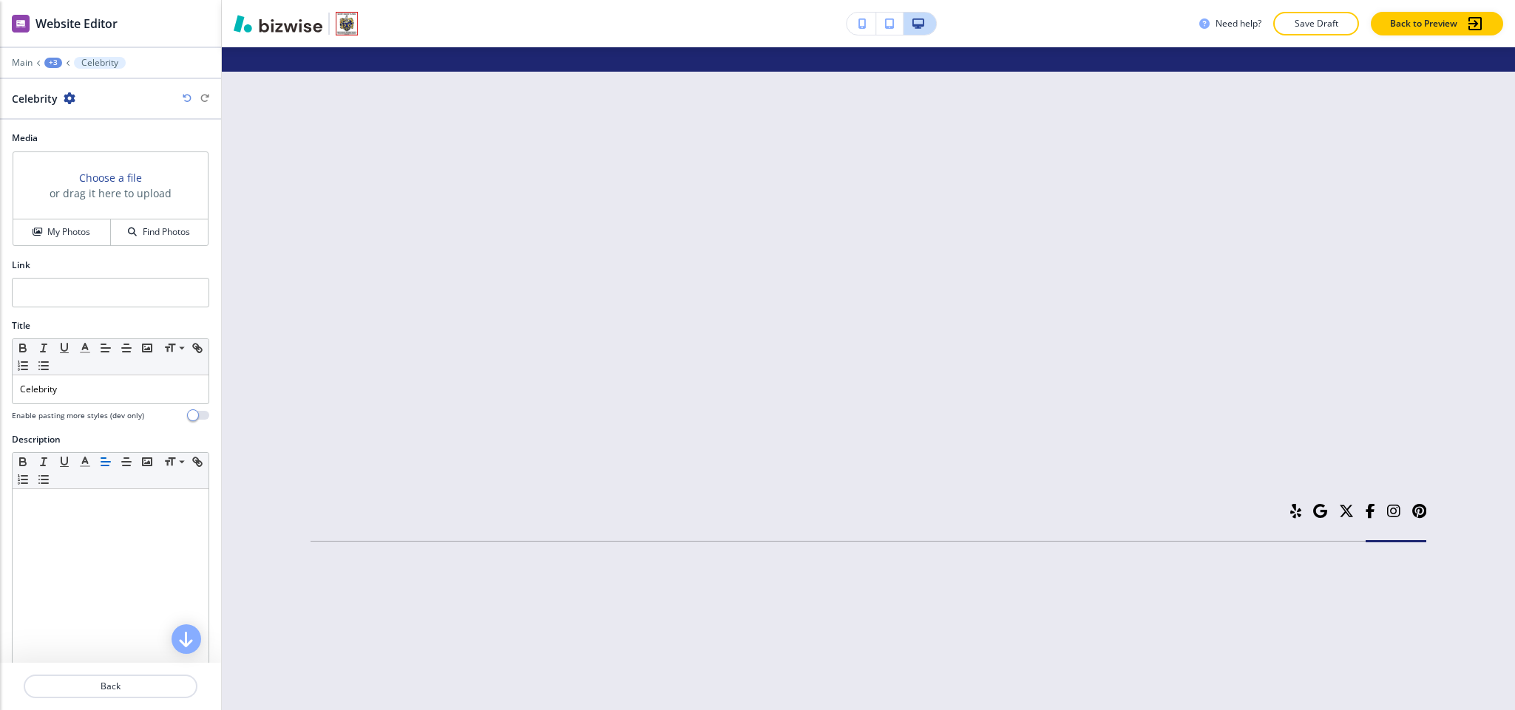
scroll to position [6862, 0]
click at [73, 229] on h4 "My Photos" at bounding box center [68, 231] width 43 height 13
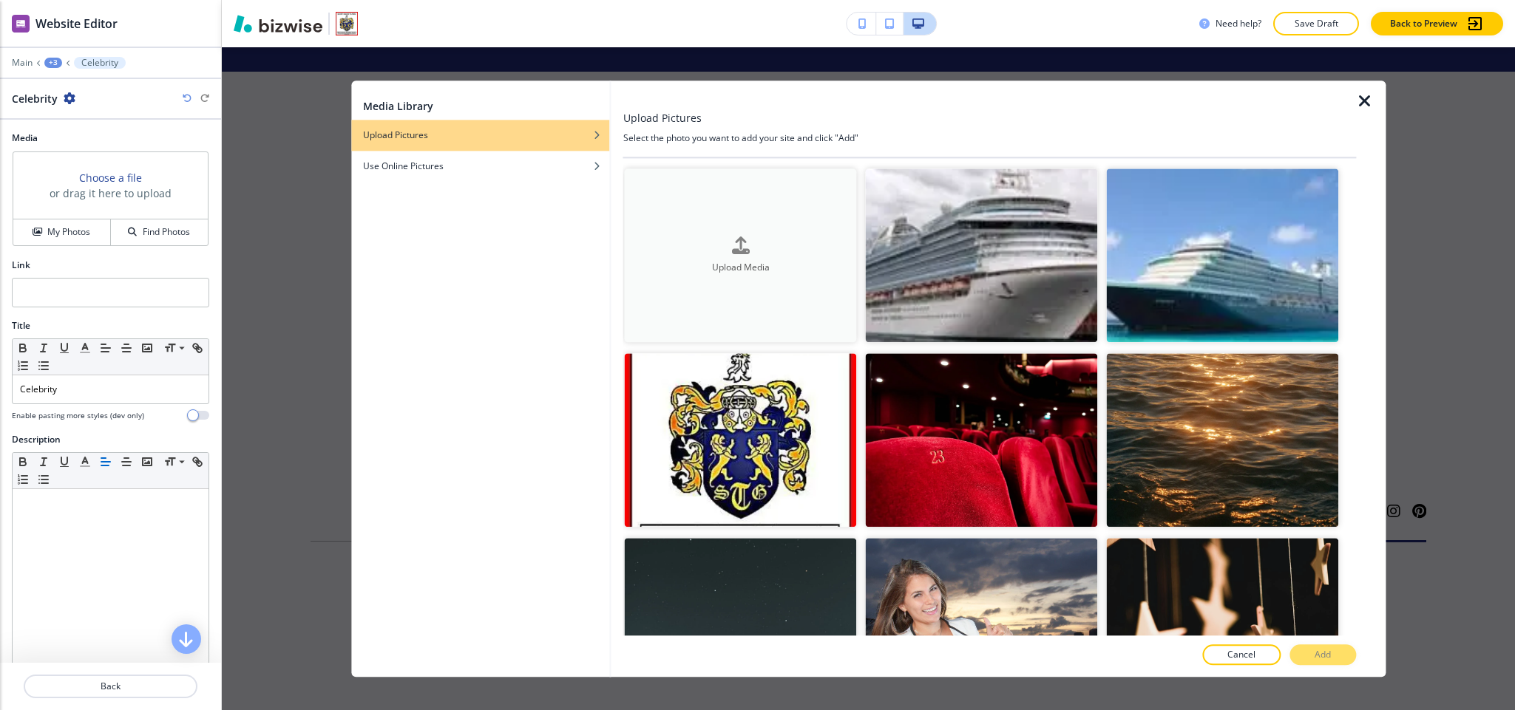
click at [699, 209] on button "Upload Media" at bounding box center [741, 256] width 232 height 174
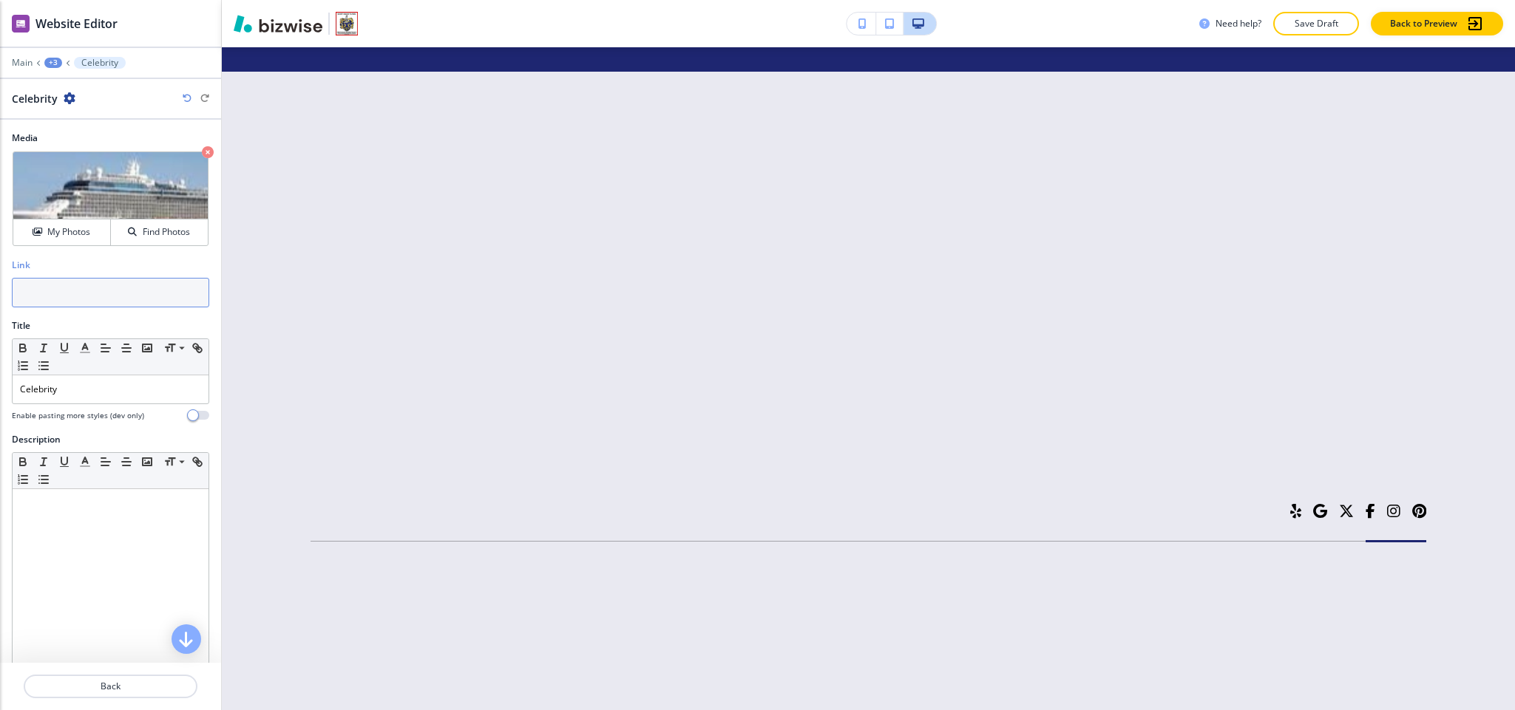
paste input "https://www.celebritycruises.com/cruise-ships/celebrity-edge"
type input "https://www.celebritycruises.com/cruise-ships/celebrity-edge"
click at [125, 690] on p "Back" at bounding box center [110, 686] width 171 height 13
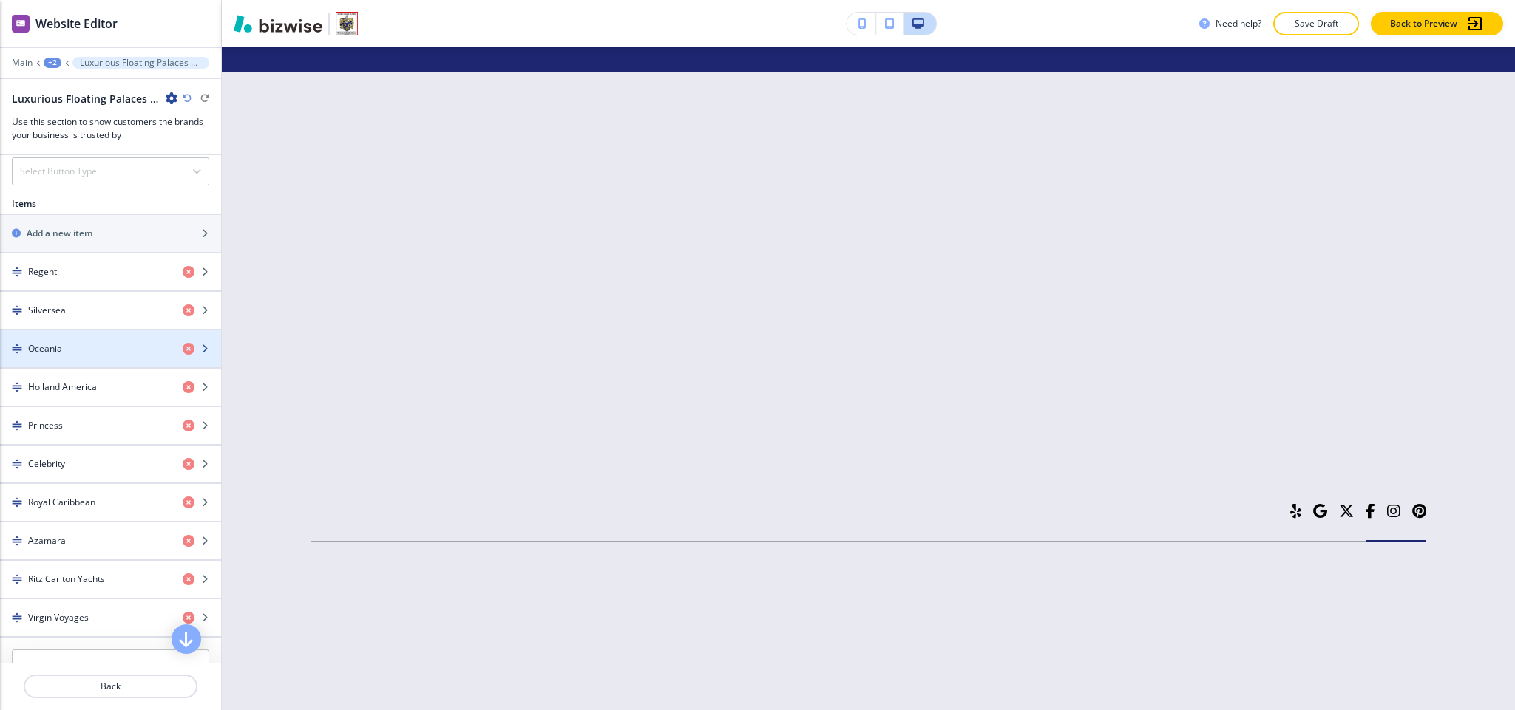
scroll to position [776, 0]
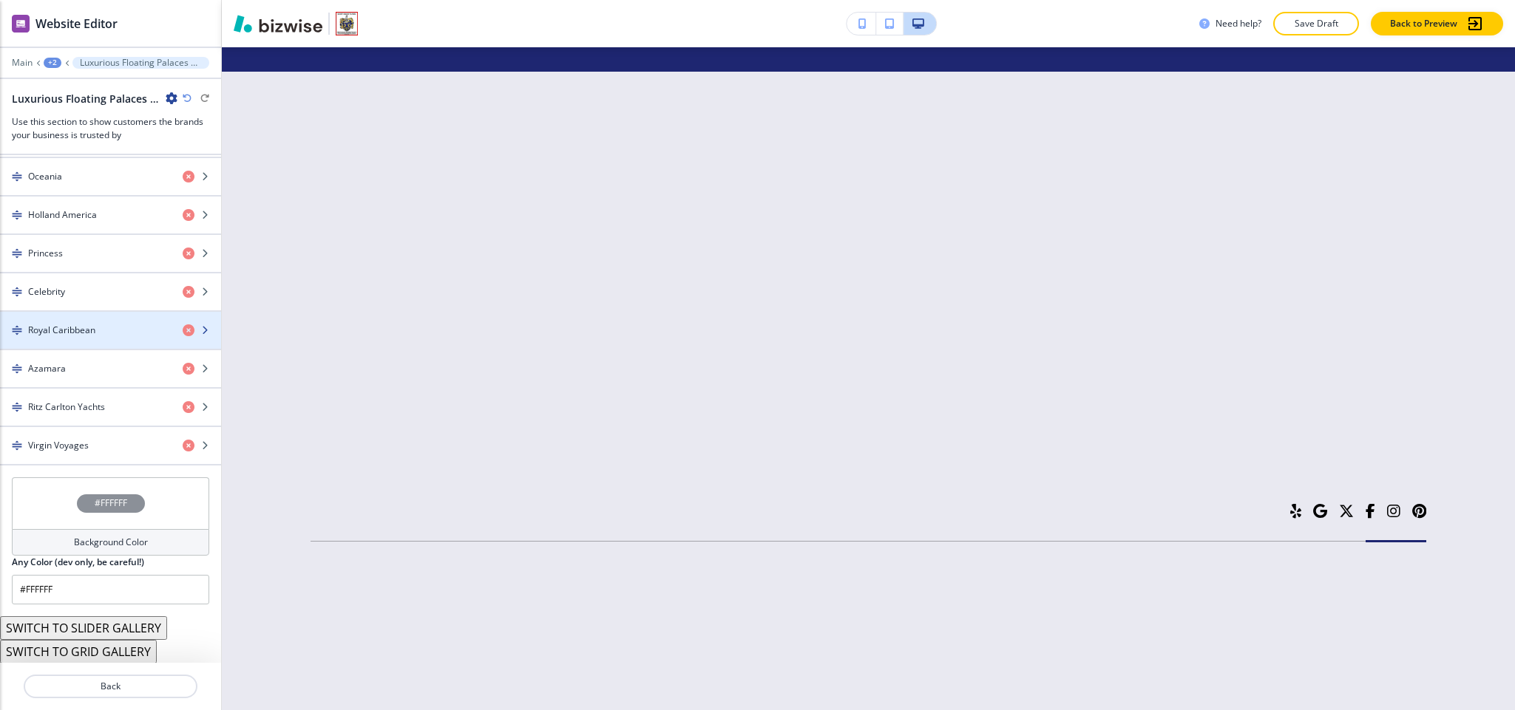
click at [78, 337] on h4 "Royal Caribbean" at bounding box center [61, 330] width 67 height 13
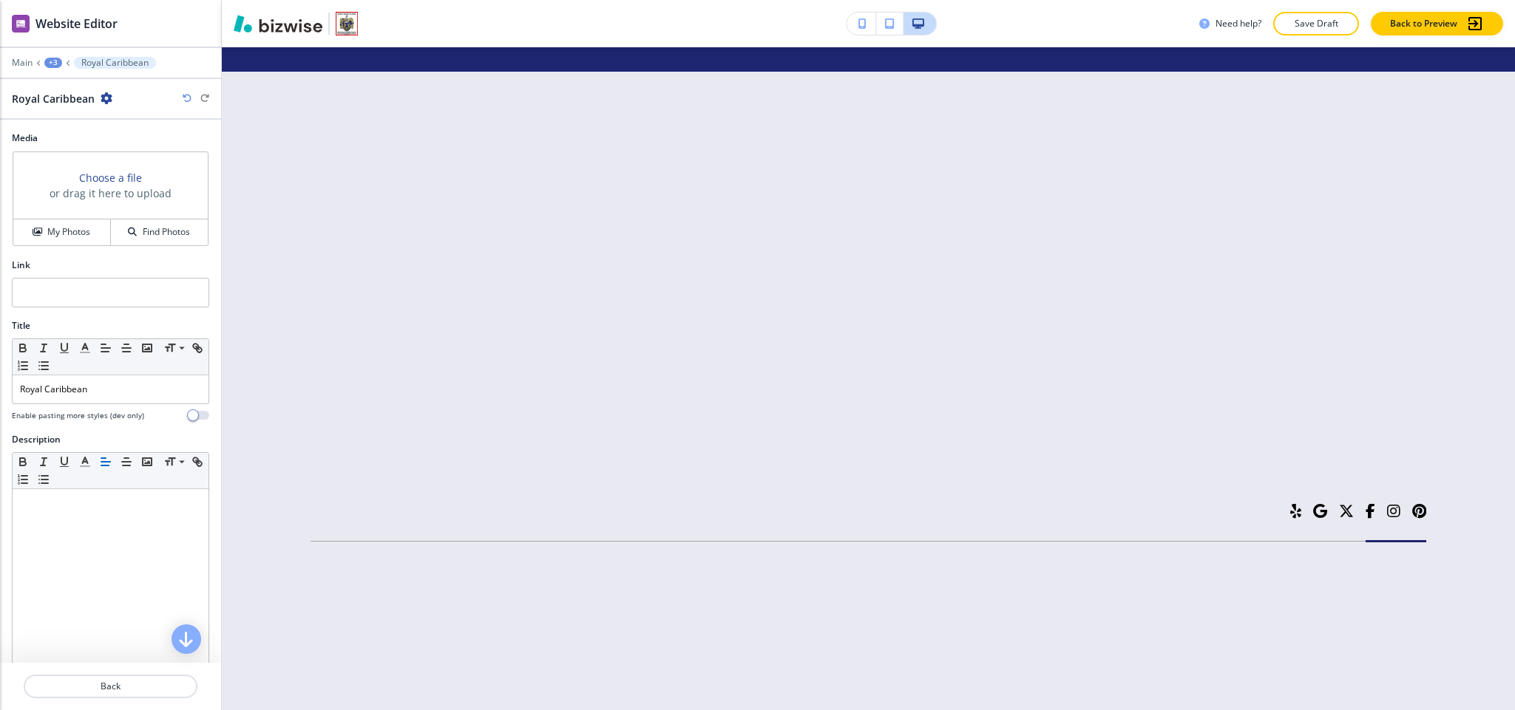
scroll to position [7040, 0]
click at [84, 227] on h4 "My Photos" at bounding box center [68, 231] width 43 height 13
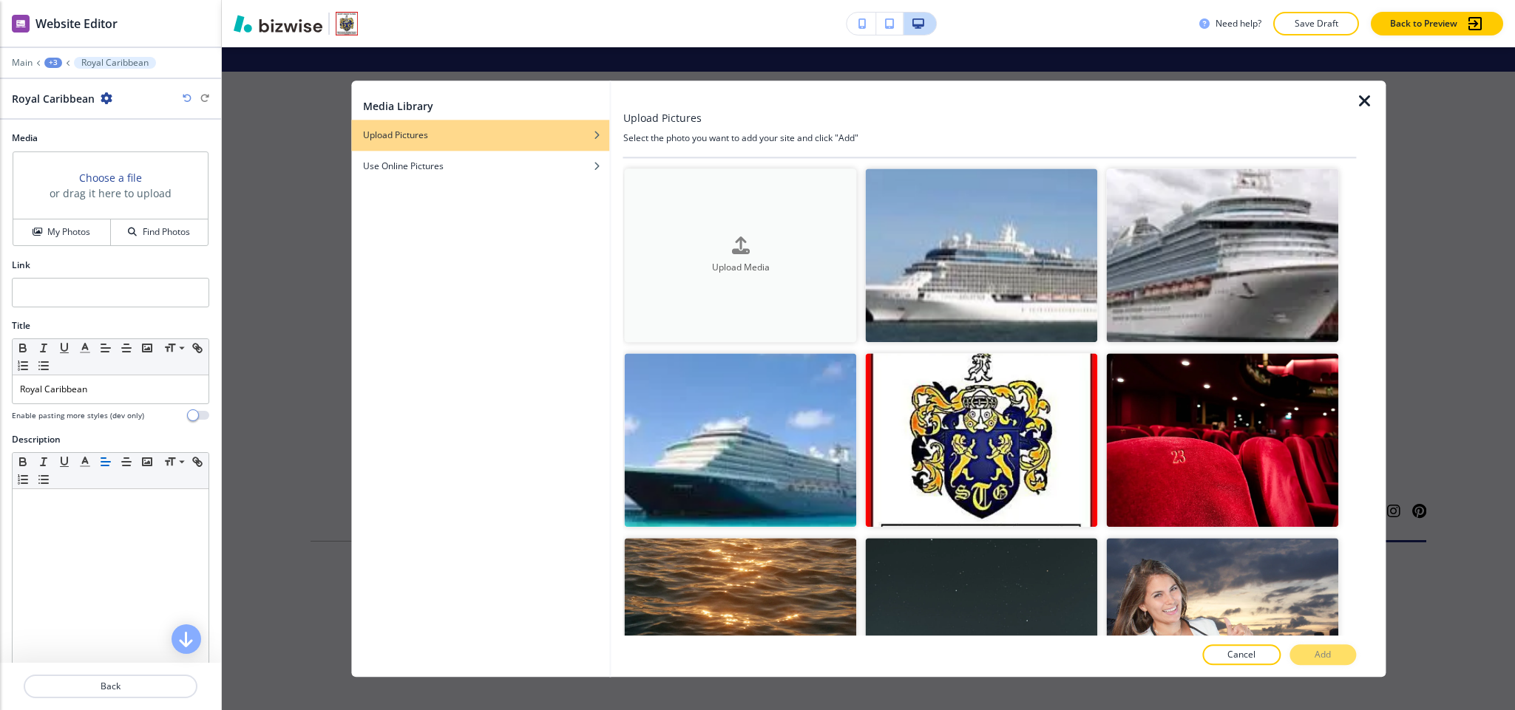
click at [781, 214] on button "Upload Media" at bounding box center [741, 256] width 232 height 174
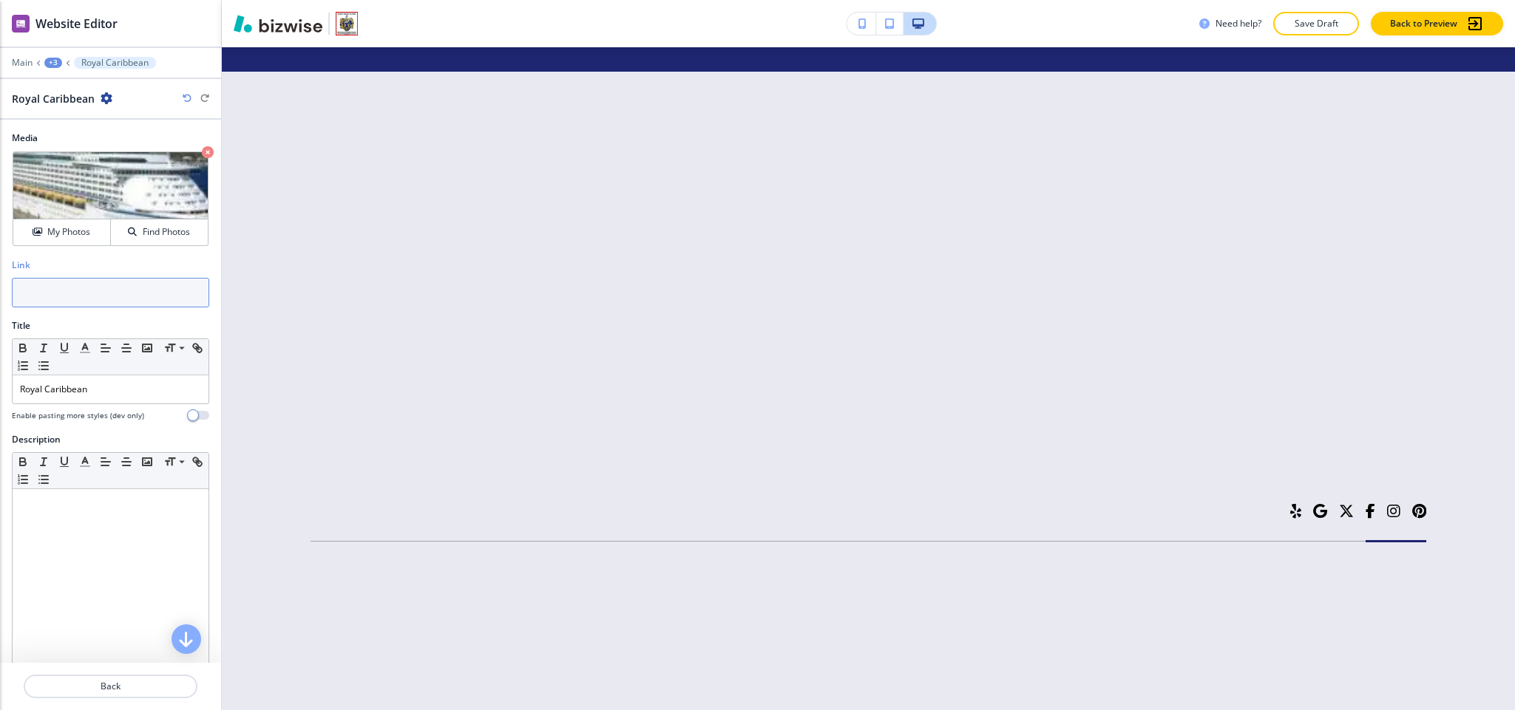
paste input "https://www.royalcaribbean.com/"
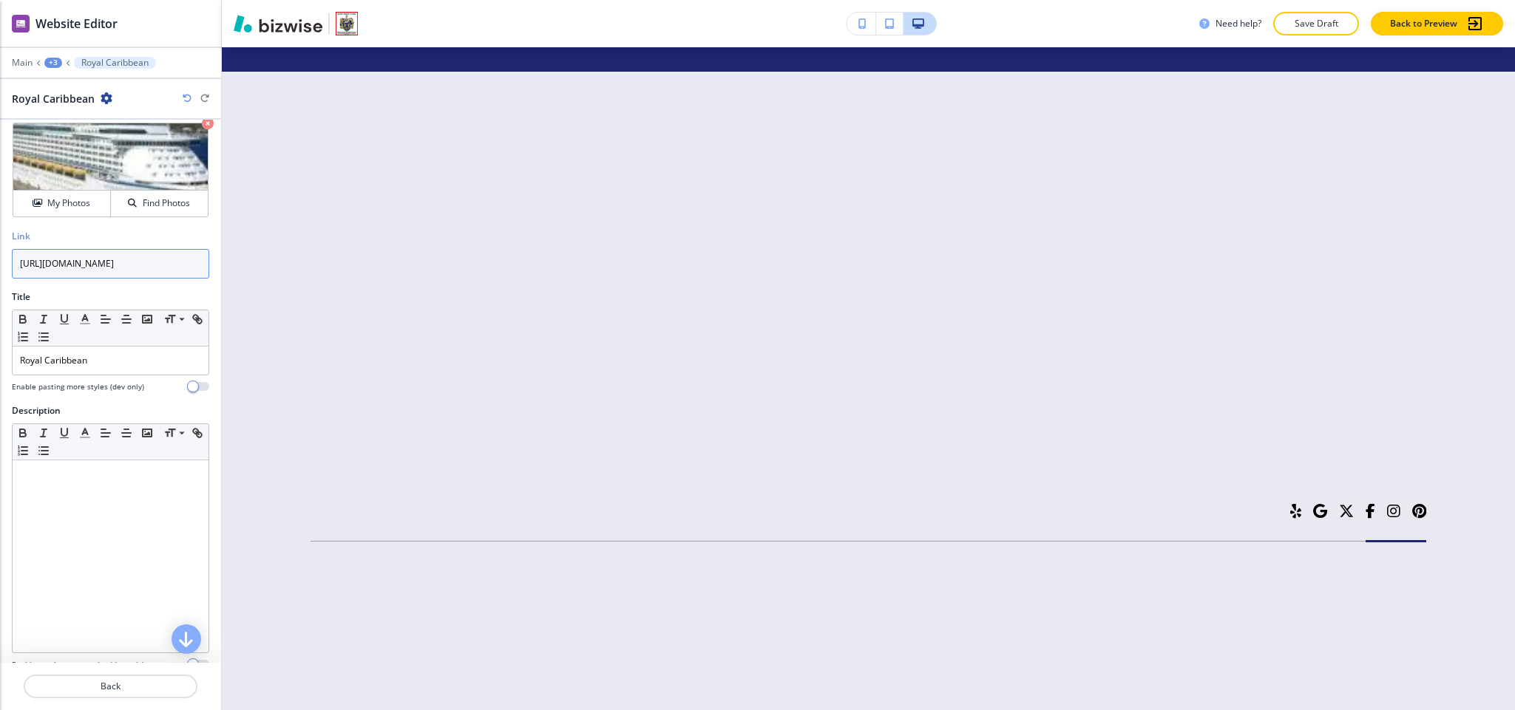
scroll to position [53, 0]
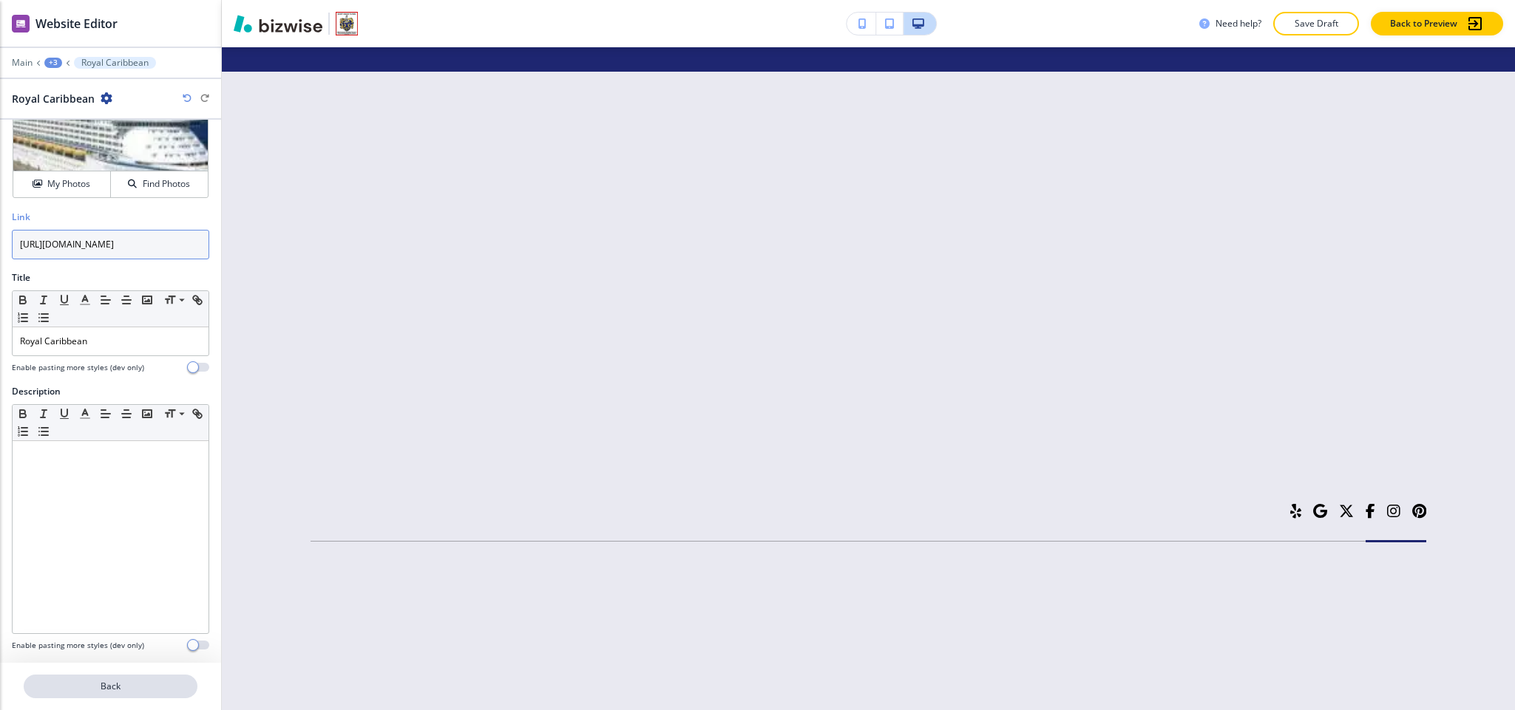
type input "https://www.royalcaribbean.com/"
click at [78, 686] on p "Back" at bounding box center [110, 686] width 171 height 13
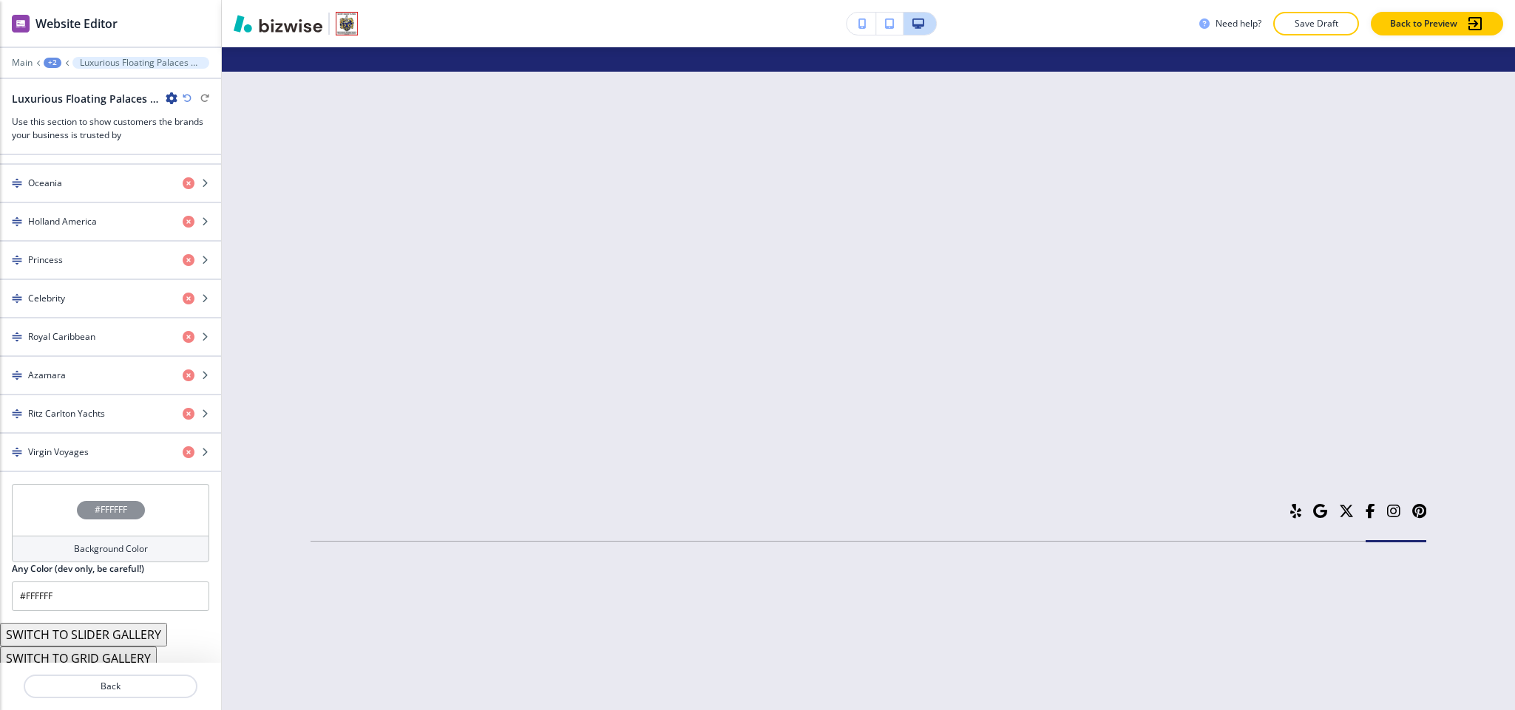
scroll to position [776, 0]
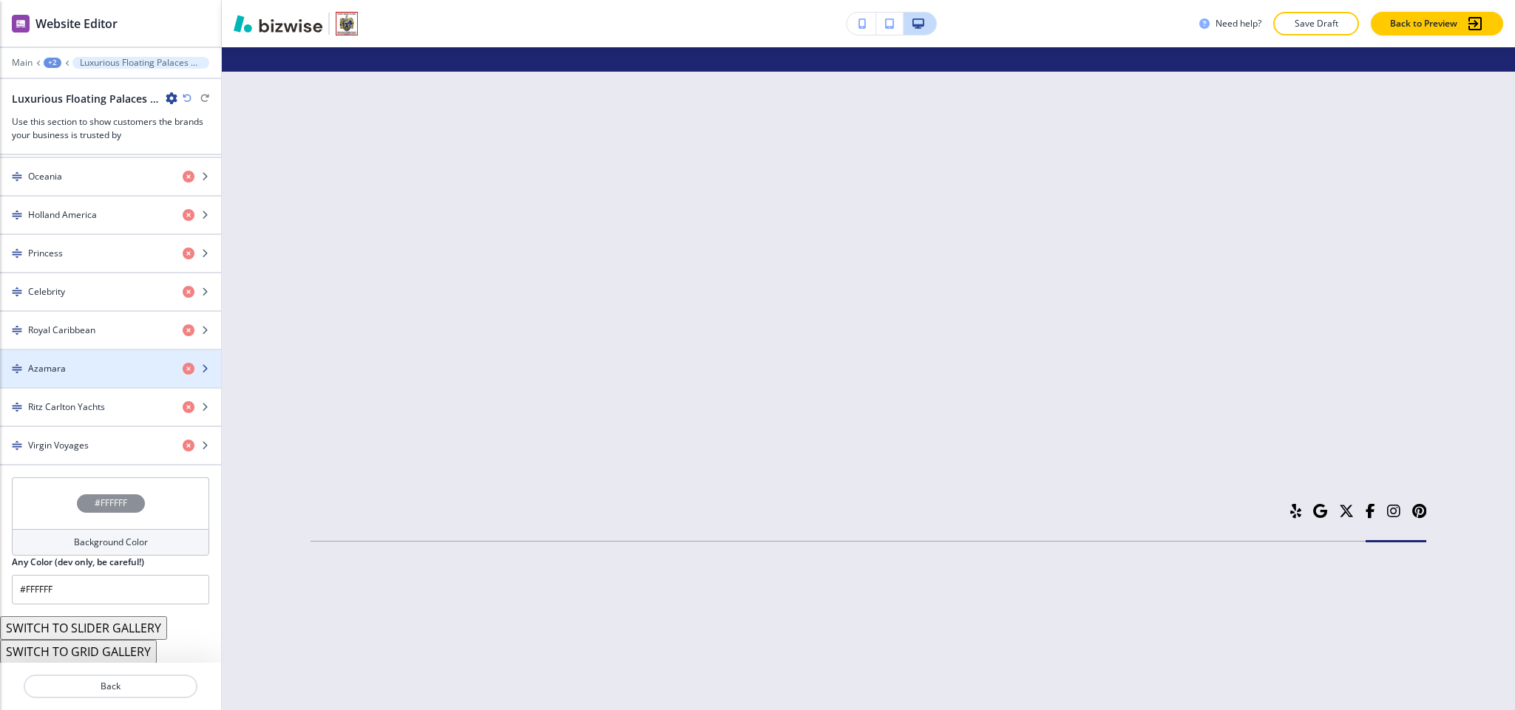
click at [107, 376] on div "Azamara" at bounding box center [85, 368] width 171 height 13
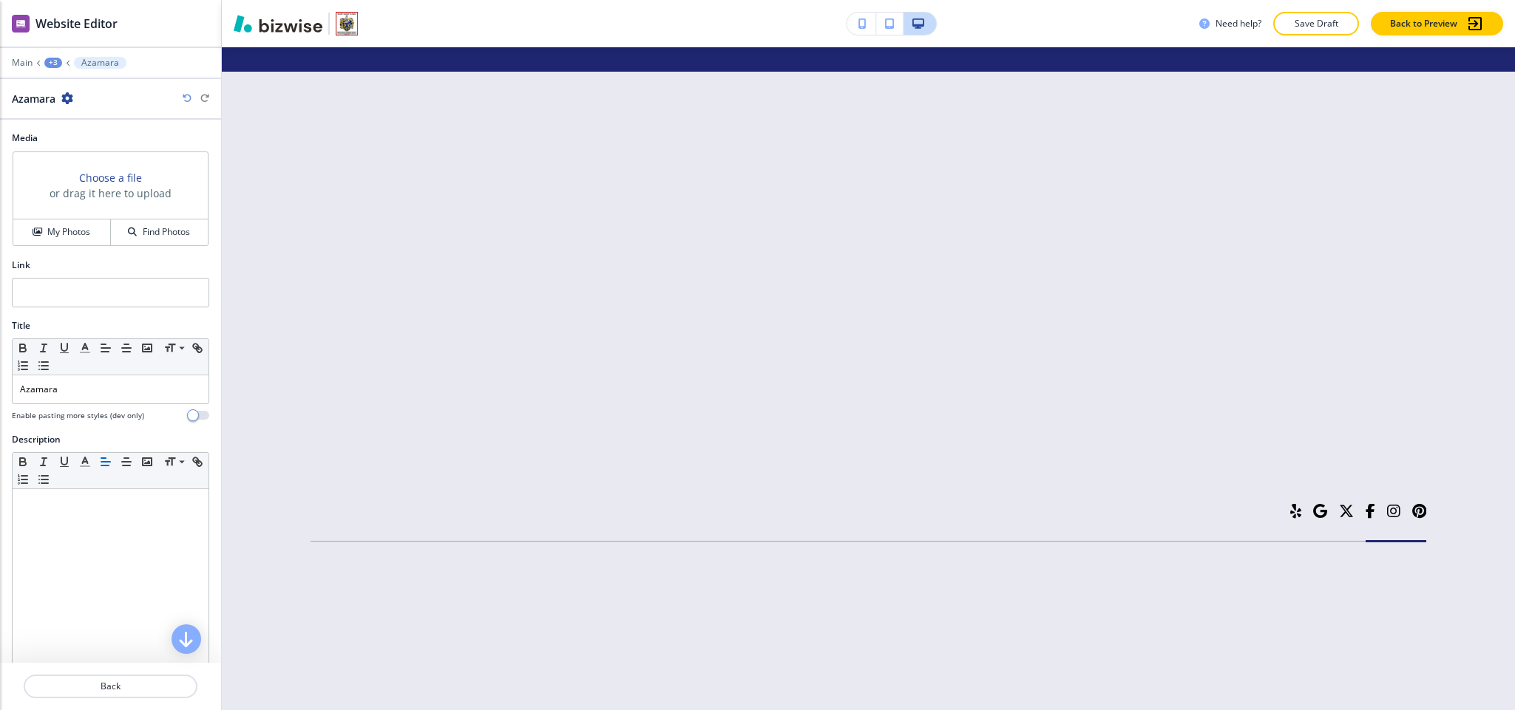
scroll to position [7040, 0]
click at [52, 238] on h4 "My Photos" at bounding box center [68, 231] width 43 height 13
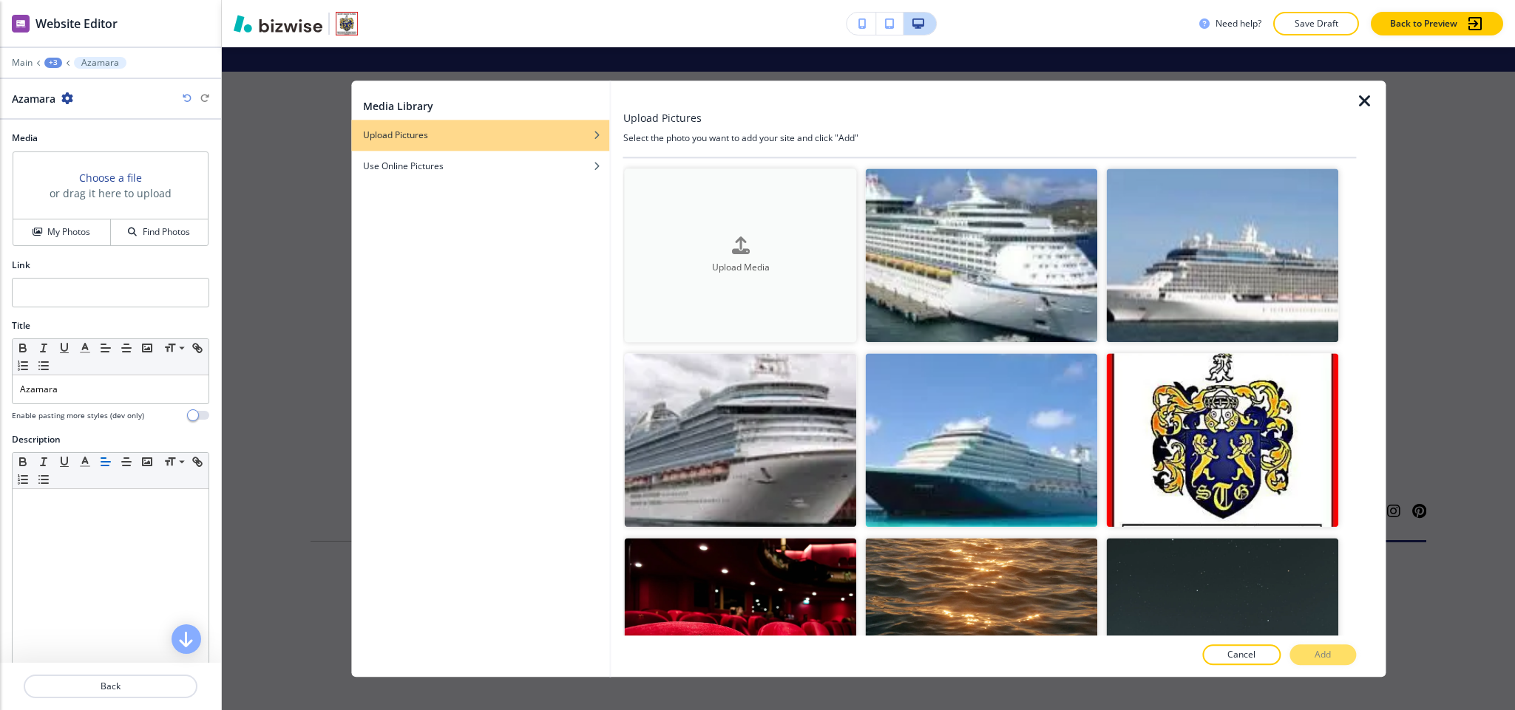
click at [750, 242] on div "Upload Media" at bounding box center [741, 256] width 232 height 38
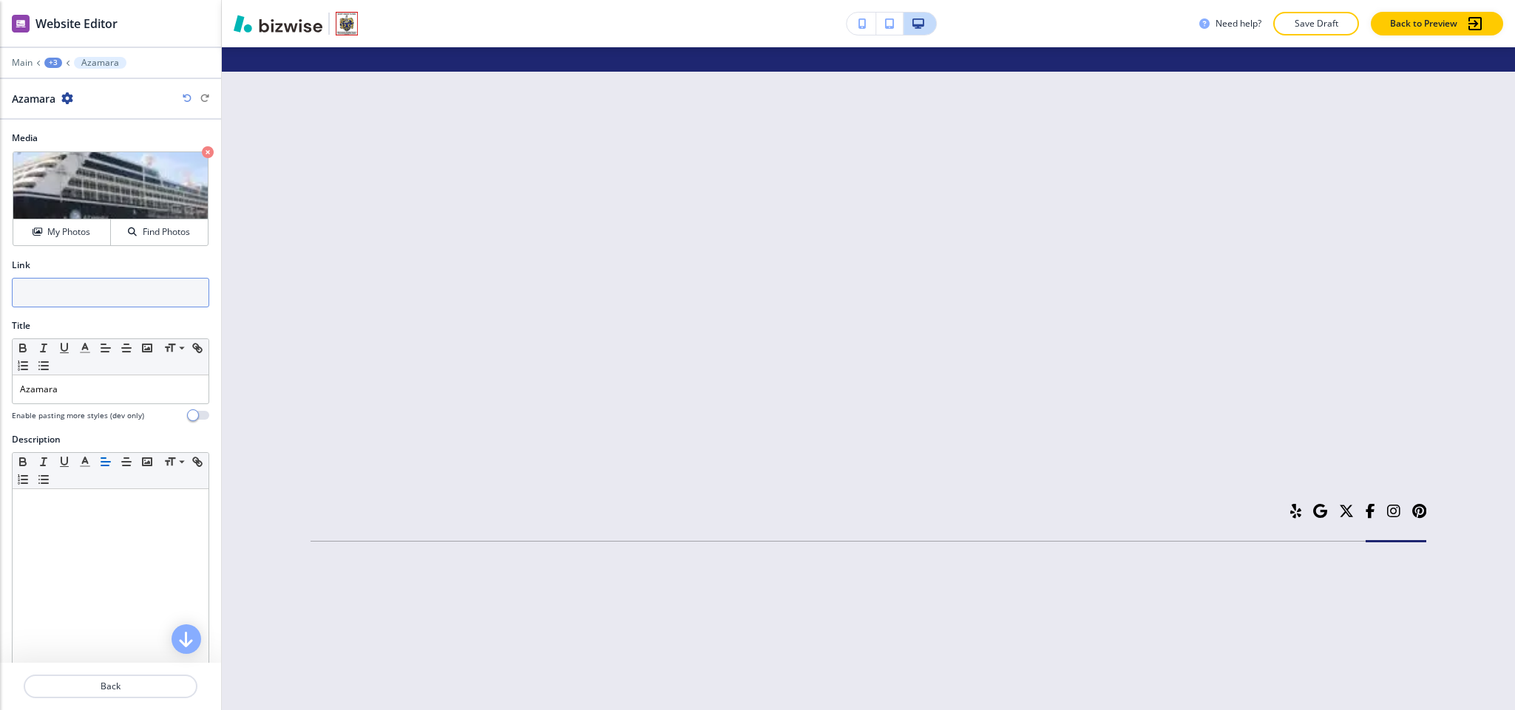
click at [61, 296] on input "text" at bounding box center [110, 293] width 197 height 30
paste input "https://www.azamara.com/int"
type input "https://www.azamara.com/int"
click at [101, 684] on p "Back" at bounding box center [110, 686] width 171 height 13
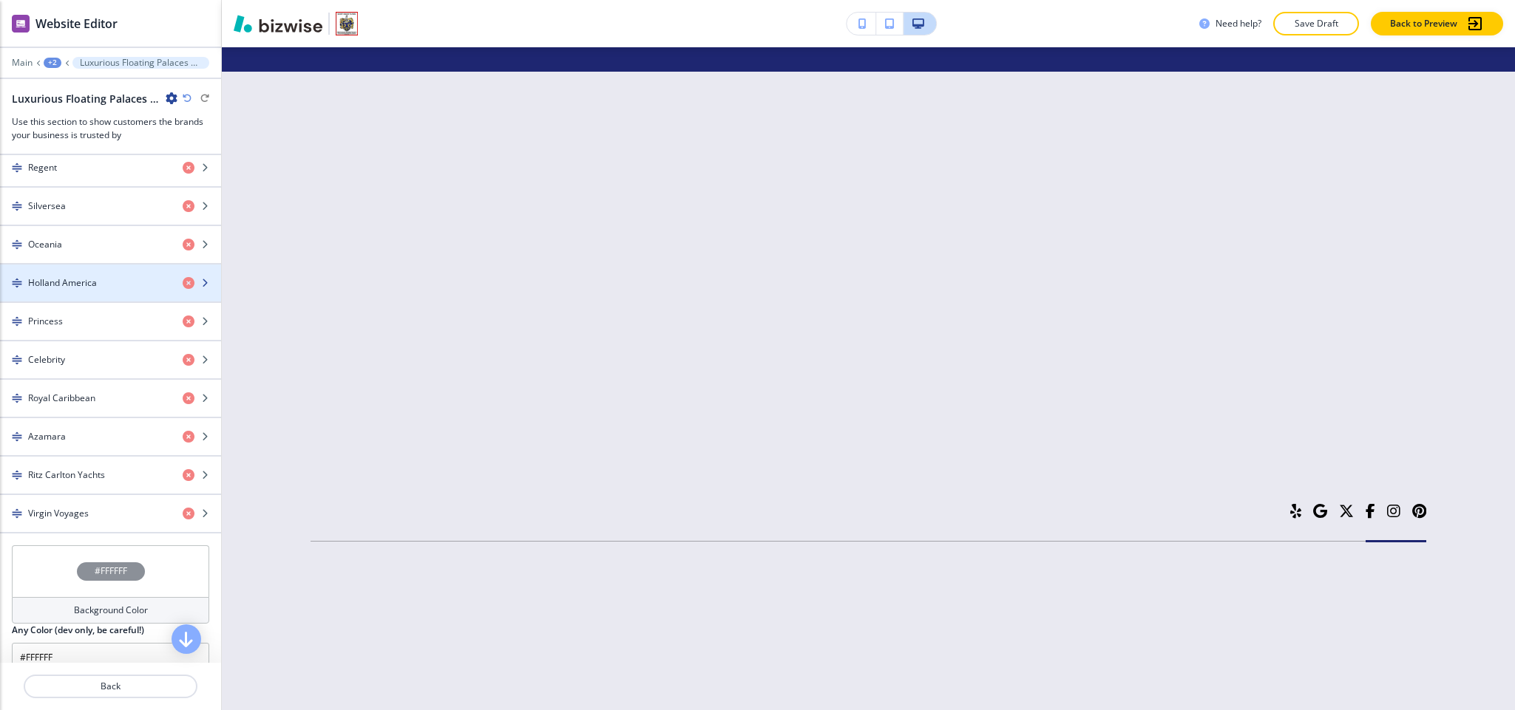
scroll to position [776, 0]
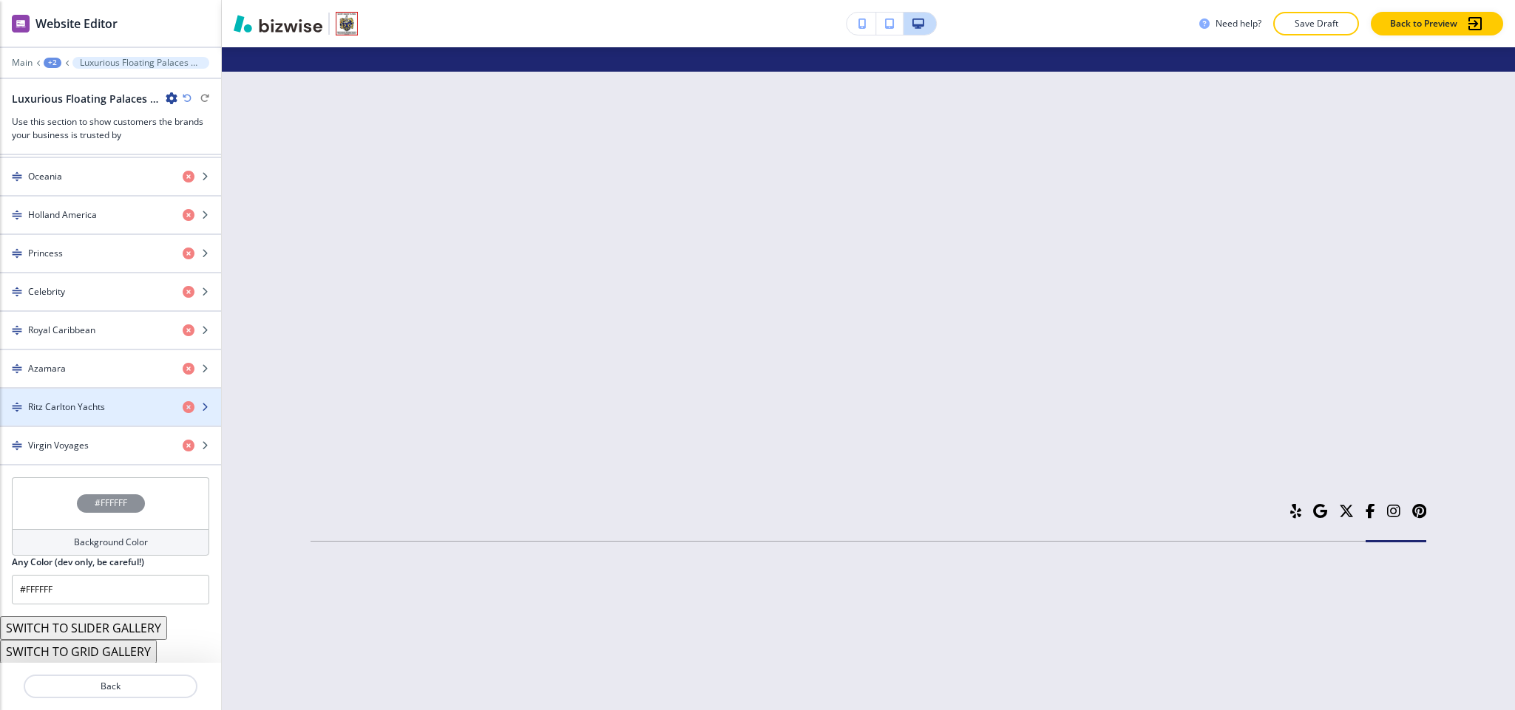
click at [81, 414] on h4 "Ritz Carlton Yachts" at bounding box center [66, 407] width 77 height 13
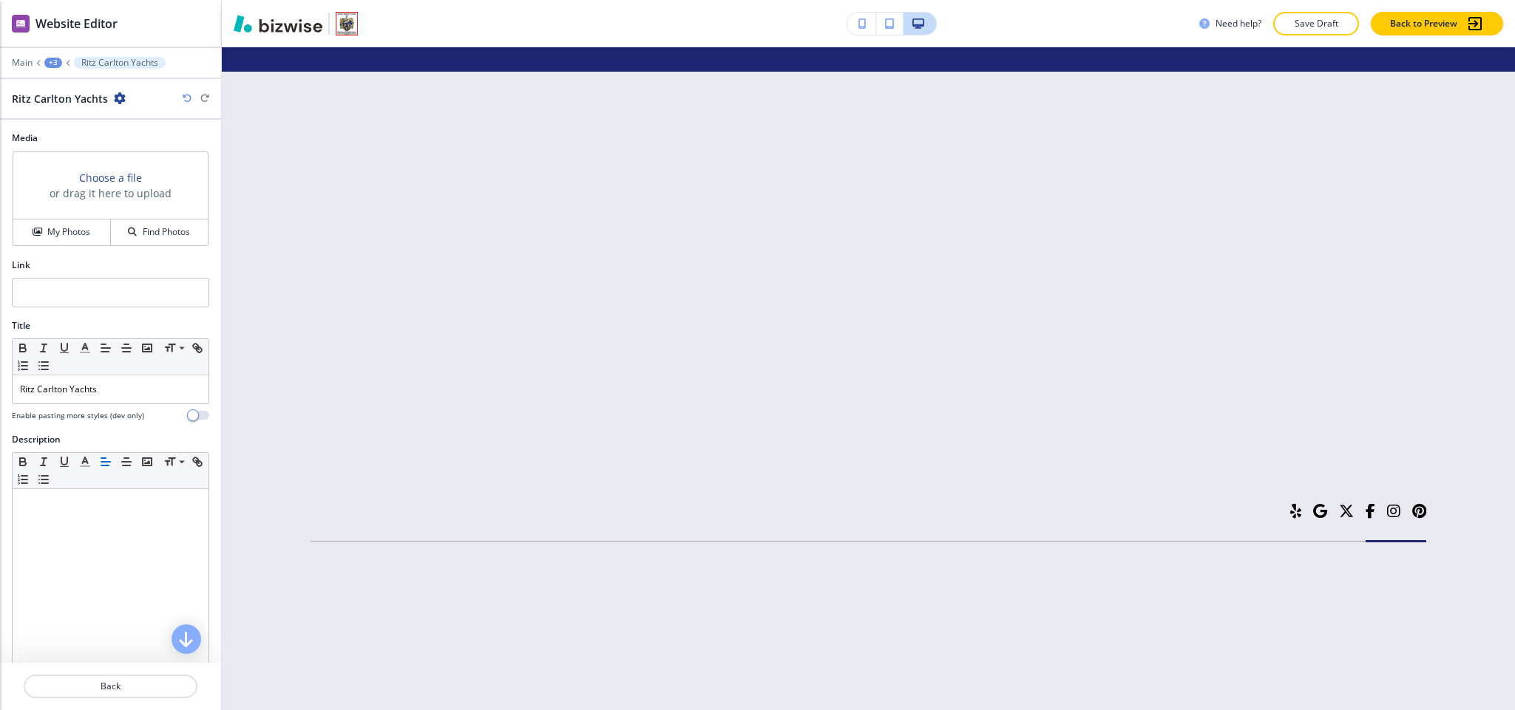
scroll to position [7040, 0]
paste input "https://www.ritzcarltonyachtcollection.com/"
type input "https://www.ritzcarltonyachtcollection.com/"
click at [49, 231] on h4 "My Photos" at bounding box center [68, 231] width 43 height 13
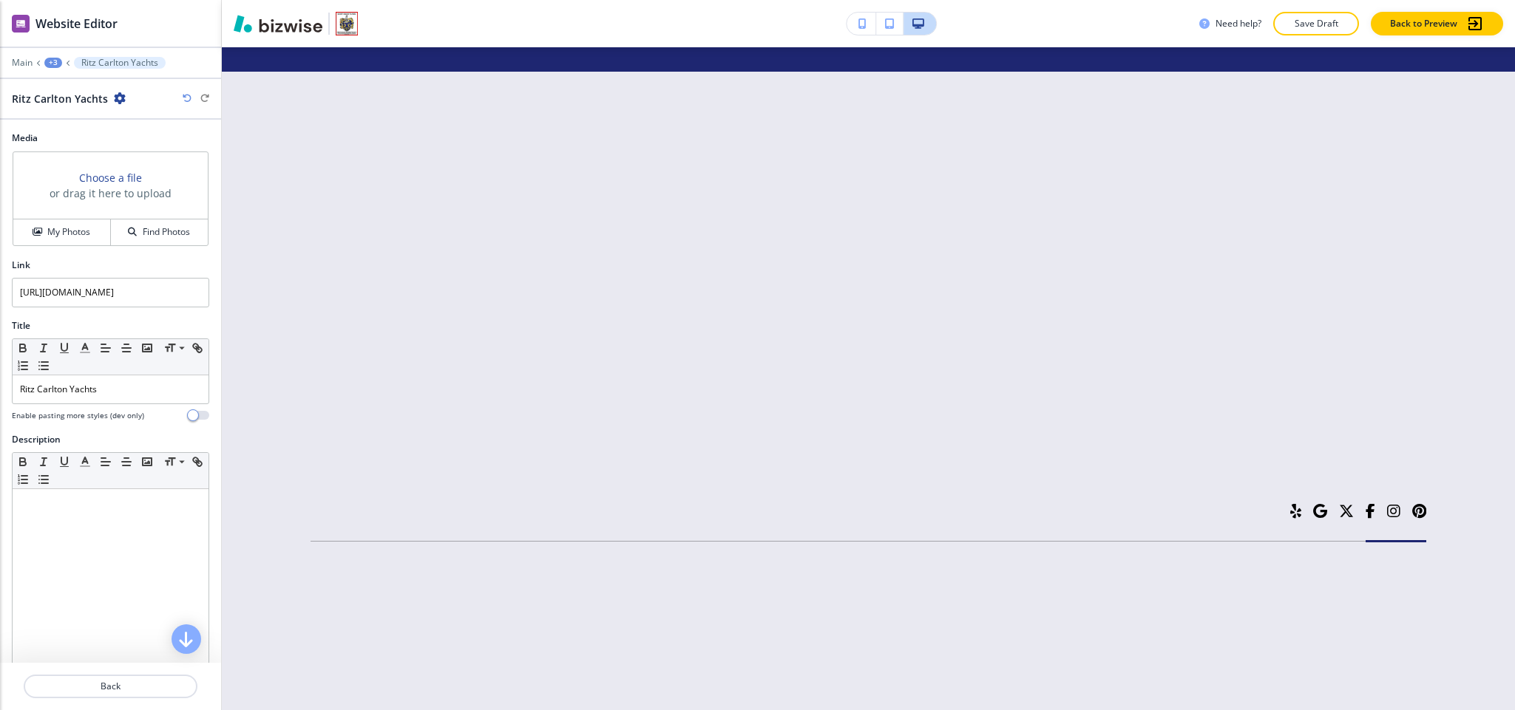
scroll to position [0, 0]
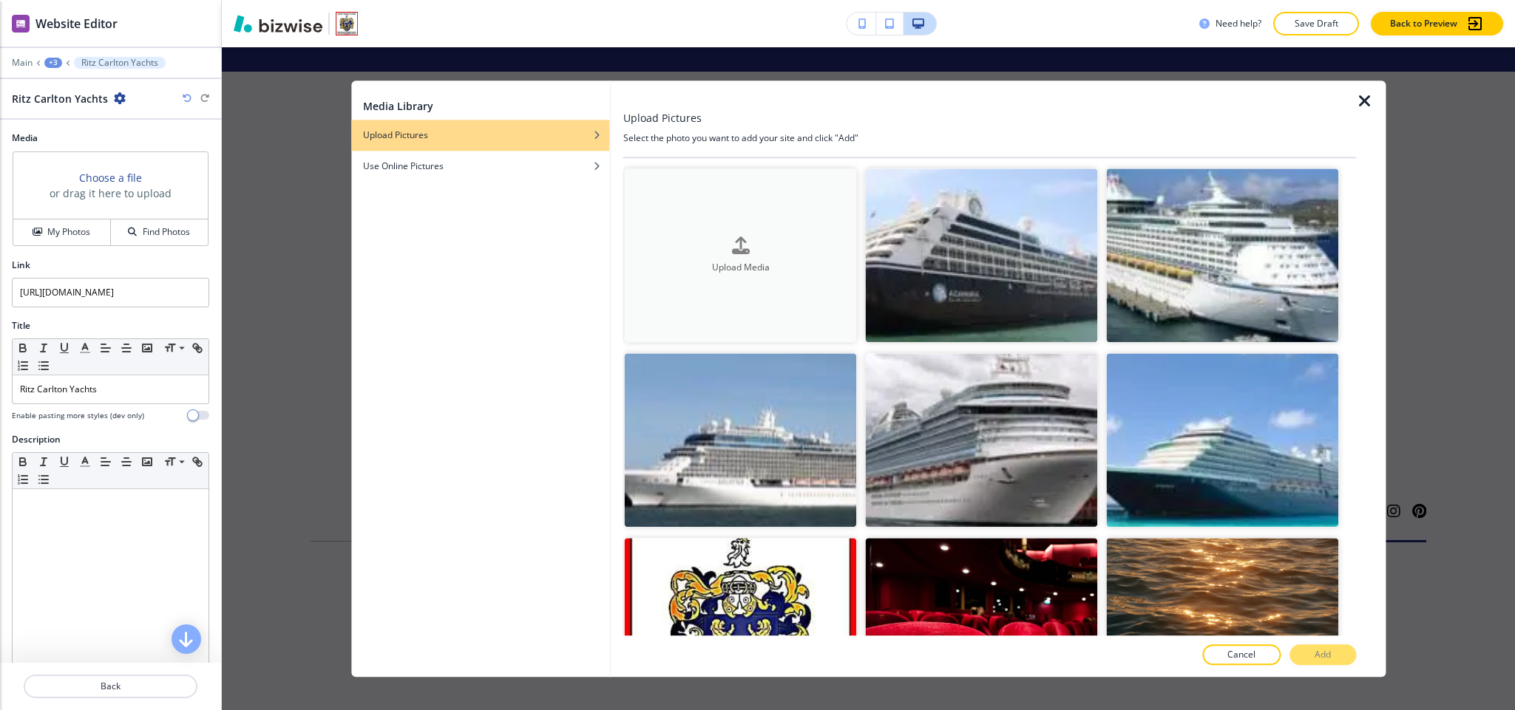
click at [701, 288] on button "Upload Media" at bounding box center [741, 256] width 232 height 174
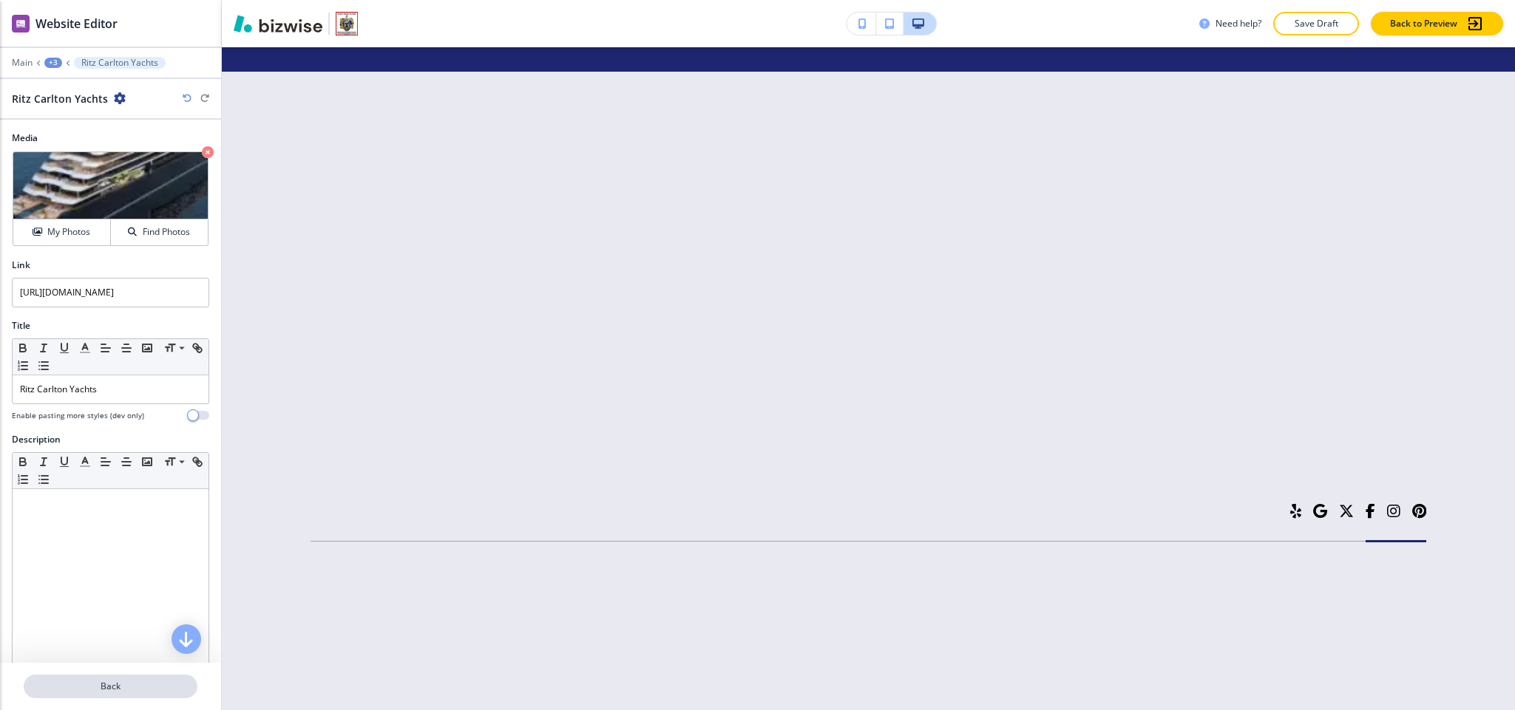
click at [125, 695] on button "Back" at bounding box center [111, 687] width 174 height 24
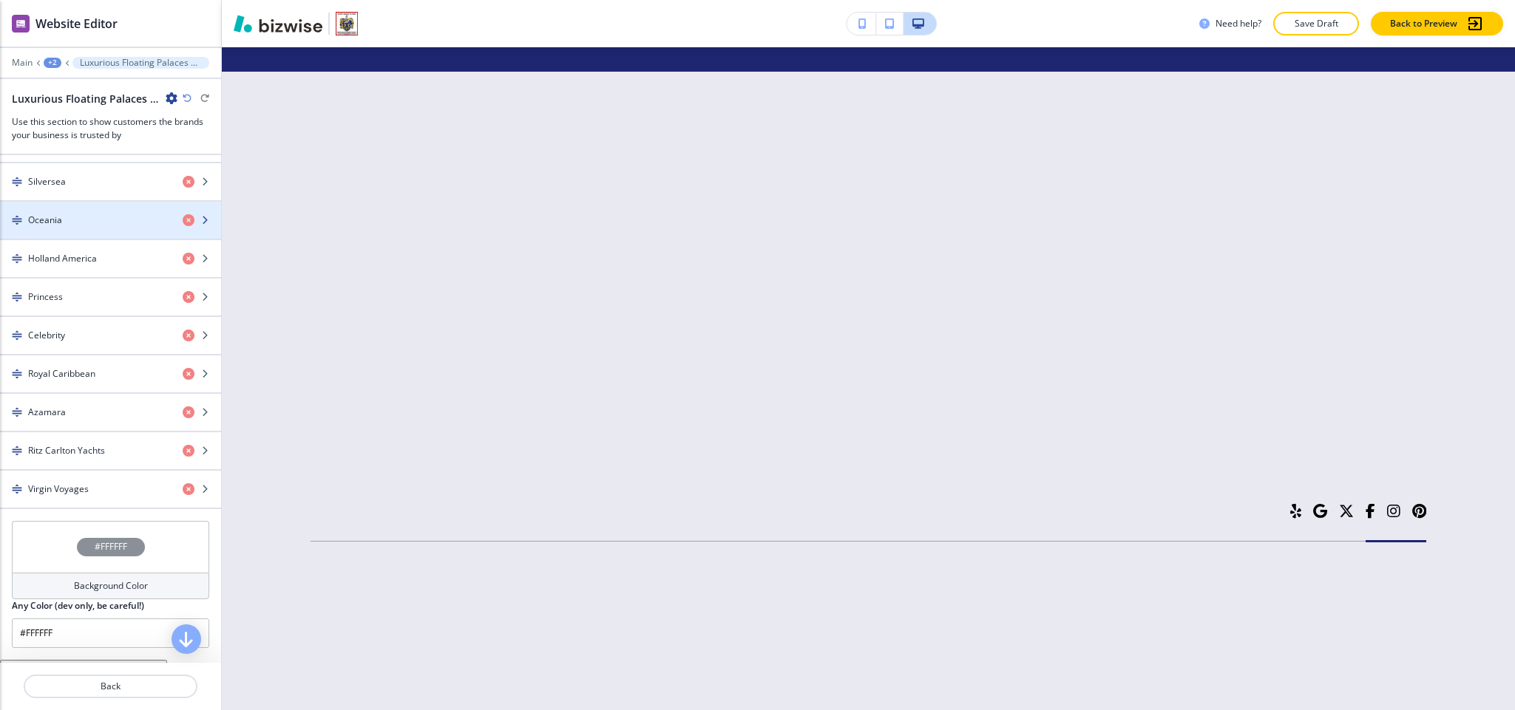
scroll to position [792, 0]
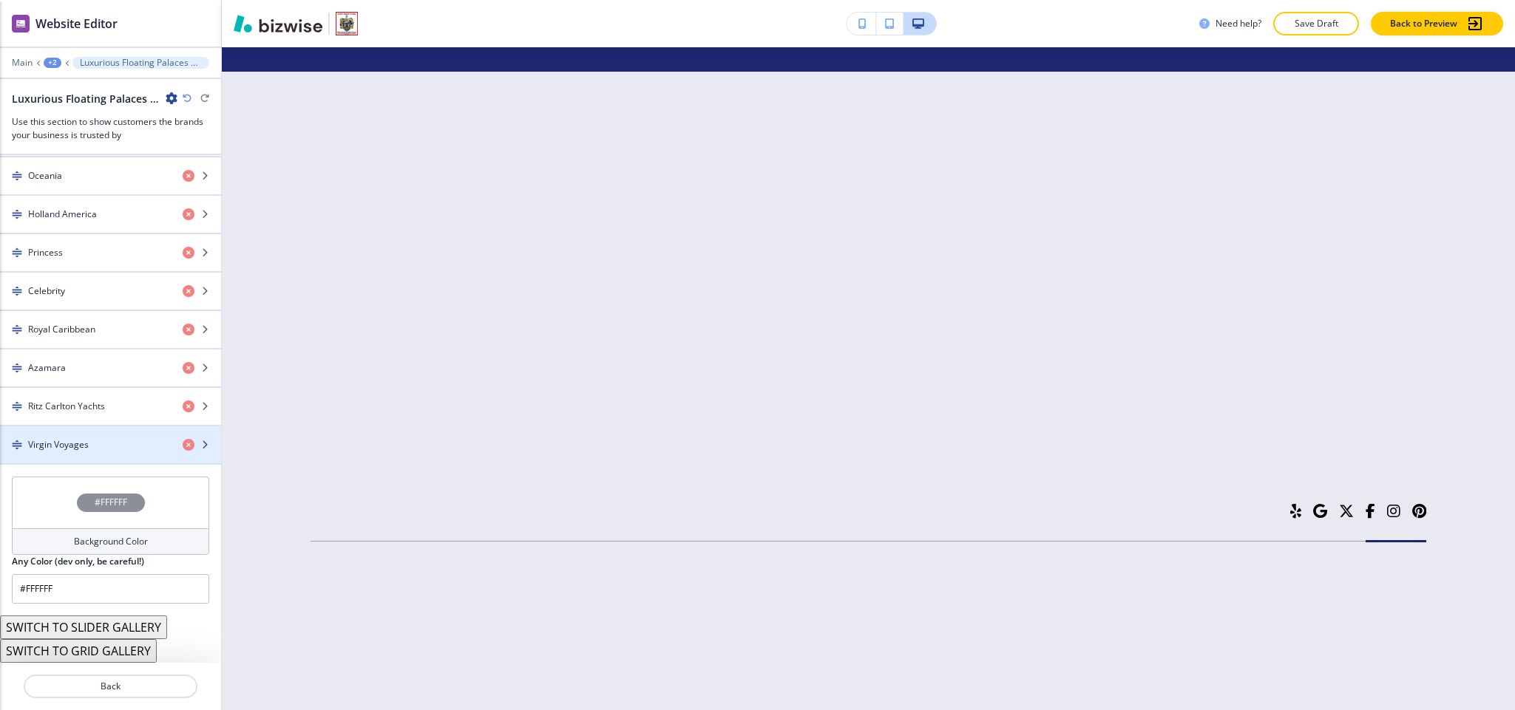
click at [75, 440] on h4 "Virgin Voyages" at bounding box center [58, 444] width 61 height 13
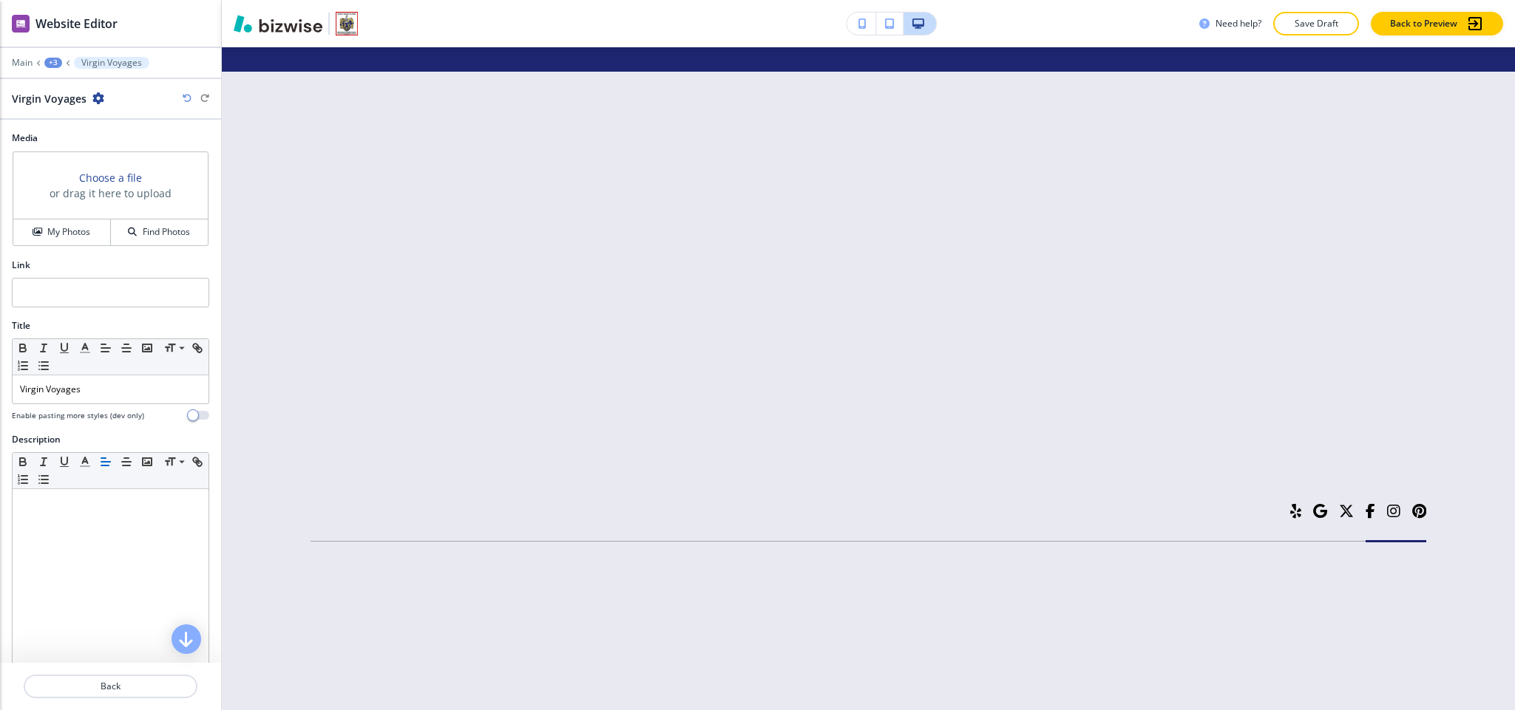
scroll to position [7219, 0]
click at [47, 211] on div "Choose a file or drag it here to upload" at bounding box center [110, 185] width 194 height 67
click at [58, 284] on input "text" at bounding box center [110, 293] width 197 height 30
paste input "https://www.virginvoyages.com/"
type input "https://www.virginvoyages.com/"
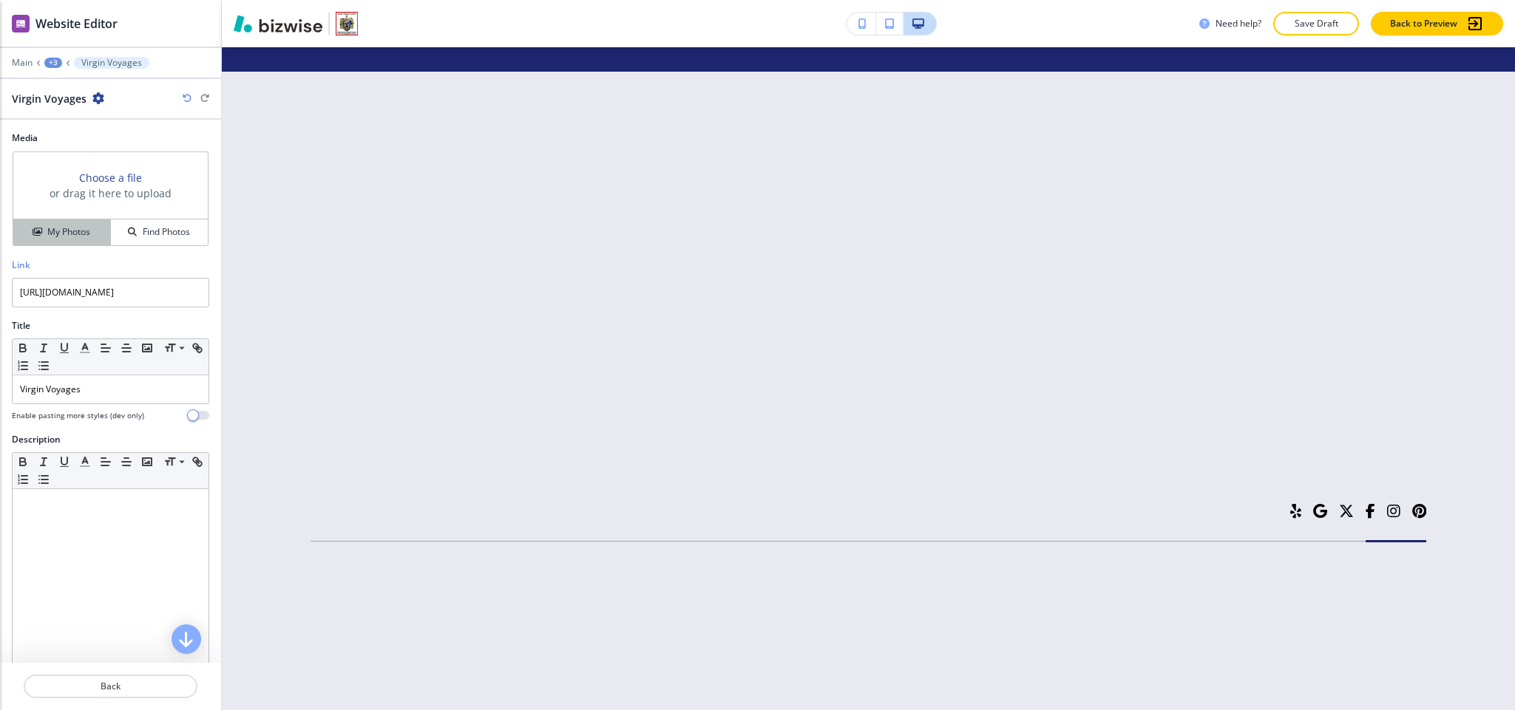
click at [60, 244] on button "My Photos" at bounding box center [62, 233] width 98 height 26
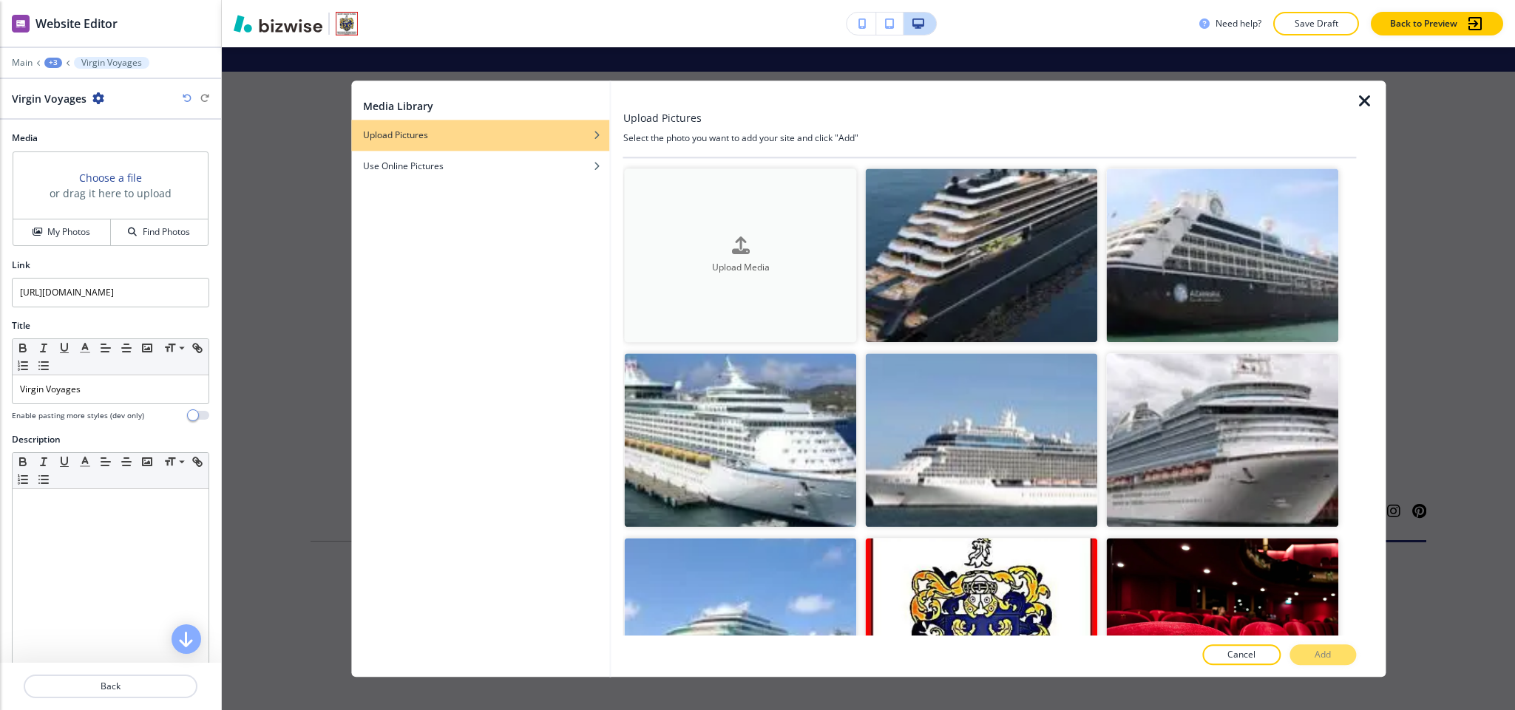
click at [692, 226] on button "Upload Media" at bounding box center [741, 256] width 232 height 174
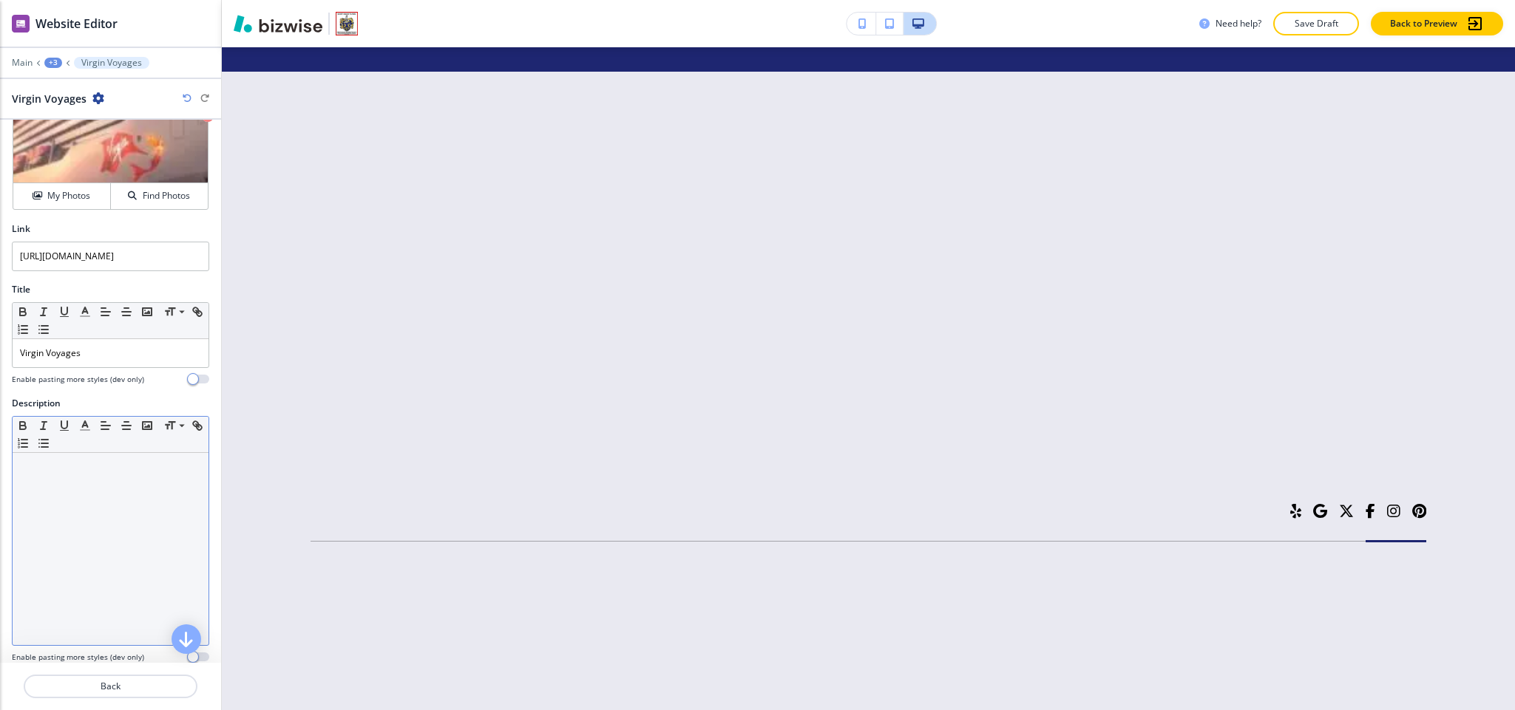
scroll to position [53, 0]
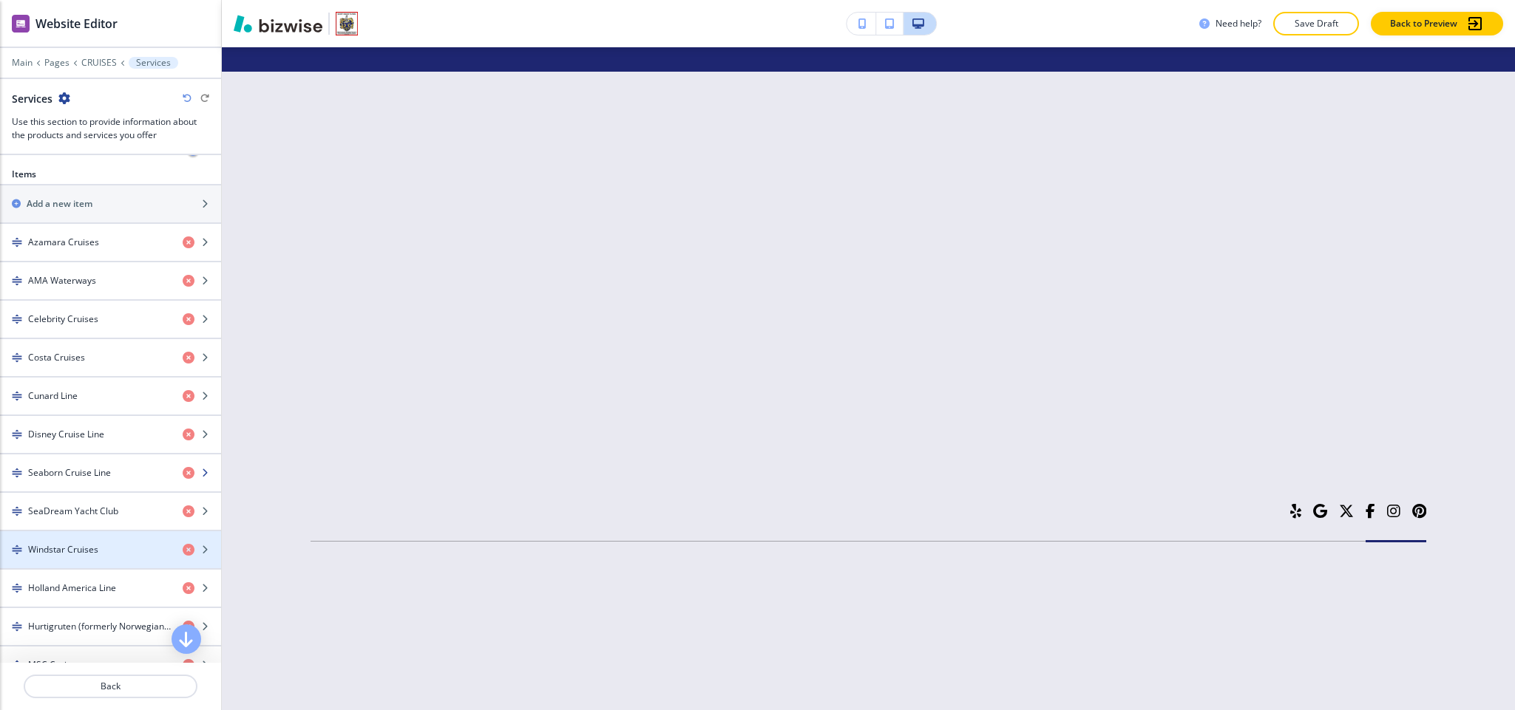
scroll to position [554, 0]
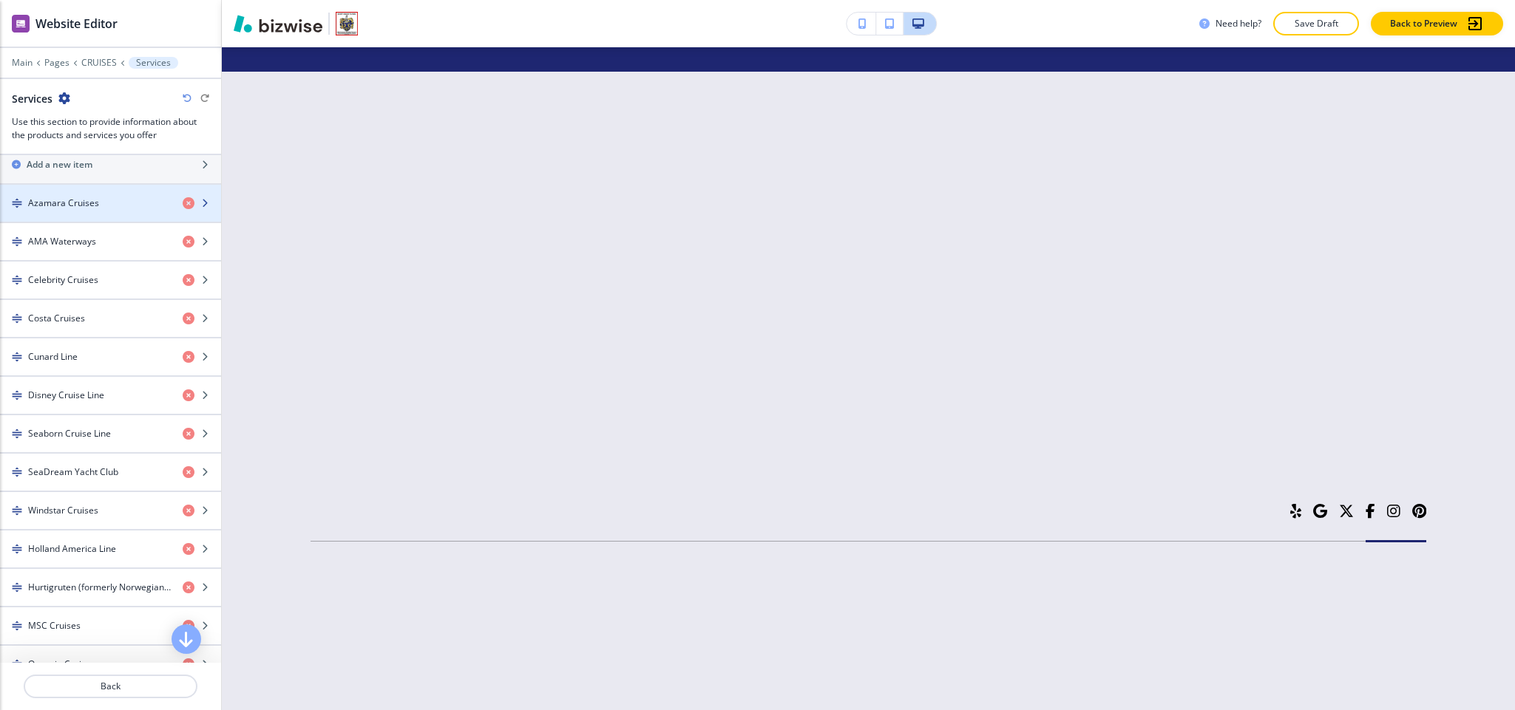
click at [78, 209] on h4 "Azamara Cruises" at bounding box center [63, 203] width 71 height 13
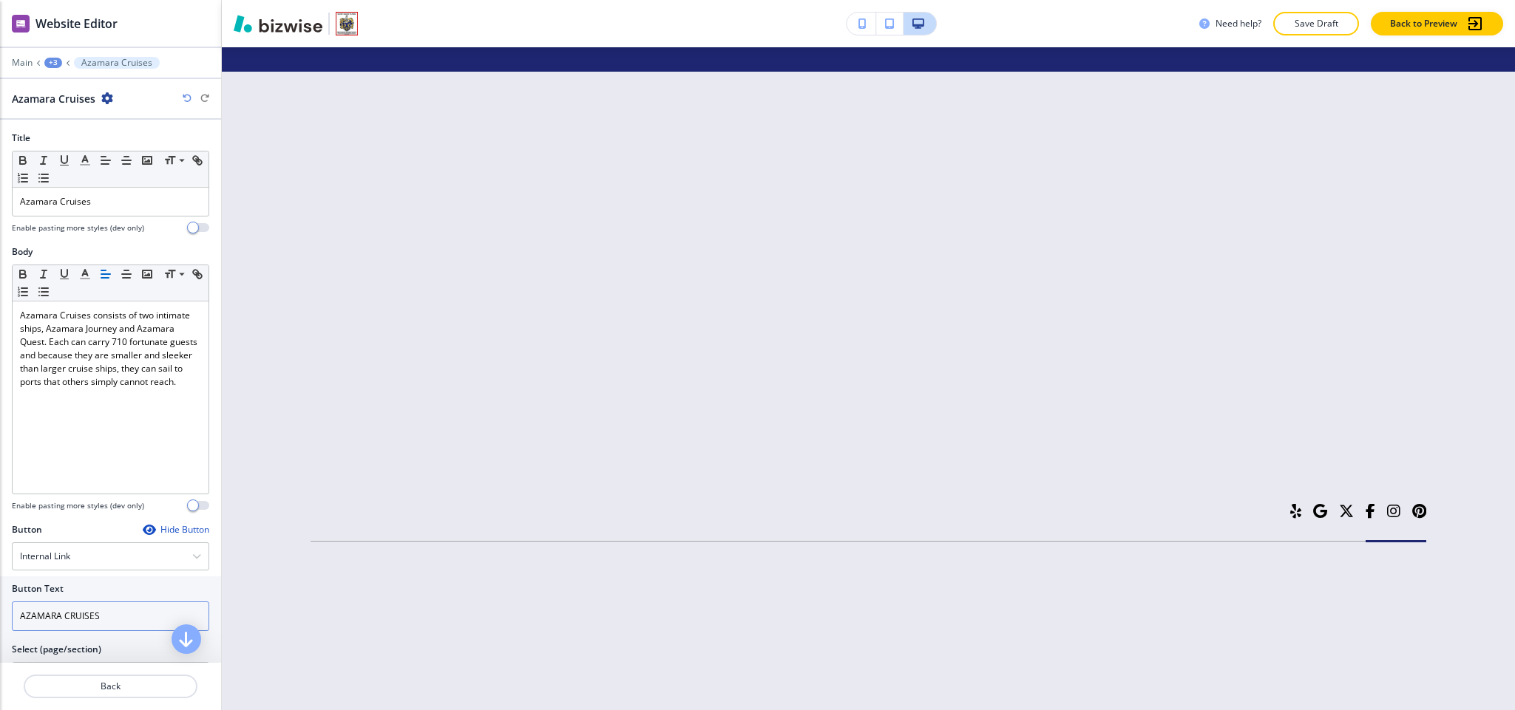
scroll to position [189, 0]
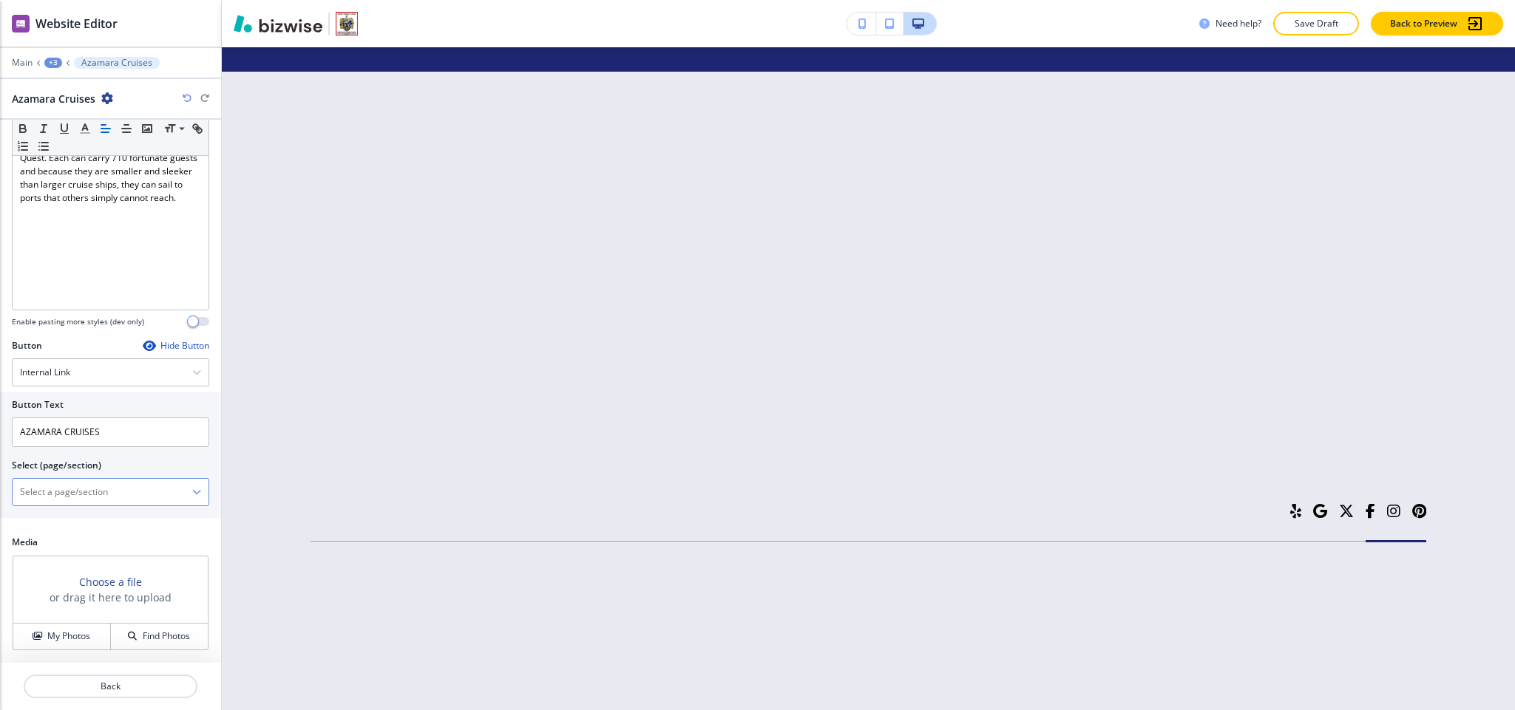
click at [78, 495] on \(page\/section\) "Manual Input" at bounding box center [103, 492] width 180 height 25
click at [16, 479] on div at bounding box center [111, 492] width 196 height 27
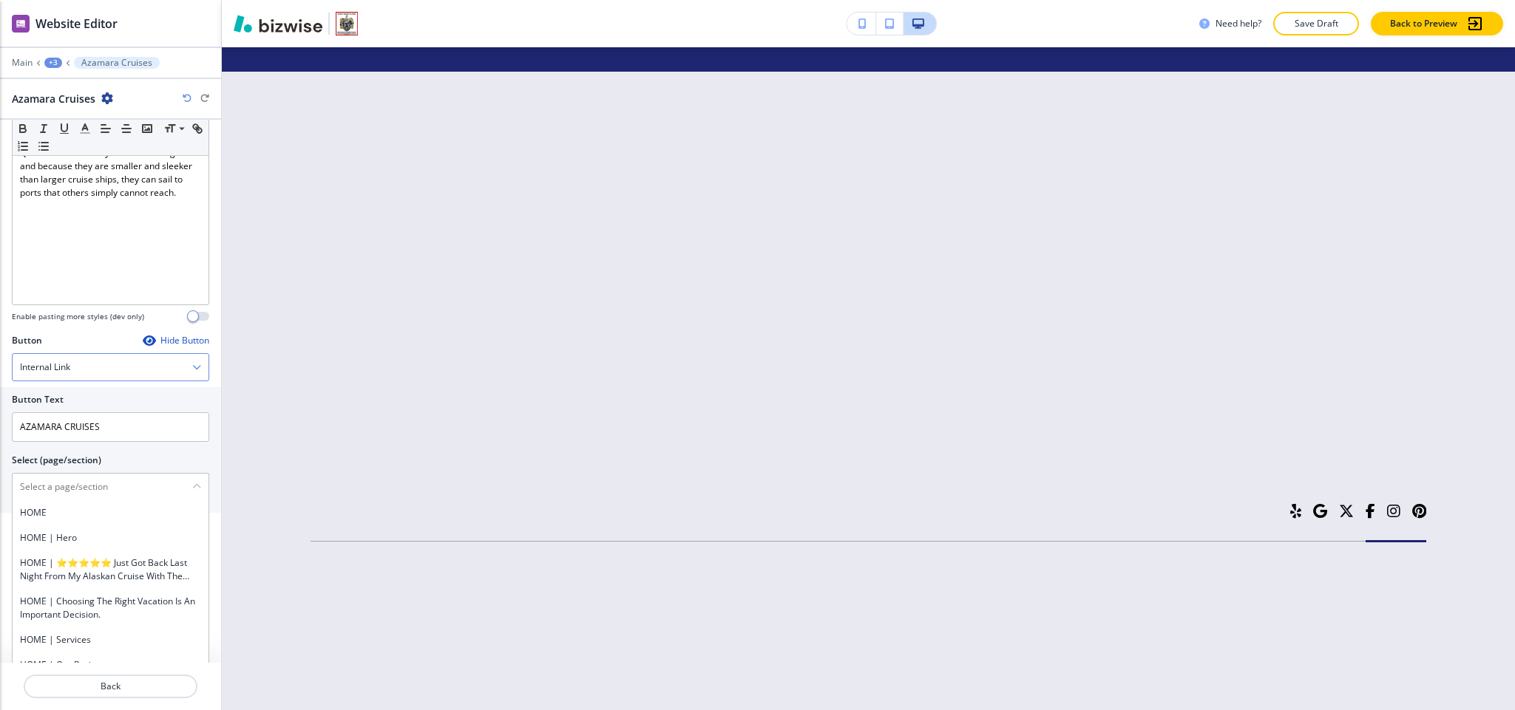
click at [106, 357] on div "Internal Link Telephone External Link Social Media Email File Sharing Internal …" at bounding box center [110, 367] width 197 height 28
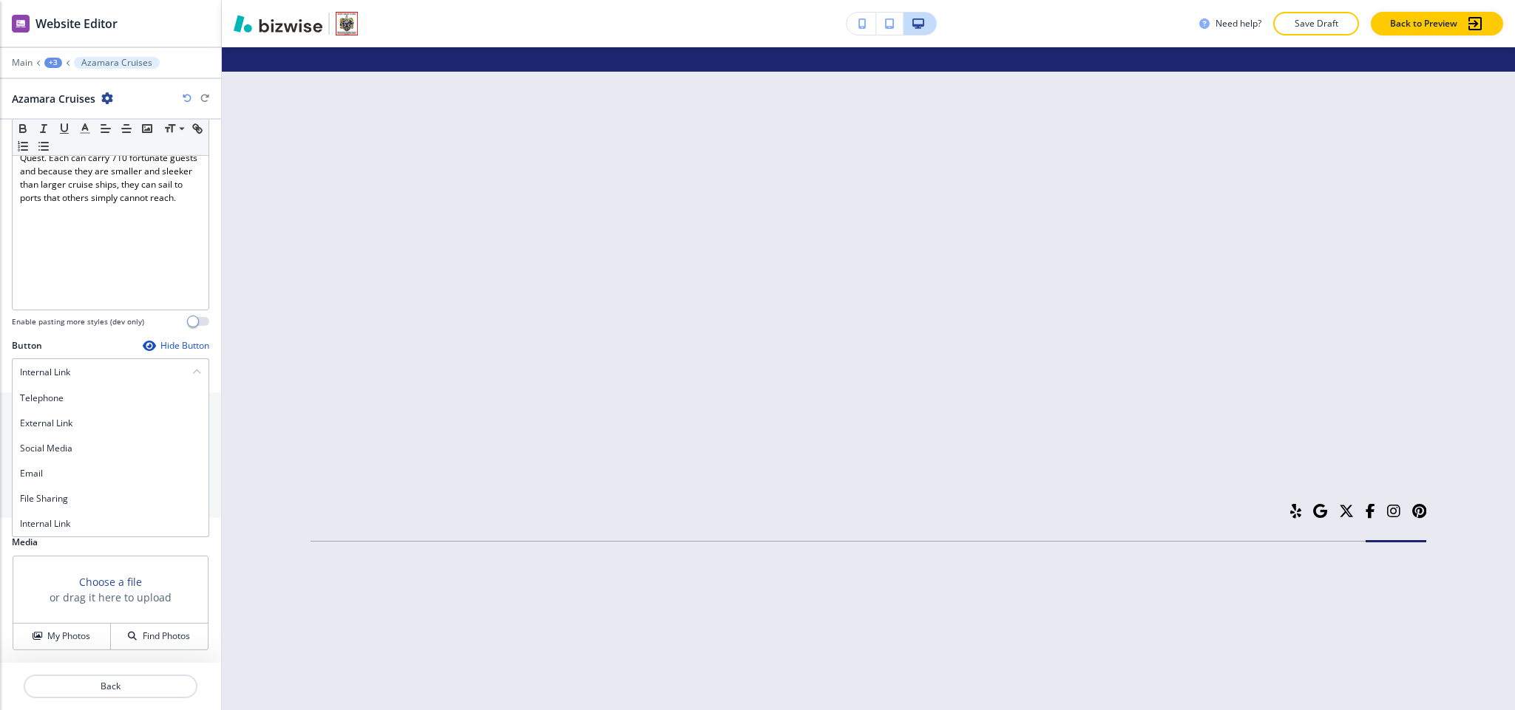
click at [51, 313] on div at bounding box center [110, 313] width 197 height 6
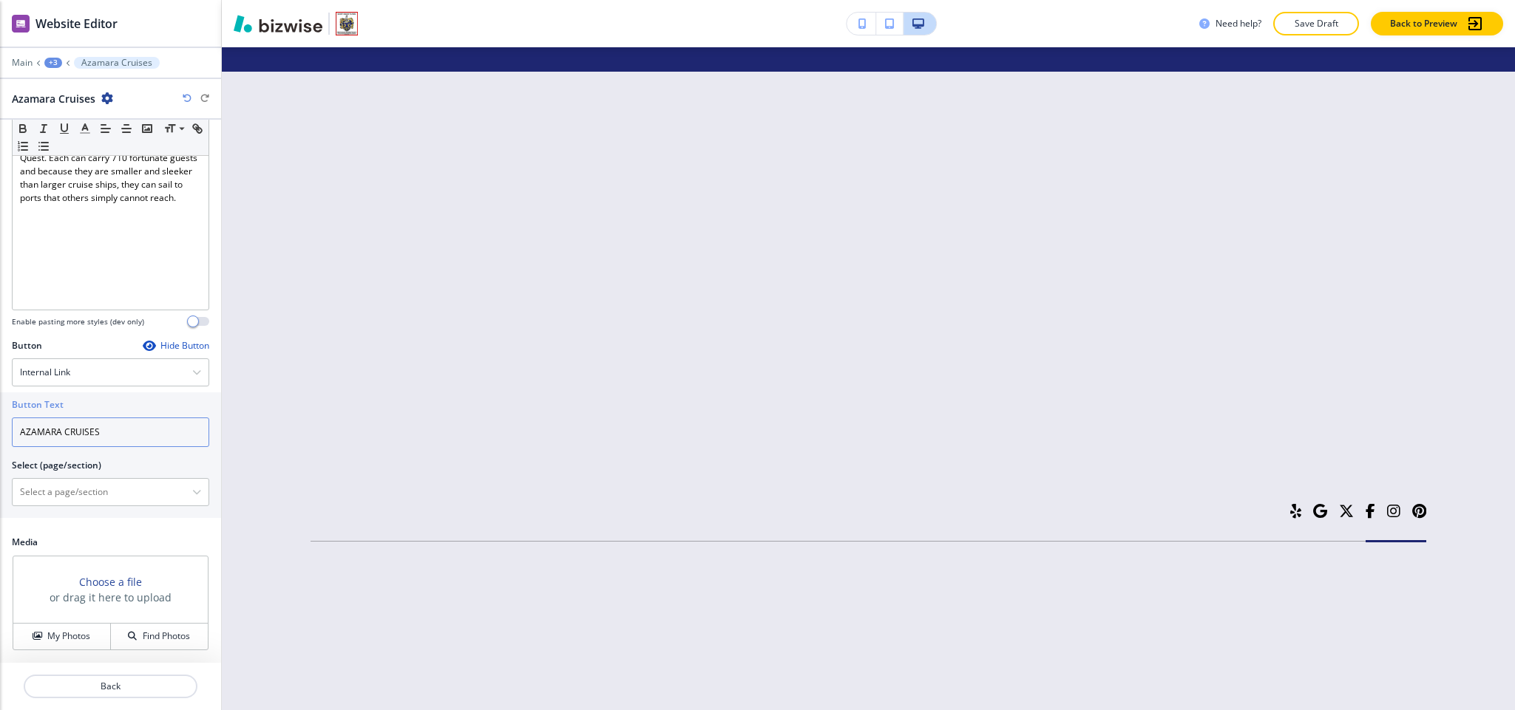
click at [111, 426] on input "AZAMARA CRUISES" at bounding box center [110, 433] width 197 height 30
click at [96, 362] on div "Internal Link" at bounding box center [111, 372] width 196 height 27
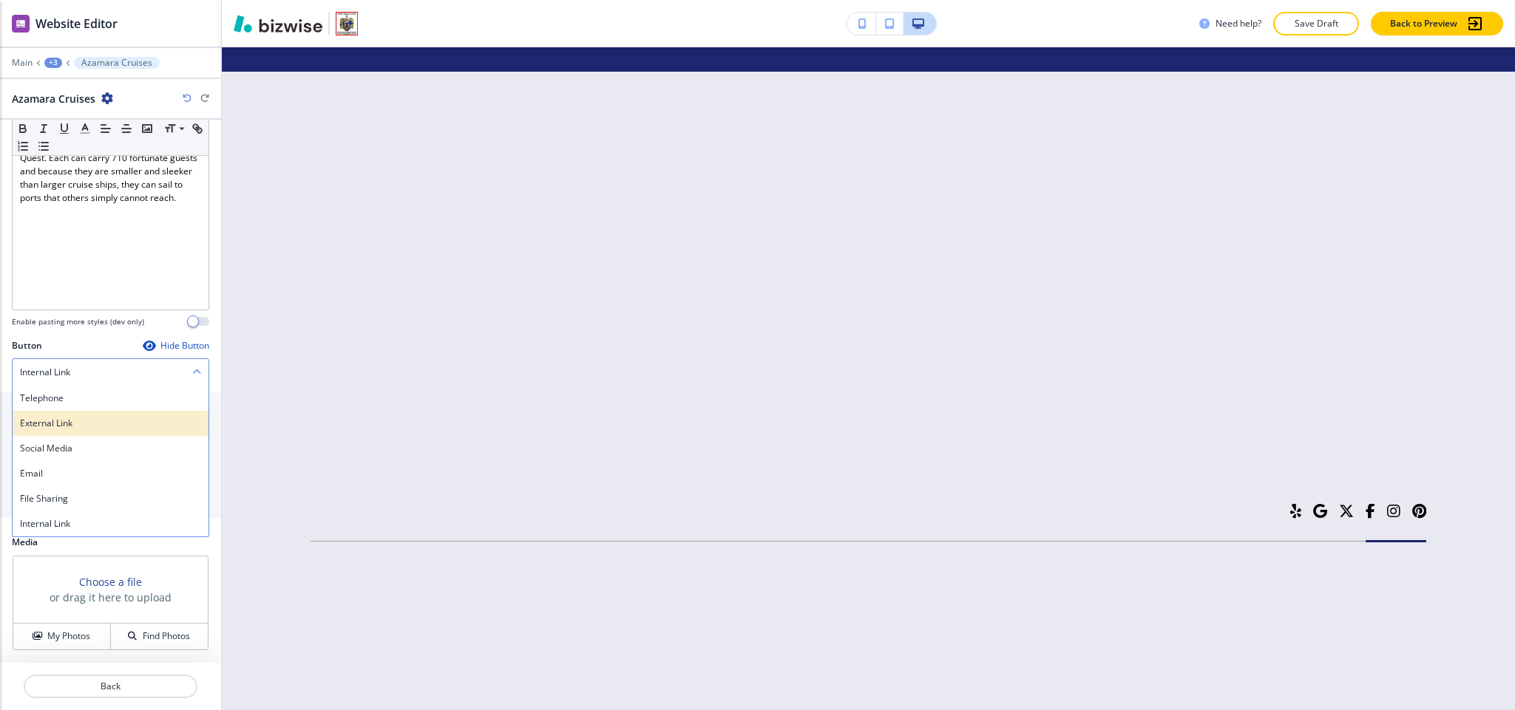
click at [85, 415] on div "External Link" at bounding box center [111, 423] width 196 height 25
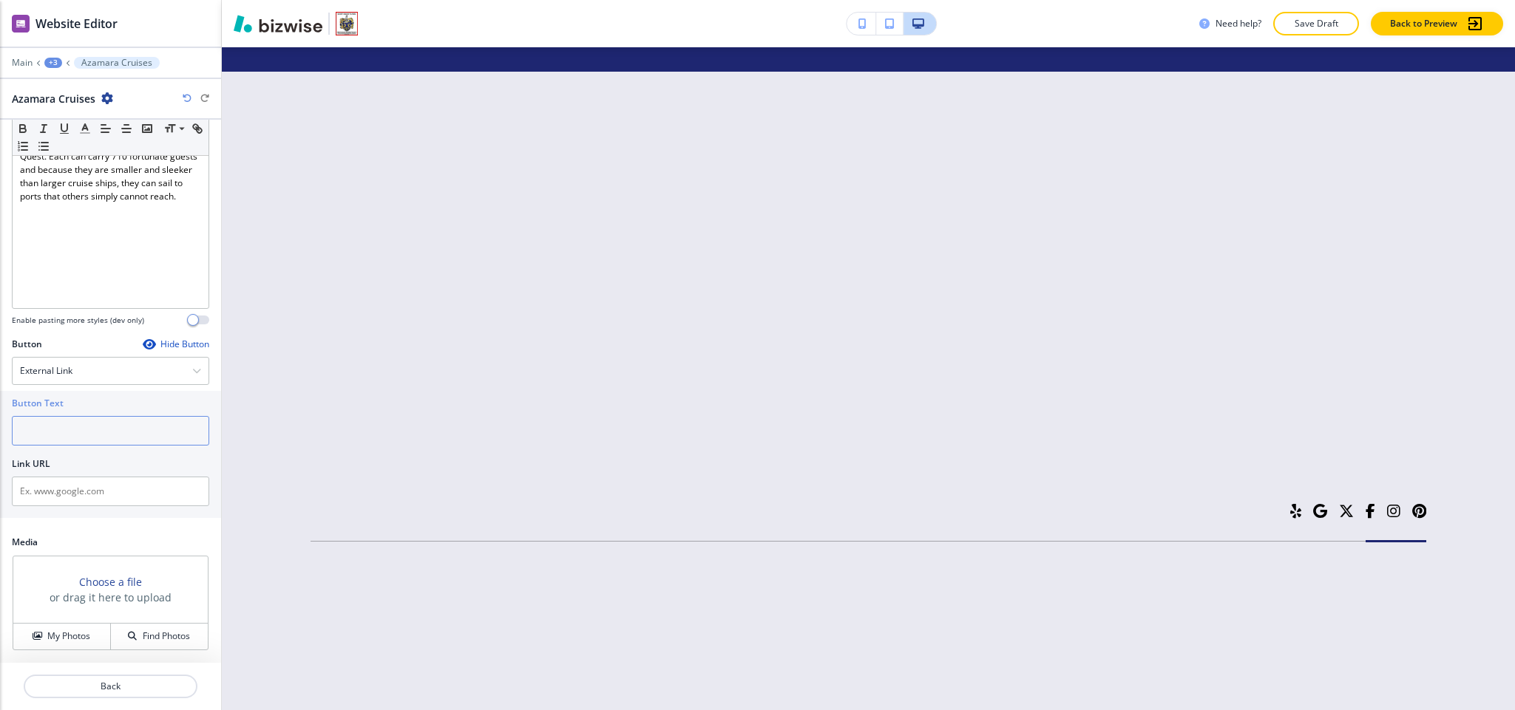
click at [82, 433] on input "text" at bounding box center [110, 431] width 197 height 30
paste input "AZAMARA CRUISES"
type input "AZAMARA CRUISES"
click at [93, 491] on input "text" at bounding box center [110, 492] width 197 height 30
paste input "https://www.azamara.com/"
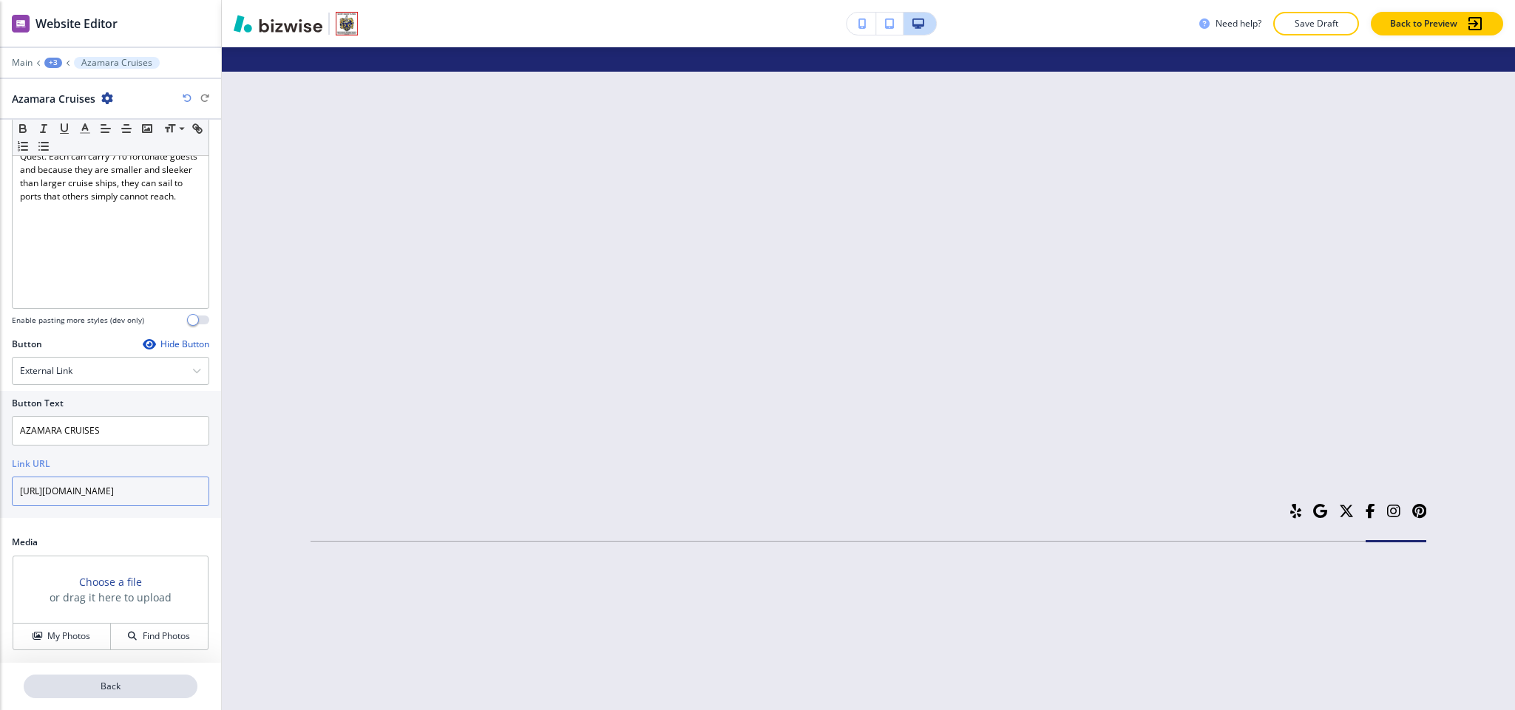
type input "https://www.azamara.com/"
click at [118, 697] on button "Back" at bounding box center [111, 687] width 174 height 24
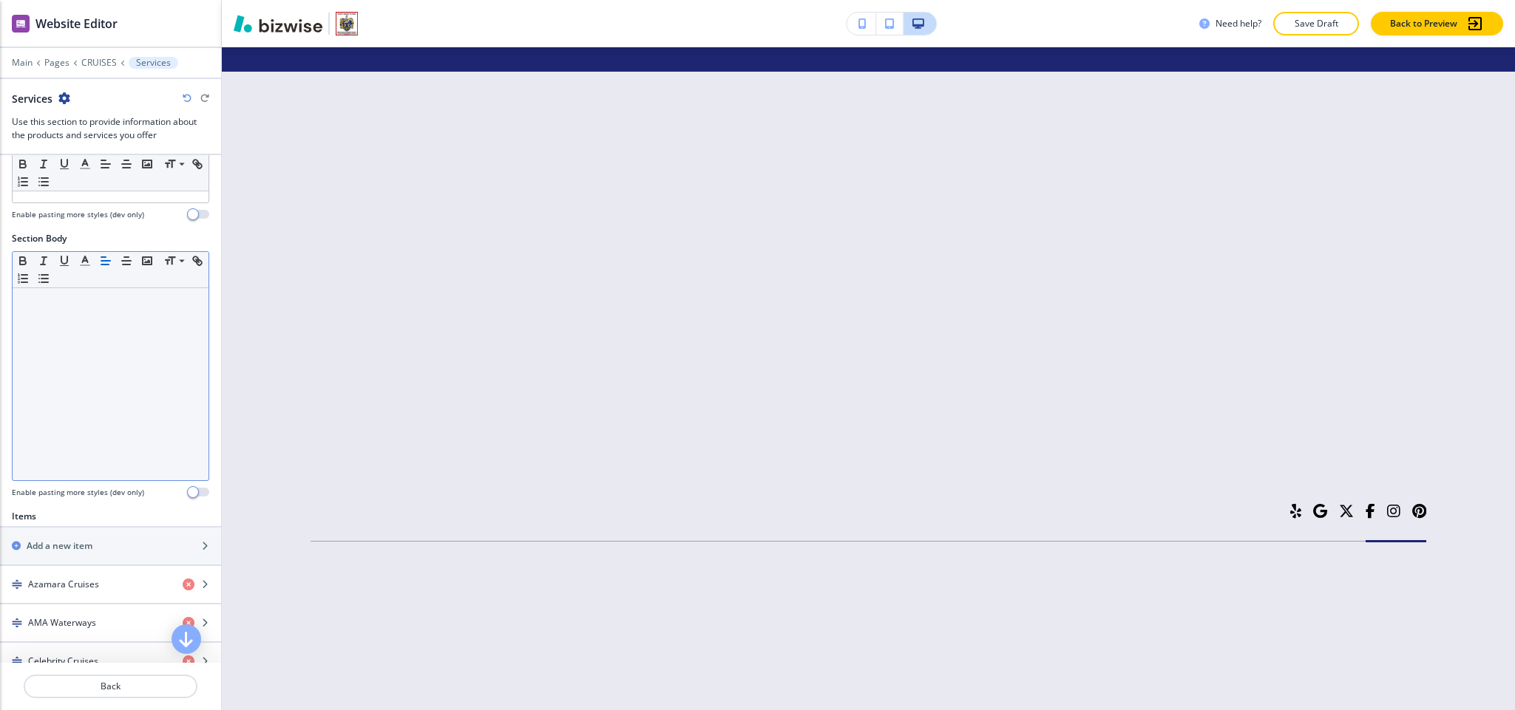
scroll to position [444, 0]
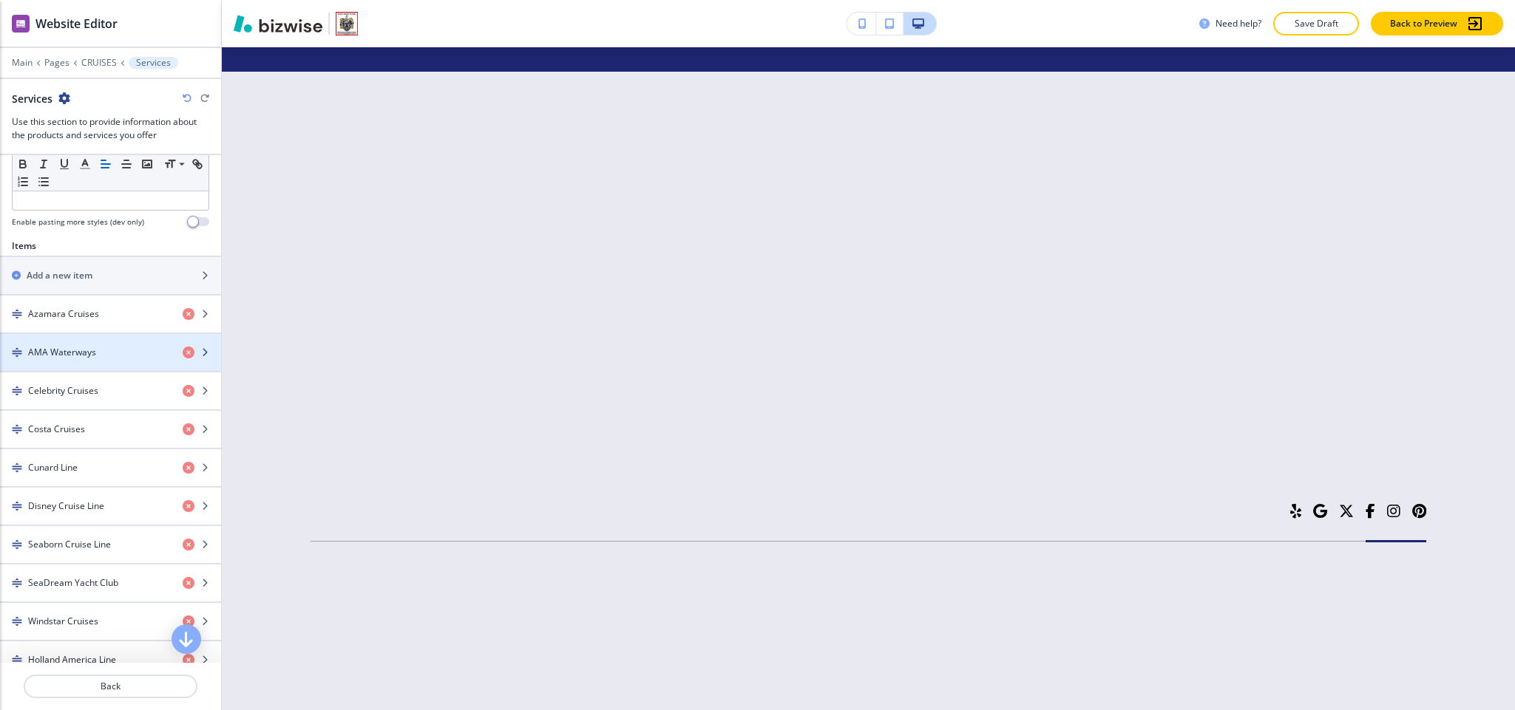
click at [87, 359] on h4 "AMA Waterways" at bounding box center [62, 352] width 68 height 13
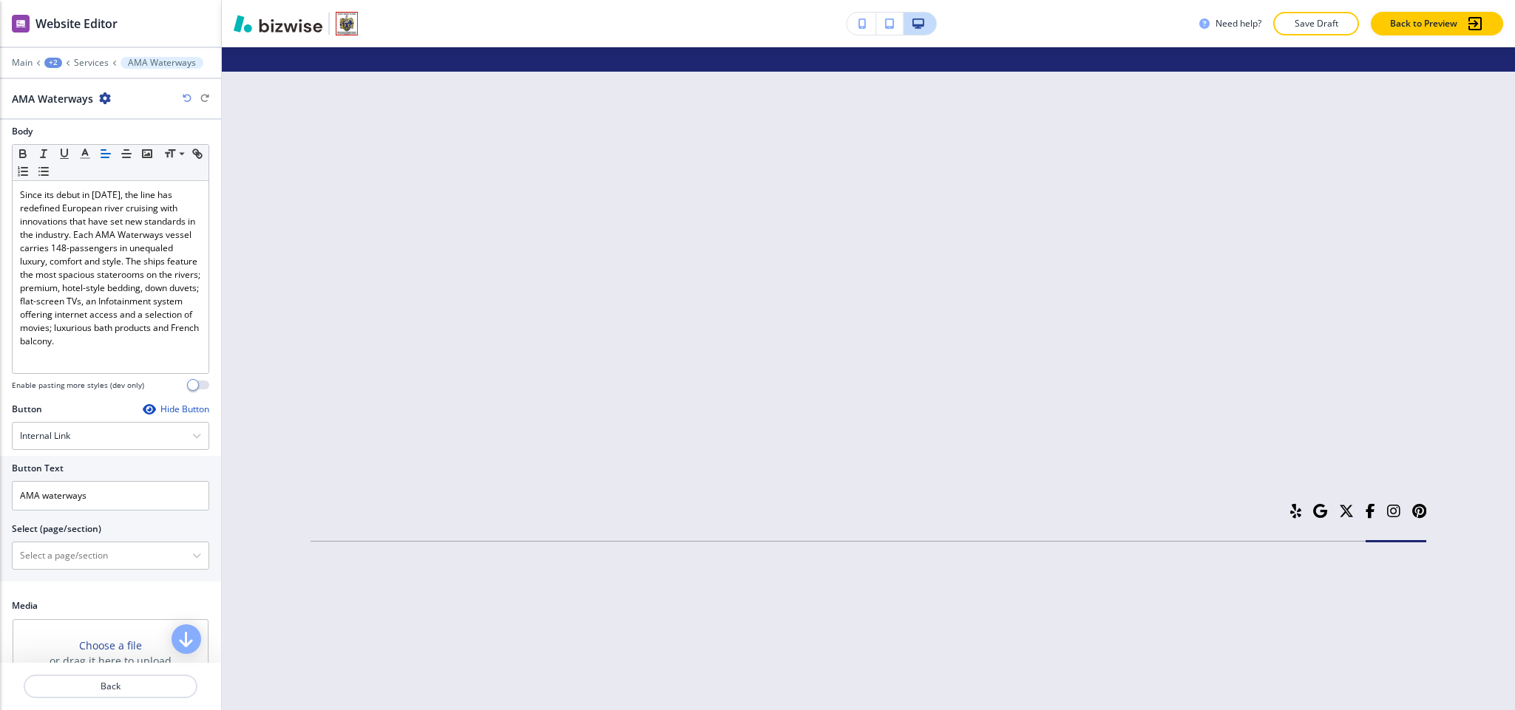
scroll to position [198, 0]
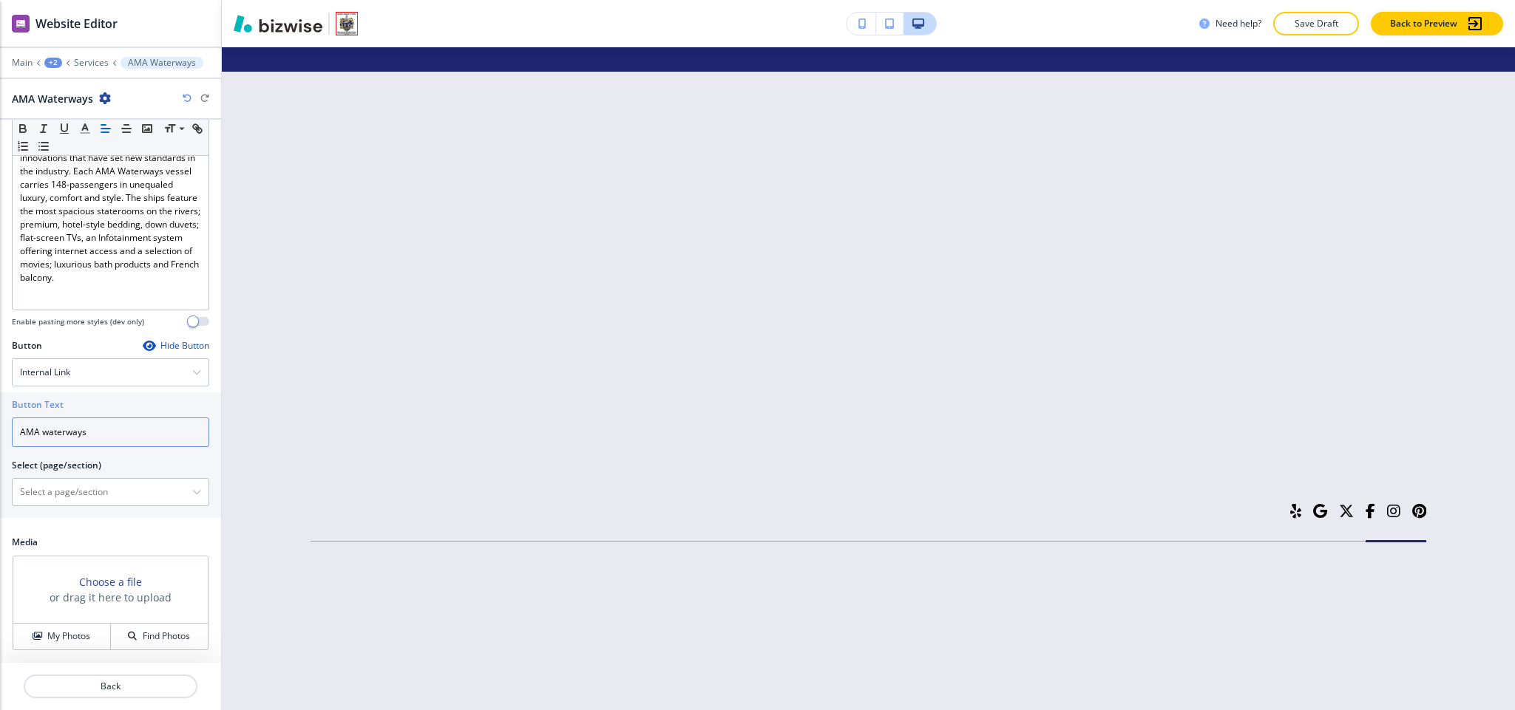
click at [107, 428] on input "AMA waterways" at bounding box center [110, 433] width 197 height 30
click at [86, 373] on div "Internal Link" at bounding box center [111, 372] width 196 height 27
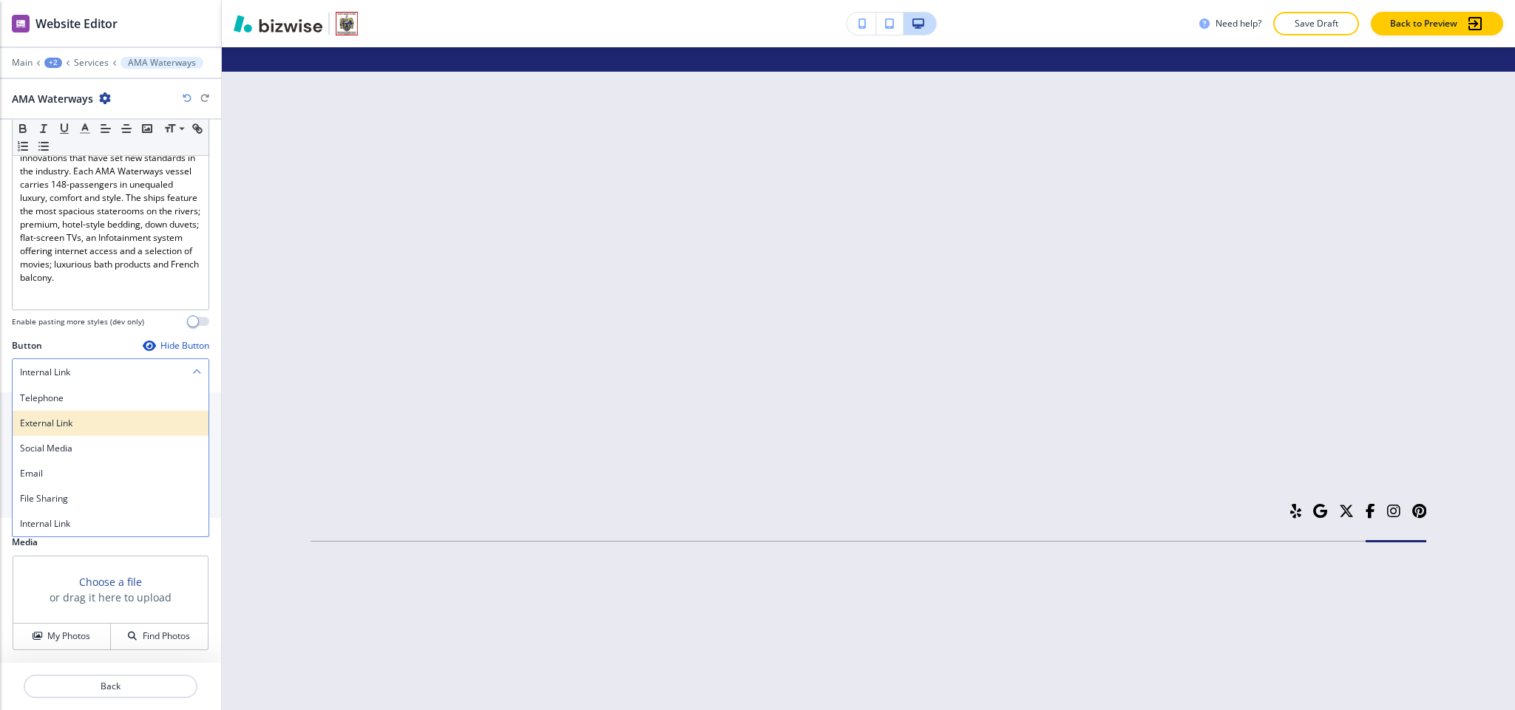
click at [63, 419] on h4 "External Link" at bounding box center [110, 423] width 181 height 13
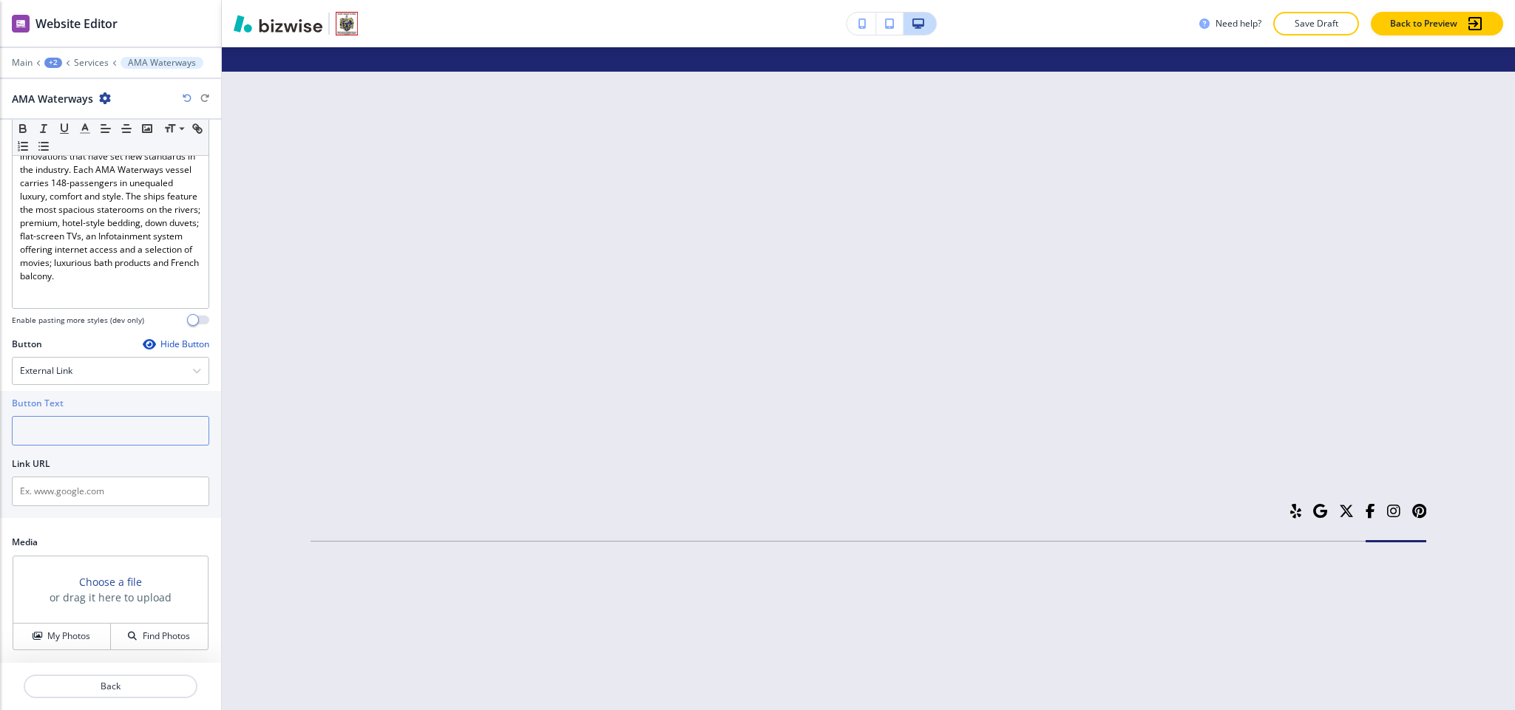
click at [75, 418] on input "text" at bounding box center [110, 431] width 197 height 30
paste input "AMA waterways"
type input "AMA waterways"
click at [111, 495] on input "text" at bounding box center [110, 492] width 197 height 30
paste input "https://www.amawaterways.com/"
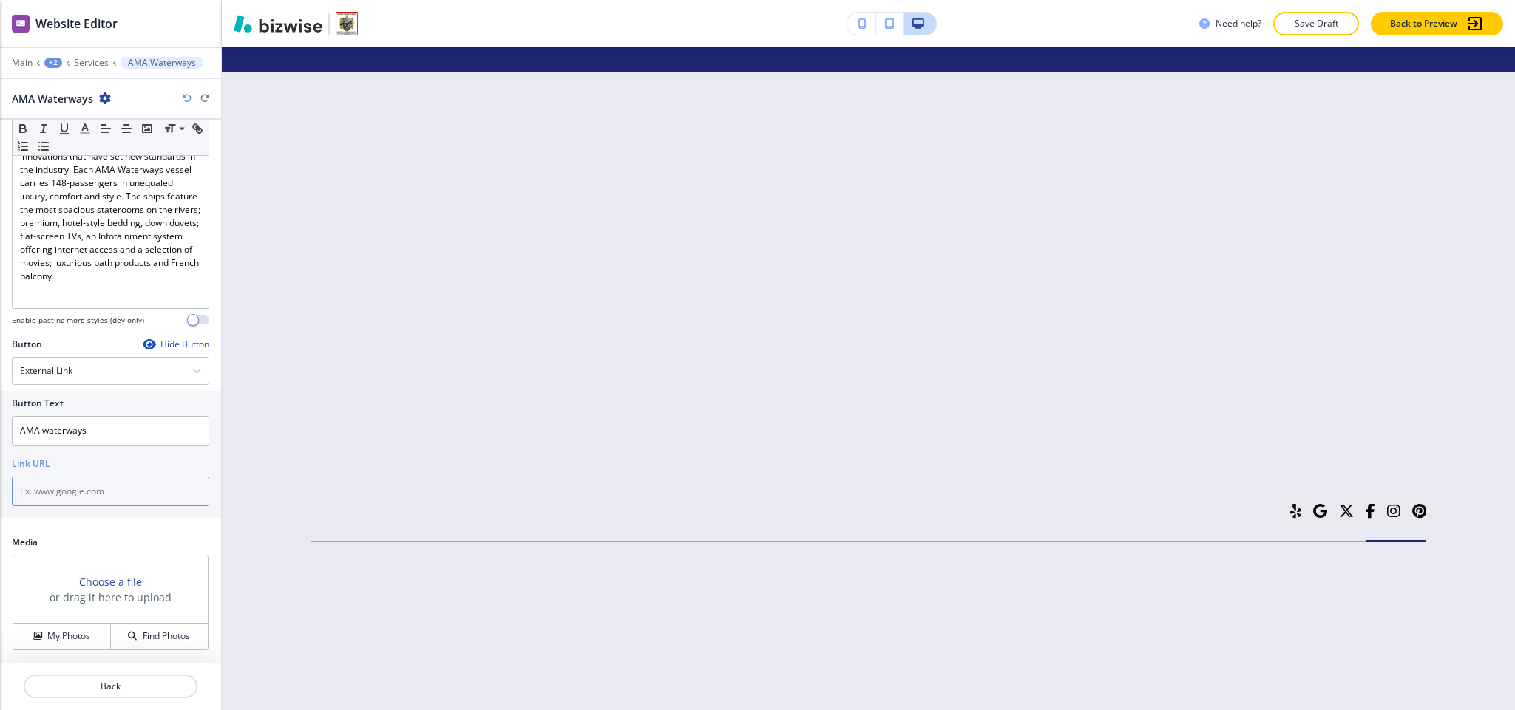
type input "https://www.amawaterways.com/"
click at [131, 685] on p "Back" at bounding box center [110, 686] width 171 height 13
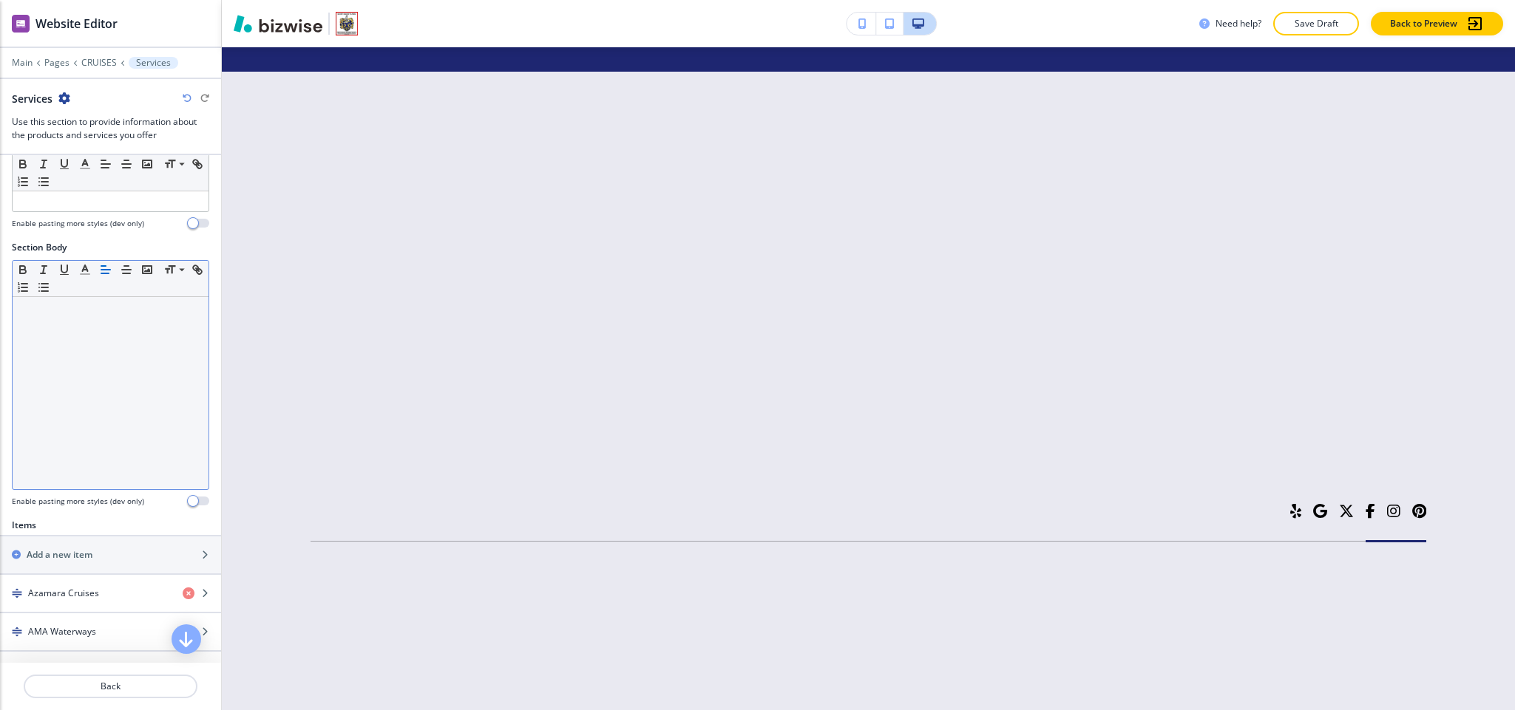
scroll to position [444, 0]
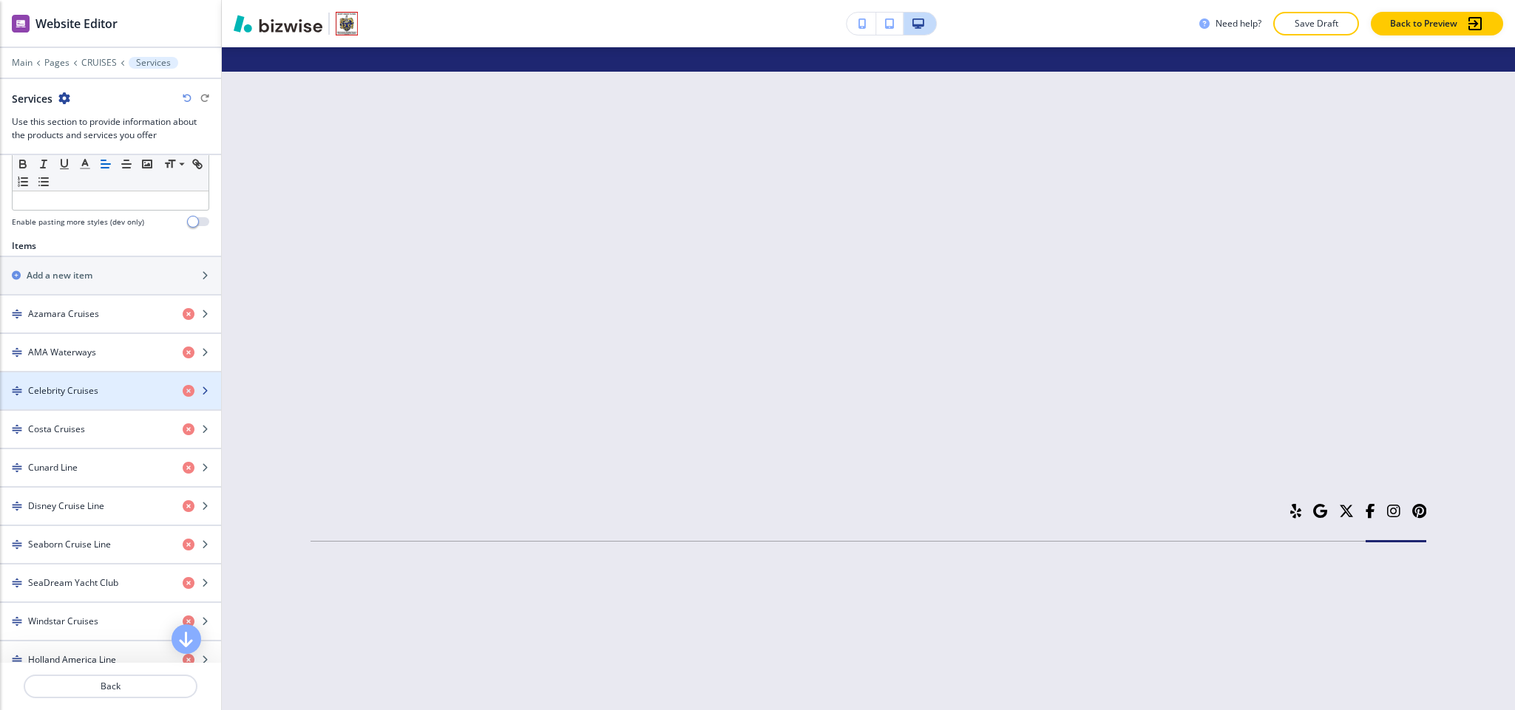
click at [93, 398] on h4 "Celebrity Cruises" at bounding box center [63, 390] width 70 height 13
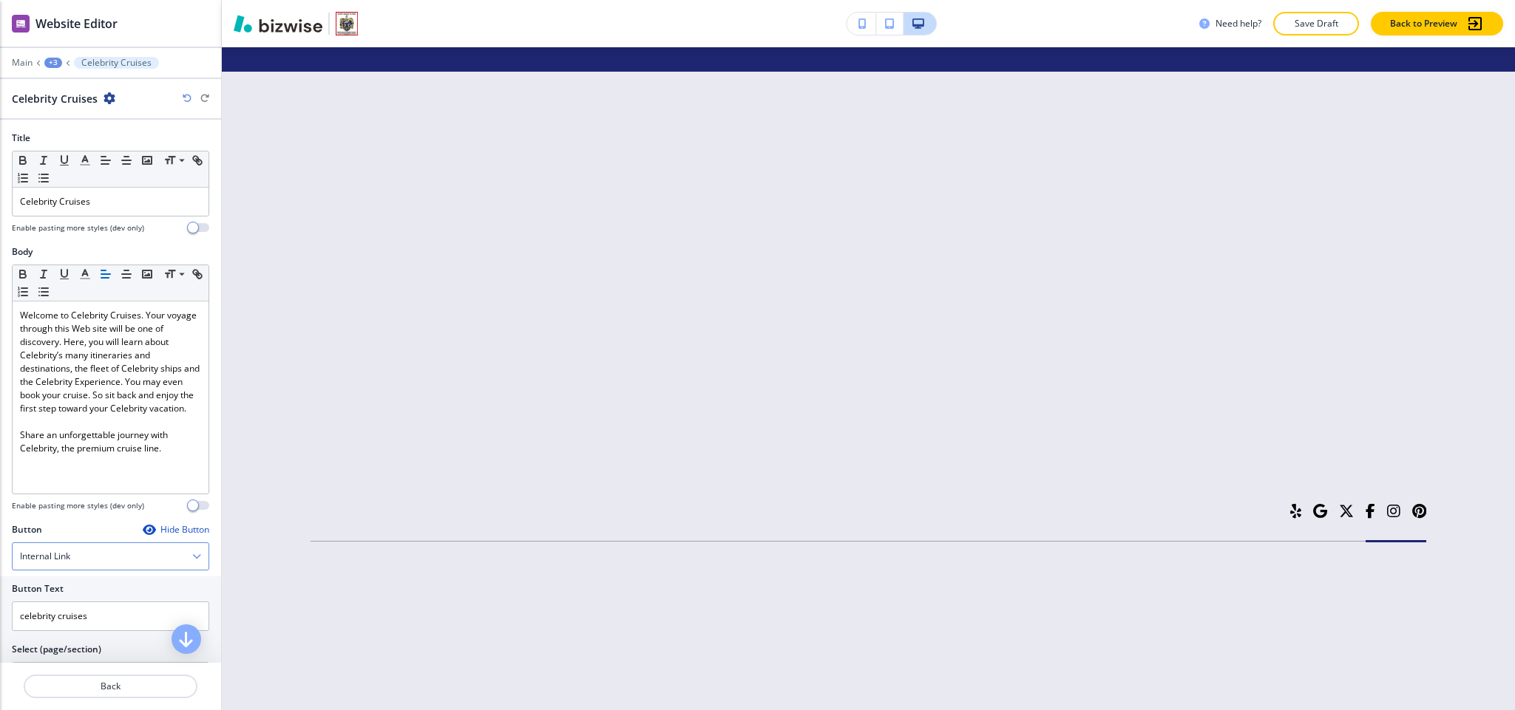
scroll to position [189, 0]
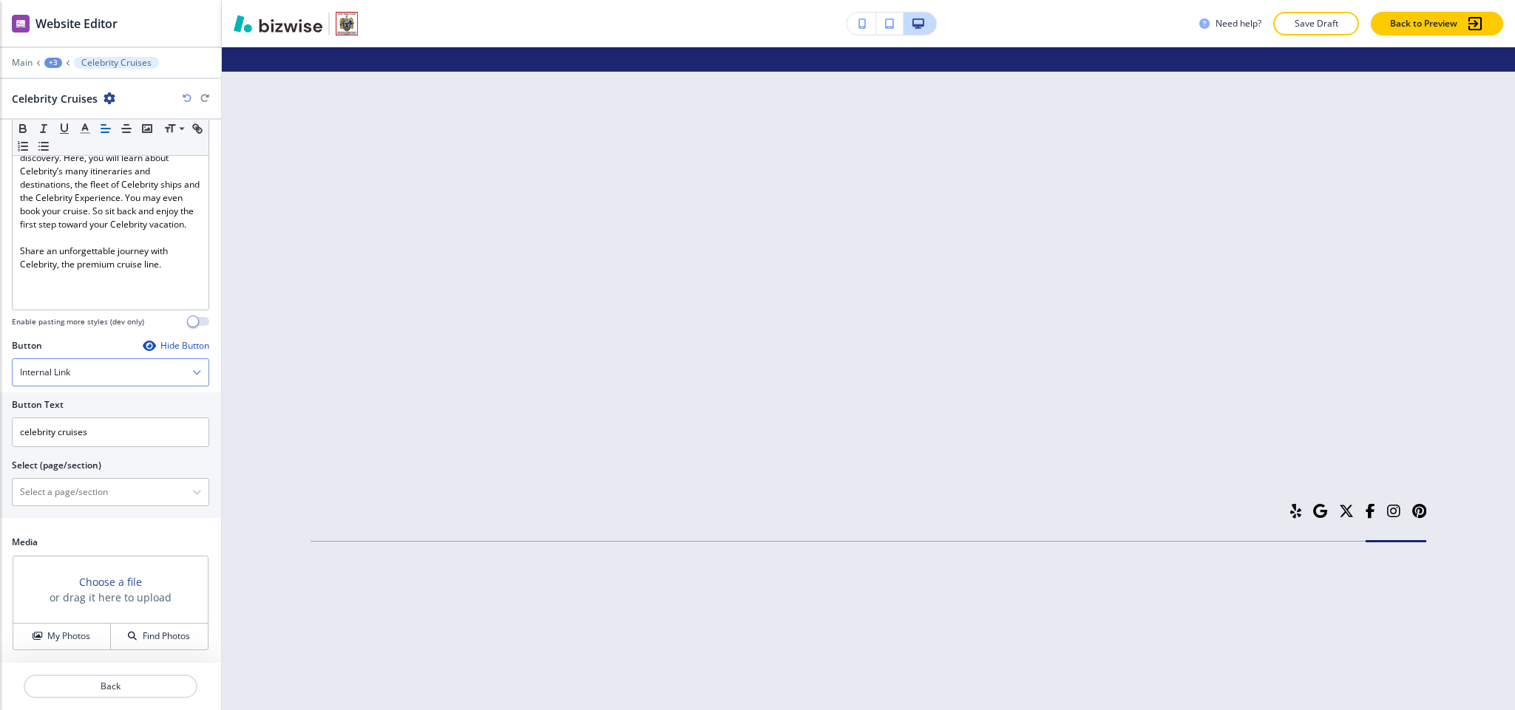
click at [84, 373] on div "Internal Link" at bounding box center [111, 372] width 196 height 27
click at [83, 336] on div "Body Small Normal Large Huge Welcome to Celebrity Cruises. Your voyage through …" at bounding box center [110, 200] width 221 height 278
drag, startPoint x: 101, startPoint y: 435, endPoint x: 0, endPoint y: 419, distance: 101.7
click at [0, 419] on div "Button Text celebrity cruises Select (page/section) HOME HOME | Hero HOME | ⭐⭐⭐…" at bounding box center [110, 456] width 221 height 126
click at [100, 361] on div "Internal Link" at bounding box center [111, 372] width 196 height 27
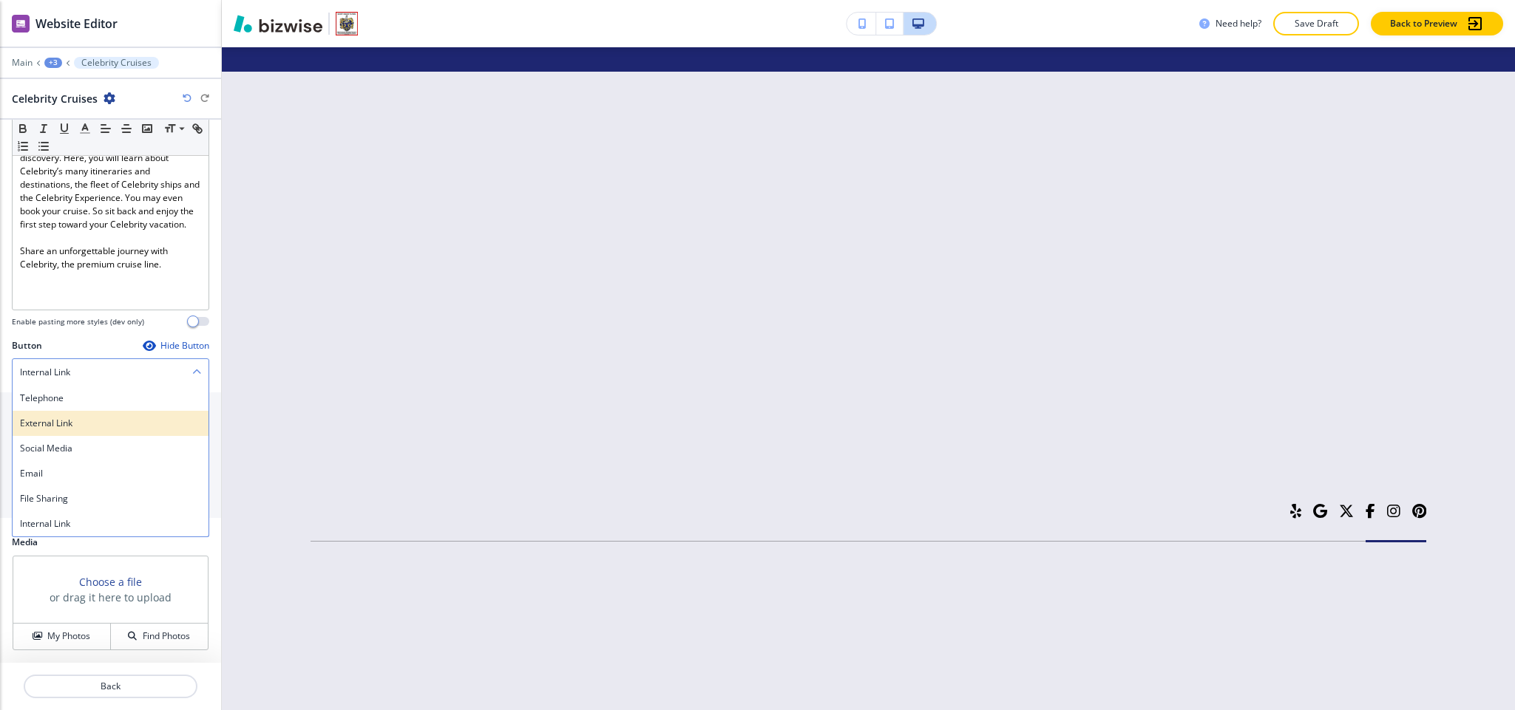
click at [69, 424] on h4 "External Link" at bounding box center [110, 423] width 181 height 13
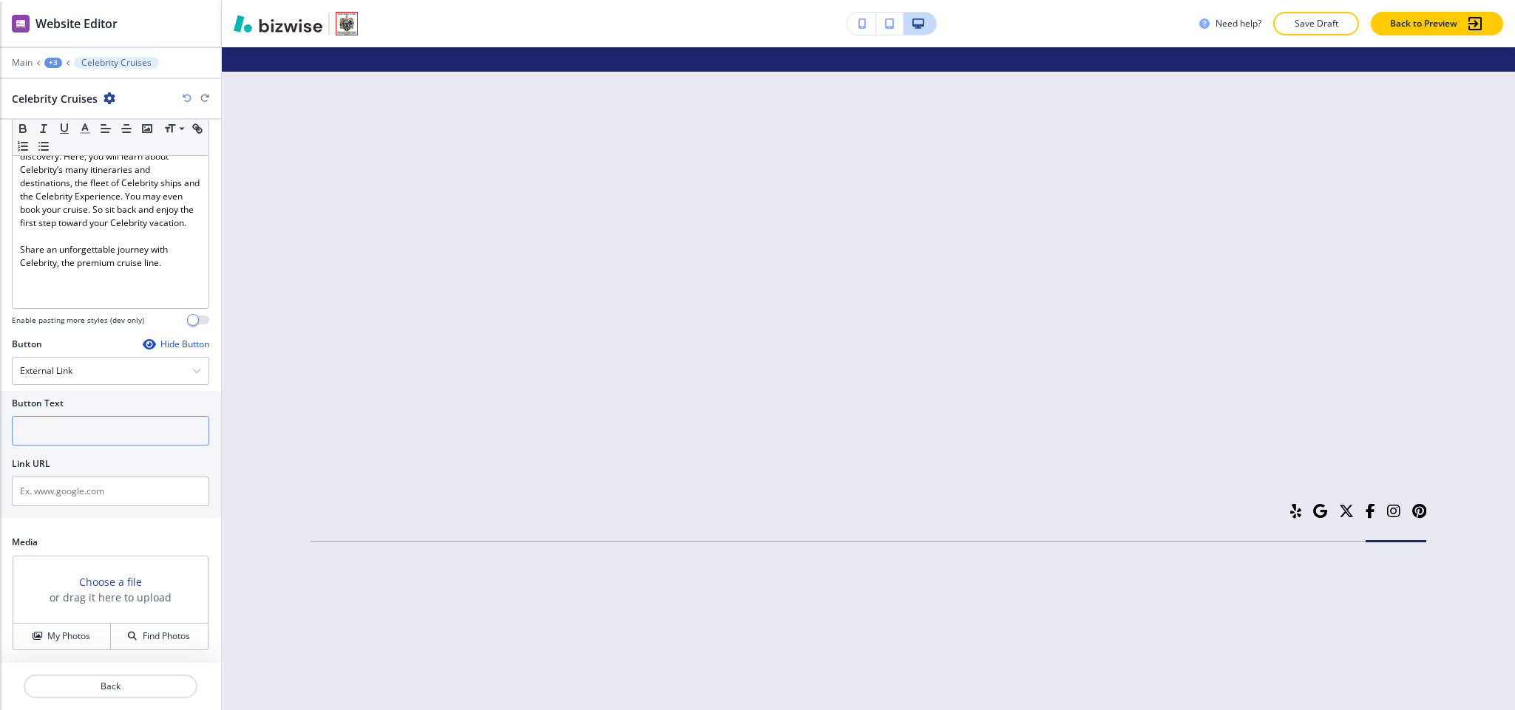
click at [78, 419] on input "text" at bounding box center [110, 431] width 197 height 30
paste input "celebrity cruises"
type input "celebrity cruises"
click at [78, 504] on input "text" at bounding box center [110, 492] width 197 height 30
paste input "https://www.amawaterways.com/"
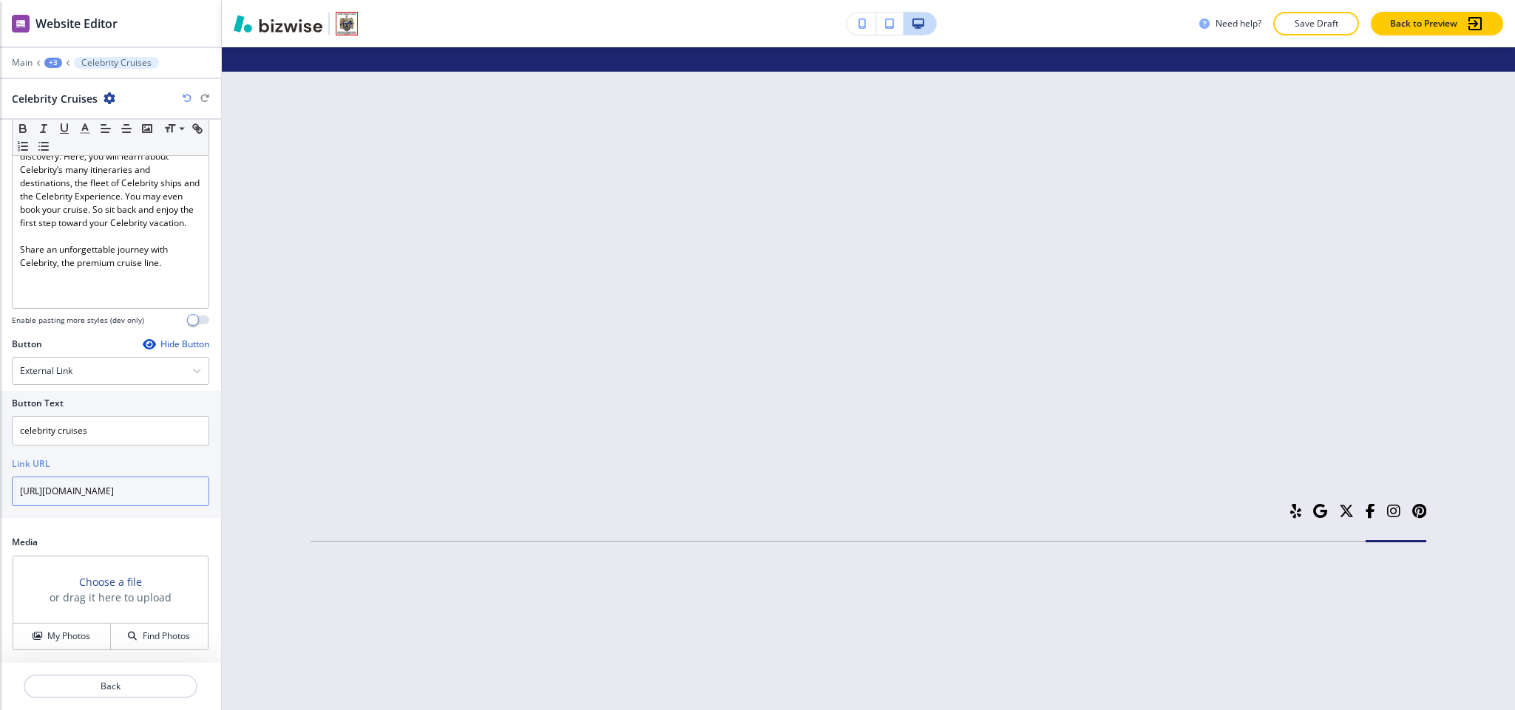
type input "https://www.amawaterways.com/"
click at [124, 672] on div at bounding box center [110, 669] width 221 height 12
click at [126, 680] on p "Back" at bounding box center [110, 686] width 171 height 13
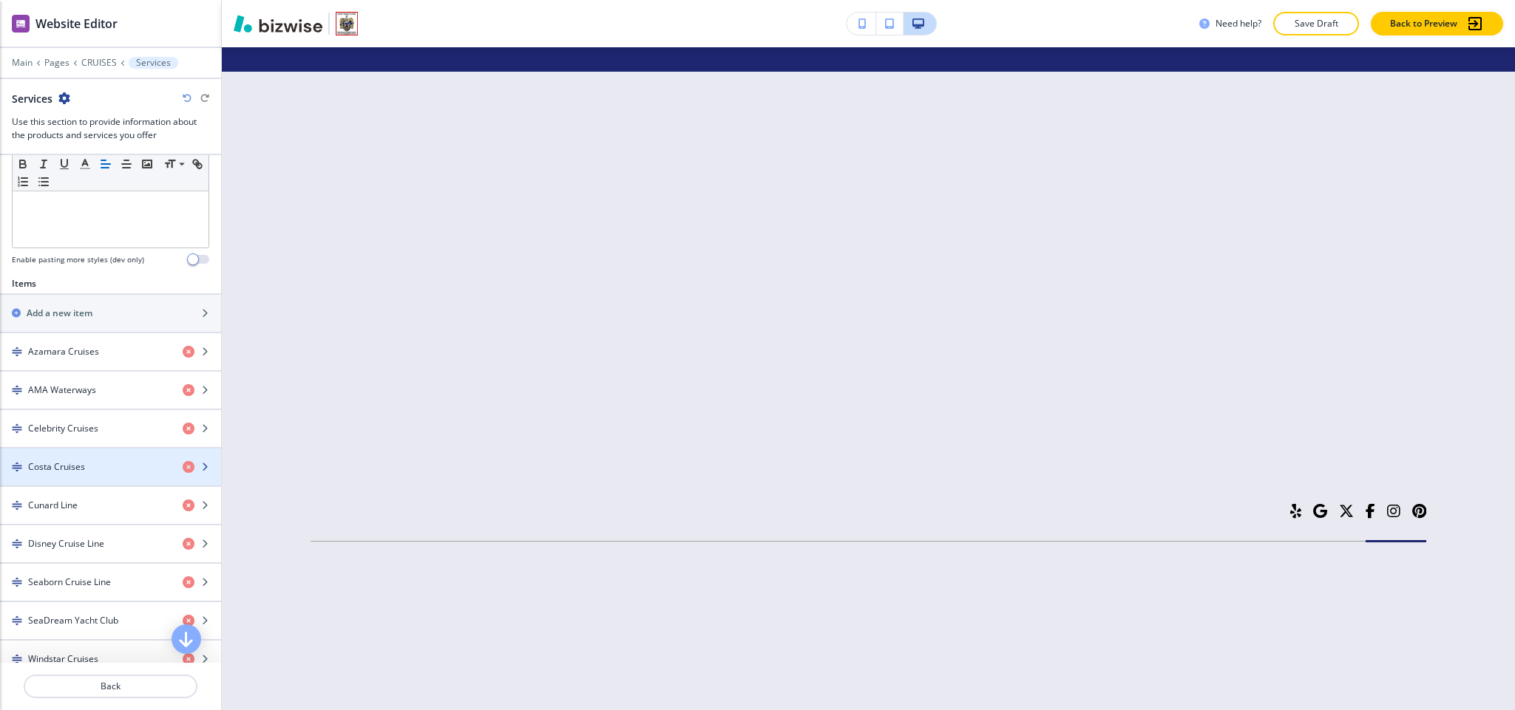
scroll to position [444, 0]
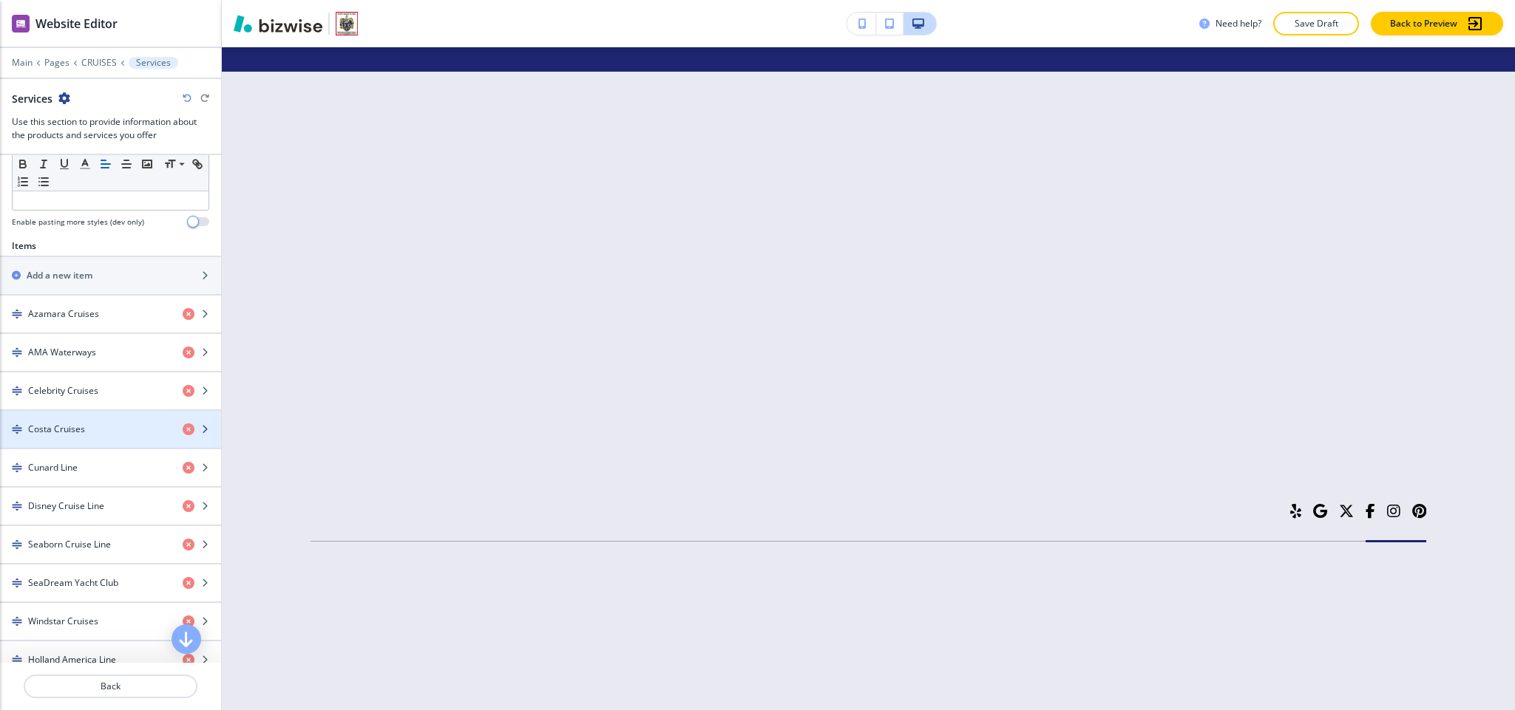
click at [89, 436] on div "Costa Cruises" at bounding box center [85, 429] width 171 height 13
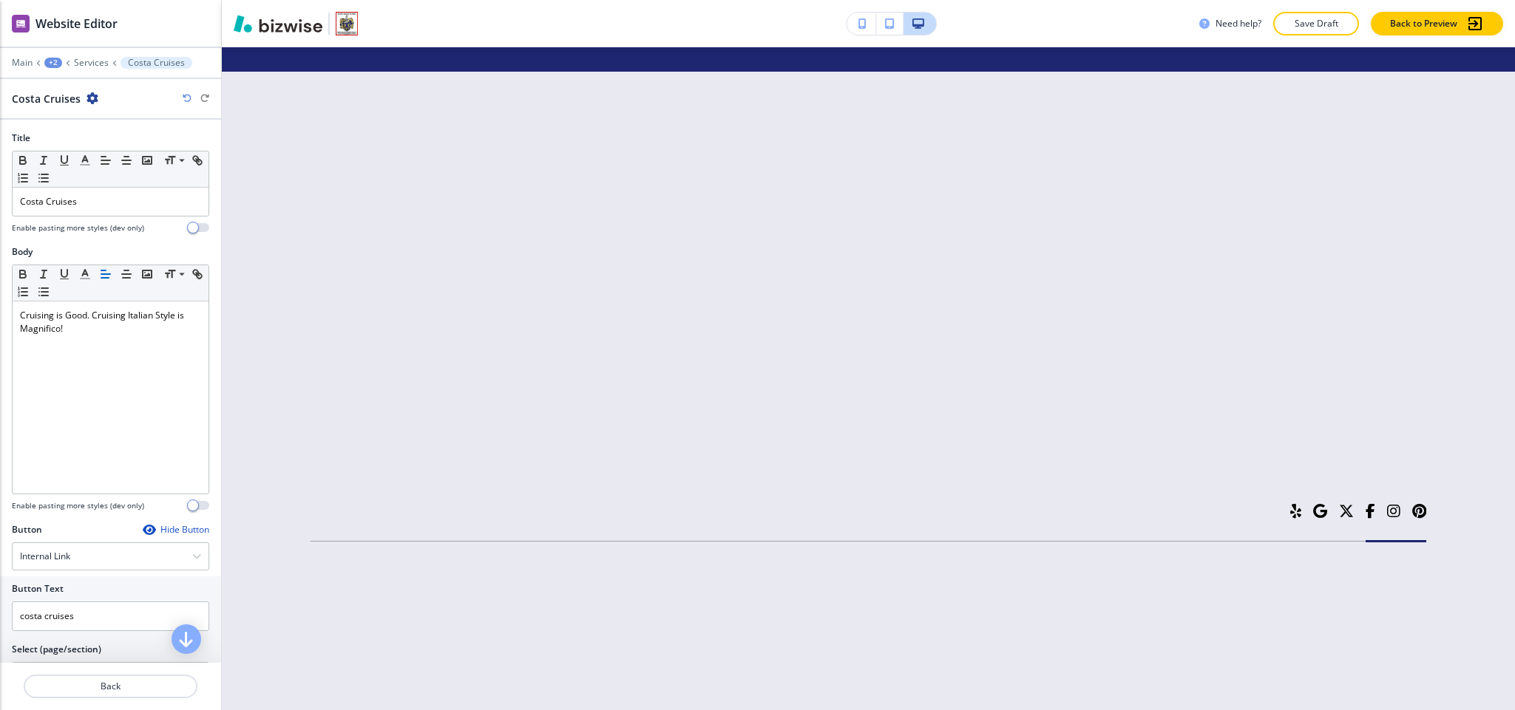
scroll to position [189, 0]
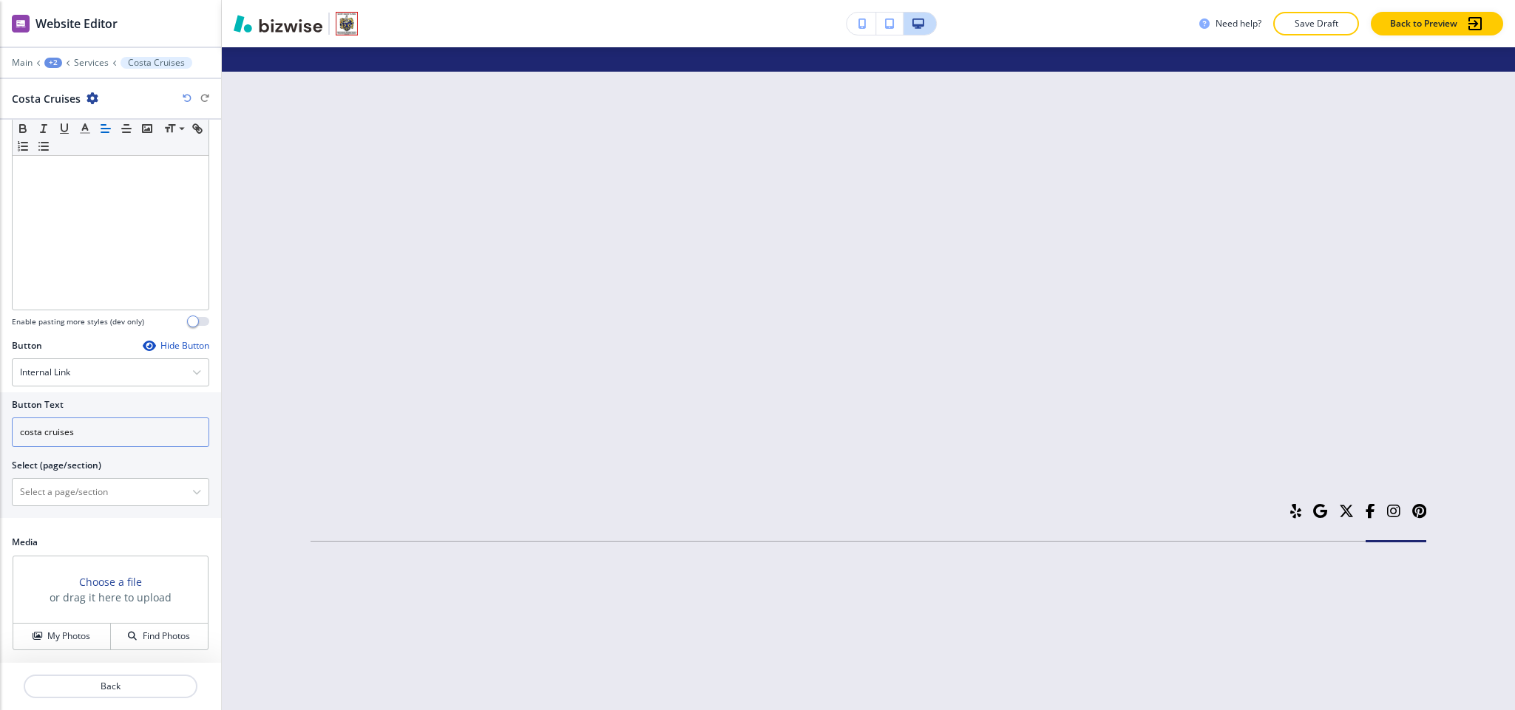
click at [86, 433] on input "costa cruises" at bounding box center [110, 433] width 197 height 30
click at [89, 364] on div "Internal Link" at bounding box center [111, 372] width 196 height 27
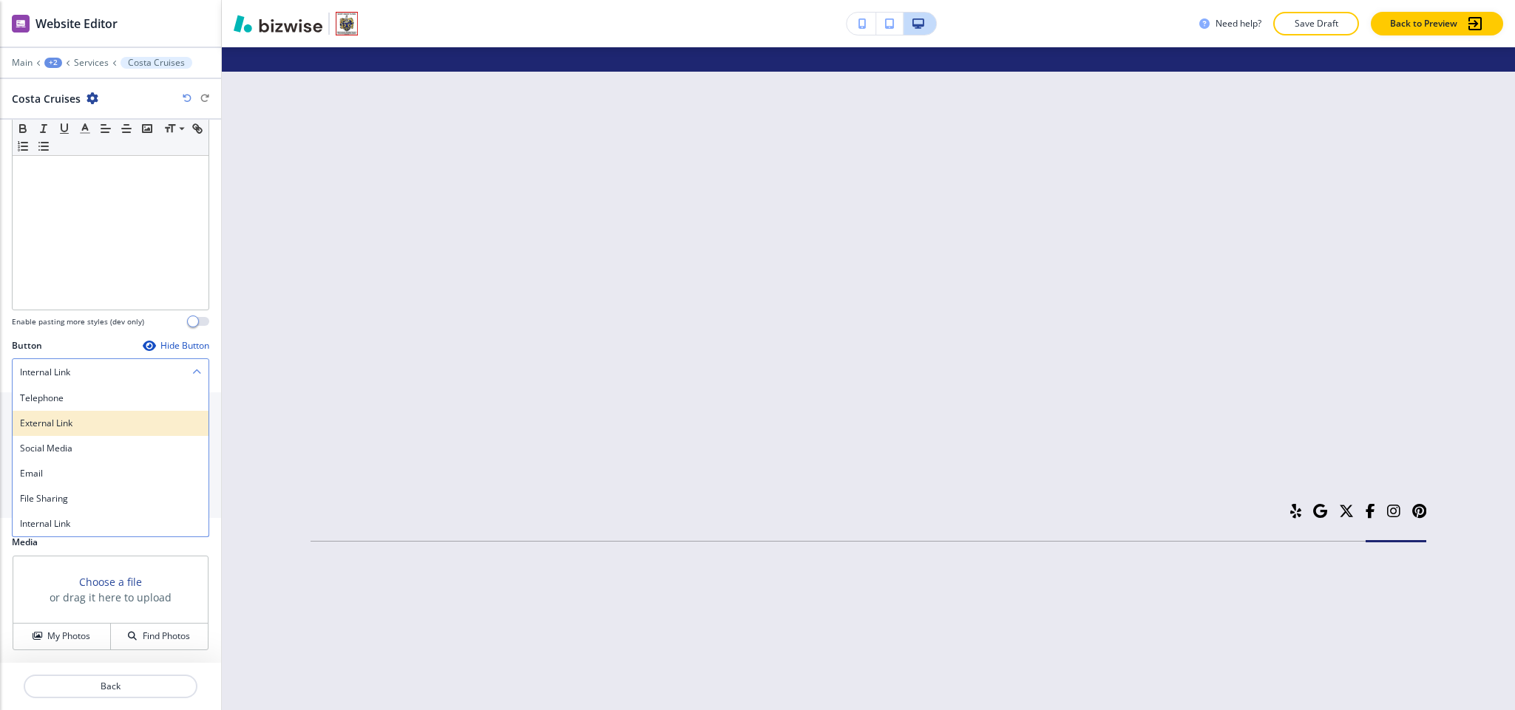
click at [73, 420] on h4 "External Link" at bounding box center [110, 423] width 181 height 13
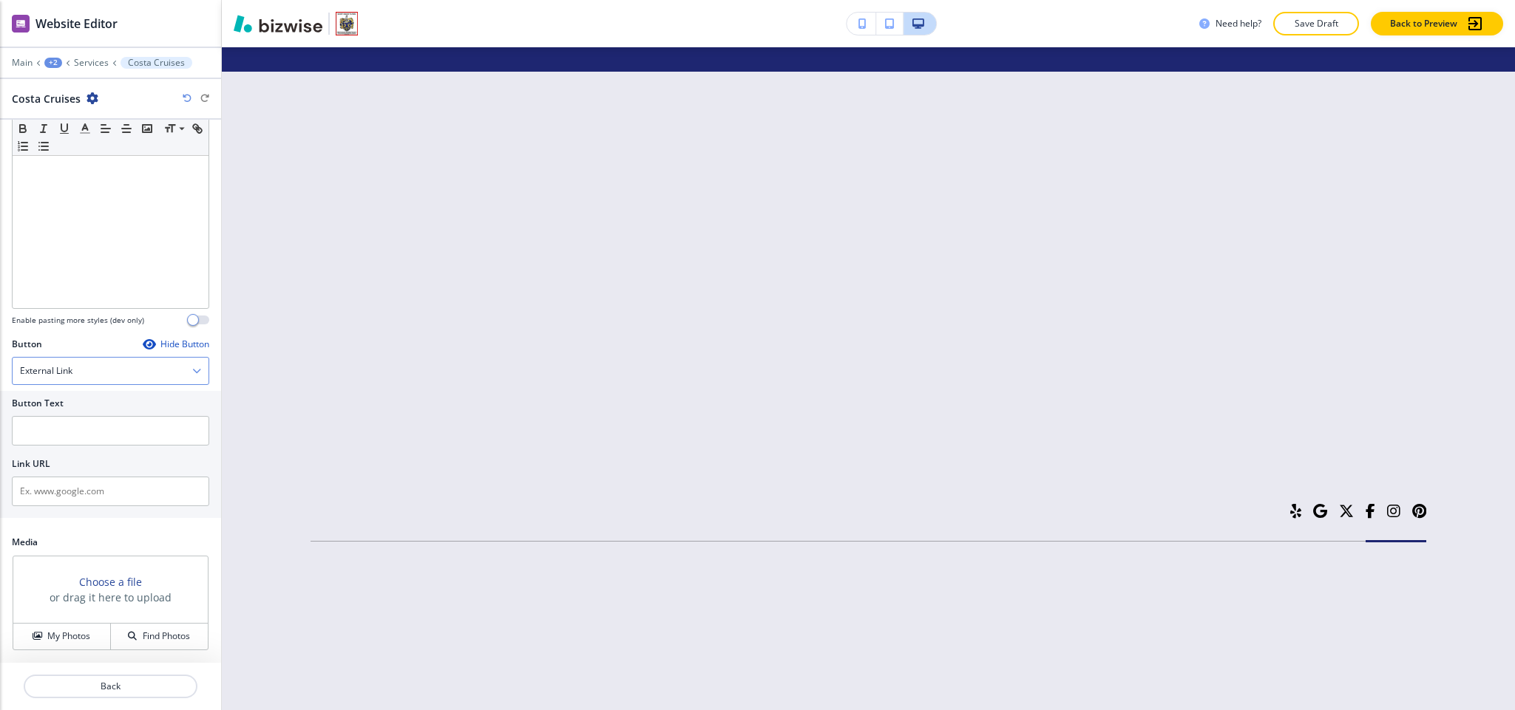
click at [91, 451] on div at bounding box center [110, 452] width 197 height 12
click at [92, 432] on input "text" at bounding box center [110, 431] width 197 height 30
paste input "costa cruises"
type input "costa cruises"
click at [101, 488] on input "text" at bounding box center [110, 492] width 197 height 30
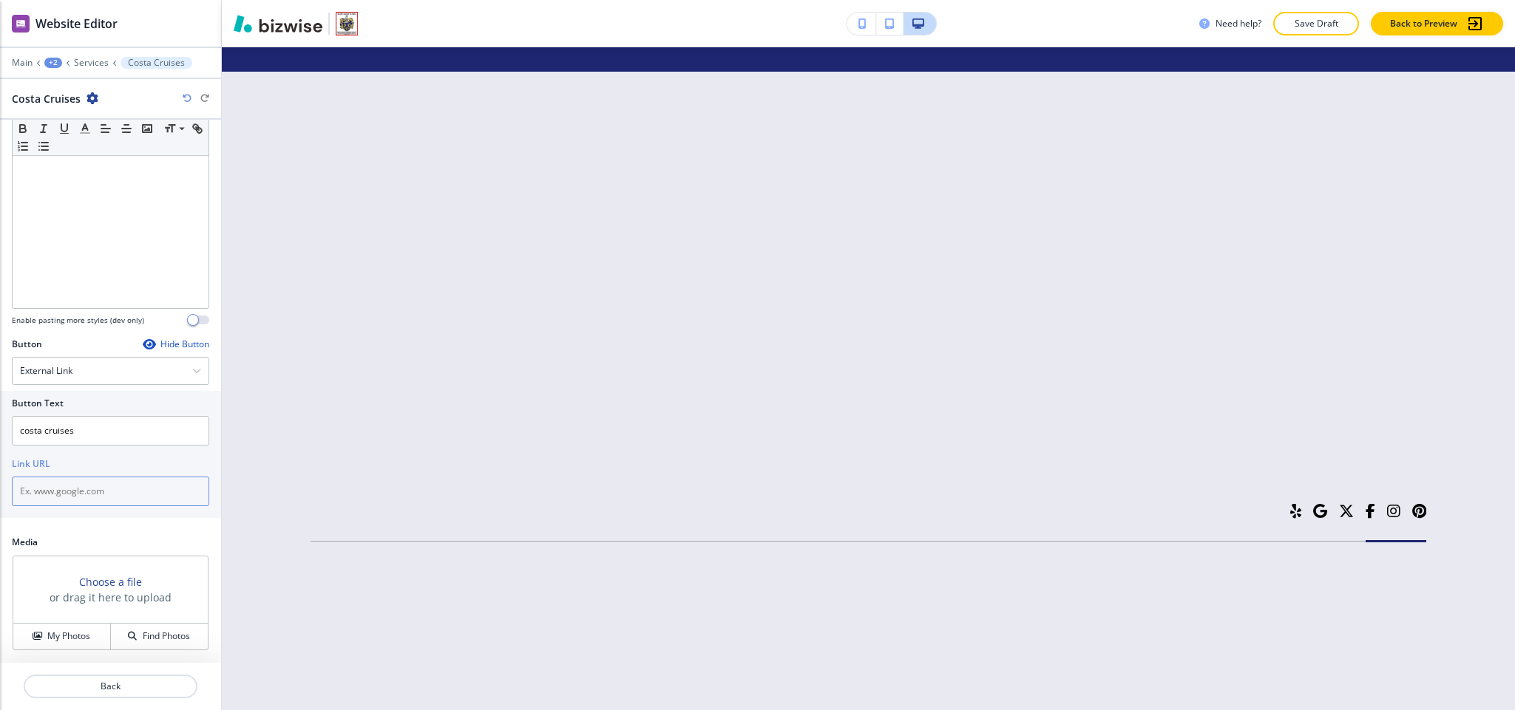
paste input "https://www.costacruises.com/"
type input "https://www.costacruises.com/"
click at [116, 690] on p "Back" at bounding box center [110, 686] width 171 height 13
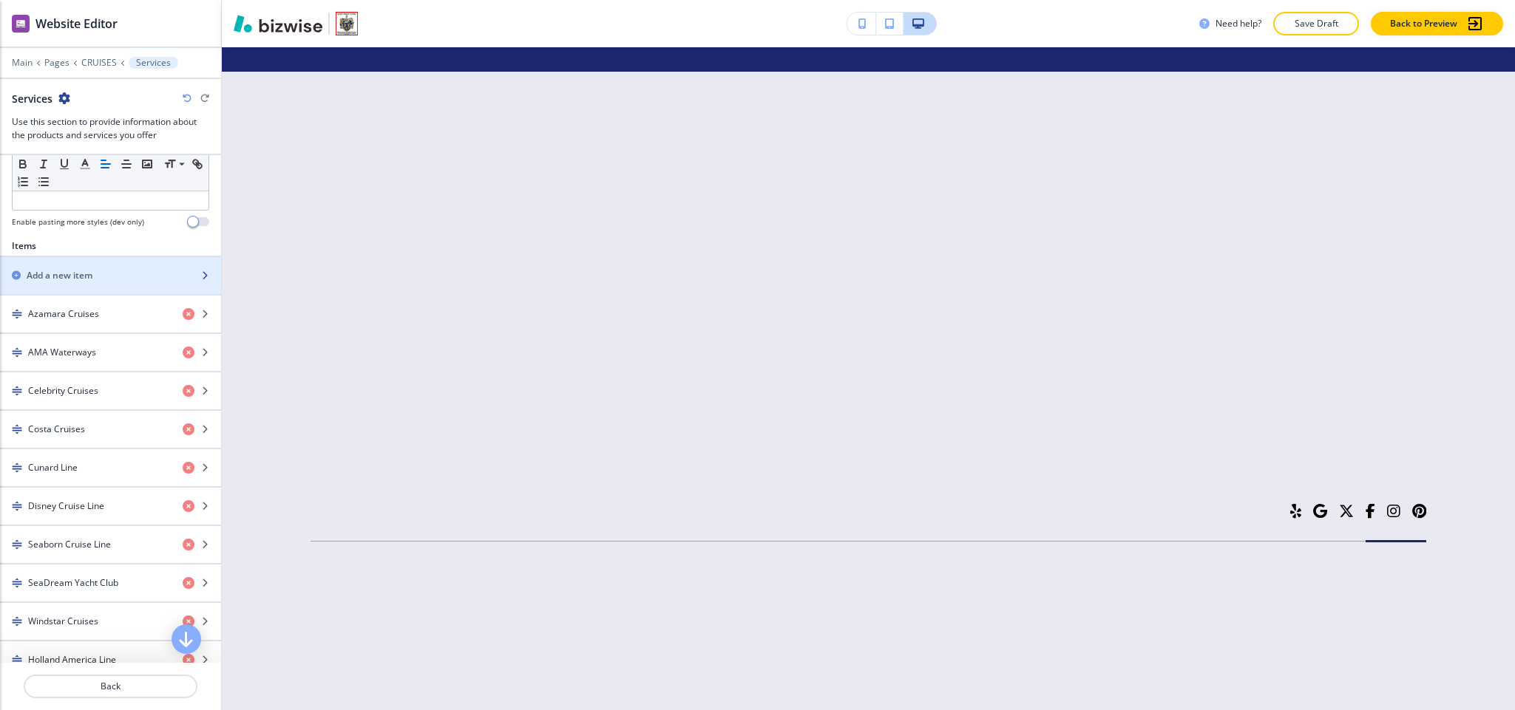
scroll to position [554, 0]
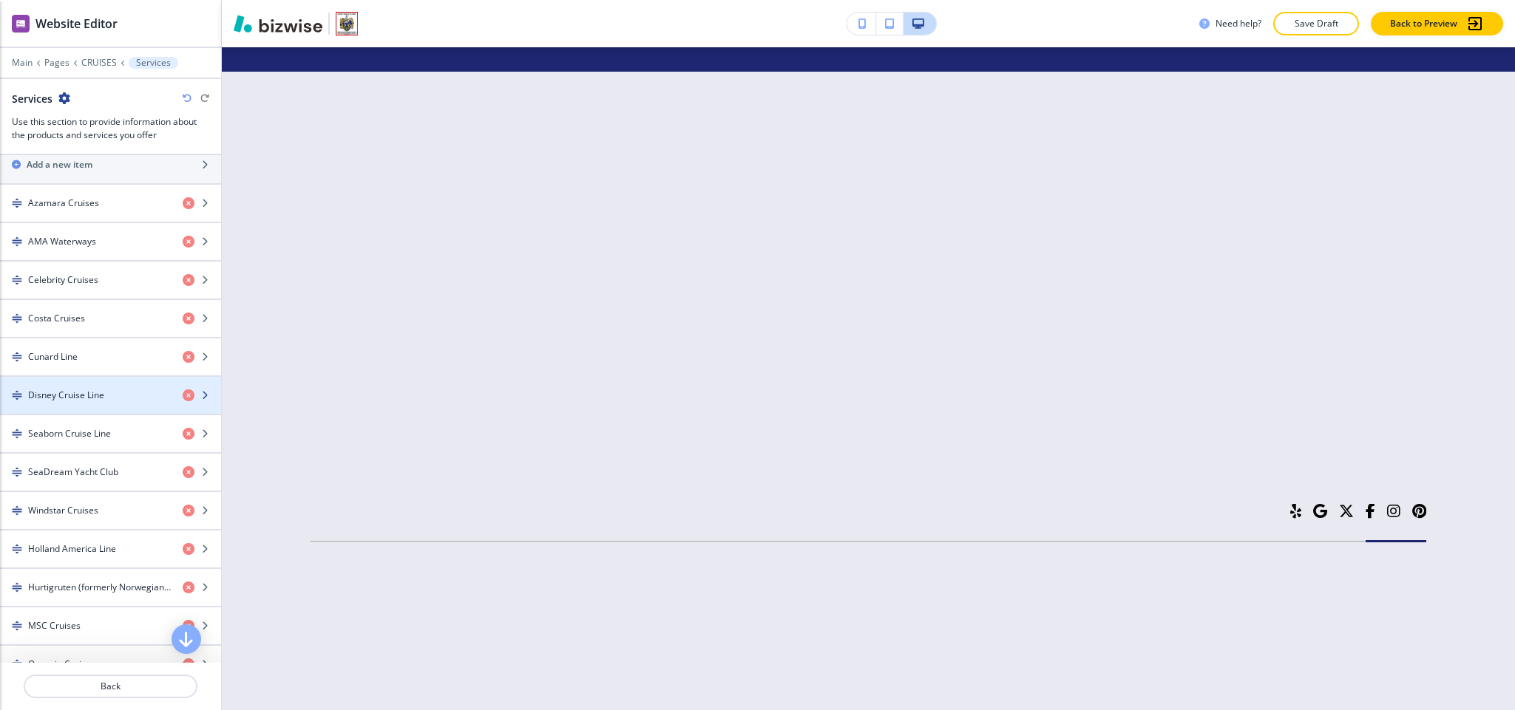
click at [81, 414] on div "button" at bounding box center [110, 408] width 221 height 12
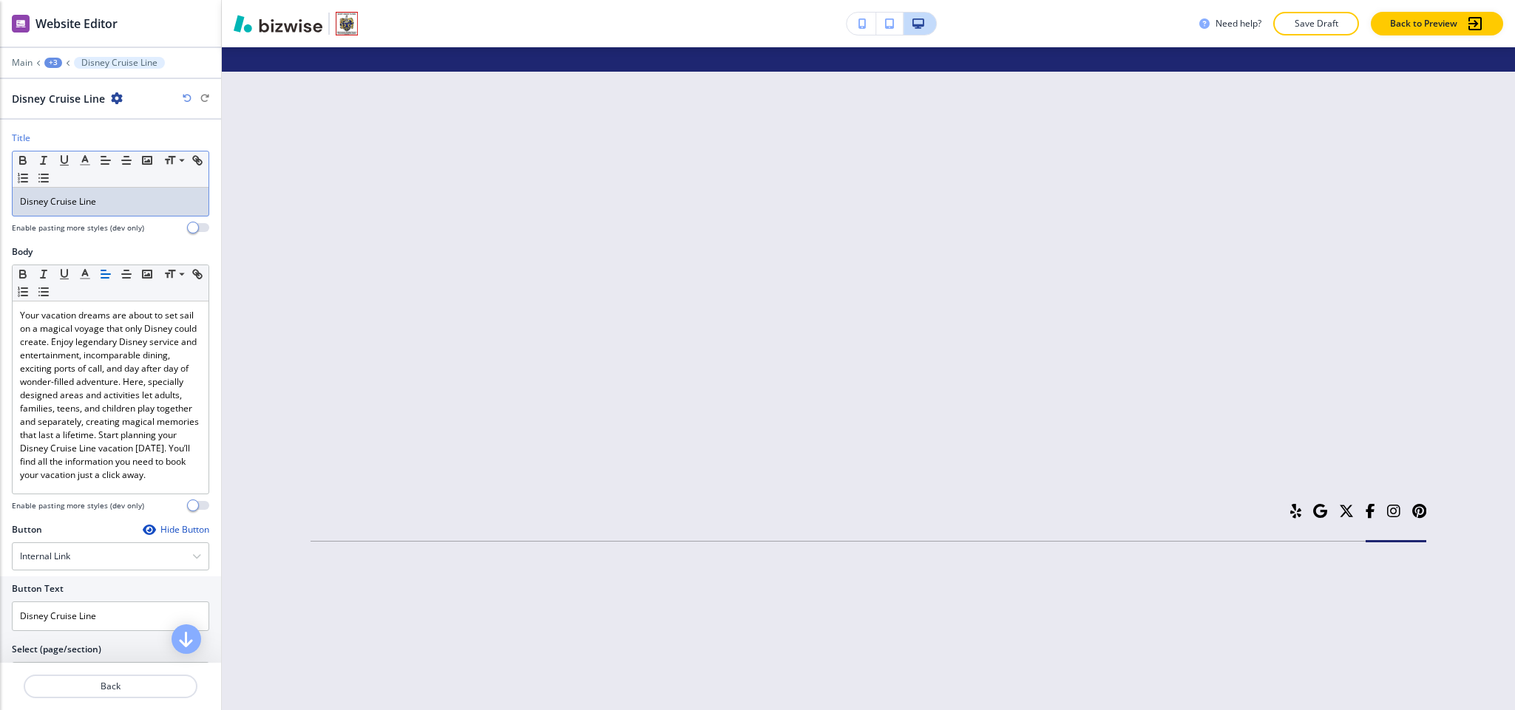
click at [129, 193] on div "Disney Cruise Line" at bounding box center [111, 202] width 196 height 28
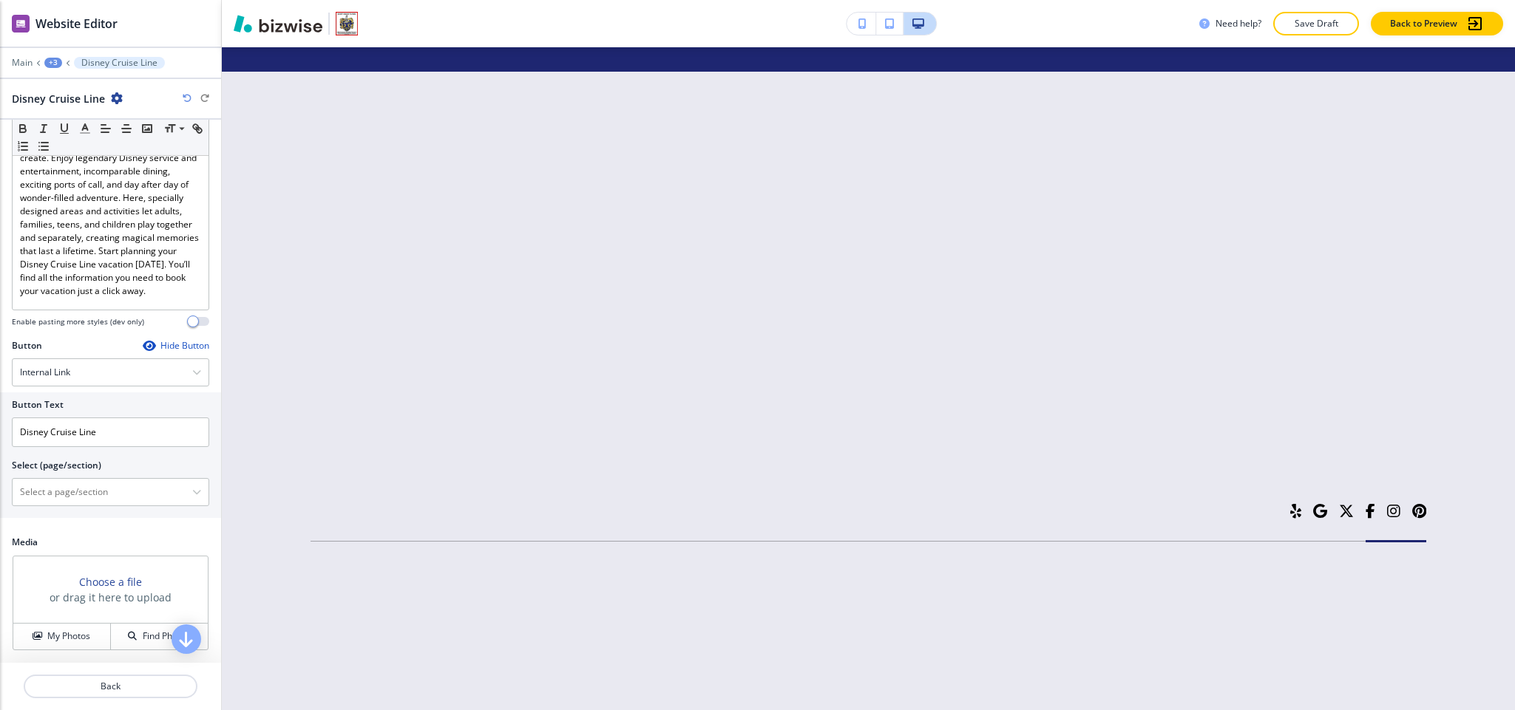
scroll to position [198, 0]
click at [112, 428] on input "Disney Cruise Line" at bounding box center [110, 433] width 197 height 30
click at [120, 356] on div "Button Hide Button Internal Link Telephone External Link Social Media Email Fil…" at bounding box center [110, 362] width 197 height 47
click at [102, 371] on div "Internal Link" at bounding box center [111, 372] width 196 height 27
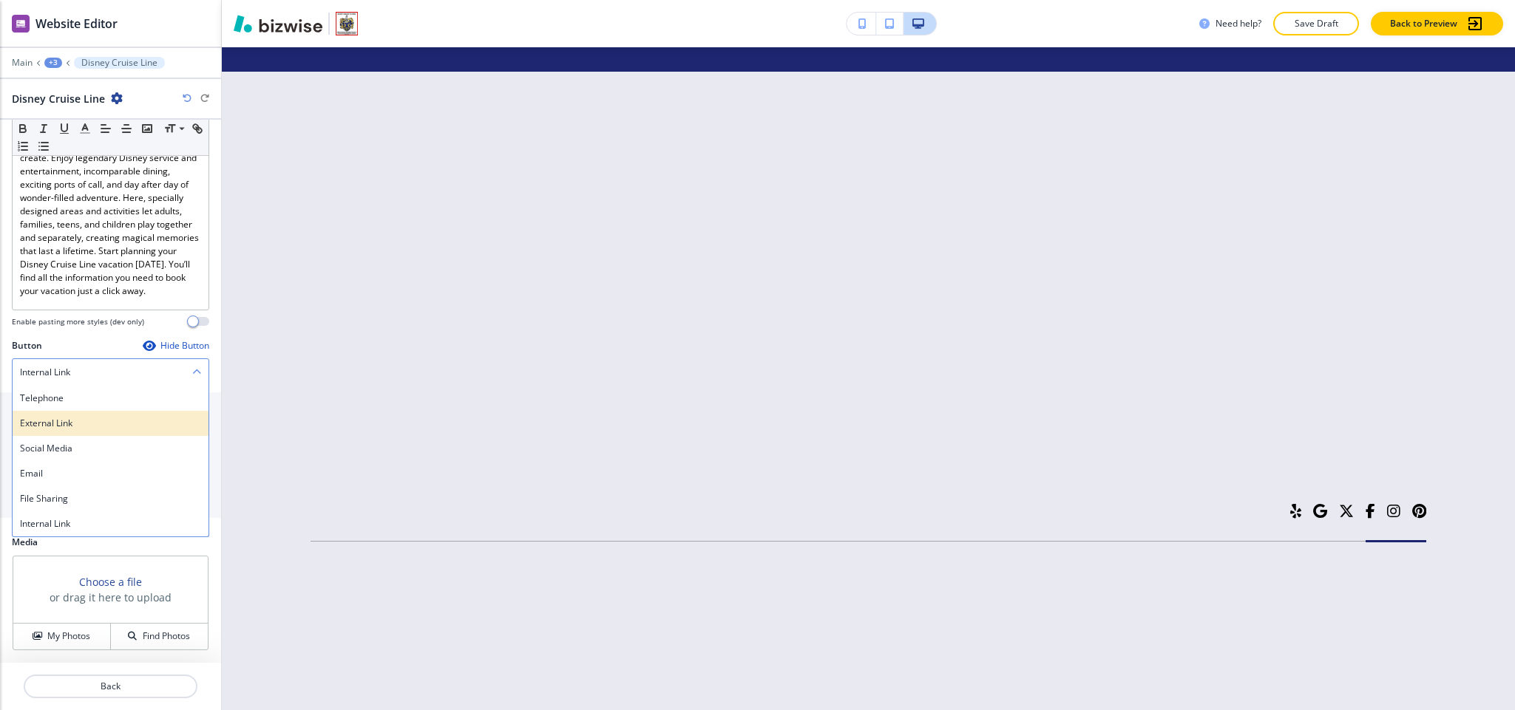
click at [85, 417] on h4 "External Link" at bounding box center [110, 423] width 181 height 13
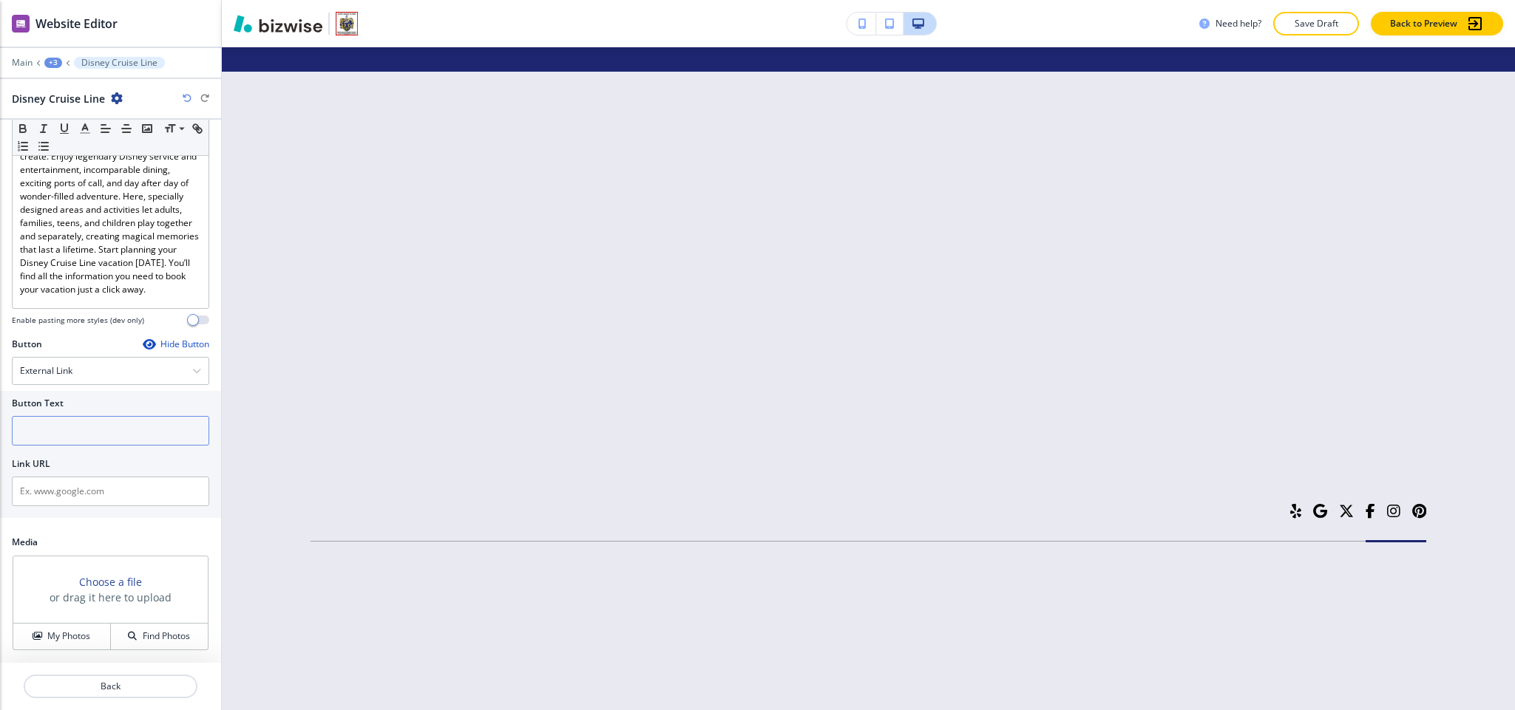
click at [92, 428] on input "text" at bounding box center [110, 431] width 197 height 30
paste input "Disney Cruise Line"
type input "Disney Cruise Line"
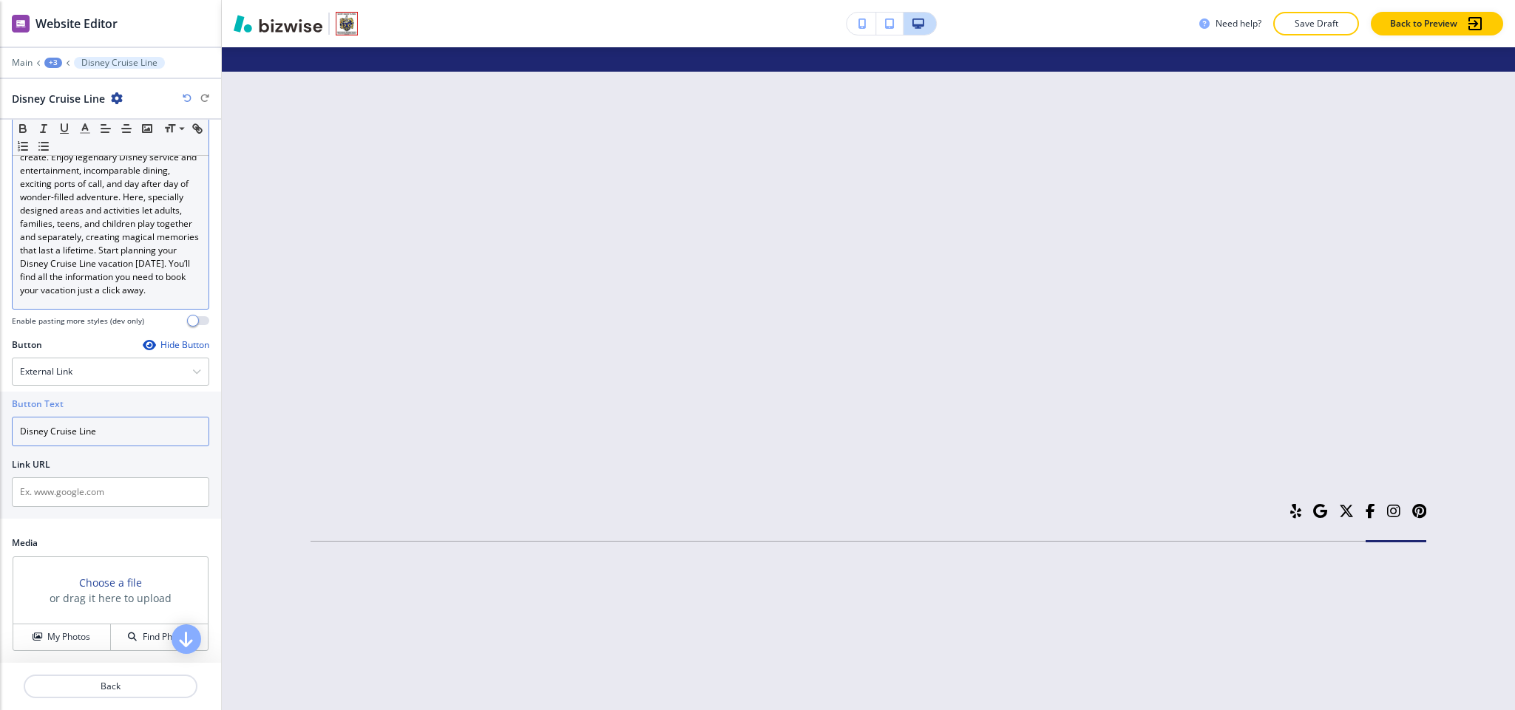
scroll to position [200, 0]
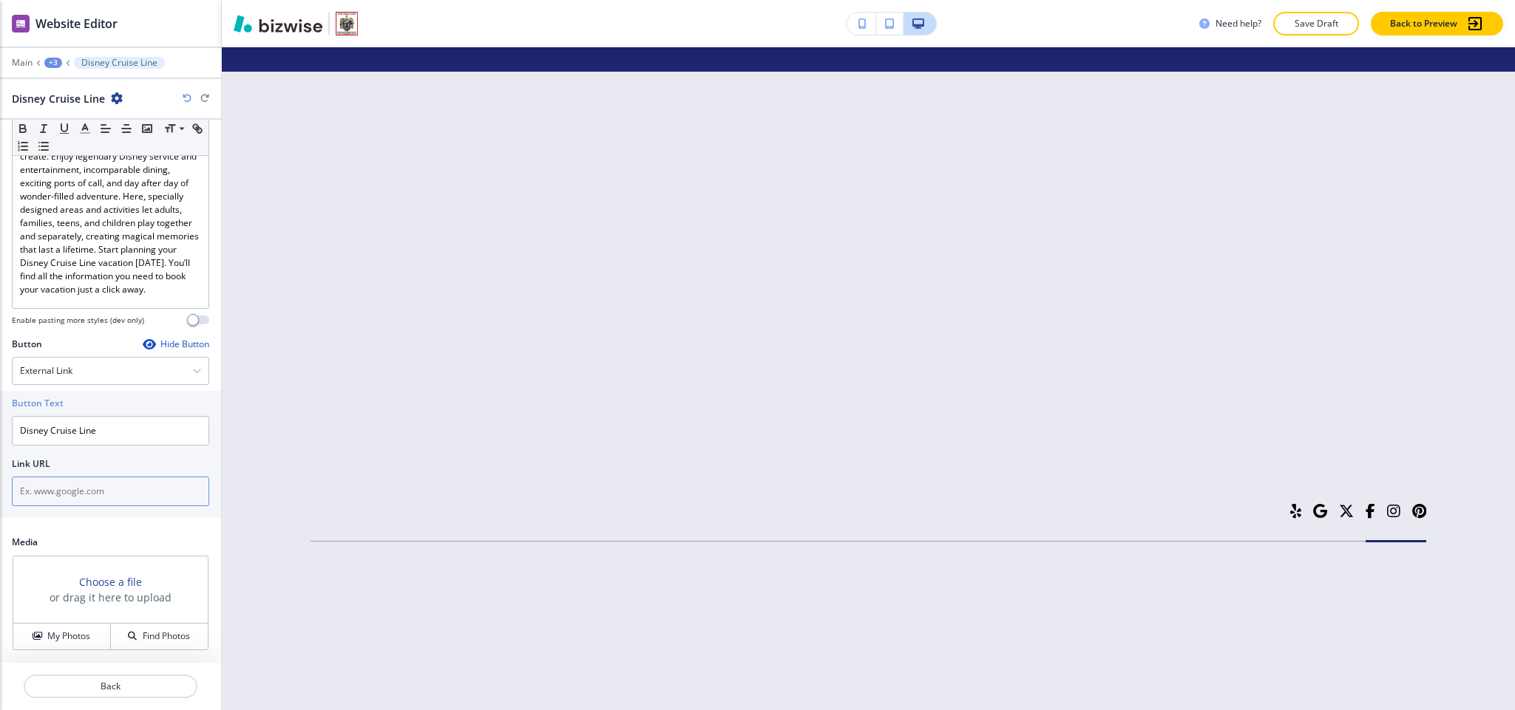
click at [75, 503] on input "text" at bounding box center [110, 492] width 197 height 30
paste input "https://disneycruise.disney.go.com/"
type input "https://disneycruise.disney.go.com/"
click at [104, 690] on p "Back" at bounding box center [110, 686] width 171 height 13
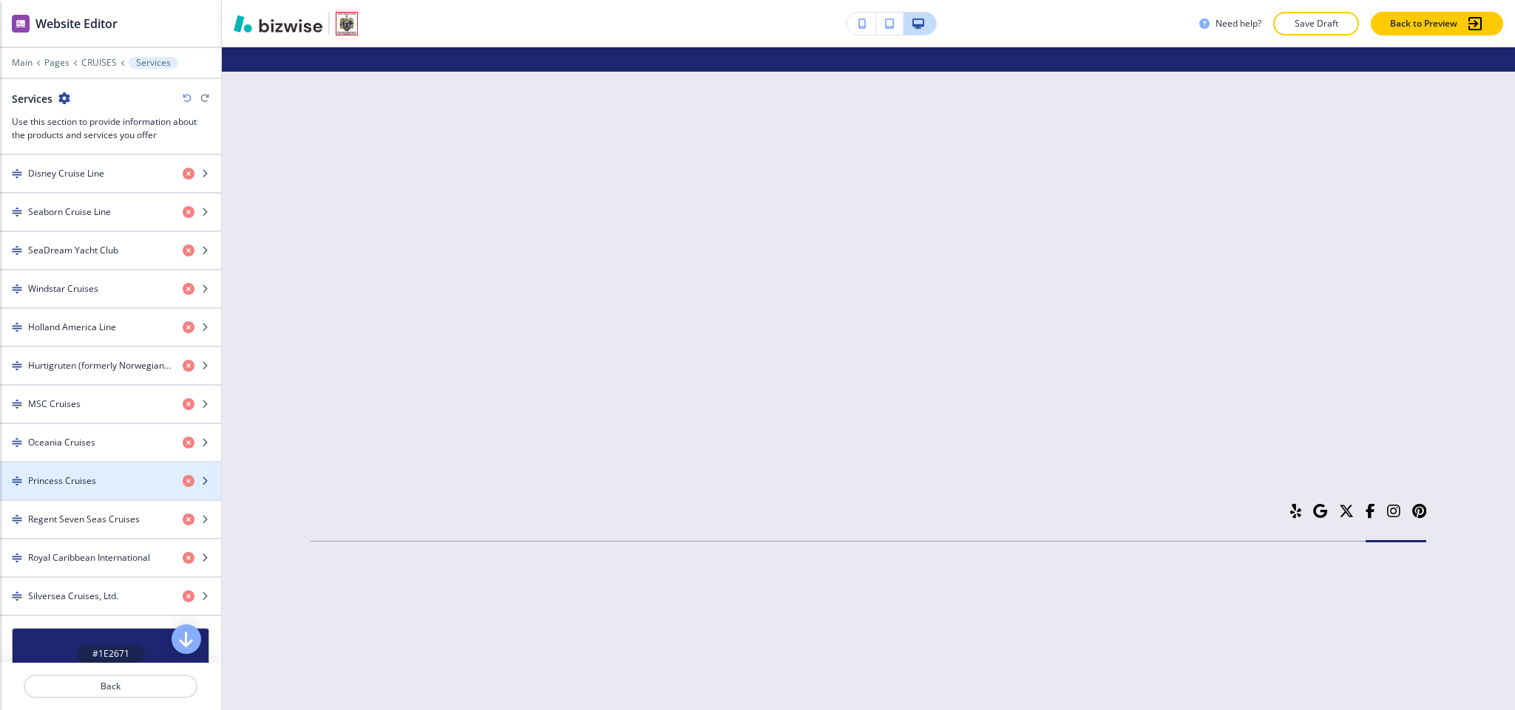
scroll to position [665, 0]
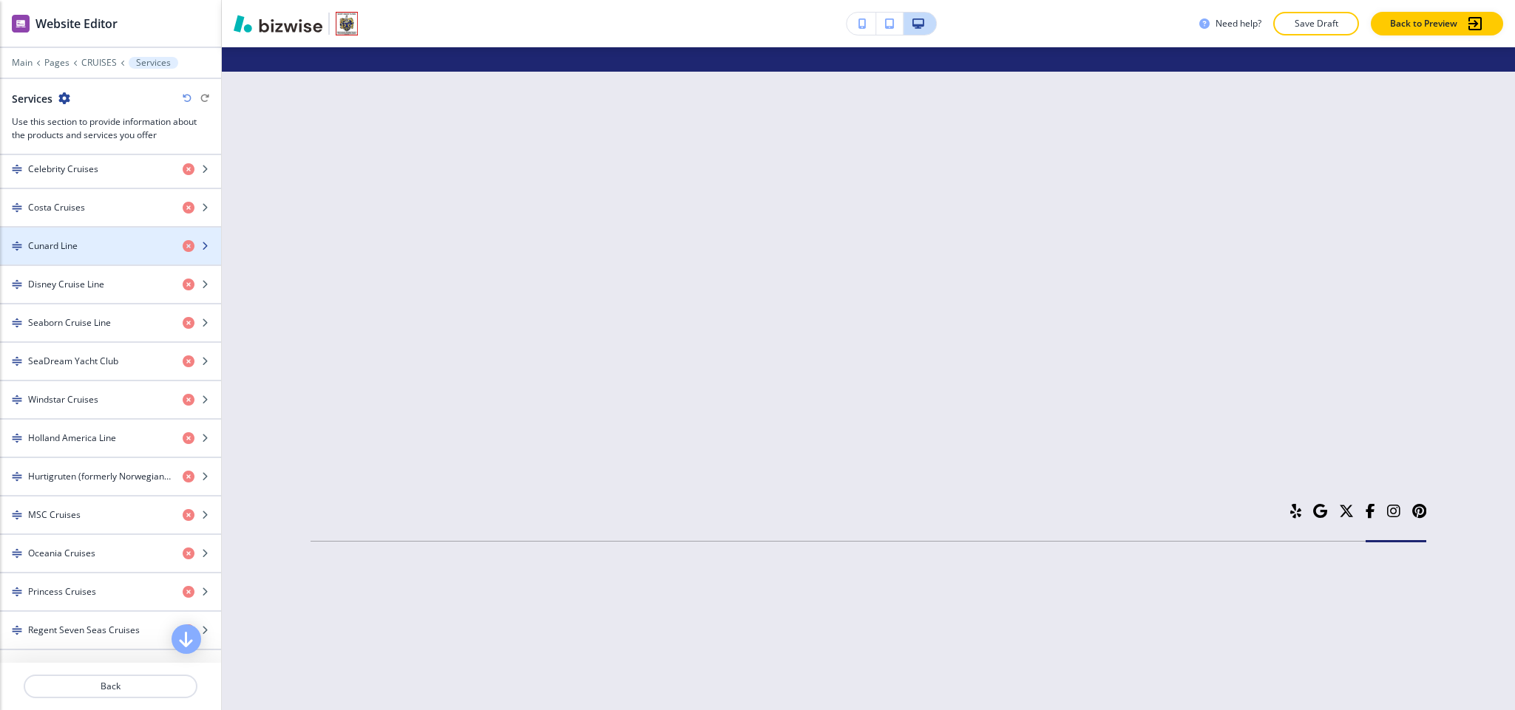
click at [105, 253] on div "Cunard Line" at bounding box center [85, 246] width 171 height 13
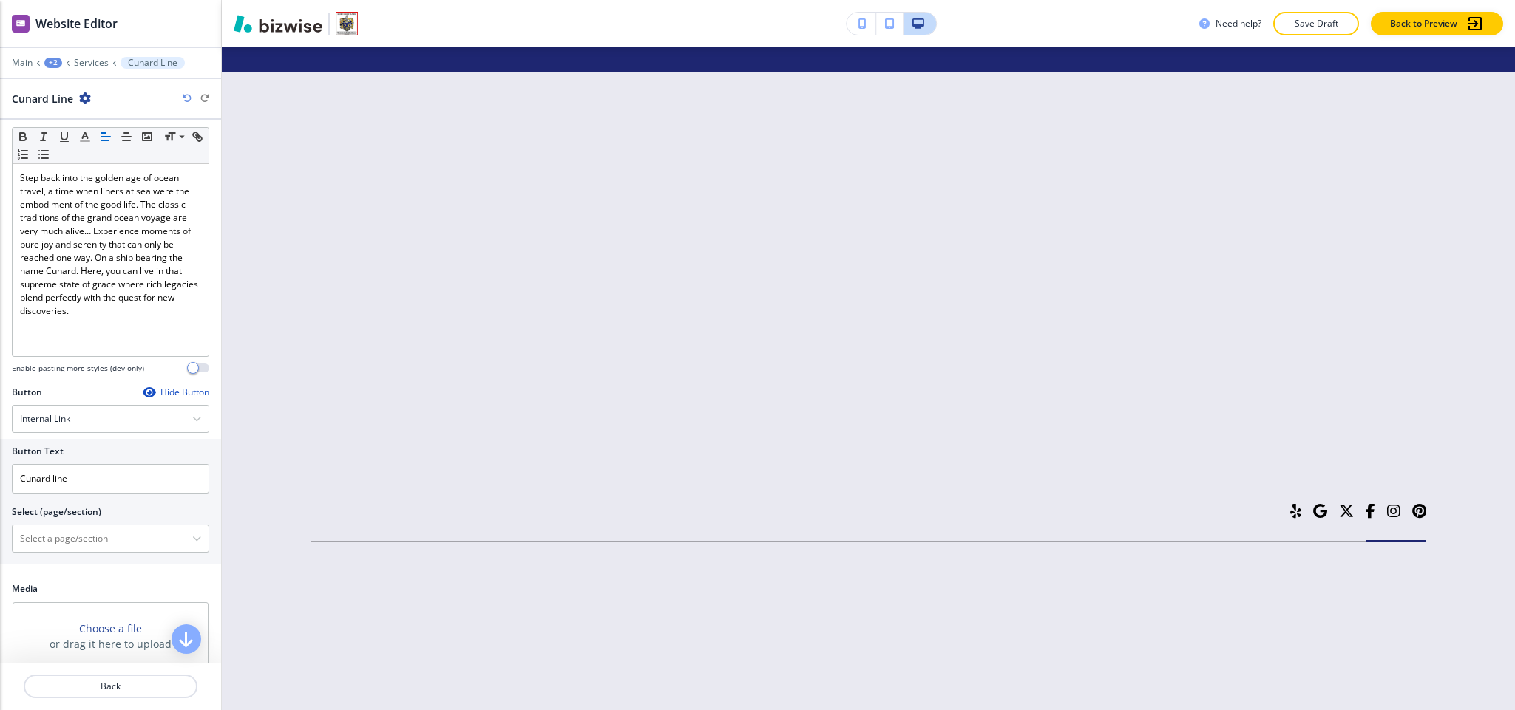
scroll to position [189, 0]
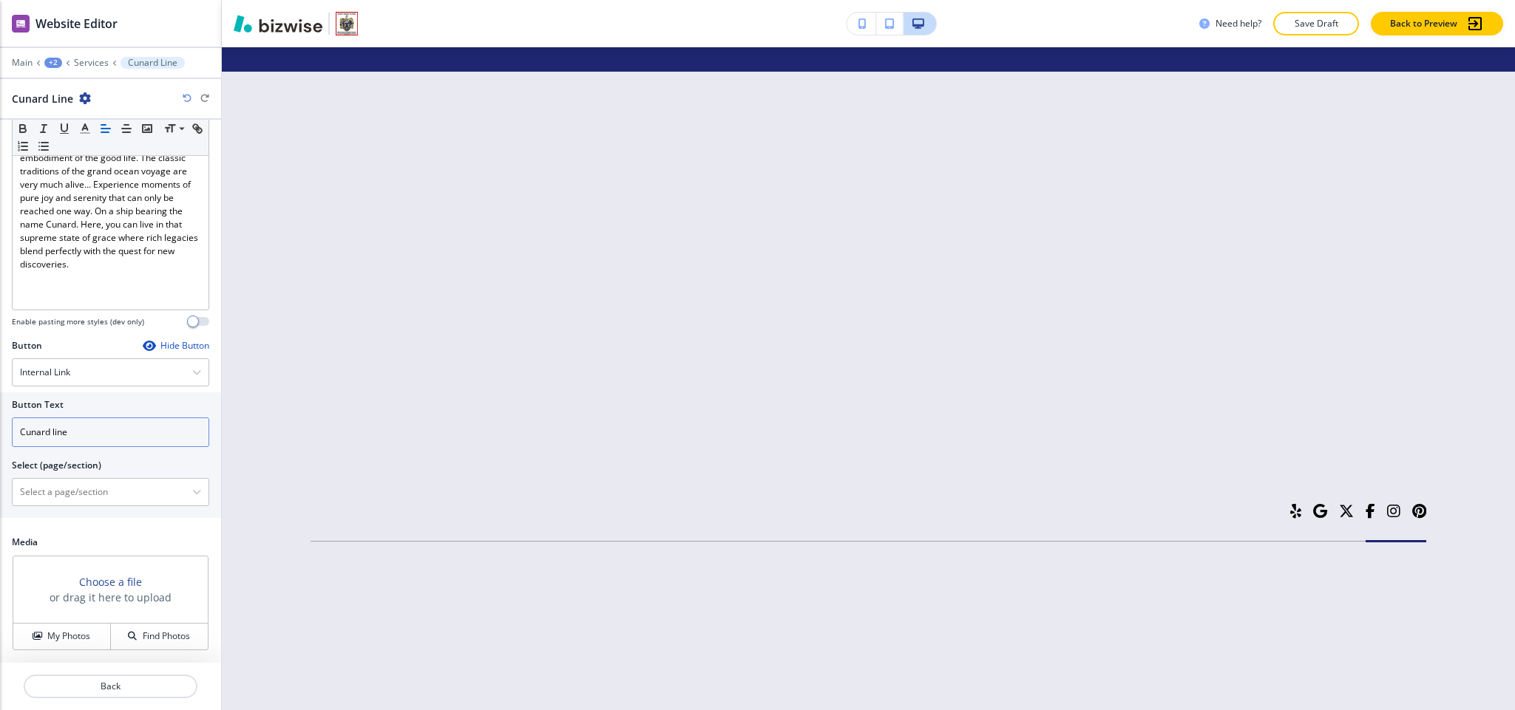
click at [132, 427] on input "Cunard line" at bounding box center [110, 433] width 197 height 30
click at [118, 376] on div "Internal Link" at bounding box center [111, 372] width 196 height 27
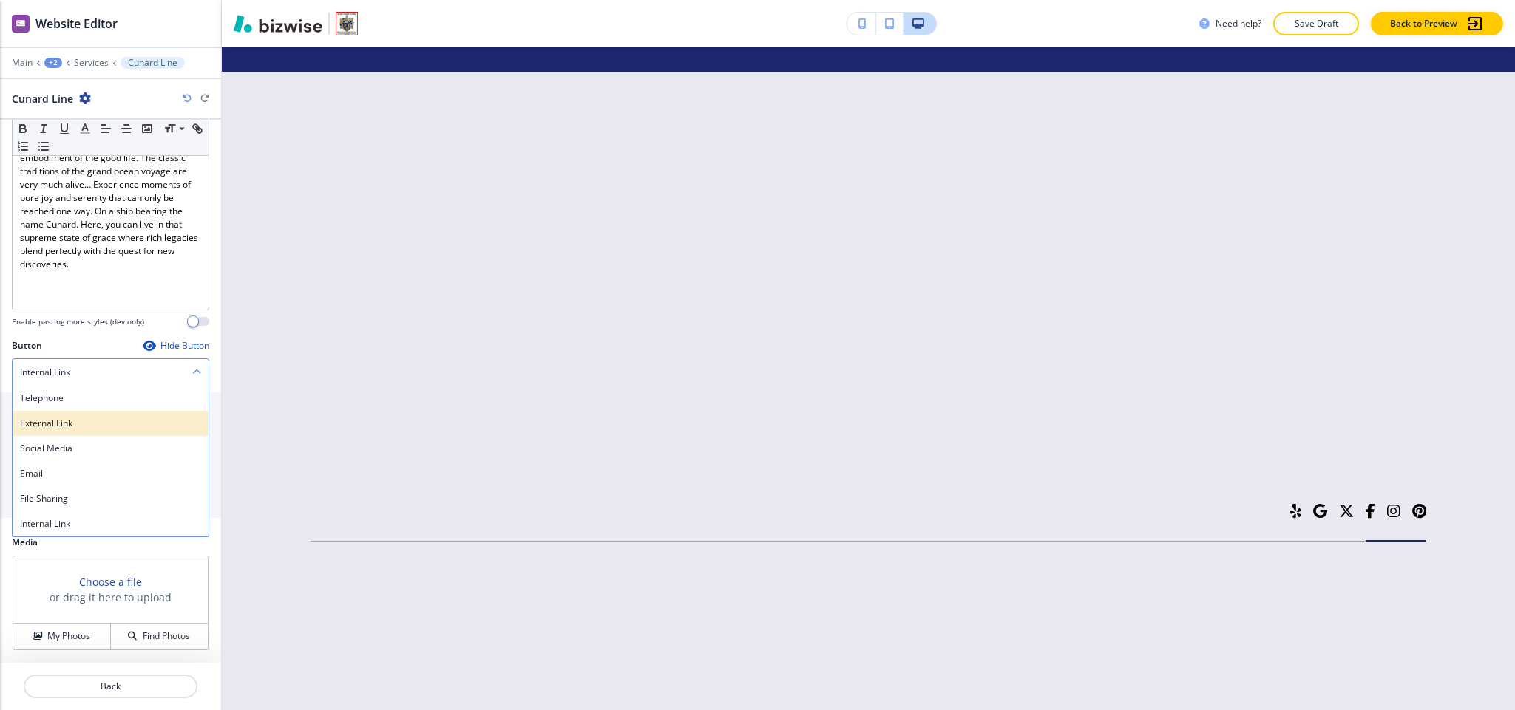
click at [72, 411] on div "External Link" at bounding box center [111, 423] width 196 height 25
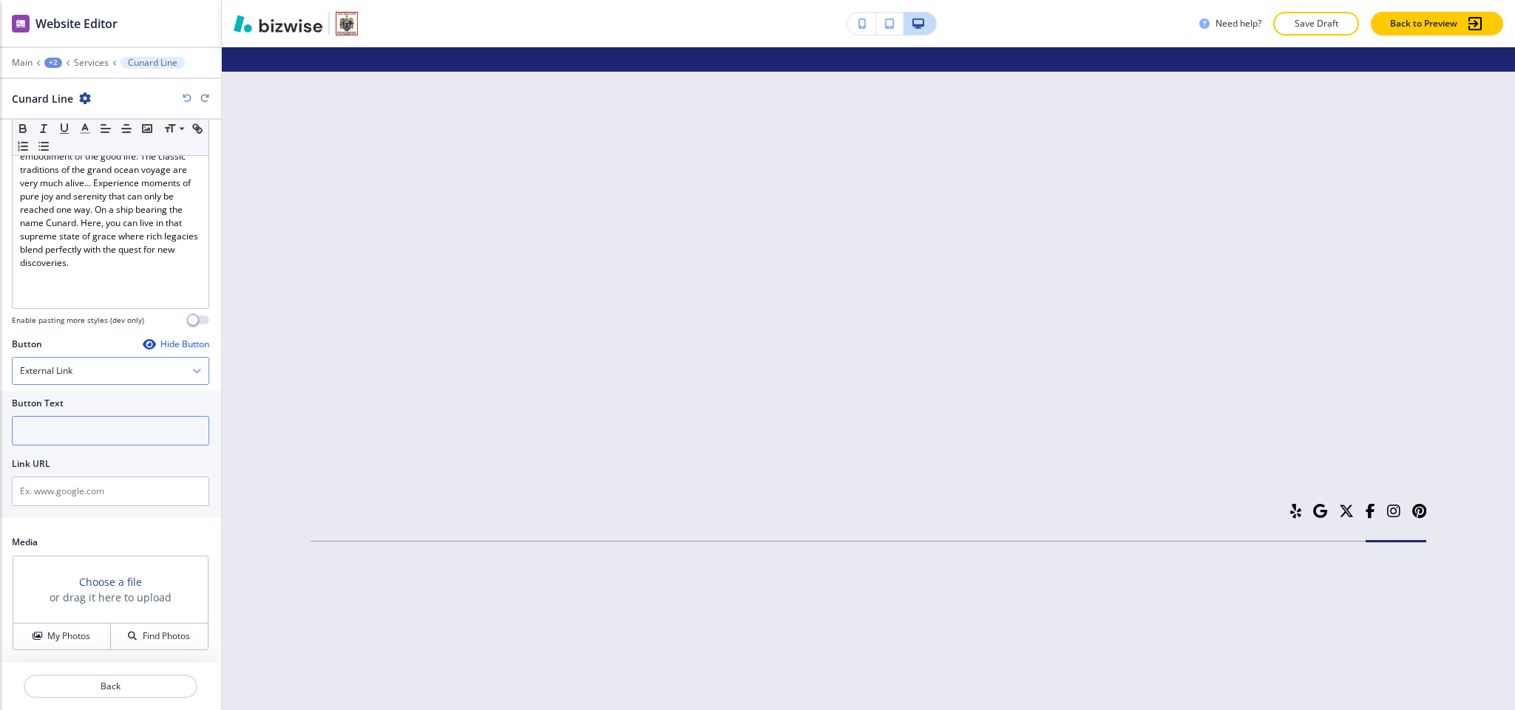
click at [71, 431] on input "text" at bounding box center [110, 431] width 197 height 30
paste input "Cunard line"
type input "Cunard line"
click at [67, 503] on input "text" at bounding box center [110, 492] width 197 height 30
paste input "https://www.cunard.com/en-gb"
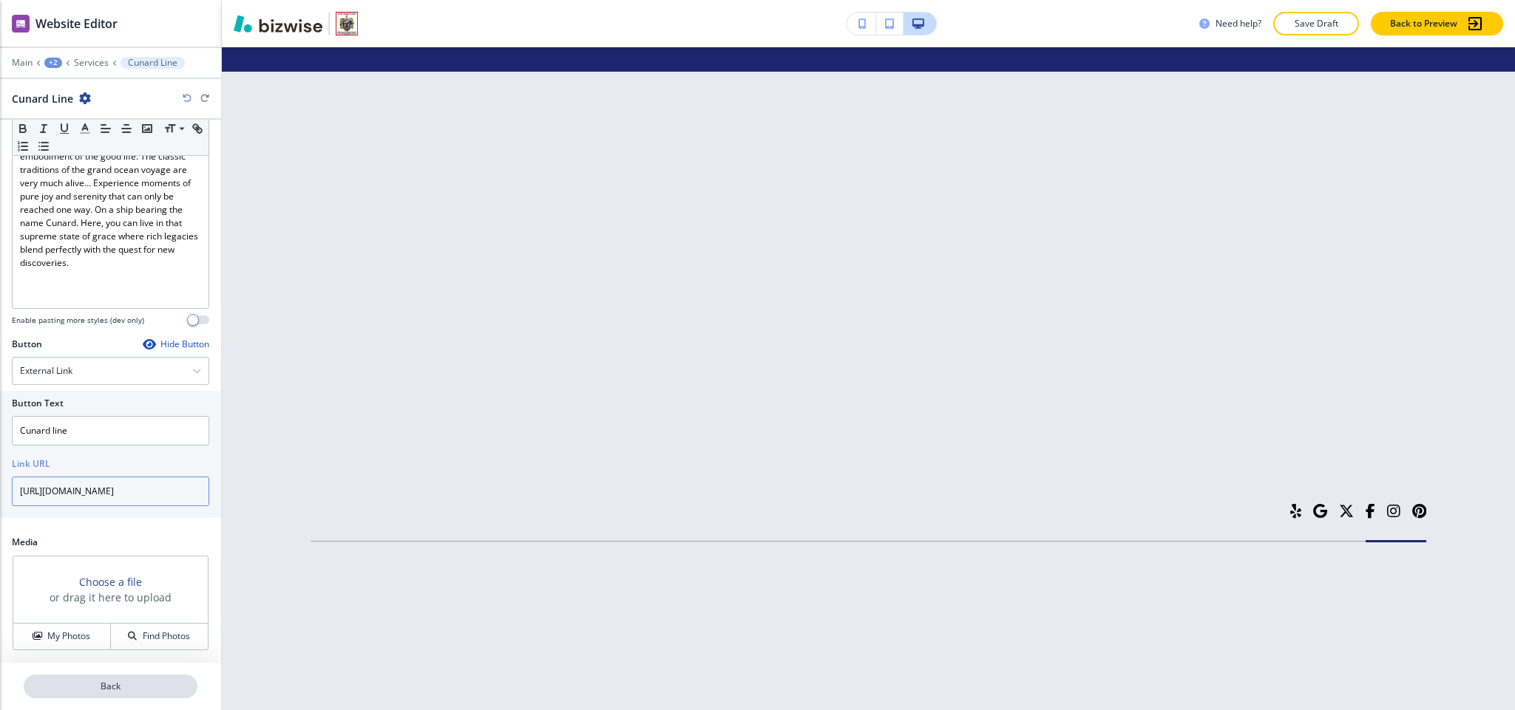
type input "https://www.cunard.com/en-gb"
click at [109, 681] on p "Back" at bounding box center [110, 686] width 171 height 13
